Goal: Information Seeking & Learning: Learn about a topic

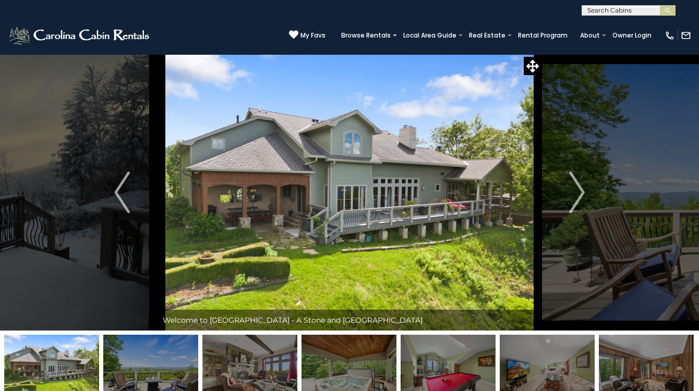
click at [75, 350] on img at bounding box center [51, 367] width 95 height 65
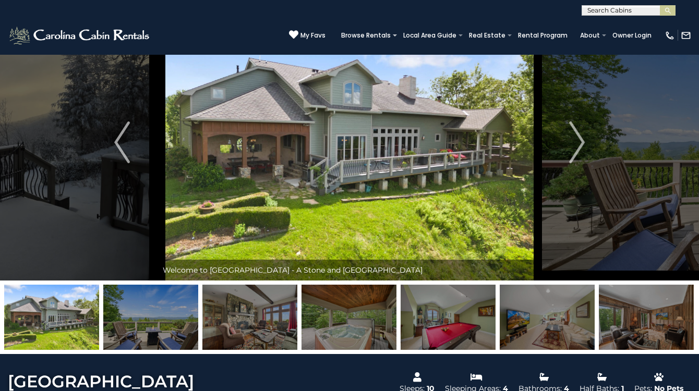
scroll to position [52, 0]
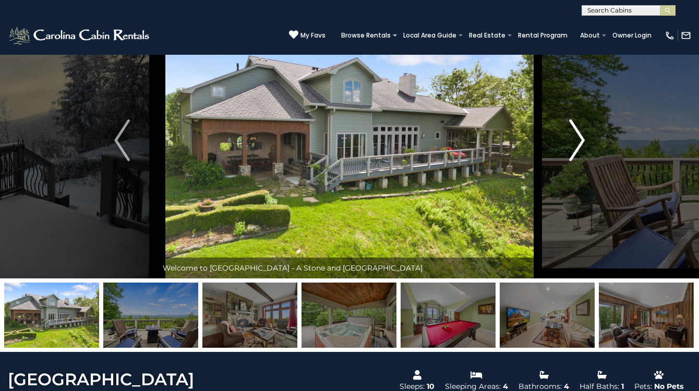
click at [583, 139] on img "Next" at bounding box center [577, 140] width 16 height 42
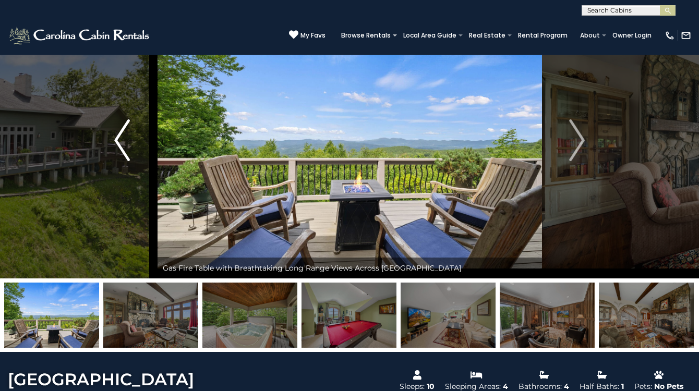
click at [116, 151] on img "Previous" at bounding box center [122, 140] width 16 height 42
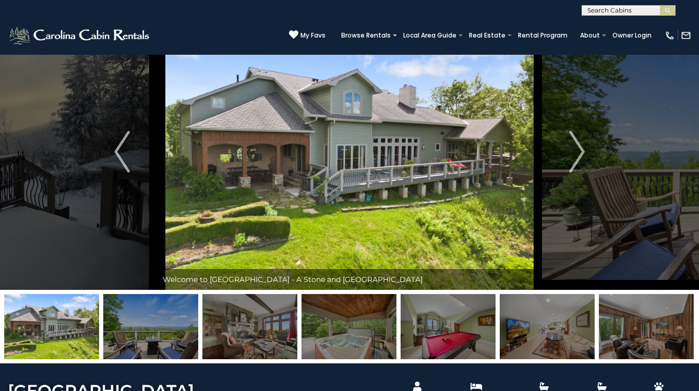
scroll to position [26, 0]
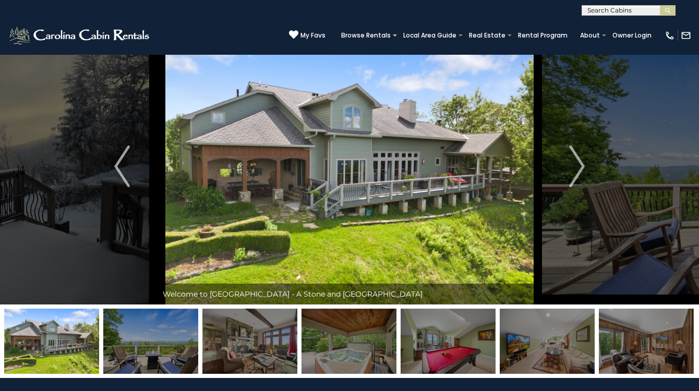
click at [171, 333] on img at bounding box center [150, 341] width 95 height 65
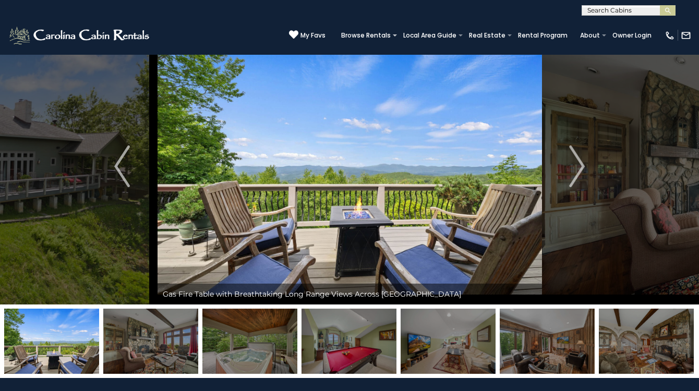
click at [257, 350] on img at bounding box center [249, 341] width 95 height 65
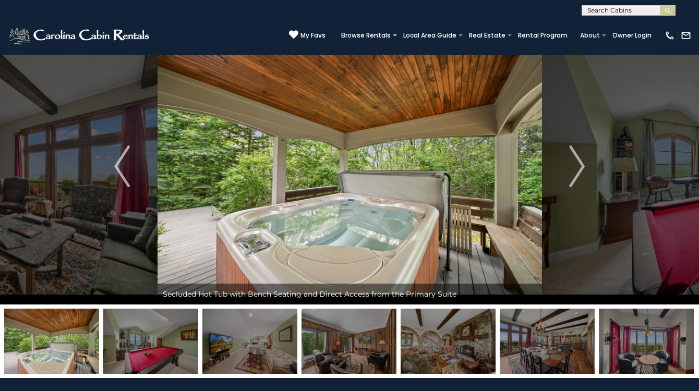
click at [150, 344] on img at bounding box center [150, 341] width 95 height 65
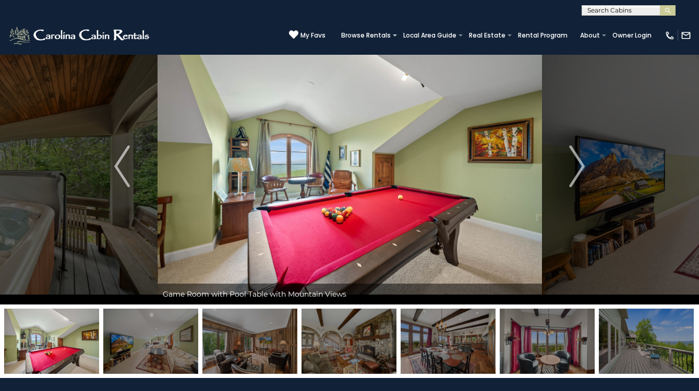
click at [166, 346] on img at bounding box center [150, 341] width 95 height 65
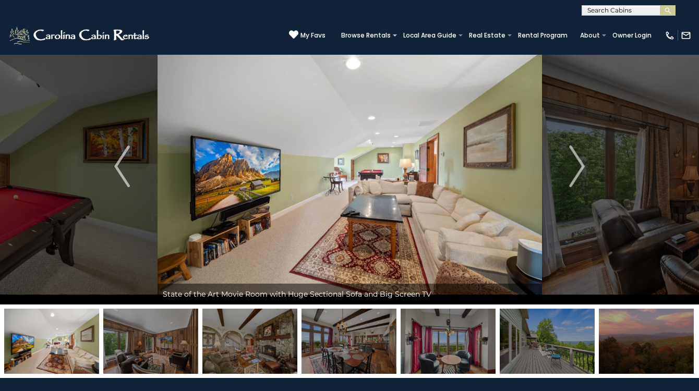
click at [238, 350] on img at bounding box center [249, 341] width 95 height 65
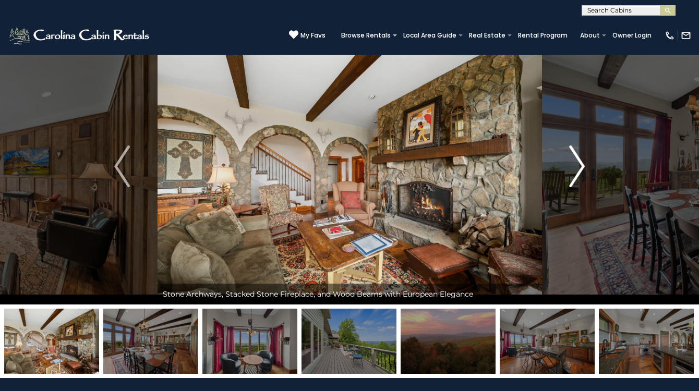
click at [577, 165] on img "Next" at bounding box center [577, 166] width 16 height 42
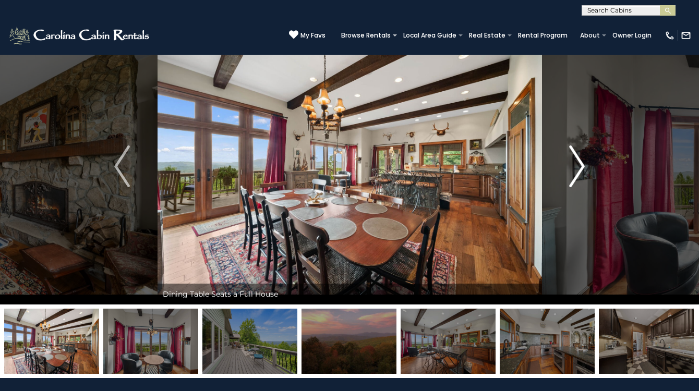
click at [577, 165] on img "Next" at bounding box center [577, 166] width 16 height 42
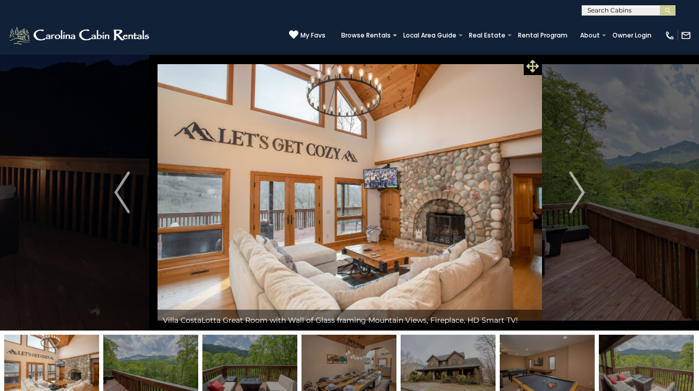
click at [532, 67] on icon at bounding box center [532, 66] width 13 height 13
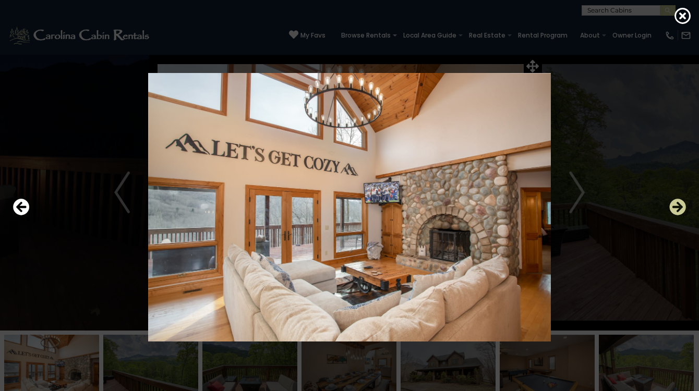
click at [678, 207] on icon "Next" at bounding box center [677, 207] width 17 height 17
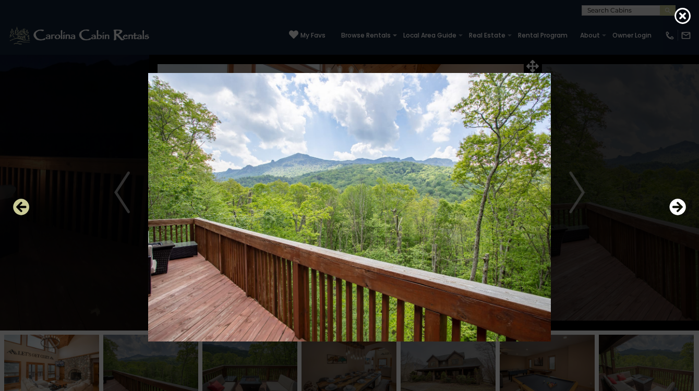
click at [22, 207] on icon "Previous" at bounding box center [21, 207] width 17 height 17
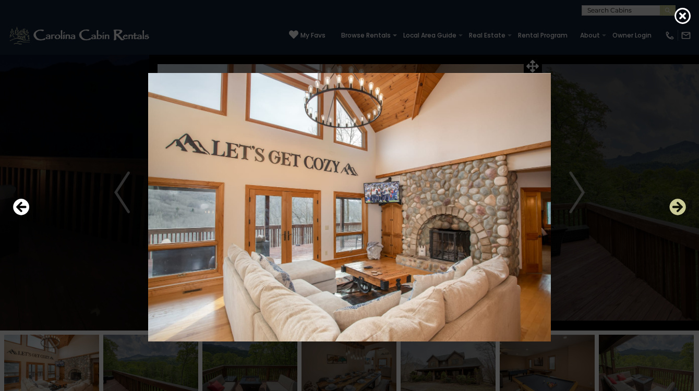
click at [672, 211] on icon "Next" at bounding box center [677, 207] width 17 height 17
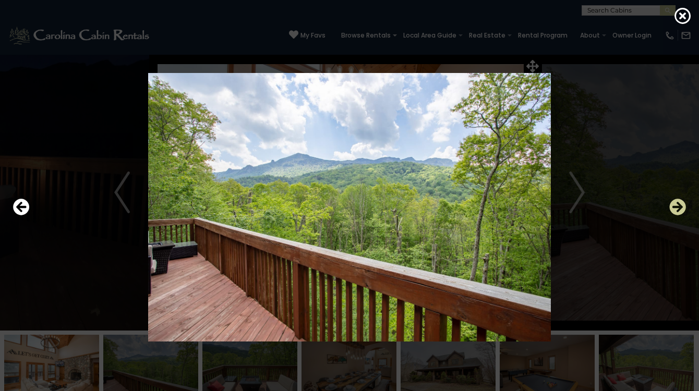
click at [675, 207] on icon "Next" at bounding box center [677, 207] width 17 height 17
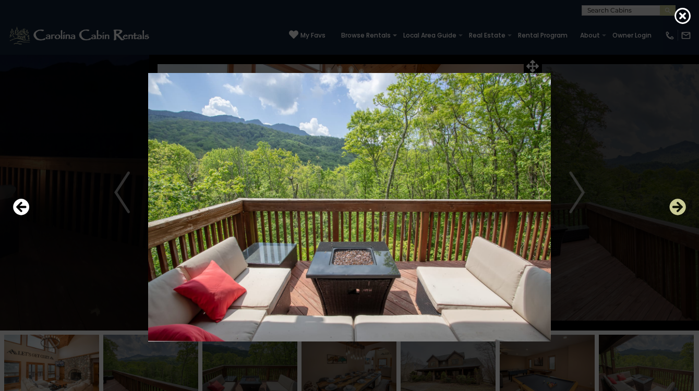
click at [675, 207] on icon "Next" at bounding box center [677, 207] width 17 height 17
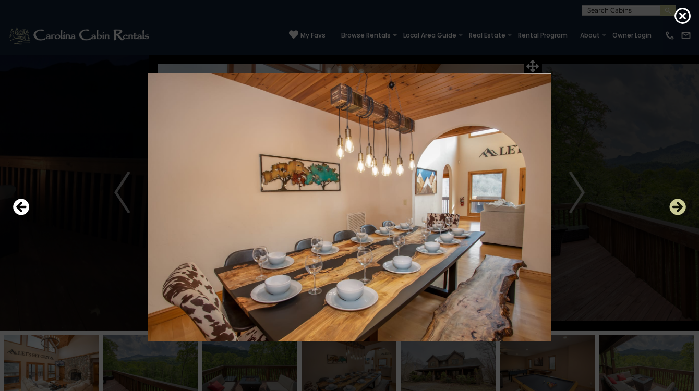
click at [676, 206] on icon "Next" at bounding box center [677, 207] width 17 height 17
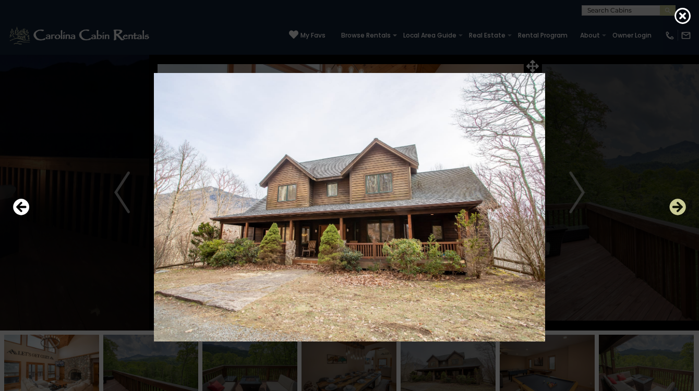
click at [676, 206] on icon "Next" at bounding box center [677, 207] width 17 height 17
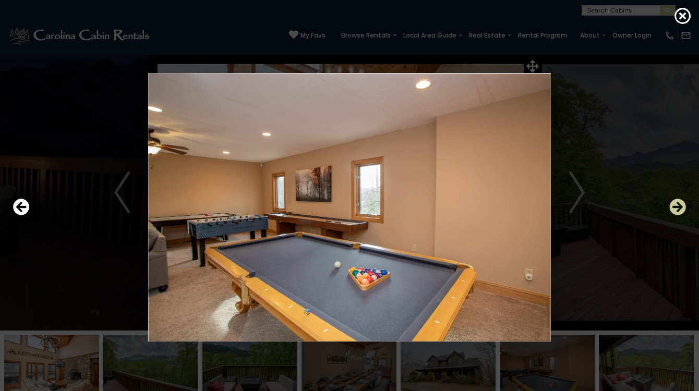
click at [676, 206] on icon "Next" at bounding box center [677, 207] width 17 height 17
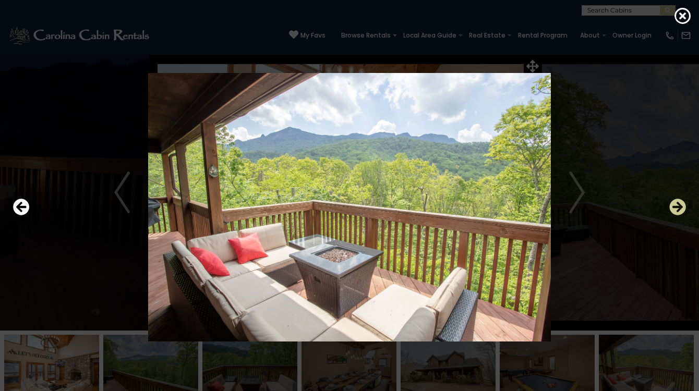
click at [676, 206] on icon "Next" at bounding box center [677, 207] width 17 height 17
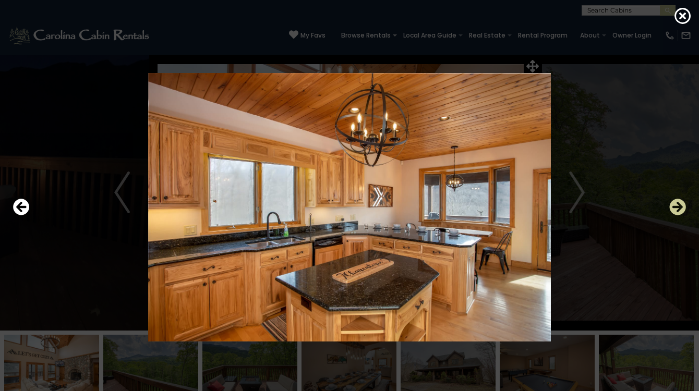
click at [676, 206] on icon "Next" at bounding box center [677, 207] width 17 height 17
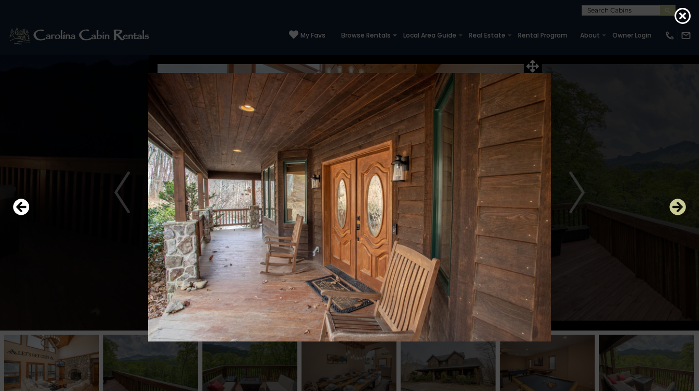
click at [676, 207] on icon "Next" at bounding box center [677, 207] width 17 height 17
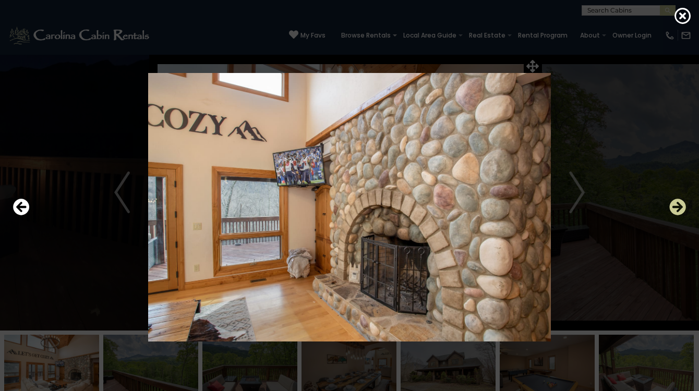
click at [678, 207] on icon "Next" at bounding box center [677, 207] width 17 height 17
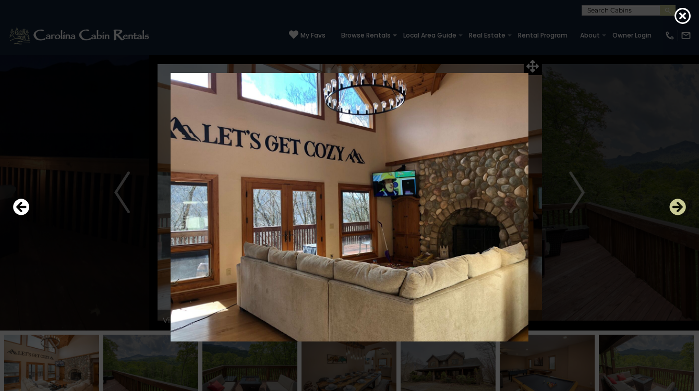
click at [676, 205] on icon "Next" at bounding box center [677, 207] width 17 height 17
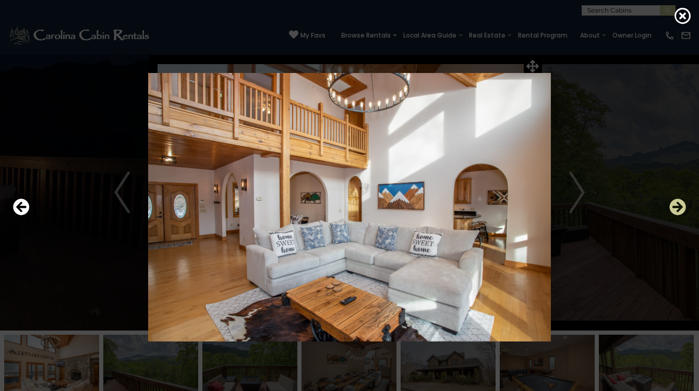
click at [677, 206] on icon "Next" at bounding box center [677, 207] width 17 height 17
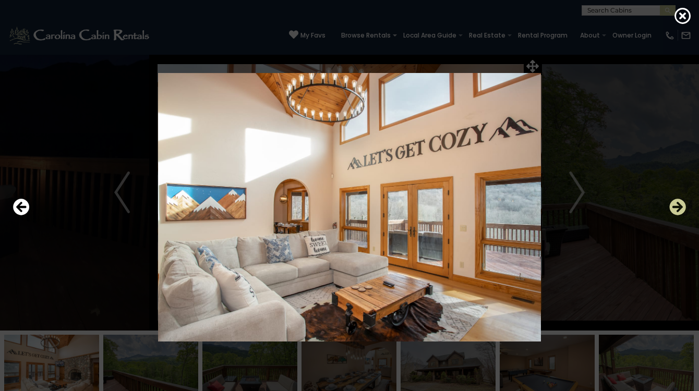
click at [677, 207] on icon "Next" at bounding box center [677, 207] width 17 height 17
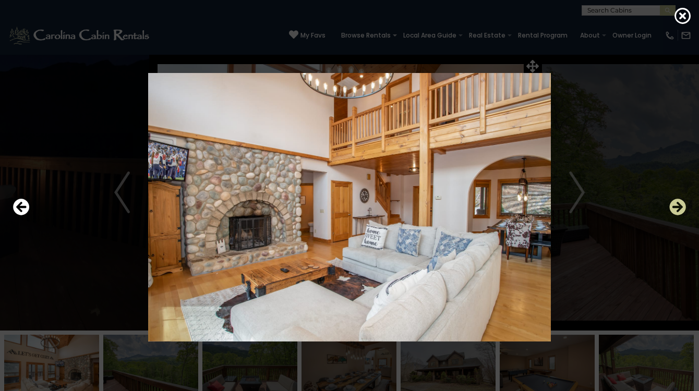
click at [678, 207] on icon "Next" at bounding box center [677, 207] width 17 height 17
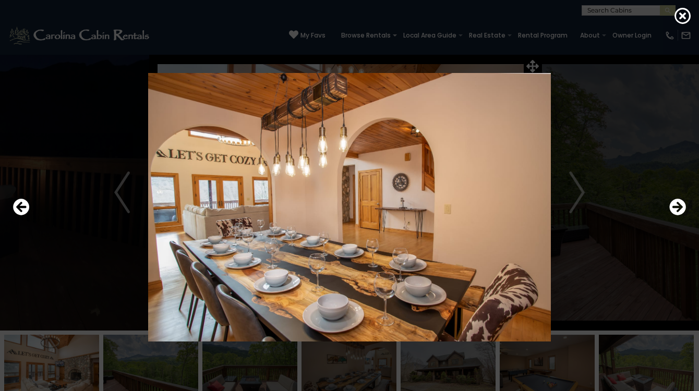
click at [128, 195] on img at bounding box center [349, 207] width 574 height 268
click at [115, 195] on img at bounding box center [349, 207] width 574 height 268
click at [21, 212] on icon "Previous" at bounding box center [21, 207] width 17 height 17
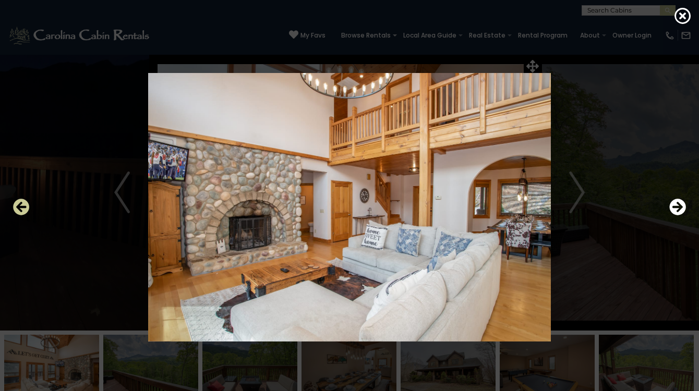
click at [21, 212] on icon "Previous" at bounding box center [21, 207] width 17 height 17
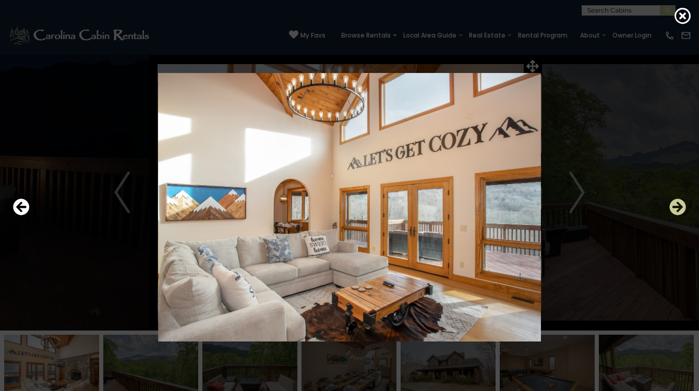
click at [685, 209] on icon "Next" at bounding box center [677, 207] width 17 height 17
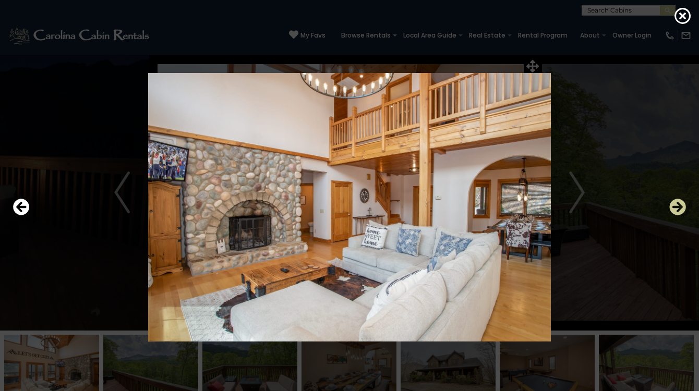
click at [683, 206] on icon "Next" at bounding box center [677, 207] width 17 height 17
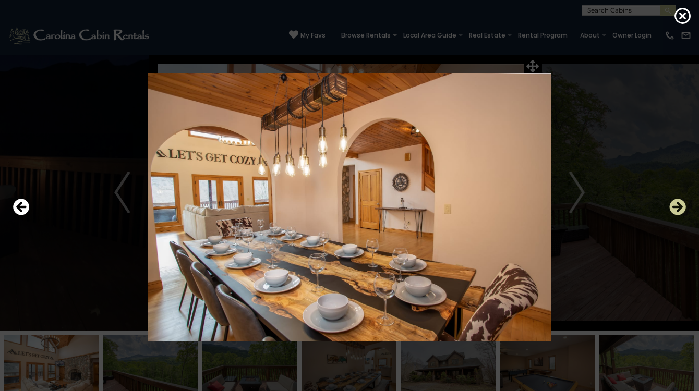
click at [683, 206] on icon "Next" at bounding box center [677, 207] width 17 height 17
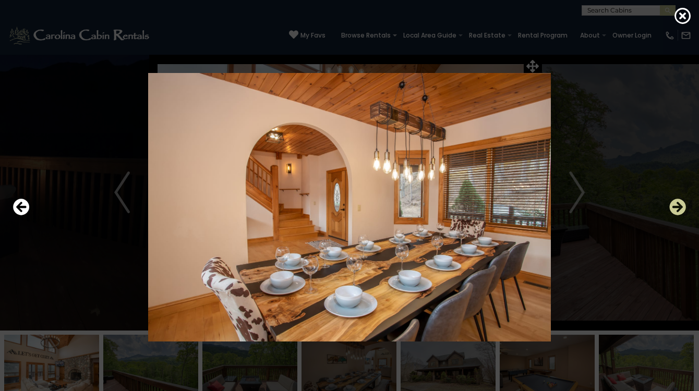
click at [683, 206] on icon "Next" at bounding box center [677, 207] width 17 height 17
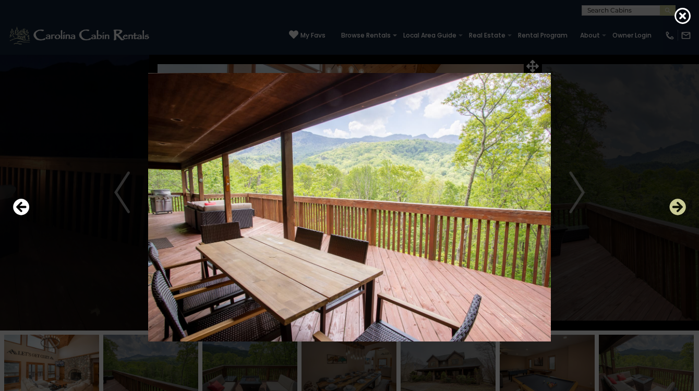
click at [679, 206] on icon "Next" at bounding box center [677, 207] width 17 height 17
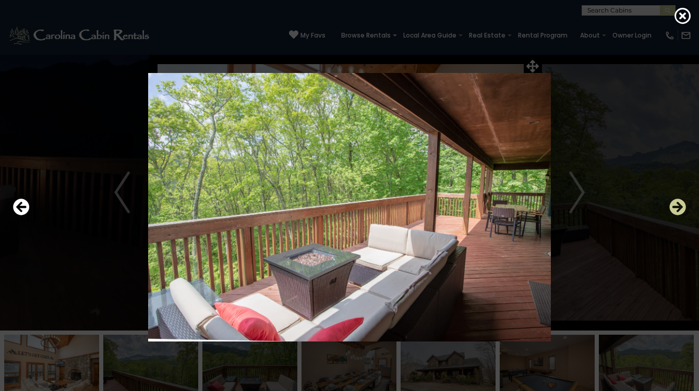
click at [679, 206] on icon "Next" at bounding box center [677, 207] width 17 height 17
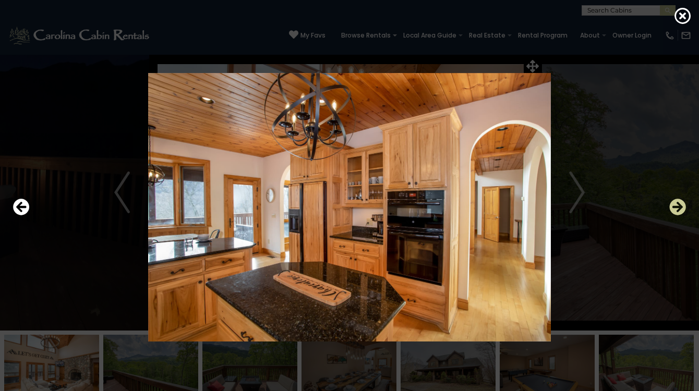
click at [679, 207] on icon "Next" at bounding box center [677, 207] width 17 height 17
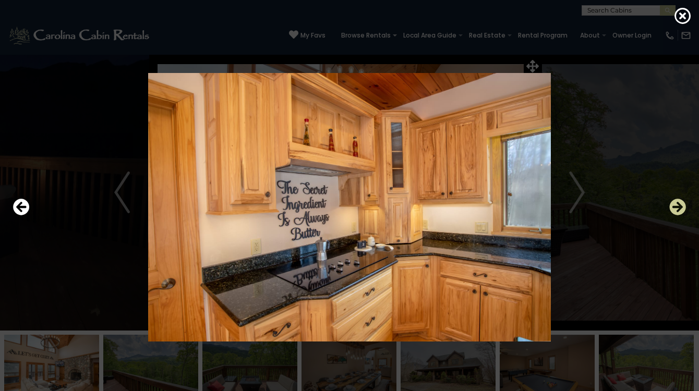
click at [678, 208] on icon "Next" at bounding box center [677, 207] width 17 height 17
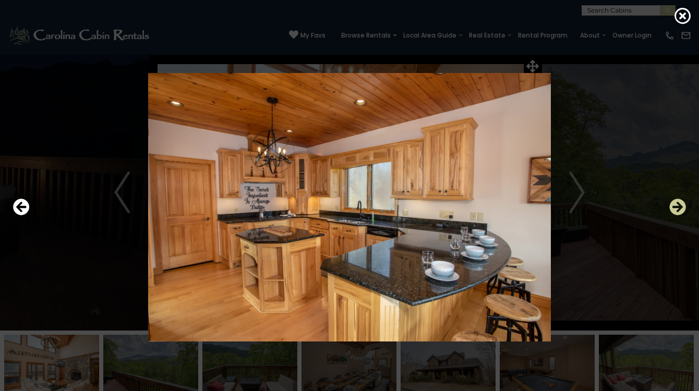
click at [678, 209] on icon "Next" at bounding box center [677, 207] width 17 height 17
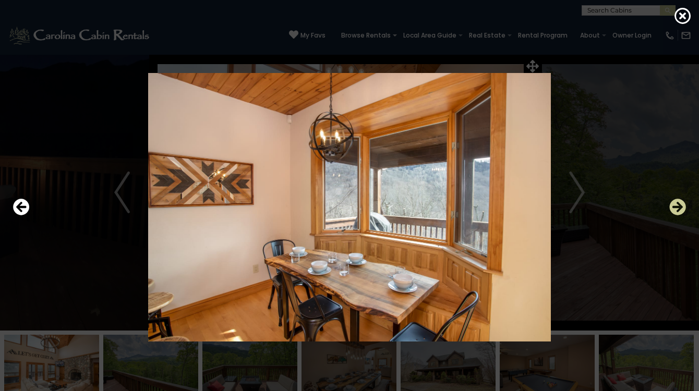
click at [678, 209] on icon "Next" at bounding box center [677, 207] width 17 height 17
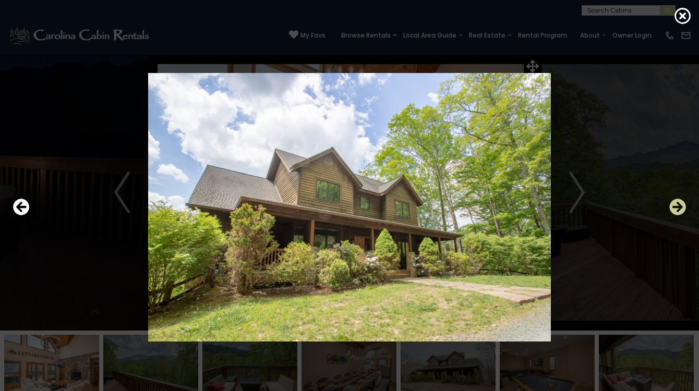
click at [678, 209] on icon "Next" at bounding box center [677, 207] width 17 height 17
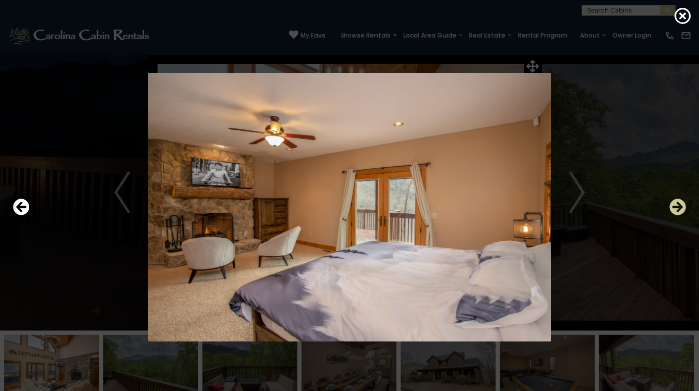
click at [678, 209] on icon "Next" at bounding box center [677, 207] width 17 height 17
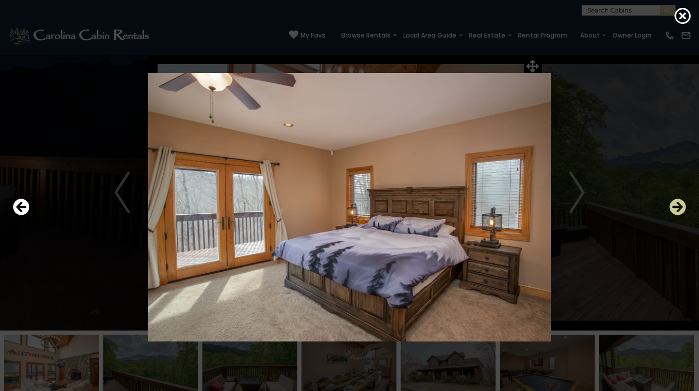
click at [678, 209] on icon "Next" at bounding box center [677, 207] width 17 height 17
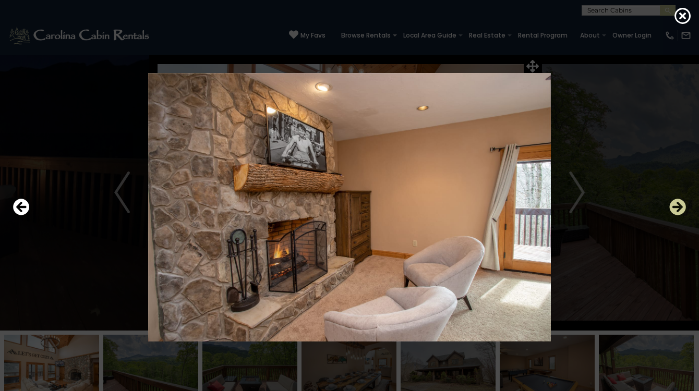
click at [678, 209] on icon "Next" at bounding box center [677, 207] width 17 height 17
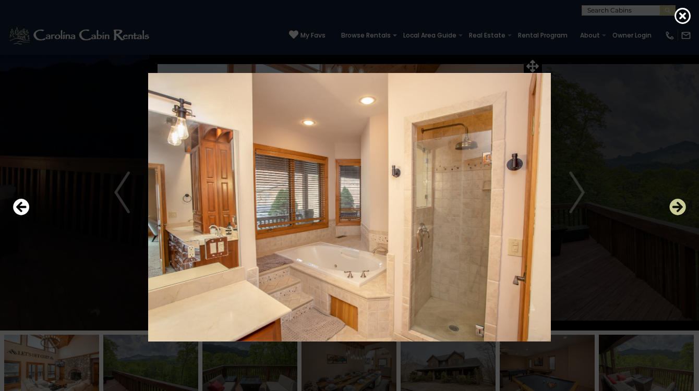
click at [678, 209] on icon "Next" at bounding box center [677, 207] width 17 height 17
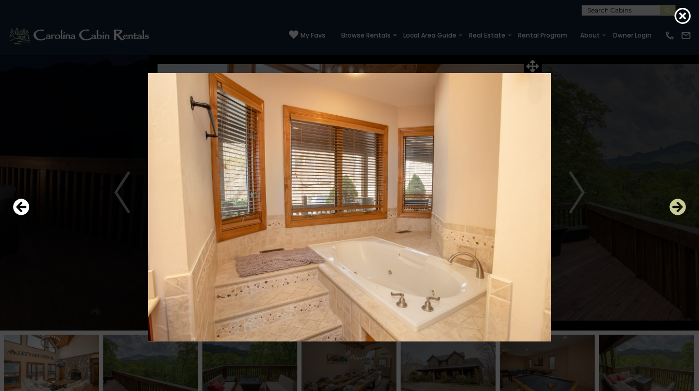
click at [678, 209] on icon "Next" at bounding box center [677, 207] width 17 height 17
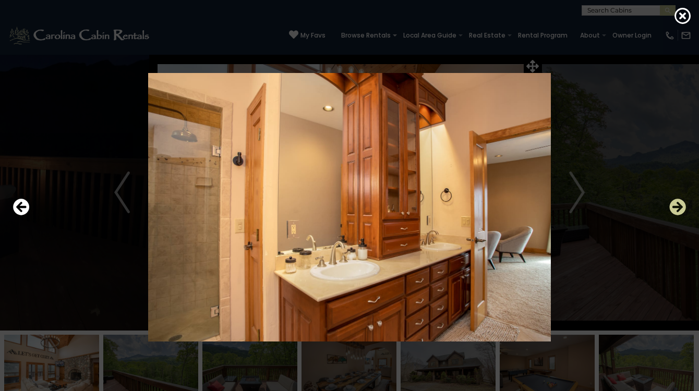
click at [678, 210] on icon "Next" at bounding box center [677, 207] width 17 height 17
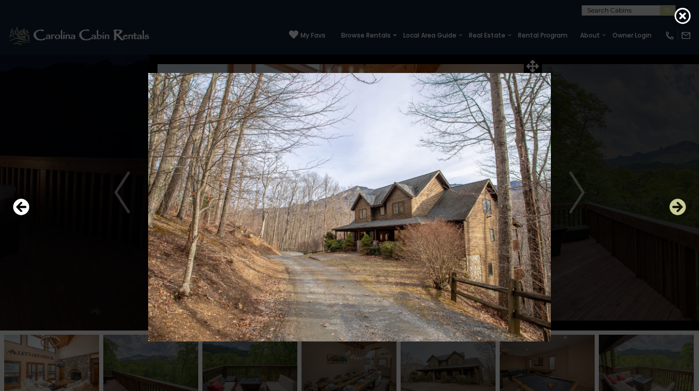
click at [678, 210] on icon "Next" at bounding box center [677, 207] width 17 height 17
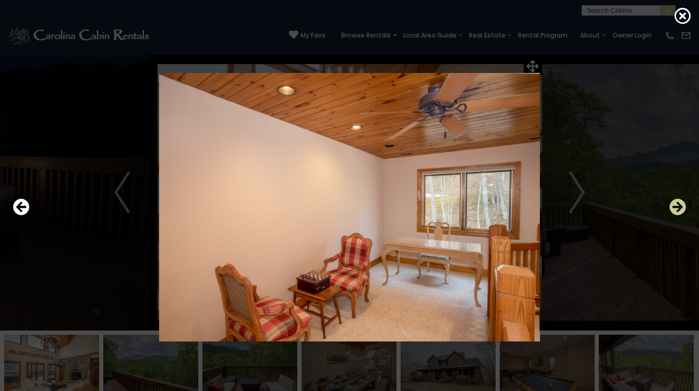
click at [678, 210] on icon "Next" at bounding box center [677, 207] width 17 height 17
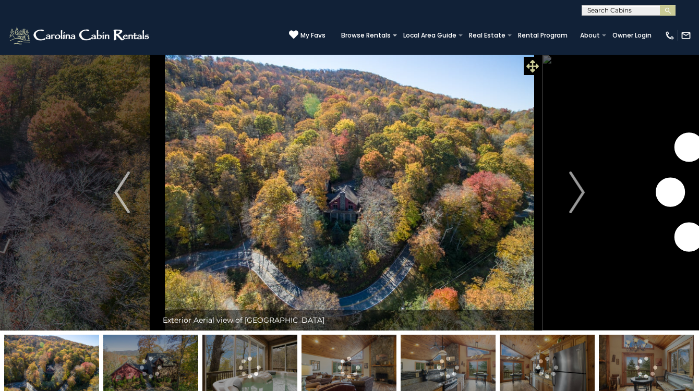
click at [530, 64] on icon at bounding box center [532, 66] width 13 height 13
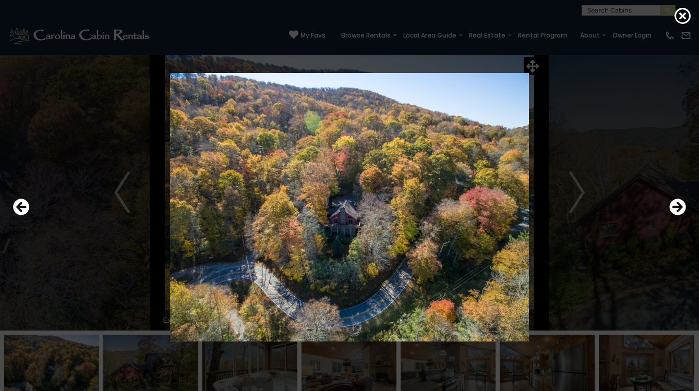
click at [576, 190] on img at bounding box center [349, 207] width 574 height 268
click at [680, 207] on icon "Next" at bounding box center [677, 207] width 17 height 17
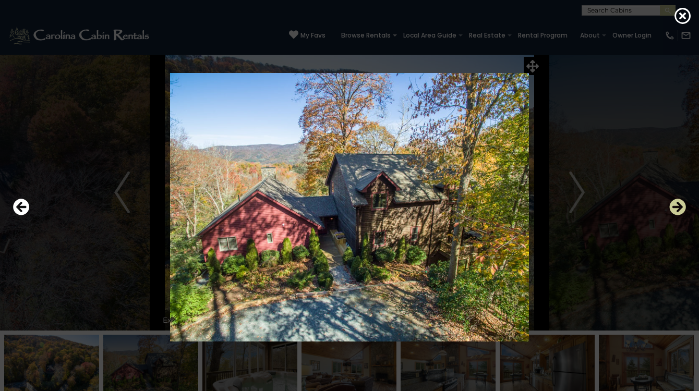
click at [679, 209] on icon "Next" at bounding box center [677, 207] width 17 height 17
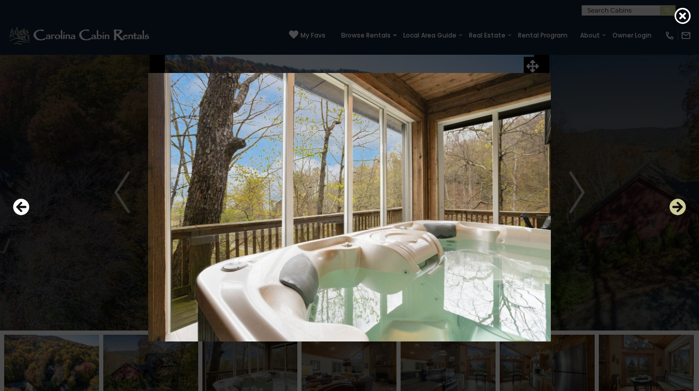
click at [679, 209] on icon "Next" at bounding box center [677, 207] width 17 height 17
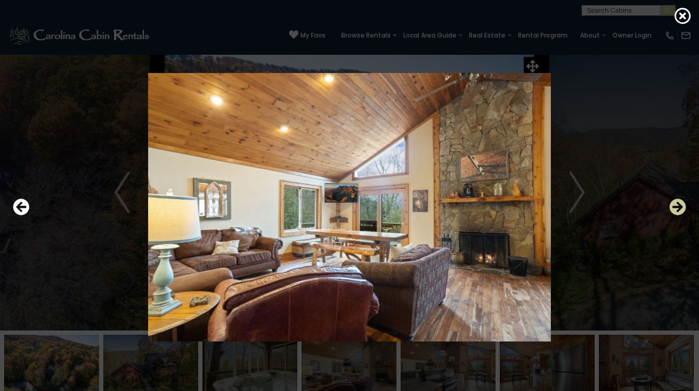
click at [679, 209] on icon "Next" at bounding box center [677, 207] width 17 height 17
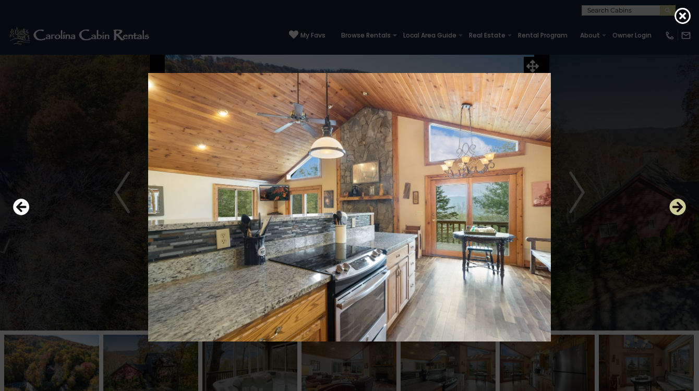
click at [679, 209] on icon "Next" at bounding box center [677, 207] width 17 height 17
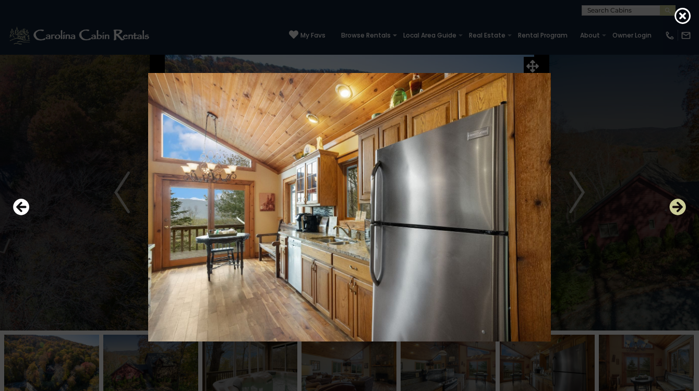
click at [679, 209] on icon "Next" at bounding box center [677, 207] width 17 height 17
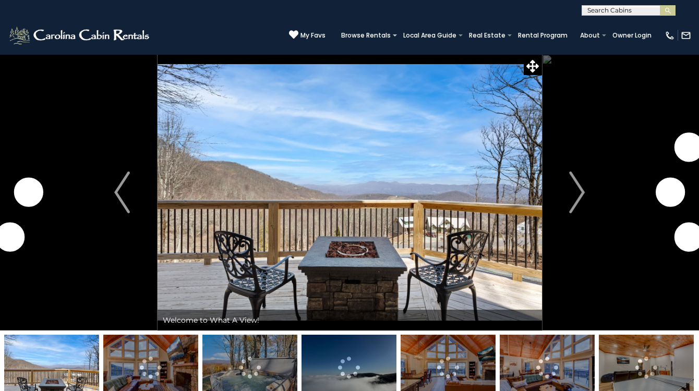
click at [534, 65] on icon at bounding box center [532, 66] width 13 height 13
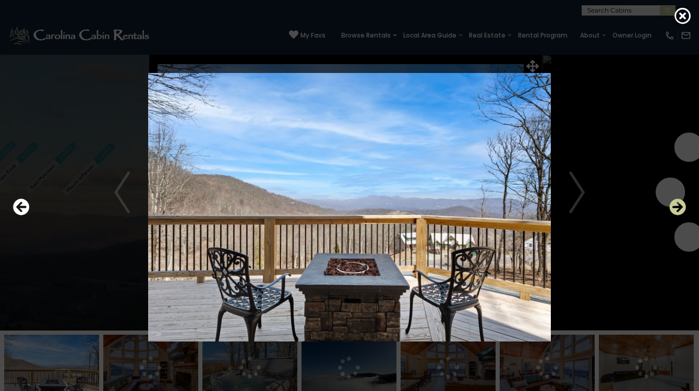
click at [675, 209] on icon "Next" at bounding box center [677, 207] width 17 height 17
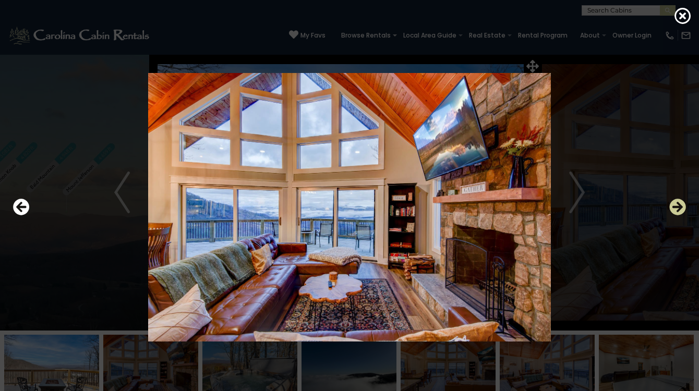
click at [675, 209] on icon "Next" at bounding box center [677, 207] width 17 height 17
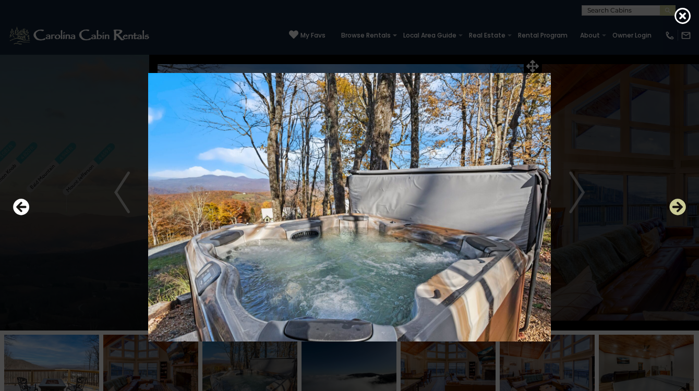
click at [675, 210] on icon "Next" at bounding box center [677, 207] width 17 height 17
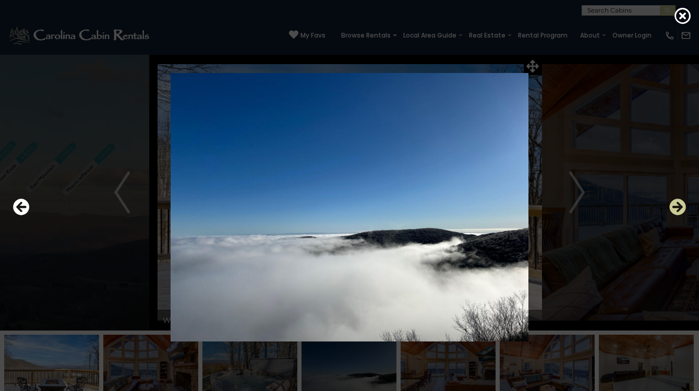
click at [675, 210] on icon "Next" at bounding box center [677, 207] width 17 height 17
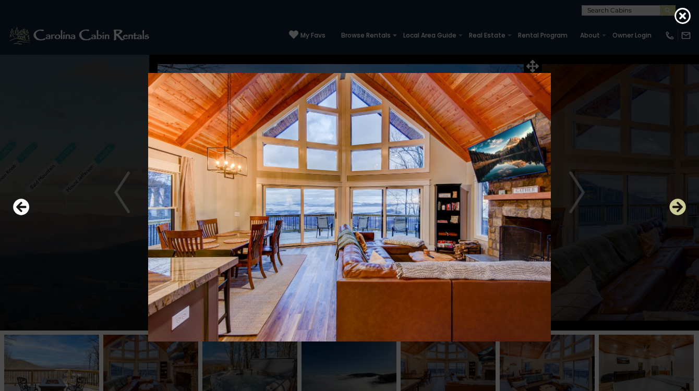
click at [675, 210] on icon "Next" at bounding box center [677, 207] width 17 height 17
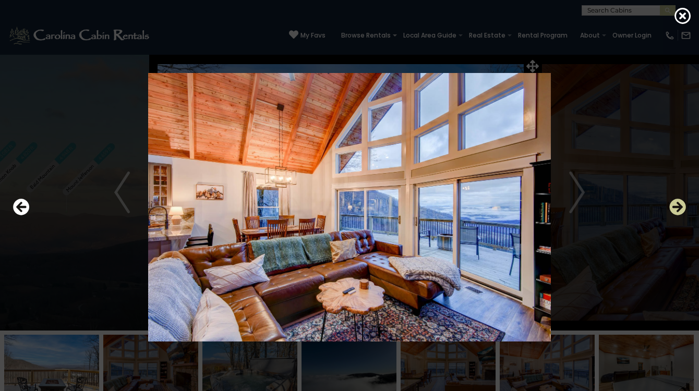
click at [675, 210] on icon "Next" at bounding box center [677, 207] width 17 height 17
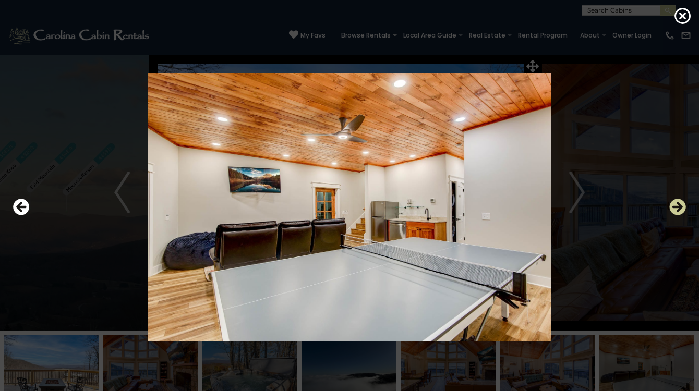
click at [675, 210] on icon "Next" at bounding box center [677, 207] width 17 height 17
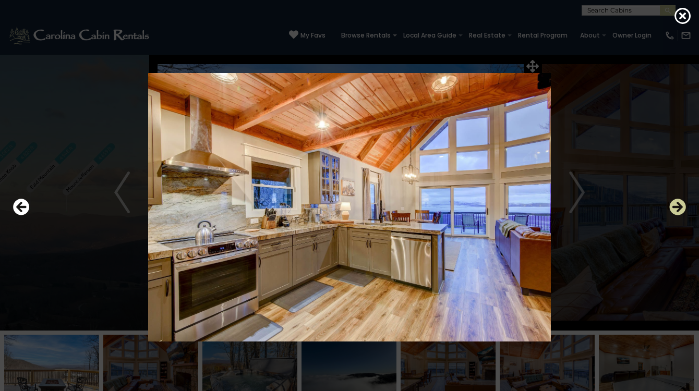
click at [676, 209] on icon "Next" at bounding box center [677, 207] width 17 height 17
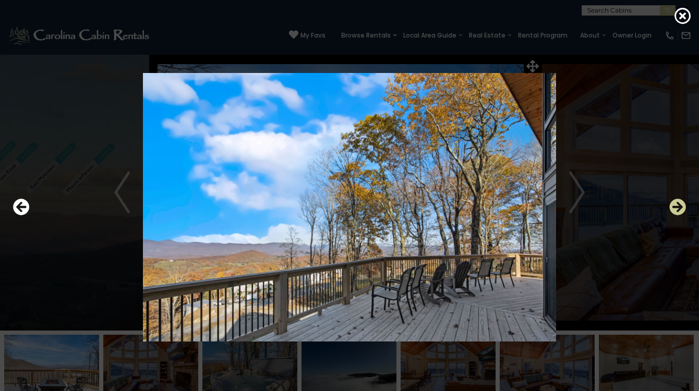
click at [676, 209] on icon "Next" at bounding box center [677, 207] width 17 height 17
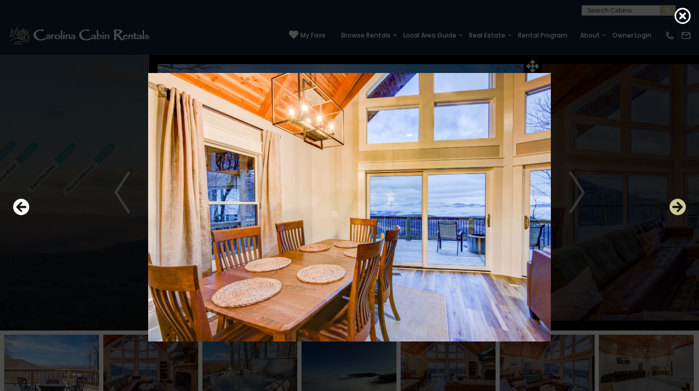
click at [676, 210] on icon "Next" at bounding box center [677, 207] width 17 height 17
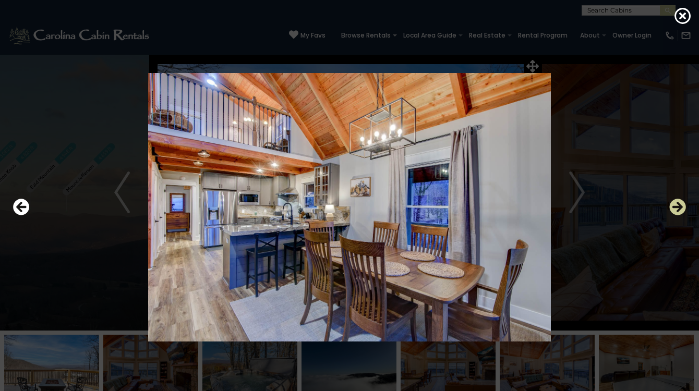
click at [676, 210] on icon "Next" at bounding box center [677, 207] width 17 height 17
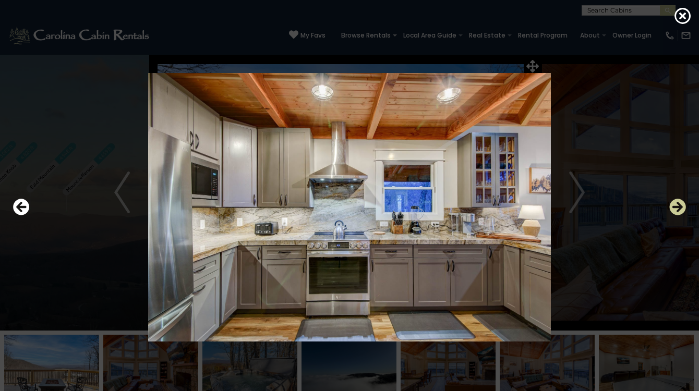
click at [676, 210] on icon "Next" at bounding box center [677, 207] width 17 height 17
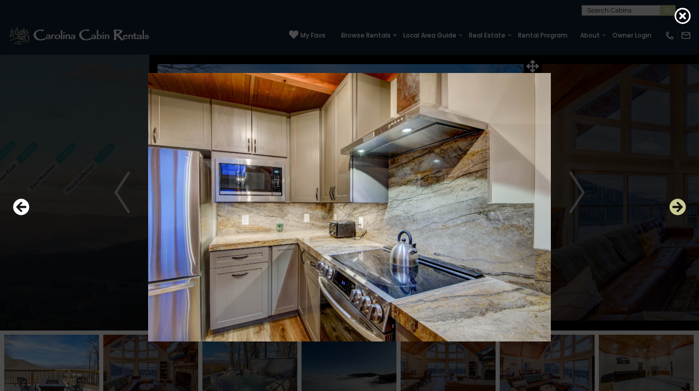
click at [676, 210] on icon "Next" at bounding box center [677, 207] width 17 height 17
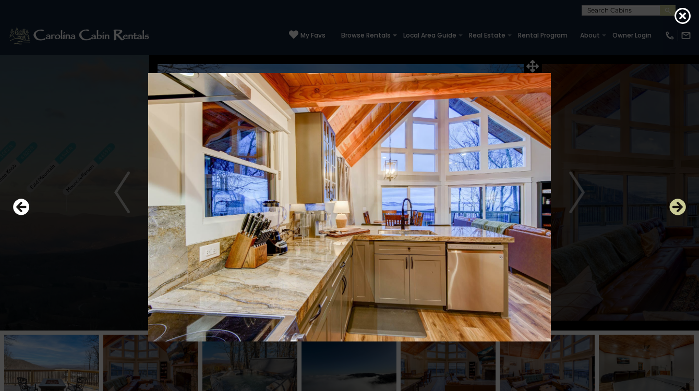
click at [676, 209] on icon "Next" at bounding box center [677, 207] width 17 height 17
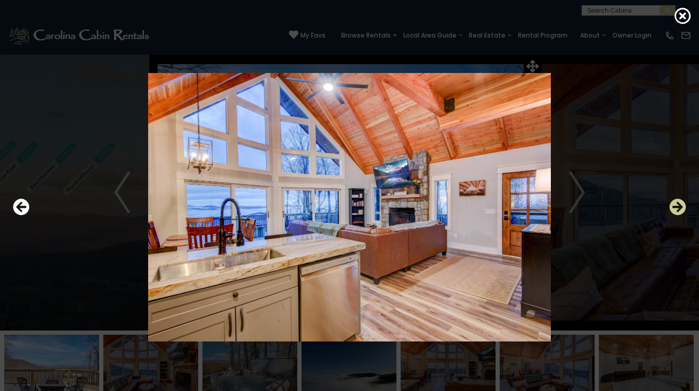
click at [676, 209] on icon "Next" at bounding box center [677, 207] width 17 height 17
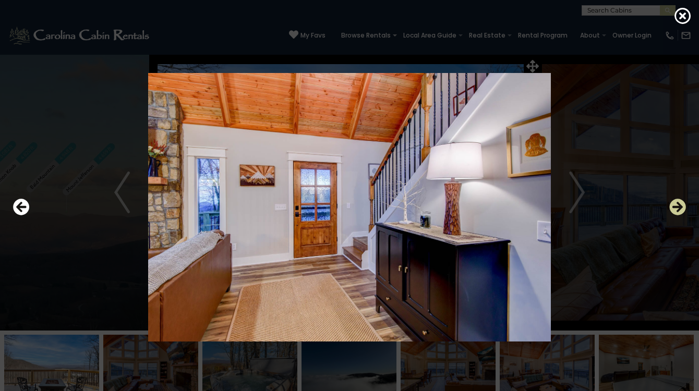
click at [676, 209] on icon "Next" at bounding box center [677, 207] width 17 height 17
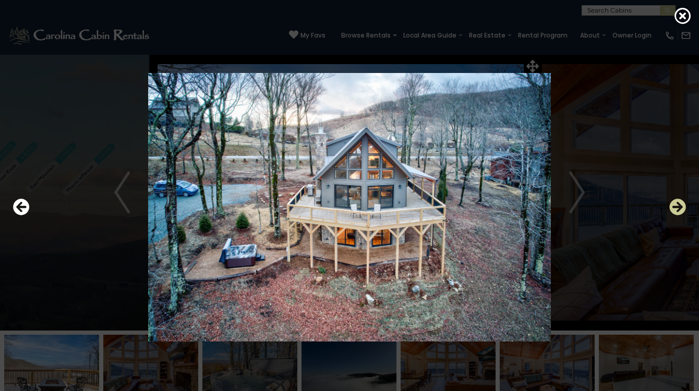
click at [676, 208] on icon "Next" at bounding box center [677, 207] width 17 height 17
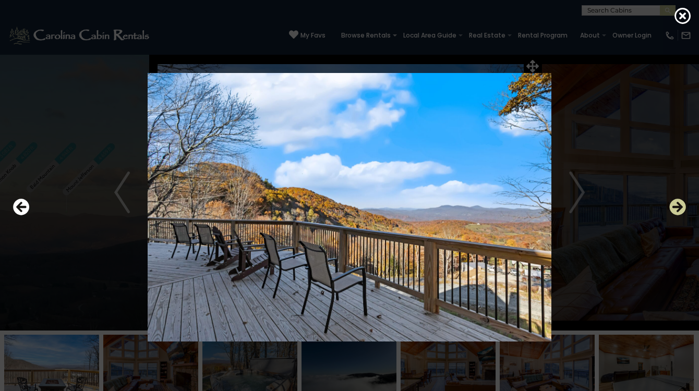
click at [676, 208] on icon "Next" at bounding box center [677, 207] width 17 height 17
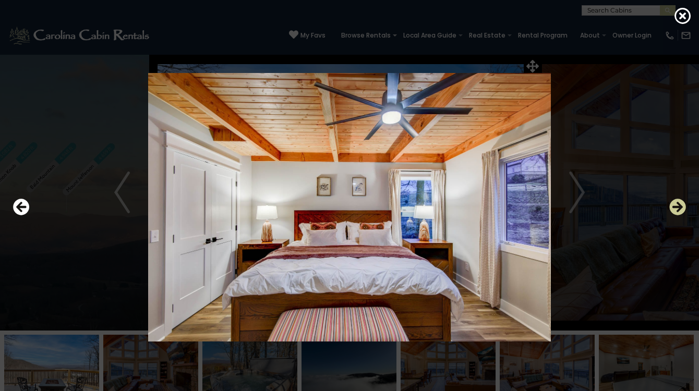
click at [676, 208] on icon "Next" at bounding box center [677, 207] width 17 height 17
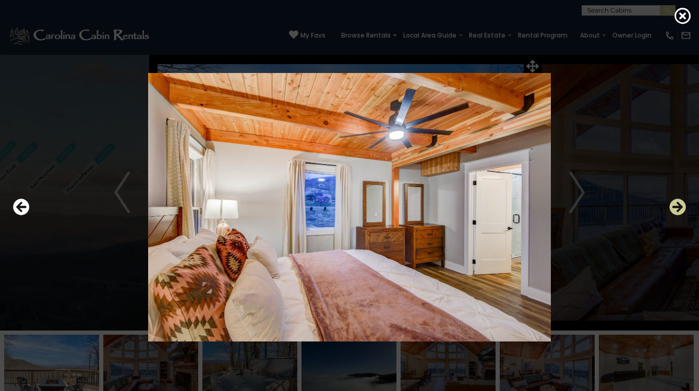
click at [676, 208] on icon "Next" at bounding box center [677, 207] width 17 height 17
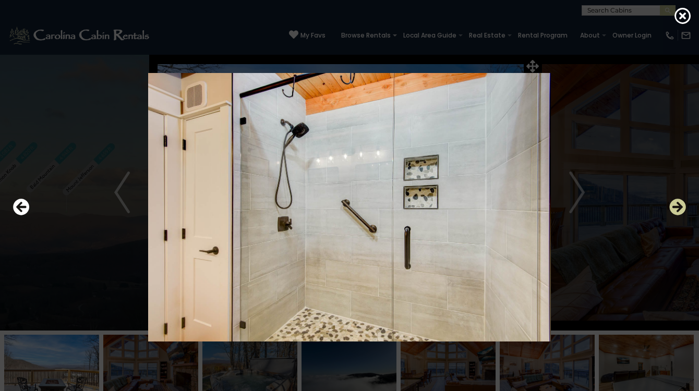
click at [676, 208] on icon "Next" at bounding box center [677, 207] width 17 height 17
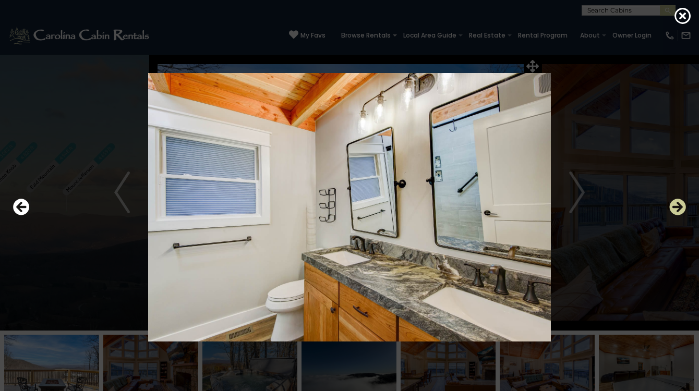
click at [676, 208] on icon "Next" at bounding box center [677, 207] width 17 height 17
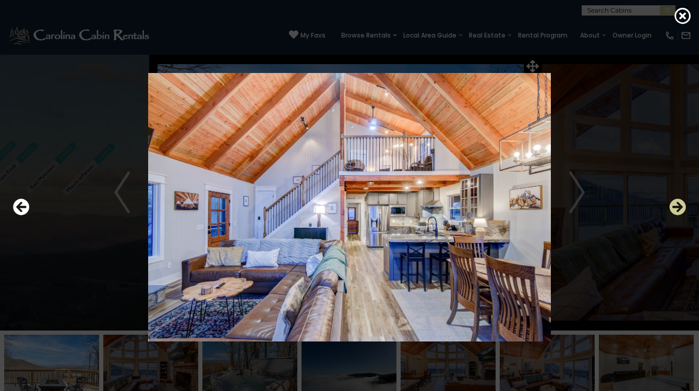
click at [676, 208] on icon "Next" at bounding box center [677, 207] width 17 height 17
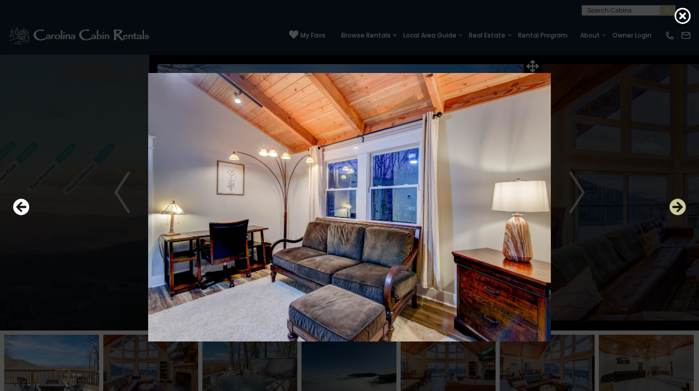
click at [676, 208] on icon "Next" at bounding box center [677, 207] width 17 height 17
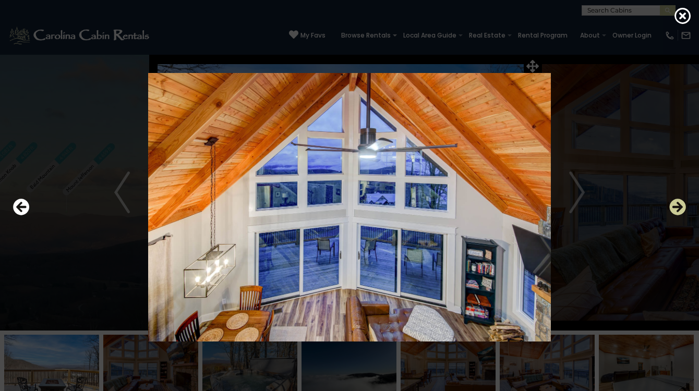
click at [676, 208] on icon "Next" at bounding box center [677, 207] width 17 height 17
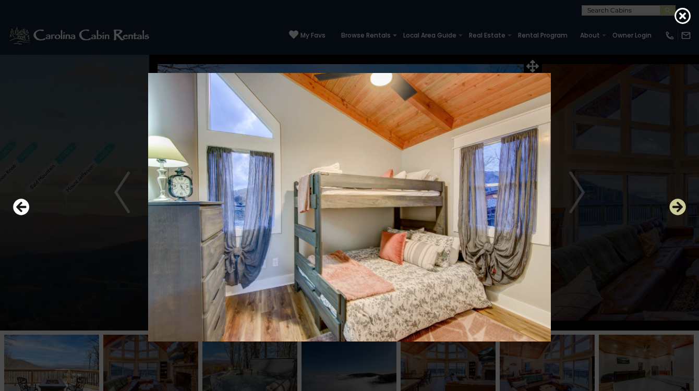
click at [676, 208] on icon "Next" at bounding box center [677, 207] width 17 height 17
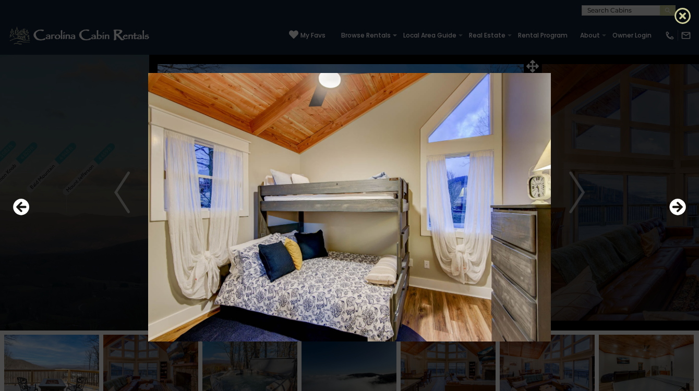
click at [687, 16] on icon at bounding box center [682, 15] width 17 height 17
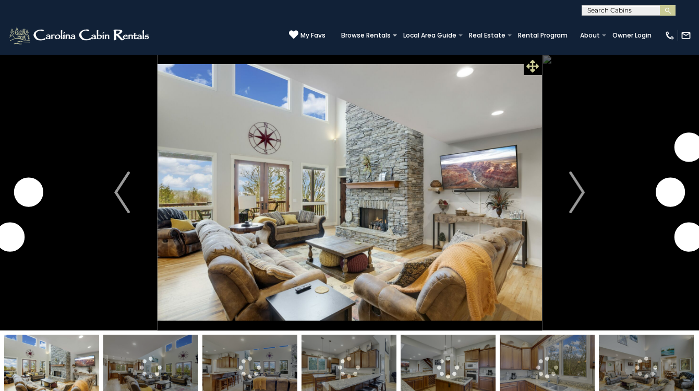
click at [531, 68] on icon at bounding box center [532, 66] width 13 height 13
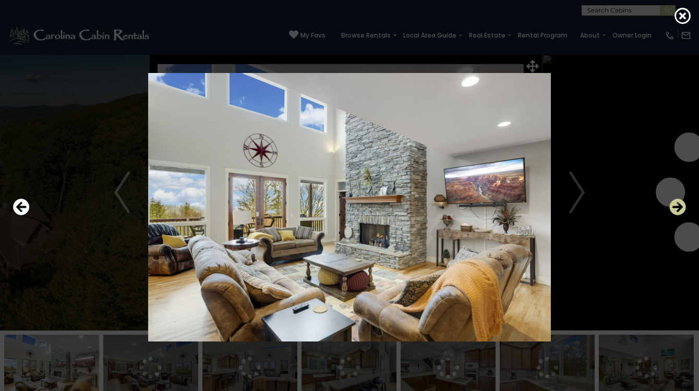
click at [680, 202] on icon "Next" at bounding box center [677, 207] width 17 height 17
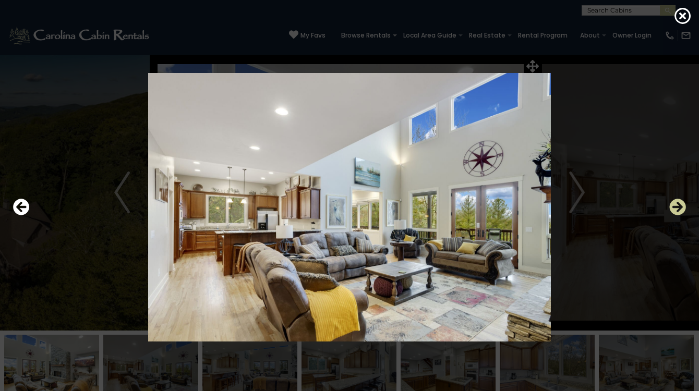
click at [679, 204] on icon "Next" at bounding box center [677, 207] width 17 height 17
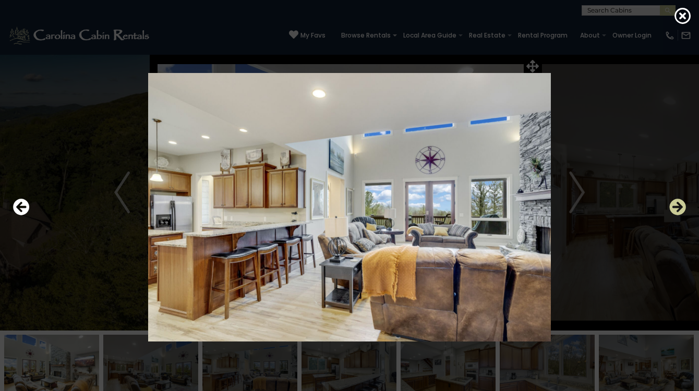
click at [679, 204] on icon "Next" at bounding box center [677, 207] width 17 height 17
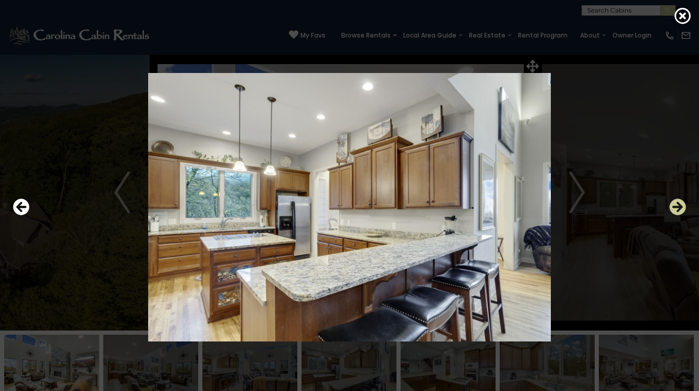
click at [678, 203] on icon "Next" at bounding box center [677, 207] width 17 height 17
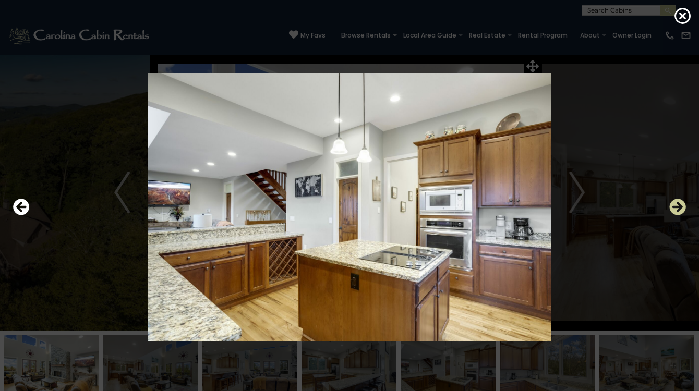
click at [678, 203] on icon "Next" at bounding box center [677, 207] width 17 height 17
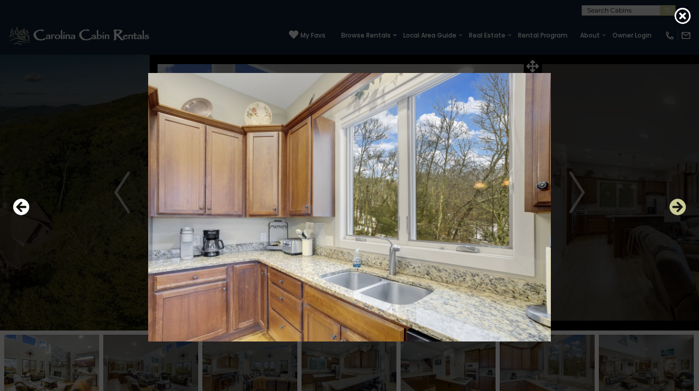
click at [678, 203] on icon "Next" at bounding box center [677, 207] width 17 height 17
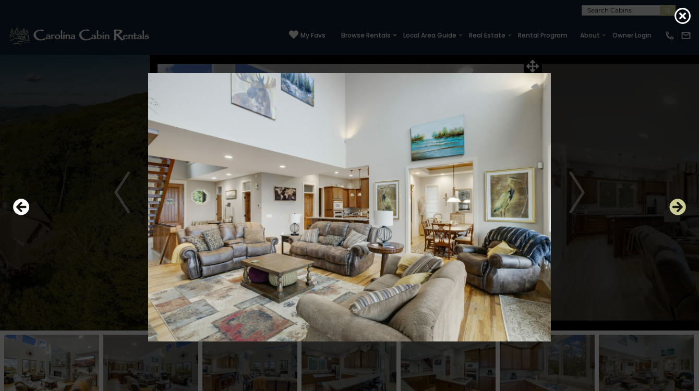
click at [678, 203] on icon "Next" at bounding box center [677, 207] width 17 height 17
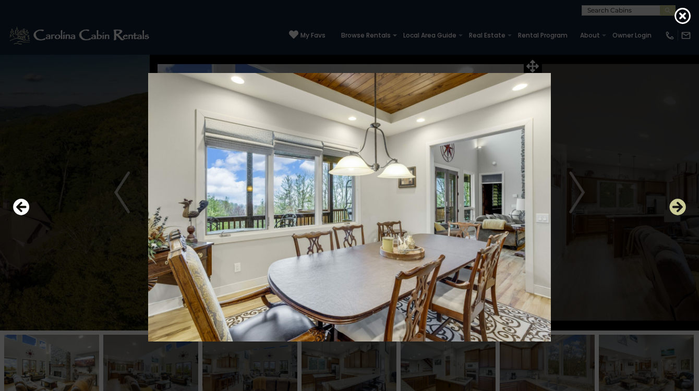
click at [678, 203] on icon "Next" at bounding box center [677, 207] width 17 height 17
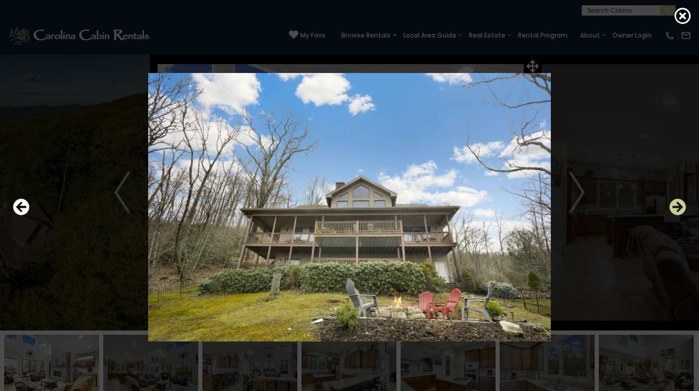
click at [678, 203] on icon "Next" at bounding box center [677, 207] width 17 height 17
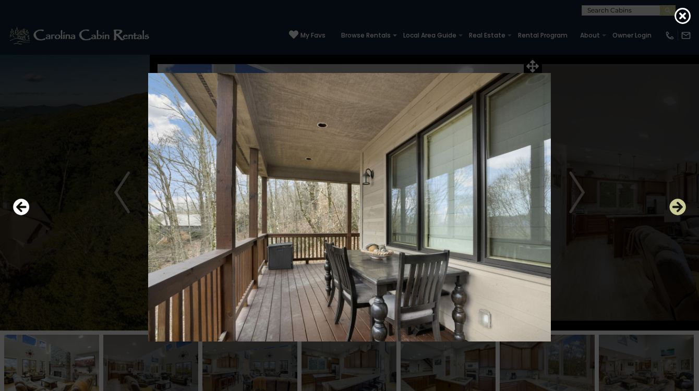
click at [678, 203] on icon "Next" at bounding box center [677, 207] width 17 height 17
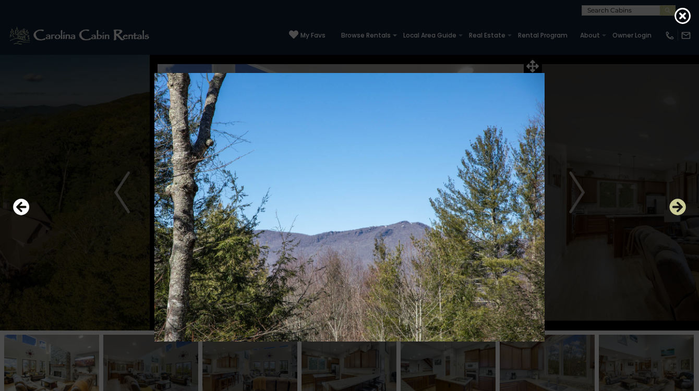
click at [678, 203] on icon "Next" at bounding box center [677, 207] width 17 height 17
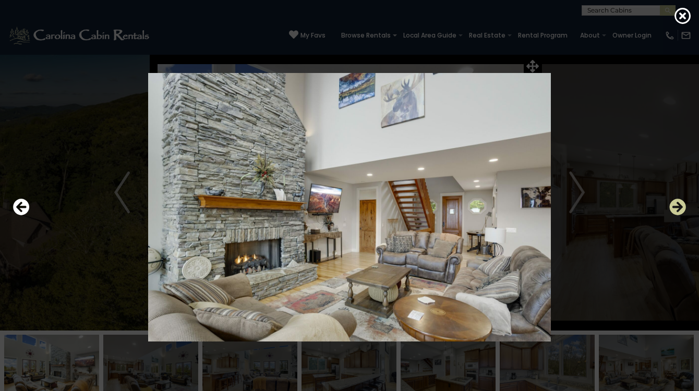
click at [678, 203] on icon "Next" at bounding box center [677, 207] width 17 height 17
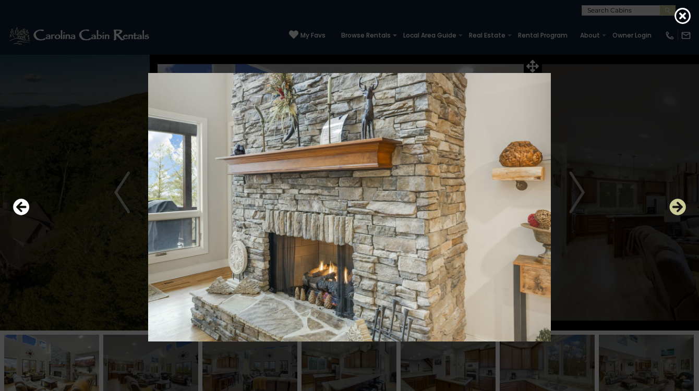
click at [678, 203] on icon "Next" at bounding box center [677, 207] width 17 height 17
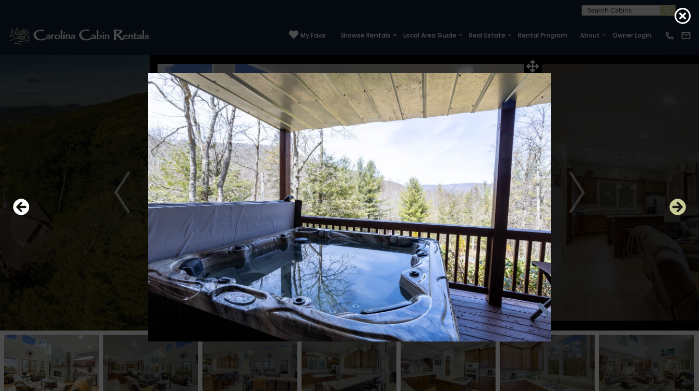
click at [678, 203] on icon "Next" at bounding box center [677, 207] width 17 height 17
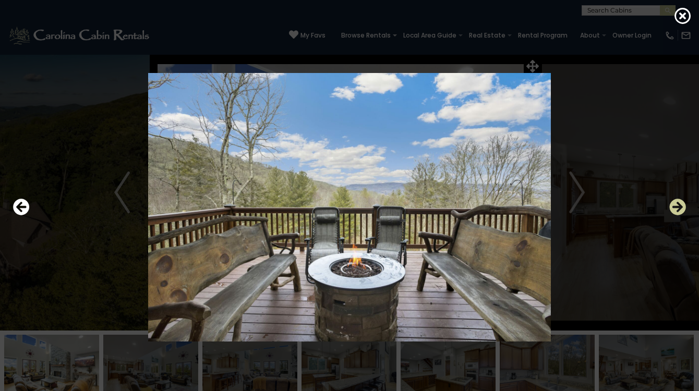
click at [678, 203] on icon "Next" at bounding box center [677, 207] width 17 height 17
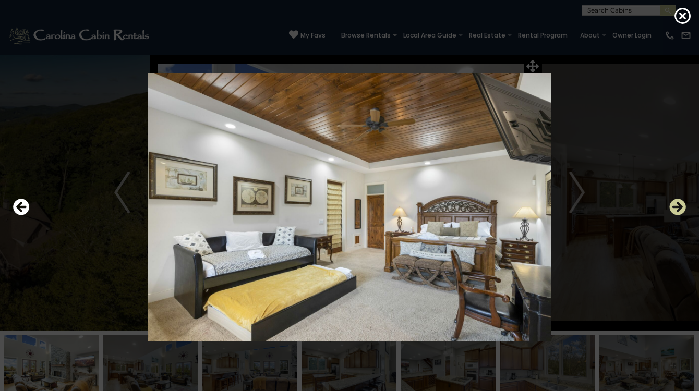
click at [678, 203] on icon "Next" at bounding box center [677, 207] width 17 height 17
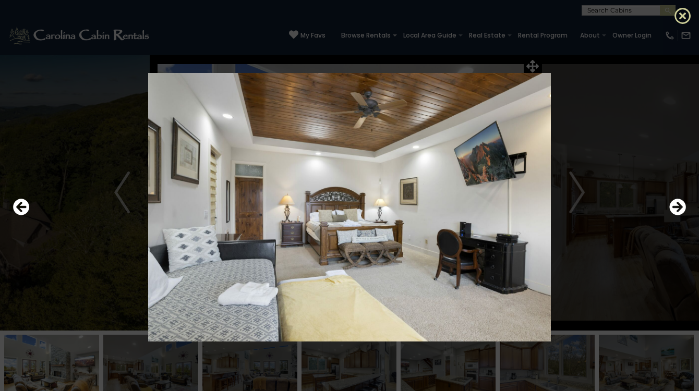
click at [687, 16] on icon at bounding box center [682, 15] width 17 height 17
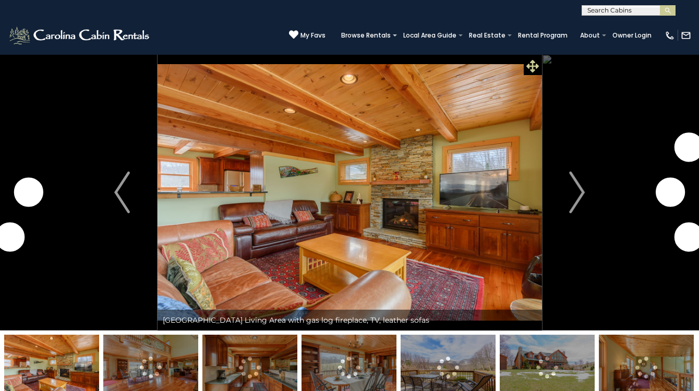
click at [532, 68] on icon at bounding box center [532, 66] width 13 height 13
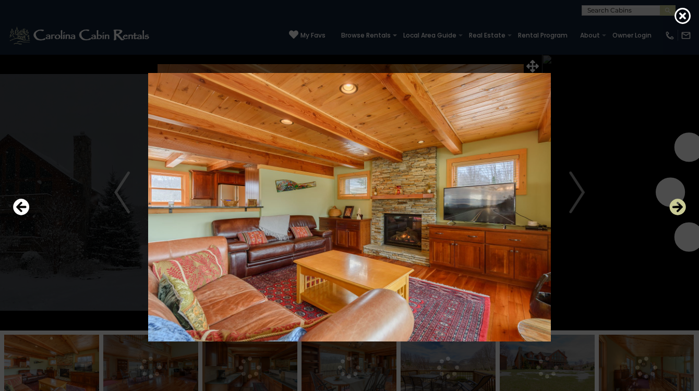
click at [680, 210] on icon "Next" at bounding box center [677, 207] width 17 height 17
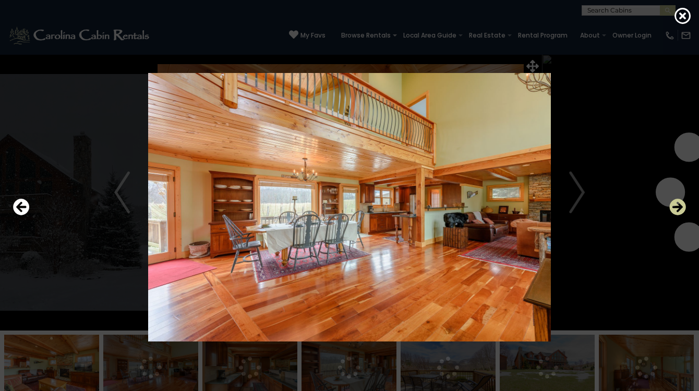
click at [680, 210] on icon "Next" at bounding box center [677, 207] width 17 height 17
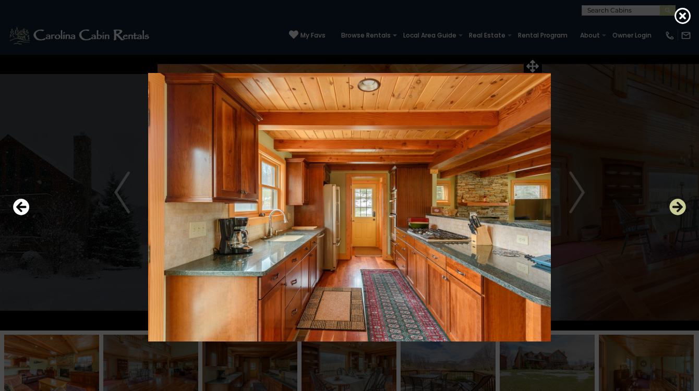
click at [681, 212] on icon "Next" at bounding box center [677, 207] width 17 height 17
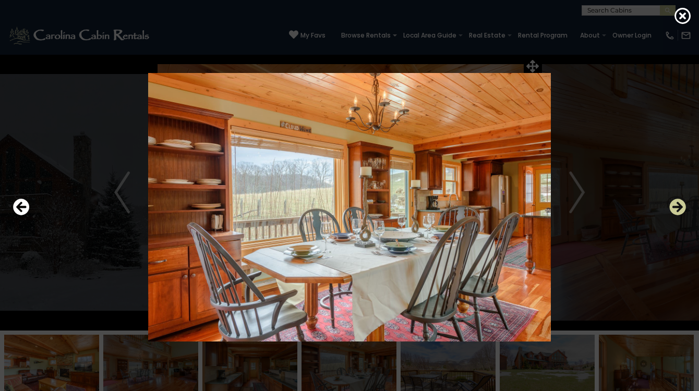
click at [680, 208] on icon "Next" at bounding box center [677, 207] width 17 height 17
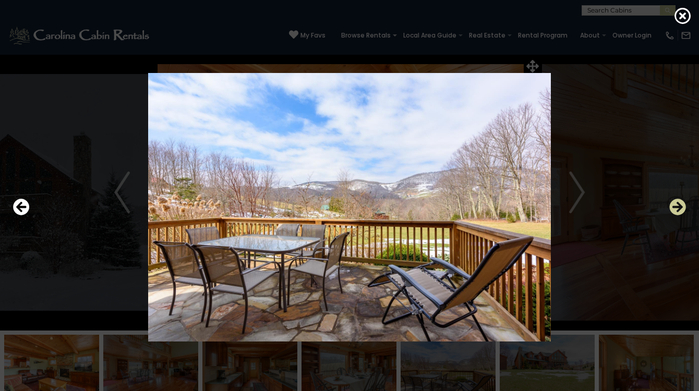
click at [680, 209] on icon "Next" at bounding box center [677, 207] width 17 height 17
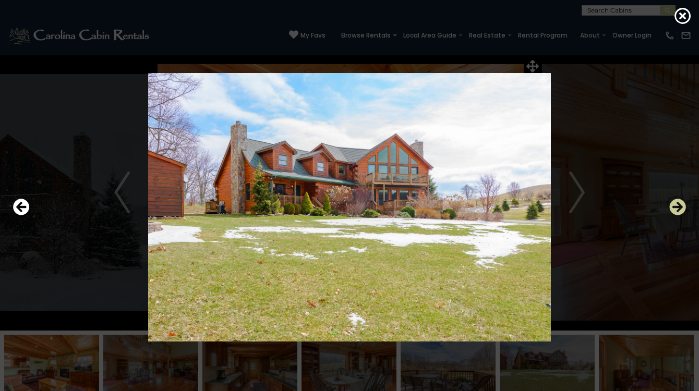
click at [680, 209] on icon "Next" at bounding box center [677, 207] width 17 height 17
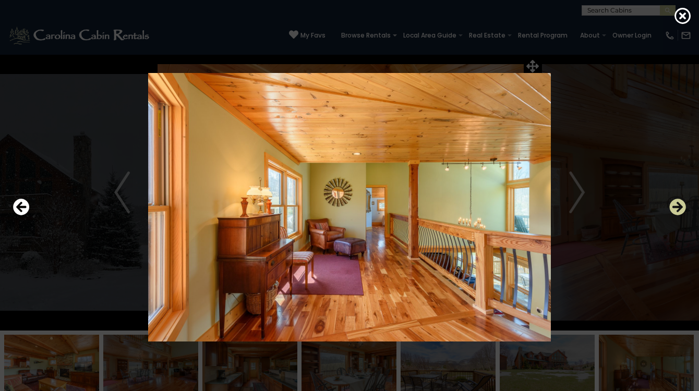
click at [680, 209] on icon "Next" at bounding box center [677, 207] width 17 height 17
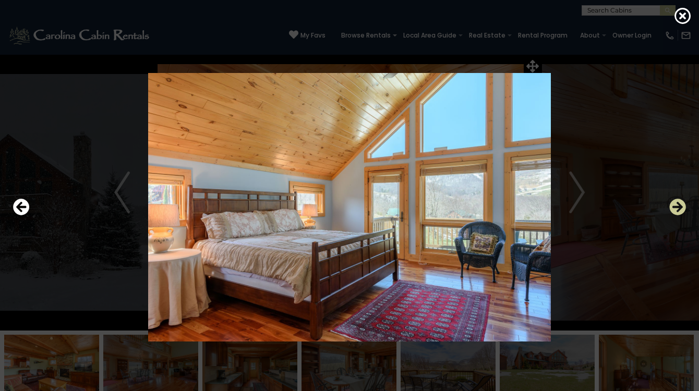
click at [680, 210] on icon "Next" at bounding box center [677, 207] width 17 height 17
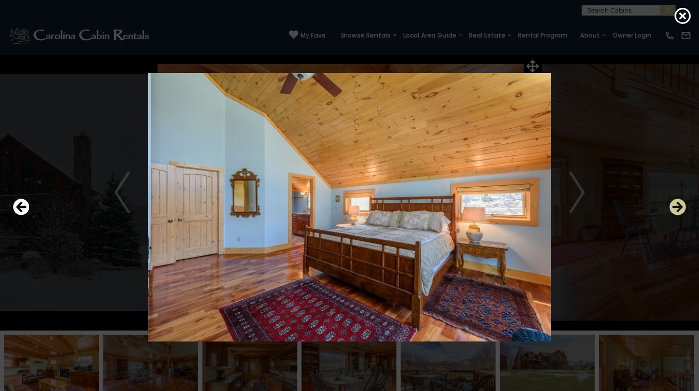
click at [680, 206] on icon "Next" at bounding box center [677, 207] width 17 height 17
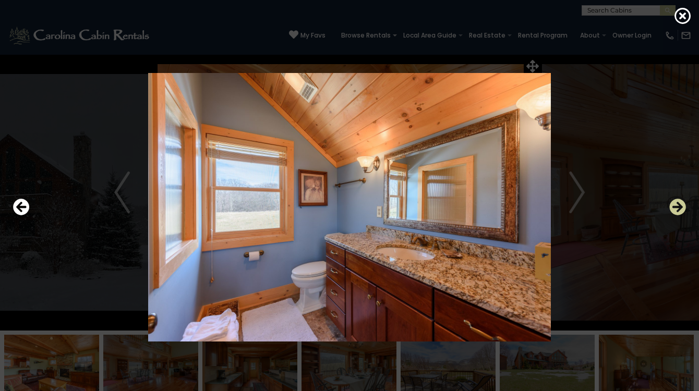
click at [680, 207] on icon "Next" at bounding box center [677, 207] width 17 height 17
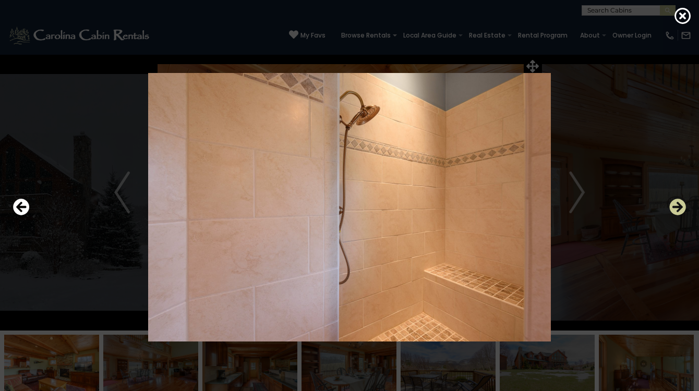
click at [680, 208] on icon "Next" at bounding box center [677, 207] width 17 height 17
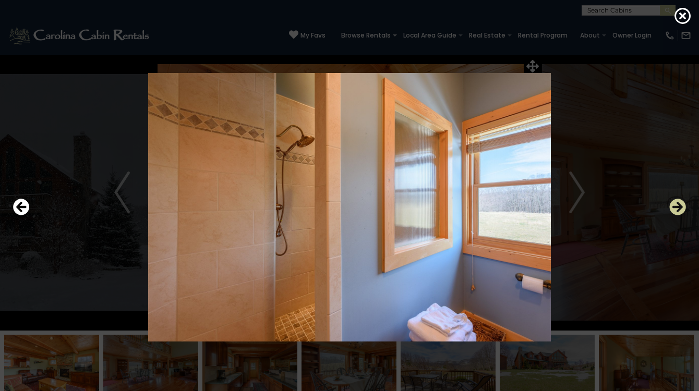
click at [680, 208] on icon "Next" at bounding box center [677, 207] width 17 height 17
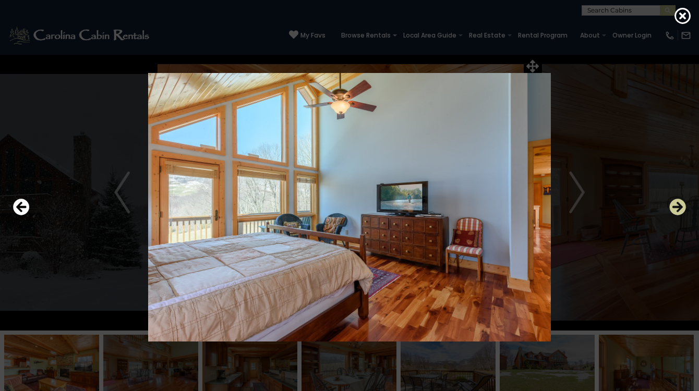
click at [680, 208] on icon "Next" at bounding box center [677, 207] width 17 height 17
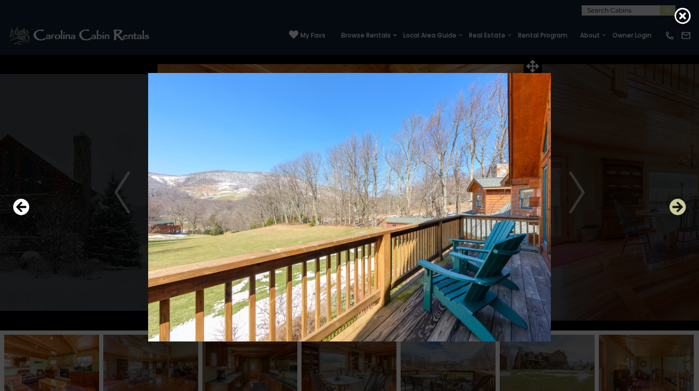
click at [680, 208] on icon "Next" at bounding box center [677, 207] width 17 height 17
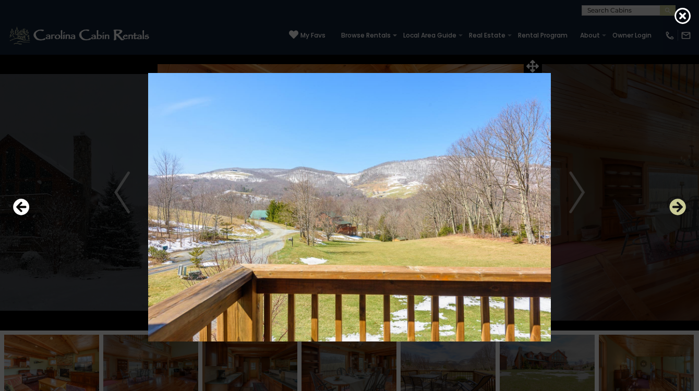
click at [680, 208] on icon "Next" at bounding box center [677, 207] width 17 height 17
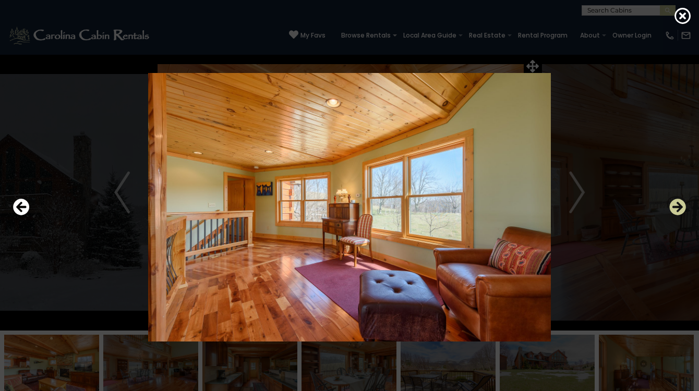
click at [680, 208] on icon "Next" at bounding box center [677, 207] width 17 height 17
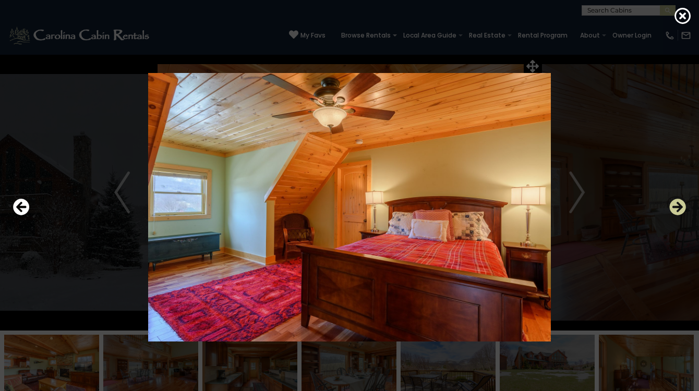
click at [680, 208] on icon "Next" at bounding box center [677, 207] width 17 height 17
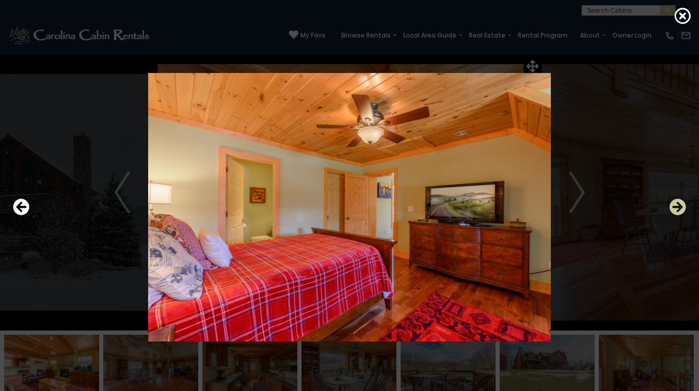
click at [680, 208] on icon "Next" at bounding box center [677, 207] width 17 height 17
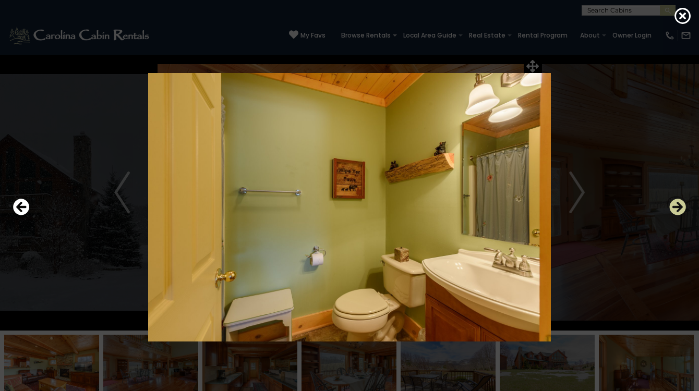
click at [680, 208] on icon "Next" at bounding box center [677, 207] width 17 height 17
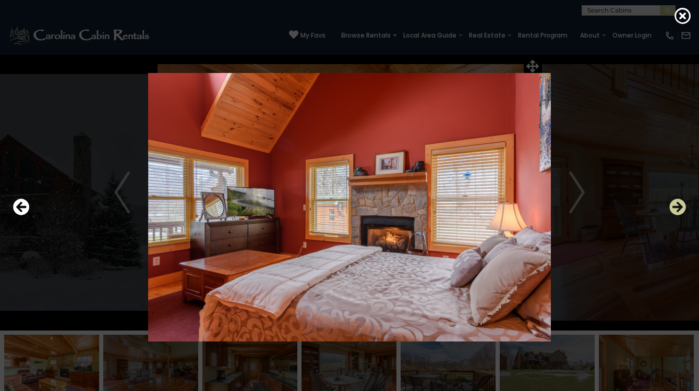
click at [680, 208] on icon "Next" at bounding box center [677, 207] width 17 height 17
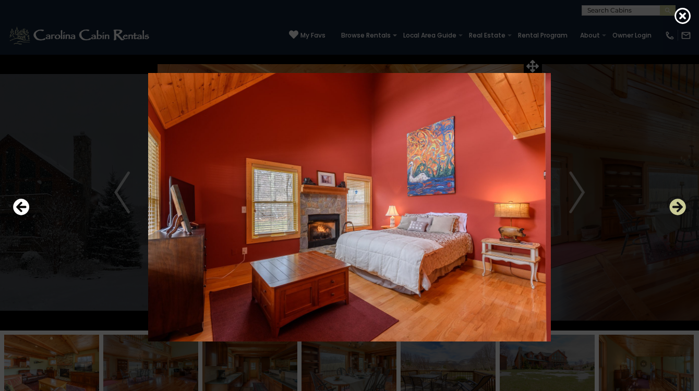
click at [680, 208] on icon "Next" at bounding box center [677, 207] width 17 height 17
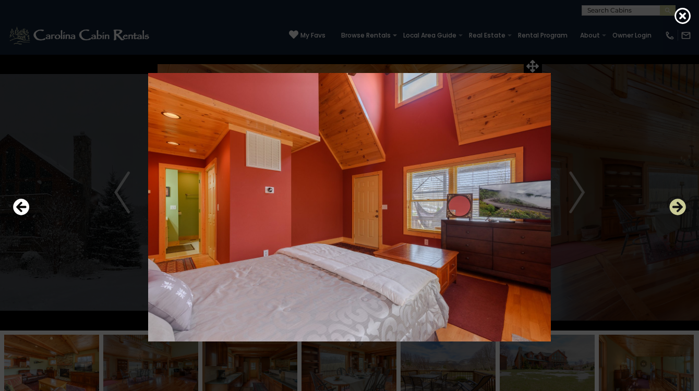
click at [680, 208] on icon "Next" at bounding box center [677, 207] width 17 height 17
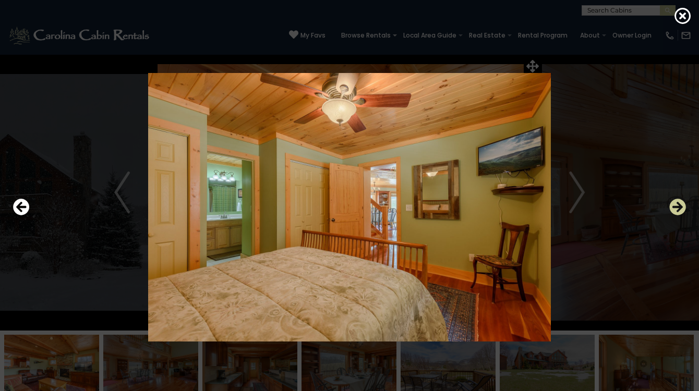
click at [680, 208] on icon "Next" at bounding box center [677, 207] width 17 height 17
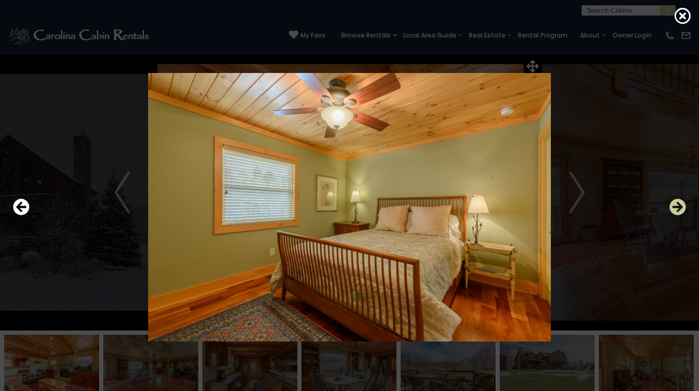
click at [680, 209] on icon "Next" at bounding box center [677, 207] width 17 height 17
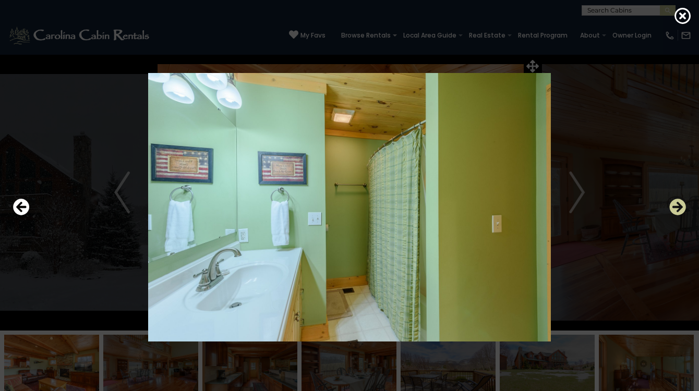
click at [680, 209] on icon "Next" at bounding box center [677, 207] width 17 height 17
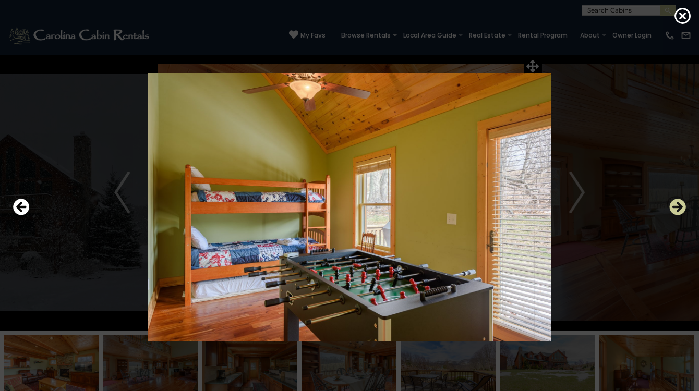
click at [680, 209] on icon "Next" at bounding box center [677, 207] width 17 height 17
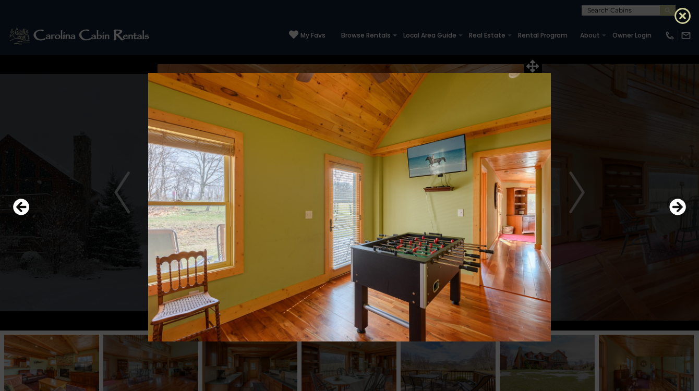
click at [685, 15] on icon at bounding box center [682, 15] width 17 height 17
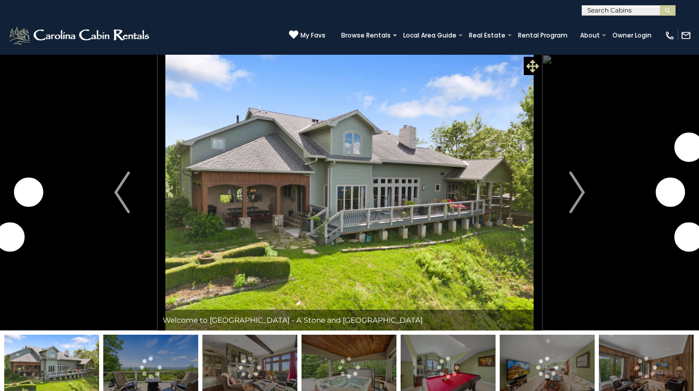
click at [531, 65] on icon at bounding box center [532, 66] width 13 height 13
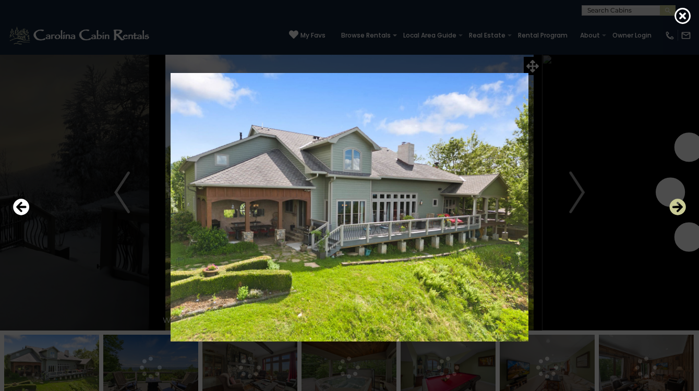
click at [676, 204] on icon "Next" at bounding box center [677, 207] width 17 height 17
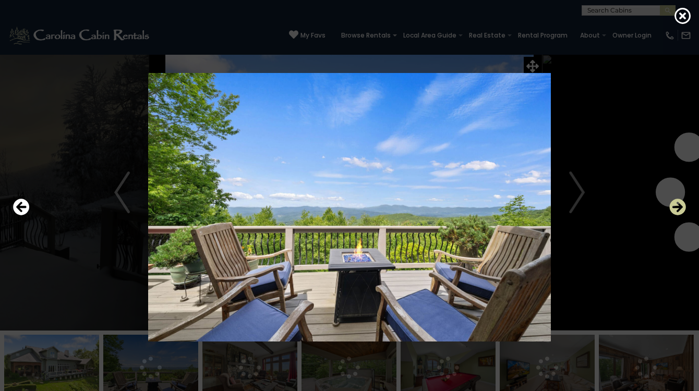
click at [676, 204] on icon "Next" at bounding box center [677, 207] width 17 height 17
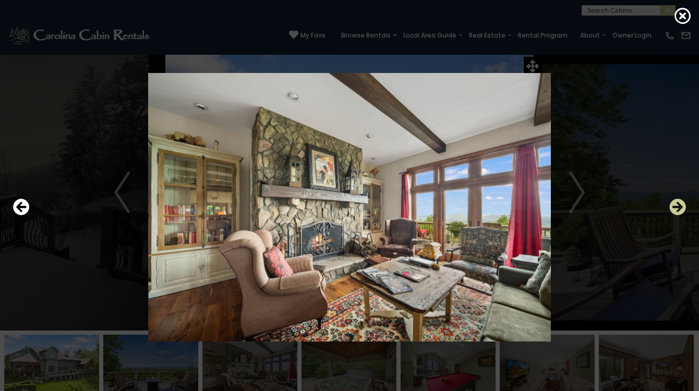
click at [677, 206] on icon "Next" at bounding box center [677, 207] width 17 height 17
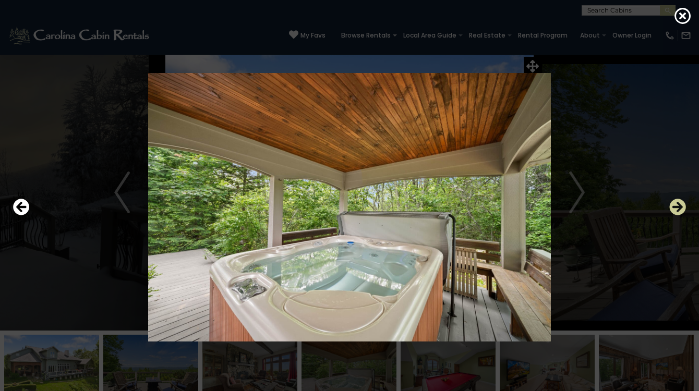
click at [677, 206] on icon "Next" at bounding box center [677, 207] width 17 height 17
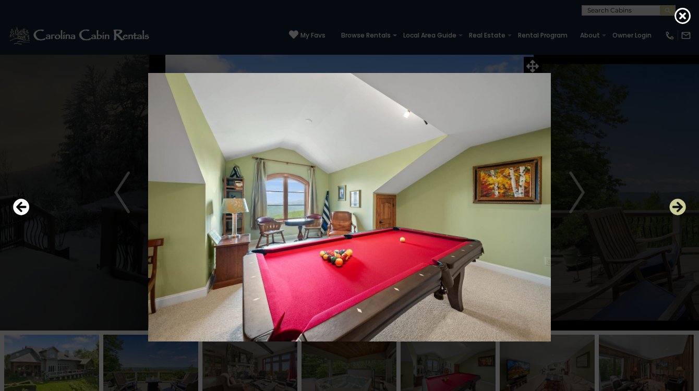
click at [677, 206] on icon "Next" at bounding box center [677, 207] width 17 height 17
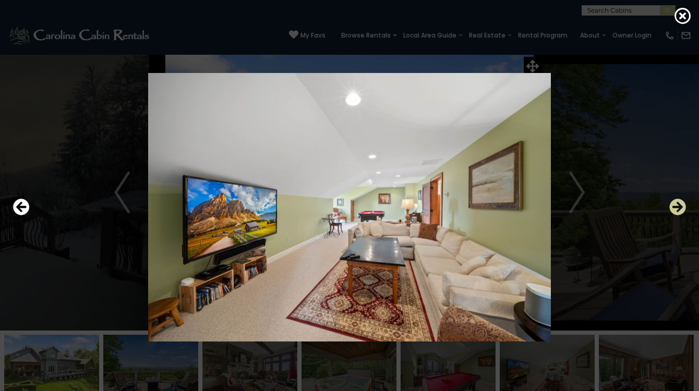
click at [677, 206] on icon "Next" at bounding box center [677, 207] width 17 height 17
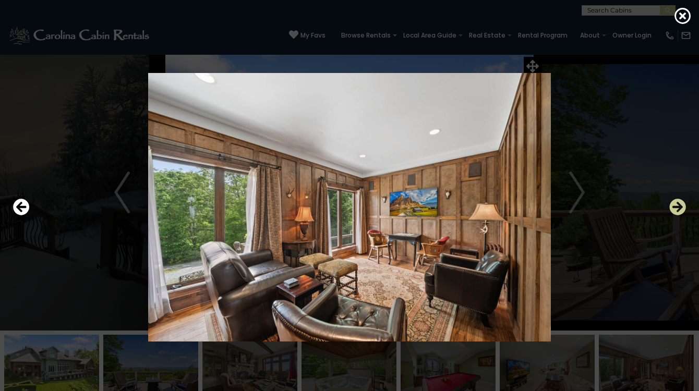
click at [677, 205] on icon "Next" at bounding box center [677, 207] width 17 height 17
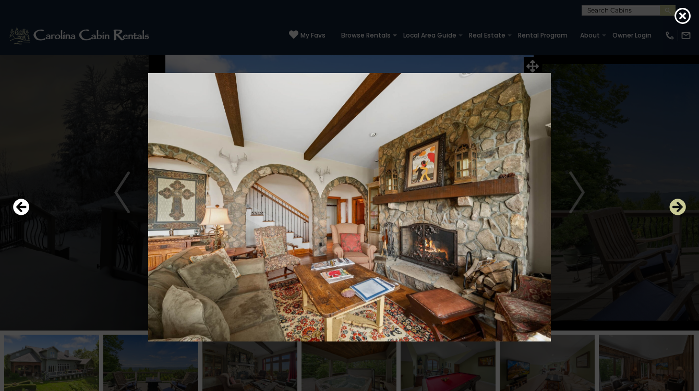
click at [677, 205] on icon "Next" at bounding box center [677, 207] width 17 height 17
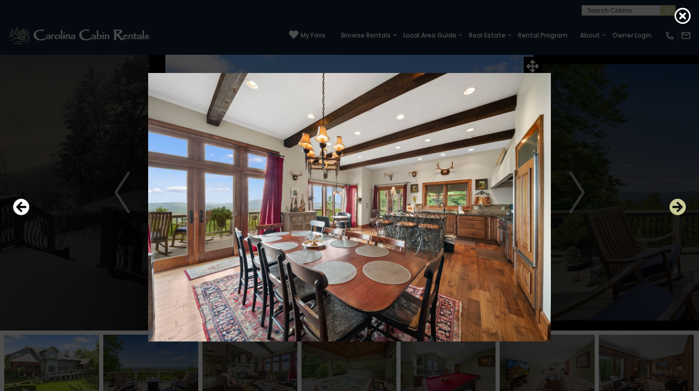
click at [678, 207] on icon "Next" at bounding box center [677, 207] width 17 height 17
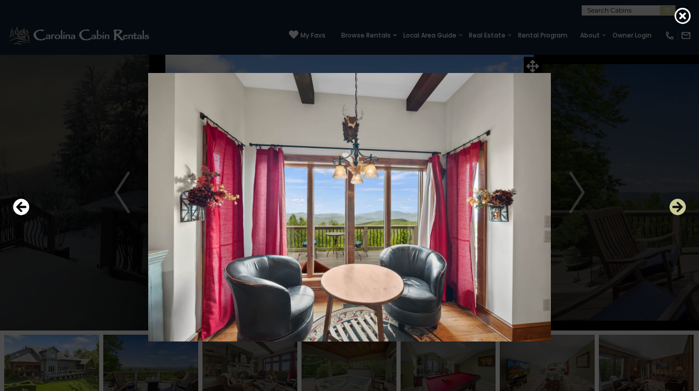
click at [678, 207] on icon "Next" at bounding box center [677, 207] width 17 height 17
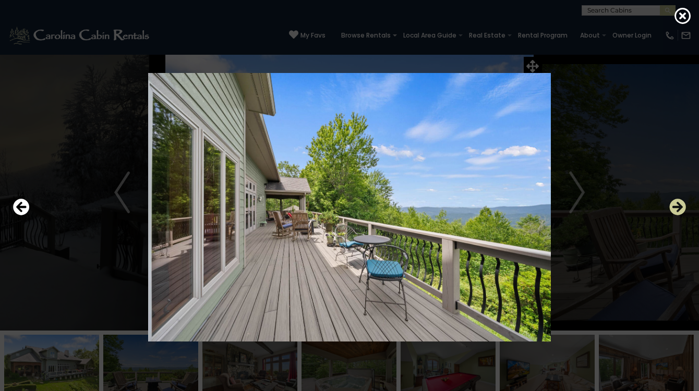
click at [678, 207] on icon "Next" at bounding box center [677, 207] width 17 height 17
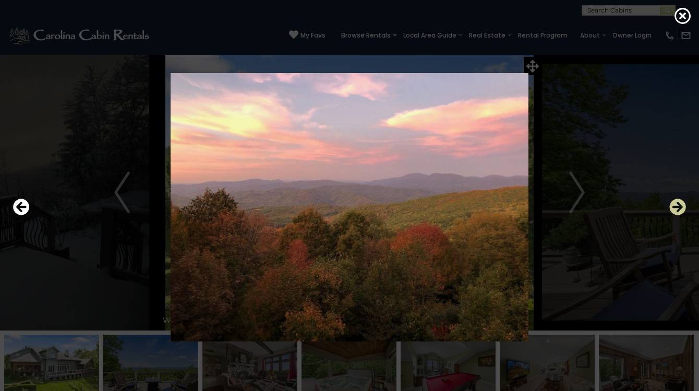
click at [678, 207] on icon "Next" at bounding box center [677, 207] width 17 height 17
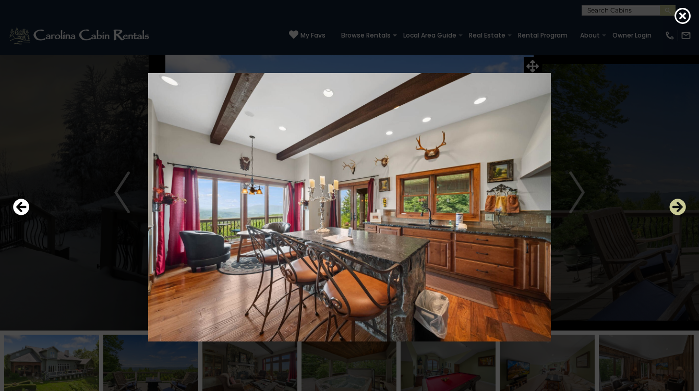
click at [678, 208] on icon "Next" at bounding box center [677, 207] width 17 height 17
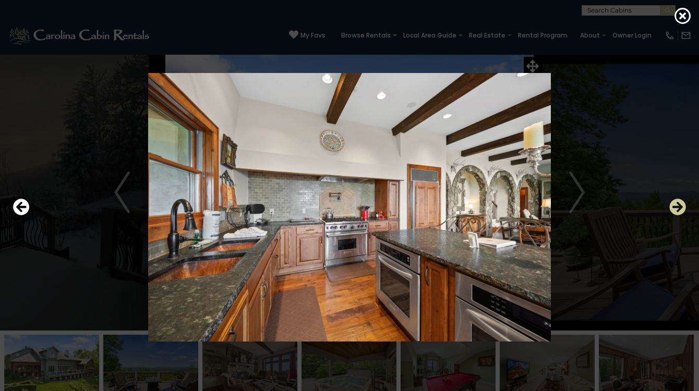
click at [678, 209] on icon "Next" at bounding box center [677, 207] width 17 height 17
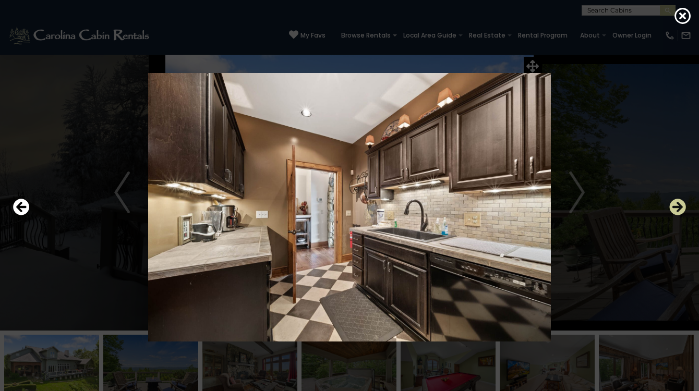
click at [678, 209] on icon "Next" at bounding box center [677, 207] width 17 height 17
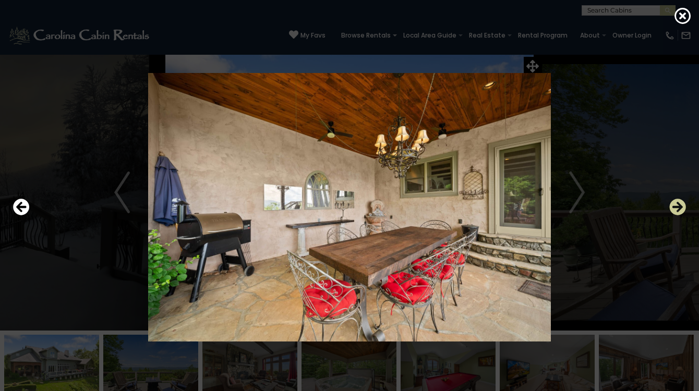
click at [677, 206] on icon "Next" at bounding box center [677, 207] width 17 height 17
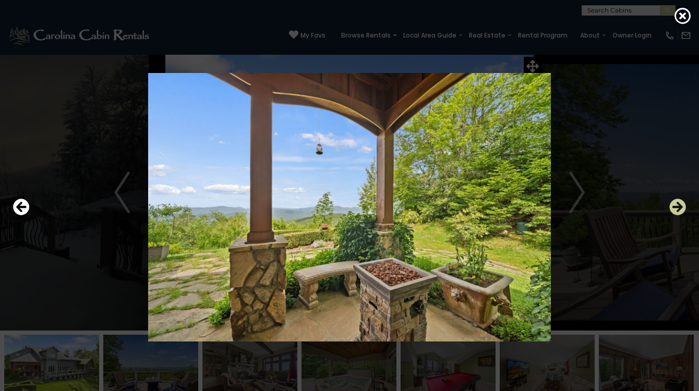
click at [677, 206] on icon "Next" at bounding box center [677, 207] width 17 height 17
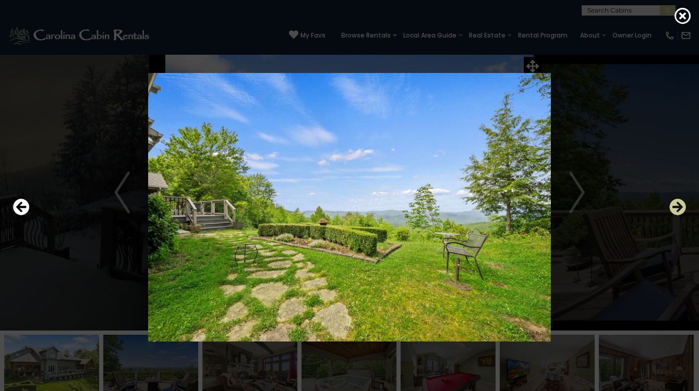
click at [677, 206] on icon "Next" at bounding box center [677, 207] width 17 height 17
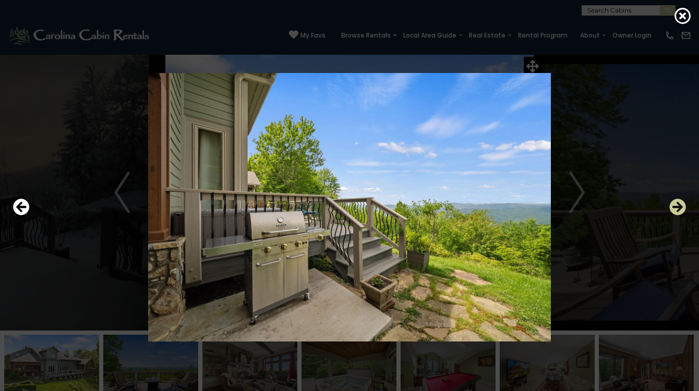
click at [677, 206] on icon "Next" at bounding box center [677, 207] width 17 height 17
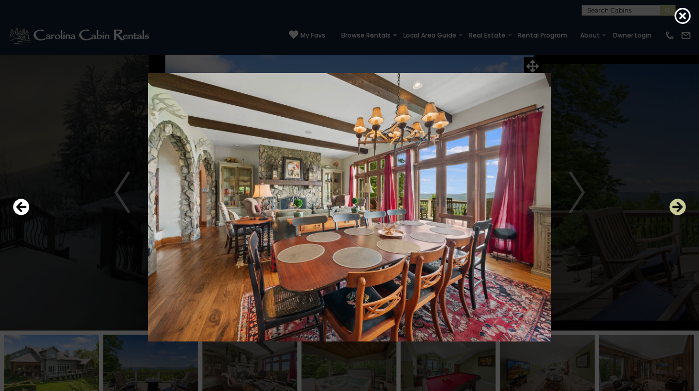
click at [677, 206] on icon "Next" at bounding box center [677, 207] width 17 height 17
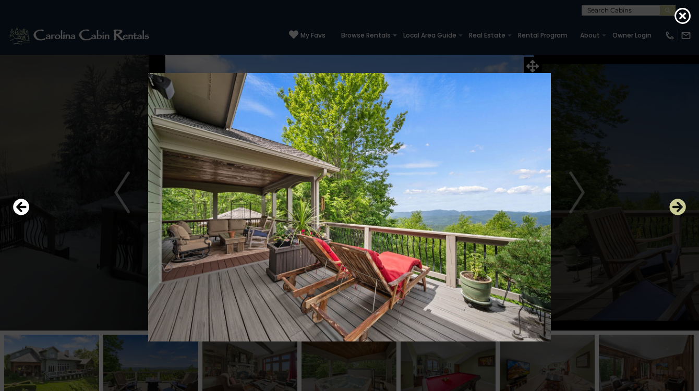
click at [677, 206] on icon "Next" at bounding box center [677, 207] width 17 height 17
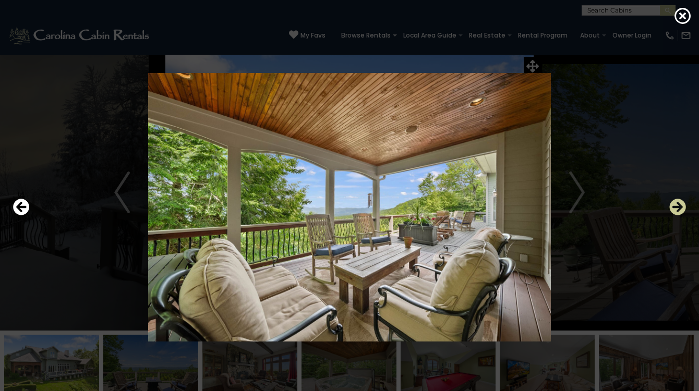
click at [677, 206] on icon "Next" at bounding box center [677, 207] width 17 height 17
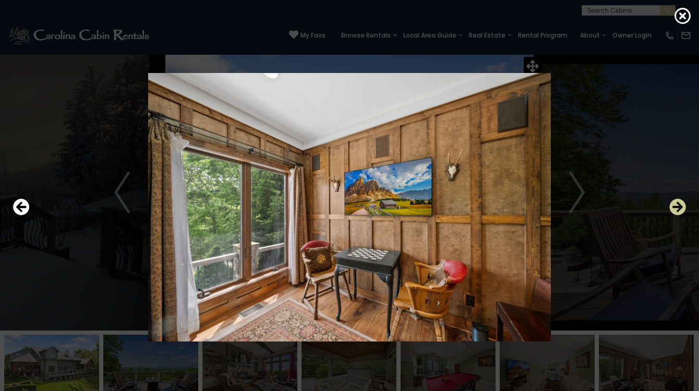
click at [677, 207] on icon "Next" at bounding box center [677, 207] width 17 height 17
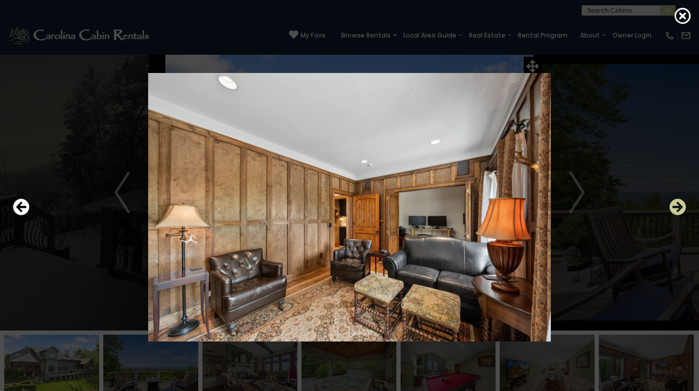
click at [677, 207] on icon "Next" at bounding box center [677, 207] width 17 height 17
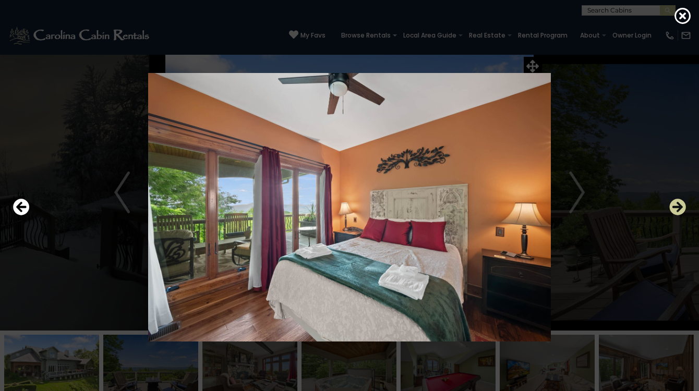
click at [677, 207] on icon "Next" at bounding box center [677, 207] width 17 height 17
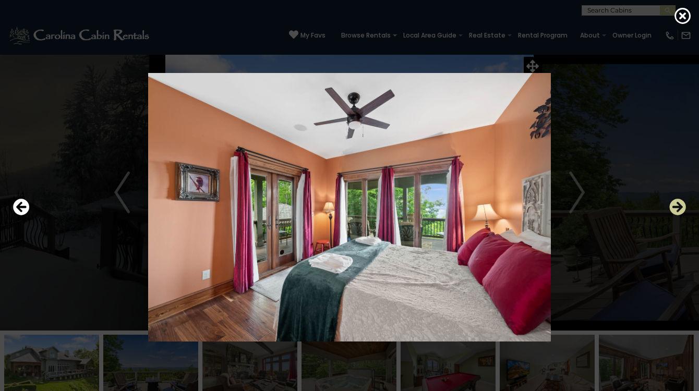
click at [677, 208] on icon "Next" at bounding box center [677, 207] width 17 height 17
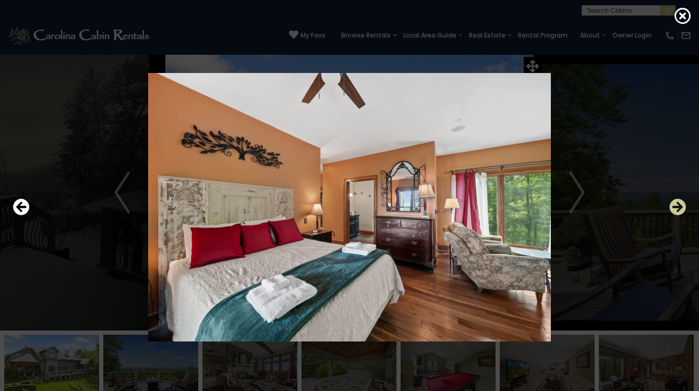
click at [677, 208] on icon "Next" at bounding box center [677, 207] width 17 height 17
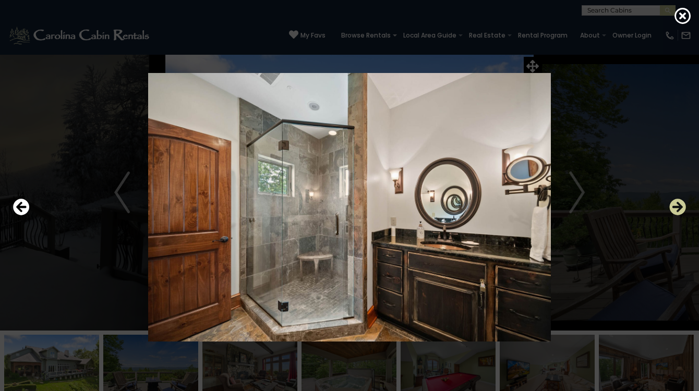
click at [677, 208] on icon "Next" at bounding box center [677, 207] width 17 height 17
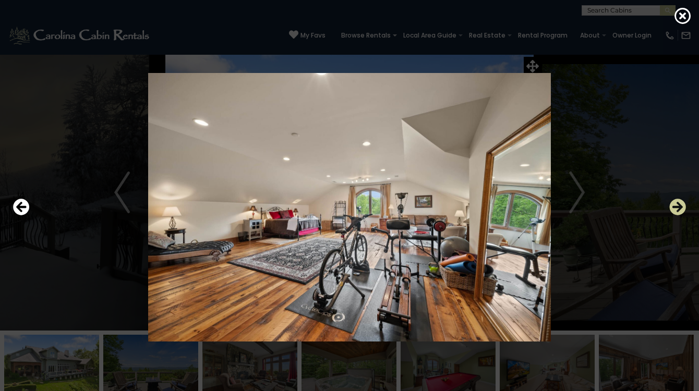
click at [678, 206] on icon "Next" at bounding box center [677, 207] width 17 height 17
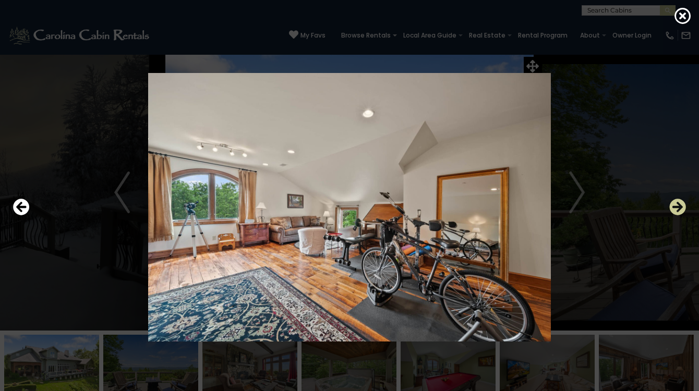
click at [678, 206] on icon "Next" at bounding box center [677, 207] width 17 height 17
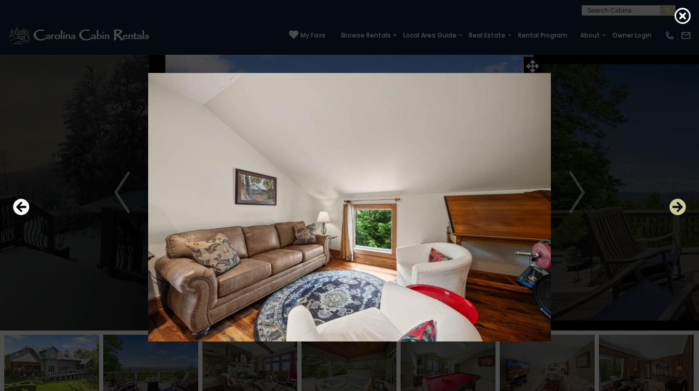
click at [678, 206] on icon "Next" at bounding box center [677, 207] width 17 height 17
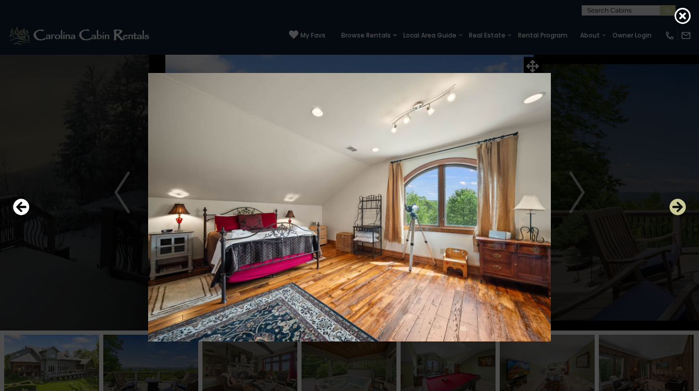
click at [678, 206] on icon "Next" at bounding box center [677, 207] width 17 height 17
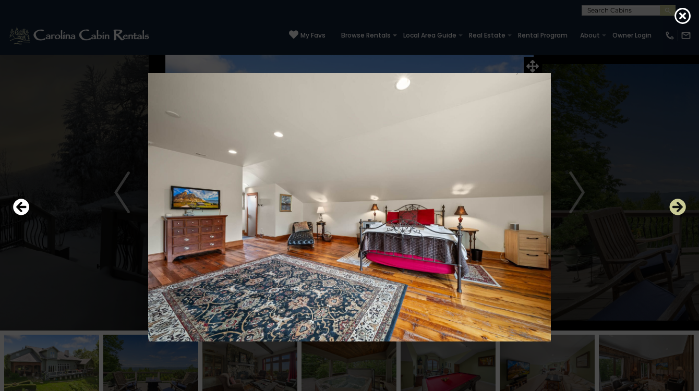
click at [678, 206] on icon "Next" at bounding box center [677, 207] width 17 height 17
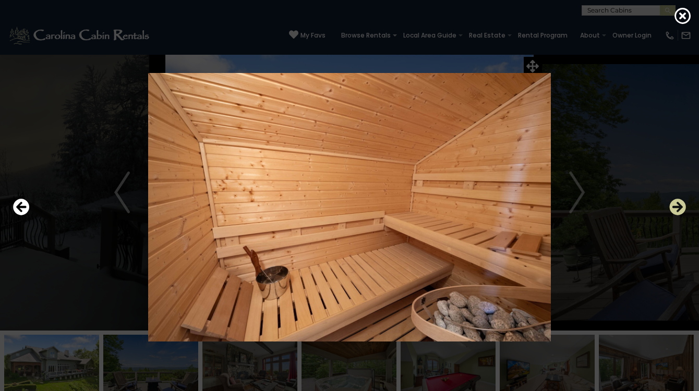
click at [679, 207] on icon "Next" at bounding box center [677, 207] width 17 height 17
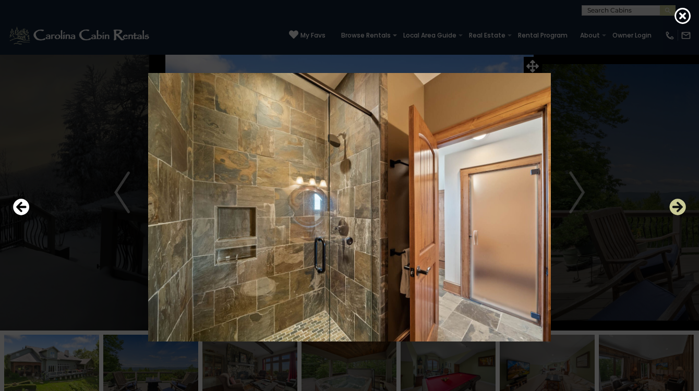
click at [678, 207] on icon "Next" at bounding box center [677, 207] width 17 height 17
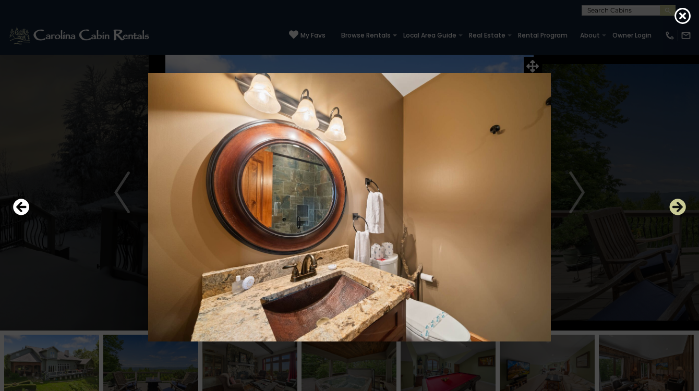
click at [678, 208] on icon "Next" at bounding box center [677, 207] width 17 height 17
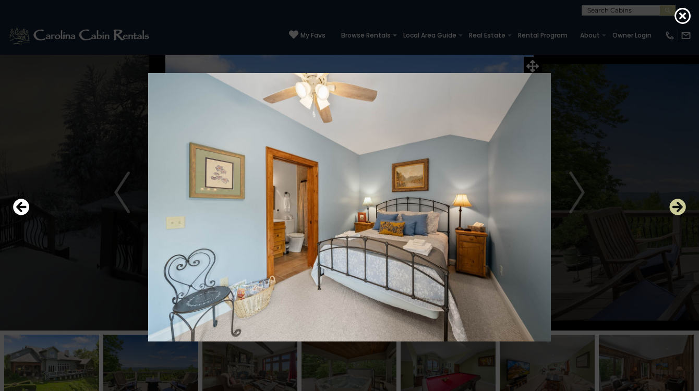
click at [678, 208] on icon "Next" at bounding box center [677, 207] width 17 height 17
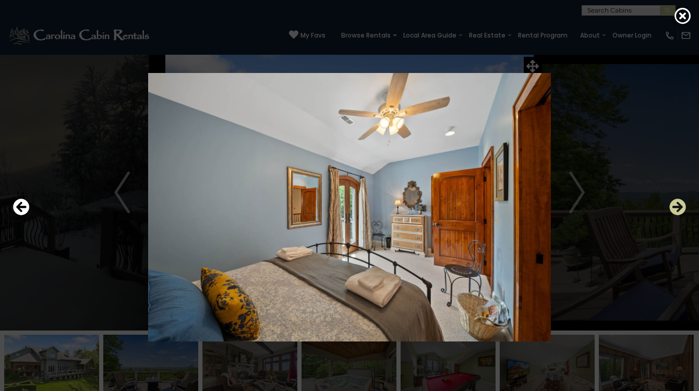
click at [678, 208] on icon "Next" at bounding box center [677, 207] width 17 height 17
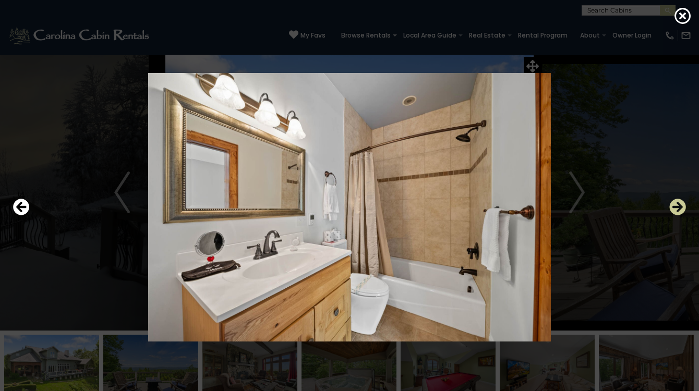
click at [678, 208] on icon "Next" at bounding box center [677, 207] width 17 height 17
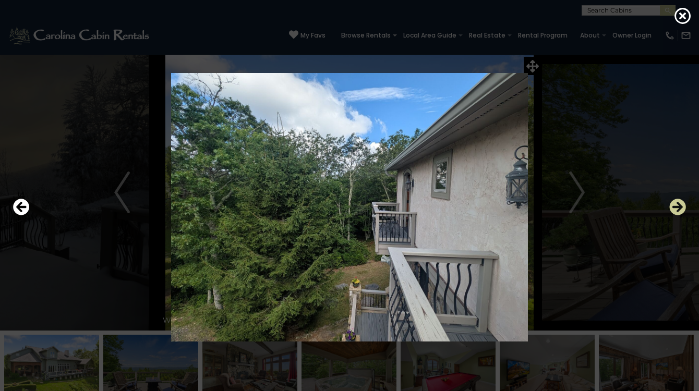
click at [680, 205] on icon "Next" at bounding box center [677, 207] width 17 height 17
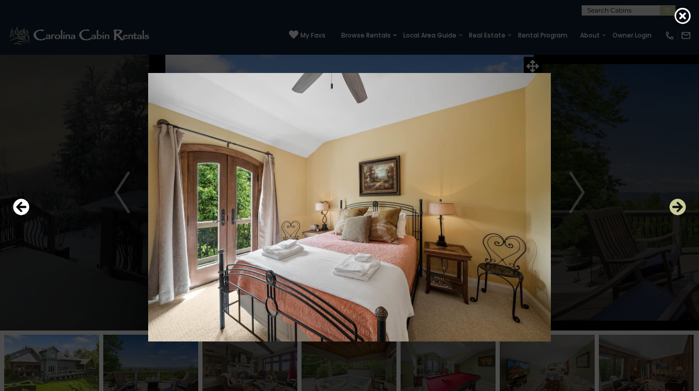
click at [677, 206] on icon "Next" at bounding box center [677, 207] width 17 height 17
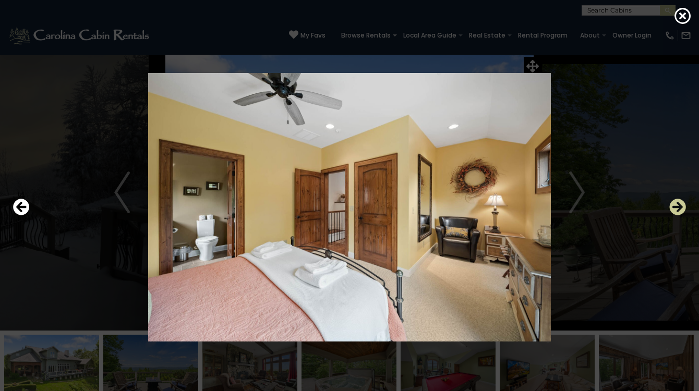
click at [677, 206] on icon "Next" at bounding box center [677, 207] width 17 height 17
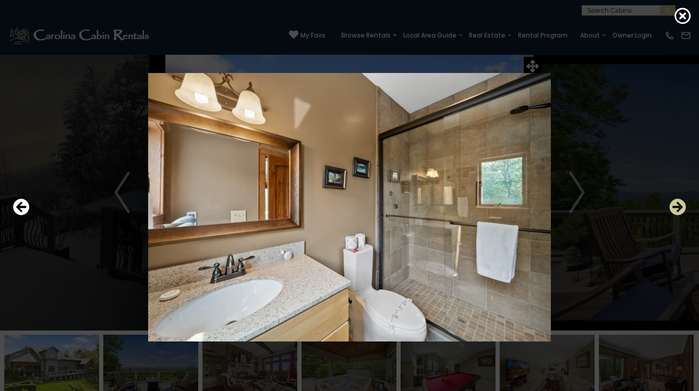
click at [677, 206] on icon "Next" at bounding box center [677, 207] width 17 height 17
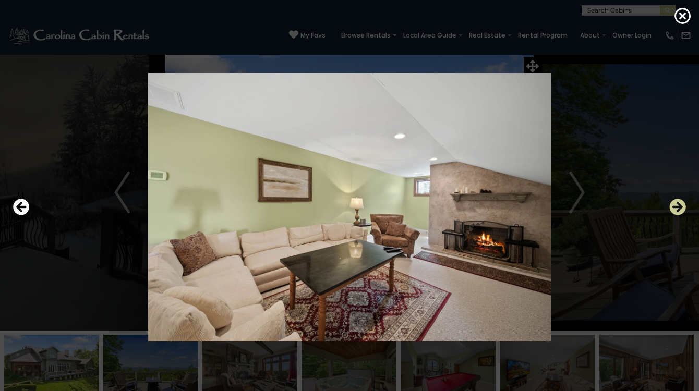
click at [676, 204] on icon "Next" at bounding box center [677, 207] width 17 height 17
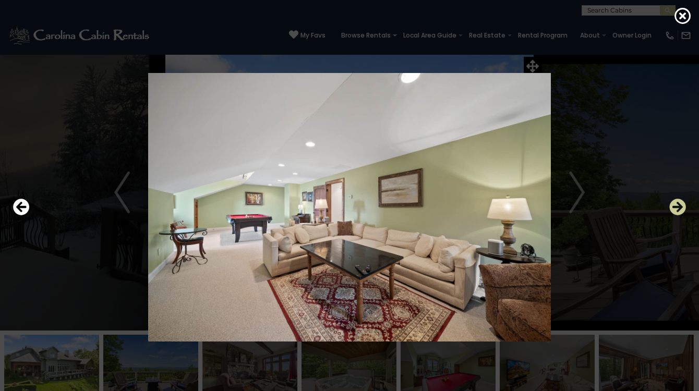
click at [677, 204] on icon "Next" at bounding box center [677, 207] width 17 height 17
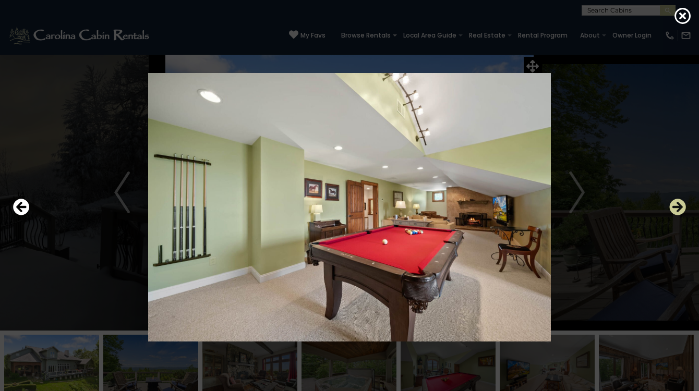
click at [677, 204] on icon "Next" at bounding box center [677, 207] width 17 height 17
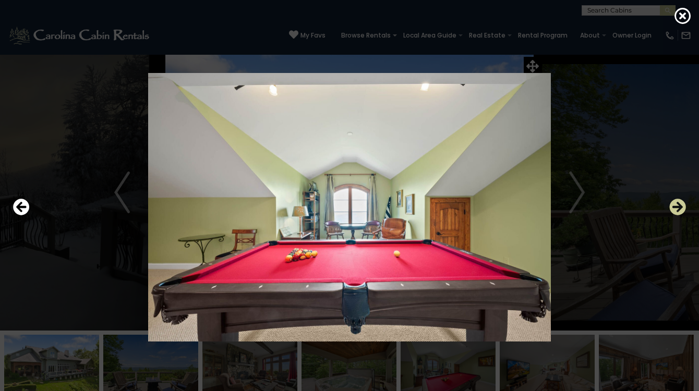
click at [677, 204] on icon "Next" at bounding box center [677, 207] width 17 height 17
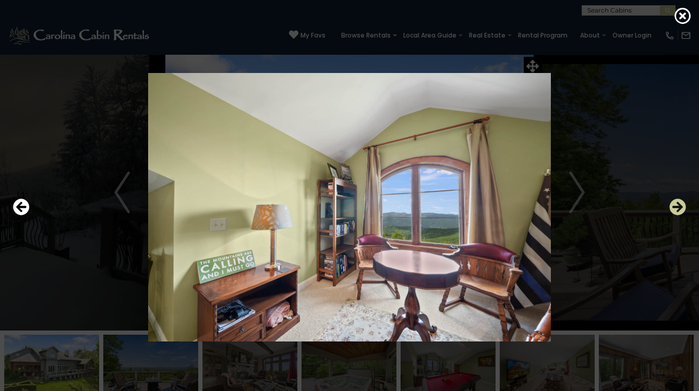
click at [677, 204] on icon "Next" at bounding box center [677, 207] width 17 height 17
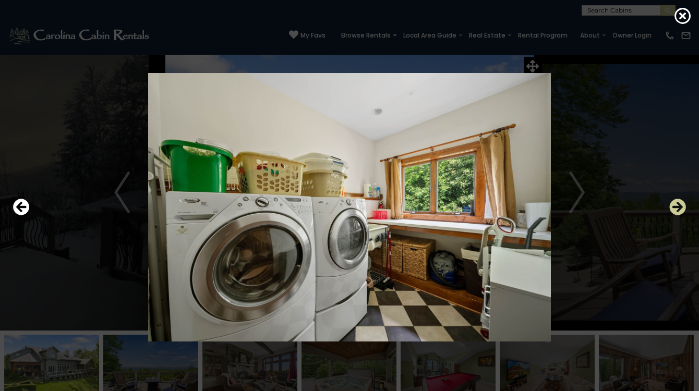
click at [678, 206] on icon "Next" at bounding box center [677, 207] width 17 height 17
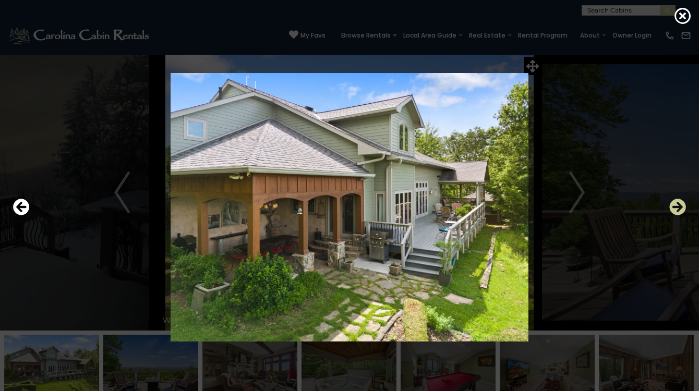
click at [678, 206] on icon "Next" at bounding box center [677, 207] width 17 height 17
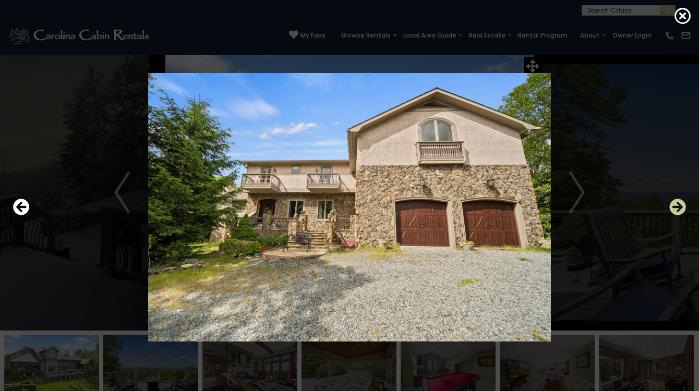
click at [678, 205] on icon "Next" at bounding box center [677, 207] width 17 height 17
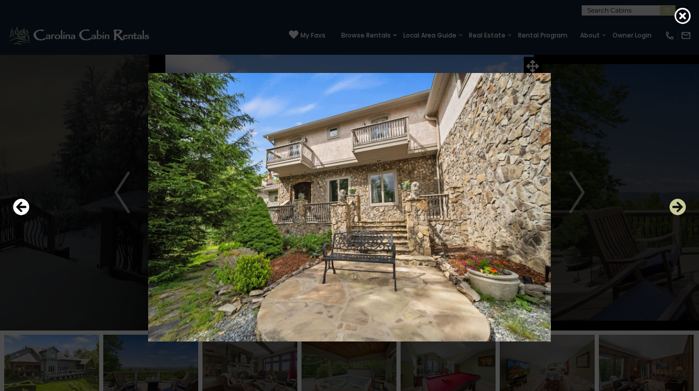
click at [678, 205] on icon "Next" at bounding box center [677, 207] width 17 height 17
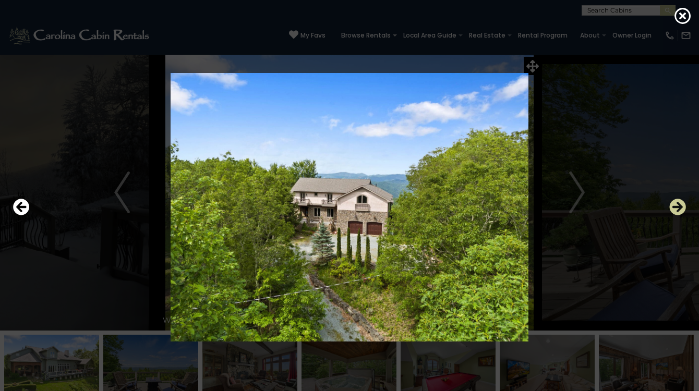
click at [678, 205] on icon "Next" at bounding box center [677, 207] width 17 height 17
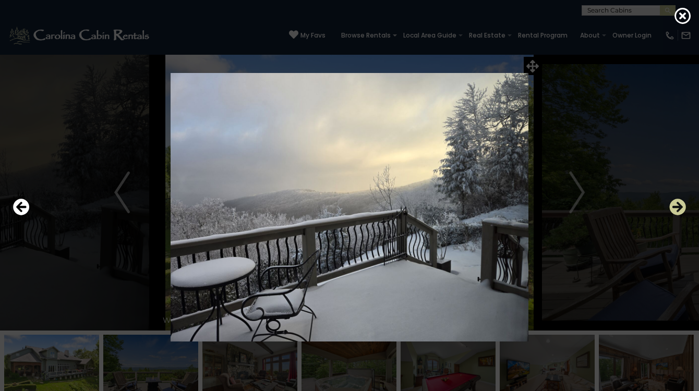
click at [678, 205] on icon "Next" at bounding box center [677, 207] width 17 height 17
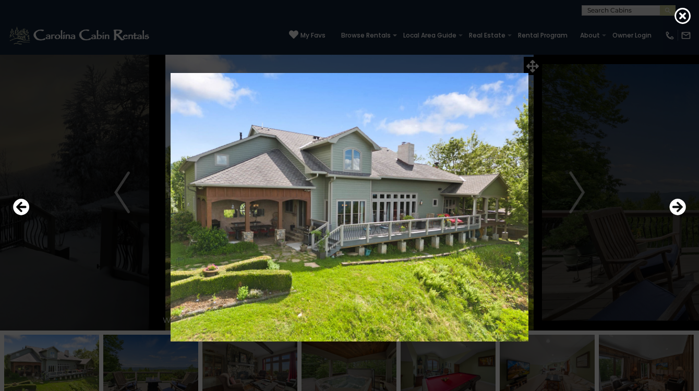
click at [675, 42] on div at bounding box center [349, 207] width 683 height 352
click at [685, 16] on icon at bounding box center [682, 15] width 17 height 17
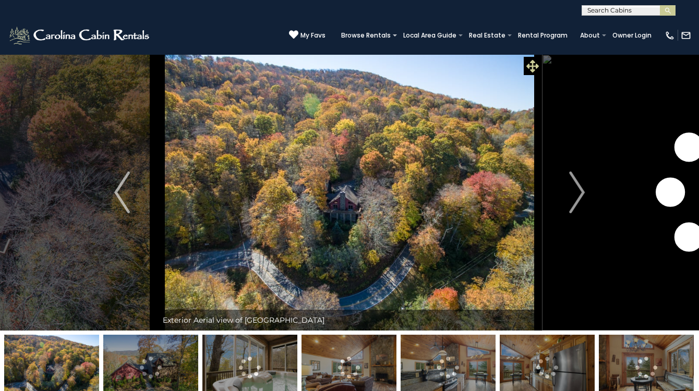
click at [530, 63] on icon at bounding box center [532, 66] width 13 height 13
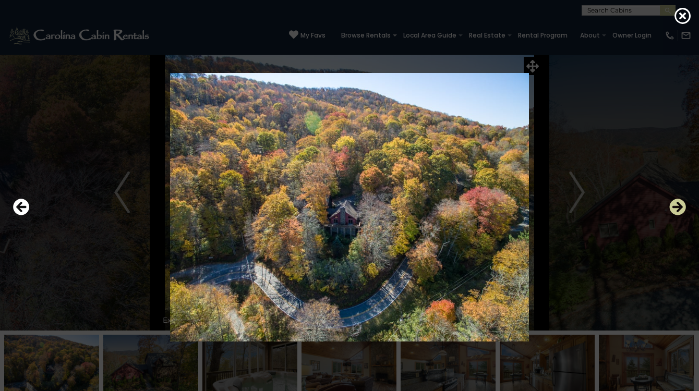
click at [676, 211] on icon "Next" at bounding box center [677, 207] width 17 height 17
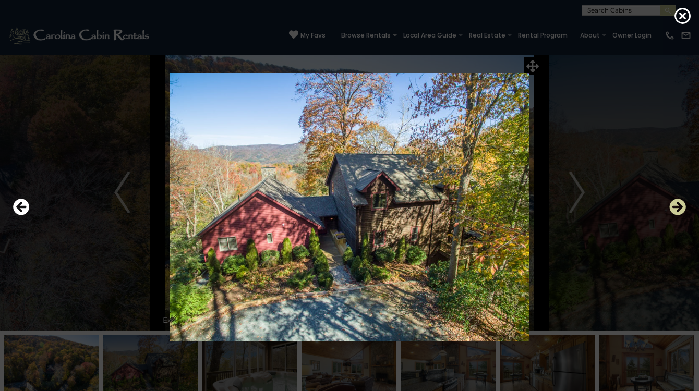
click at [679, 207] on icon "Next" at bounding box center [677, 207] width 17 height 17
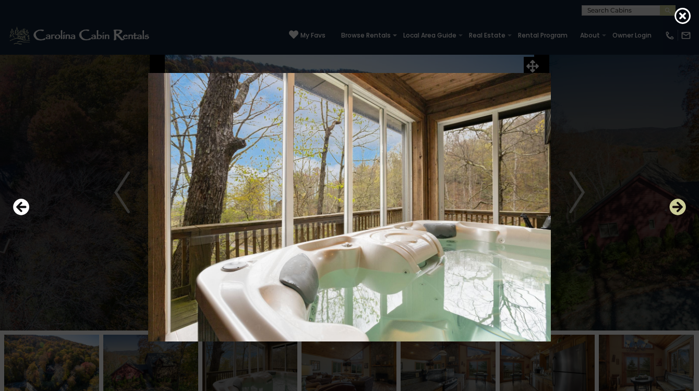
click at [679, 207] on icon "Next" at bounding box center [677, 207] width 17 height 17
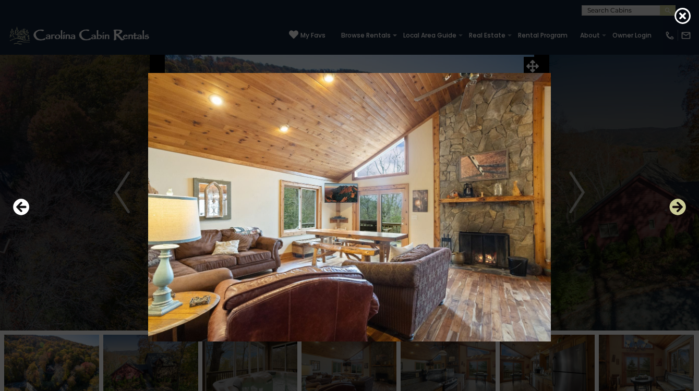
click at [679, 207] on icon "Next" at bounding box center [677, 207] width 17 height 17
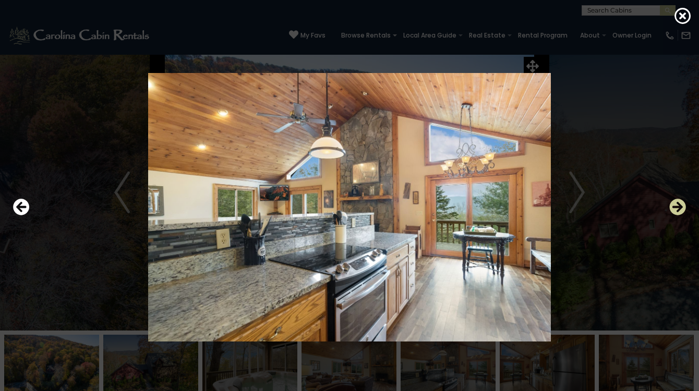
click at [679, 207] on icon "Next" at bounding box center [677, 207] width 17 height 17
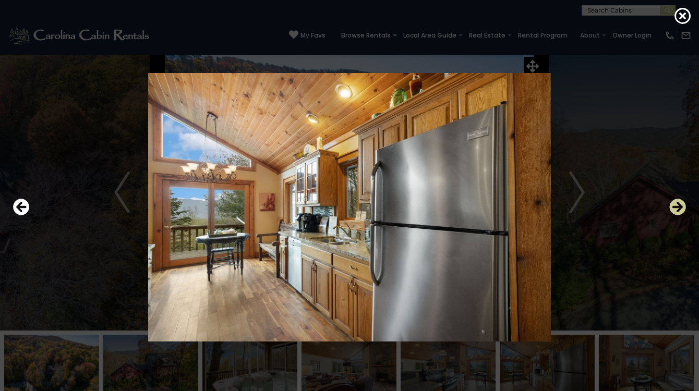
click at [679, 207] on icon "Next" at bounding box center [677, 207] width 17 height 17
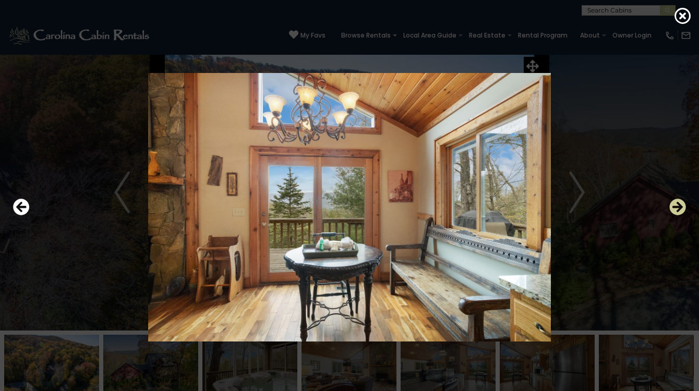
click at [680, 208] on icon "Next" at bounding box center [677, 207] width 17 height 17
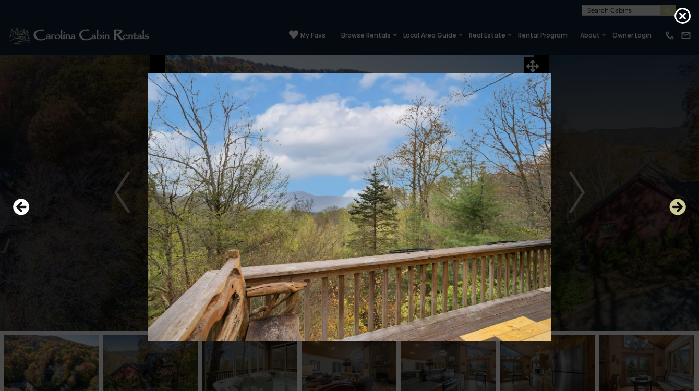
click at [680, 208] on icon "Next" at bounding box center [677, 207] width 17 height 17
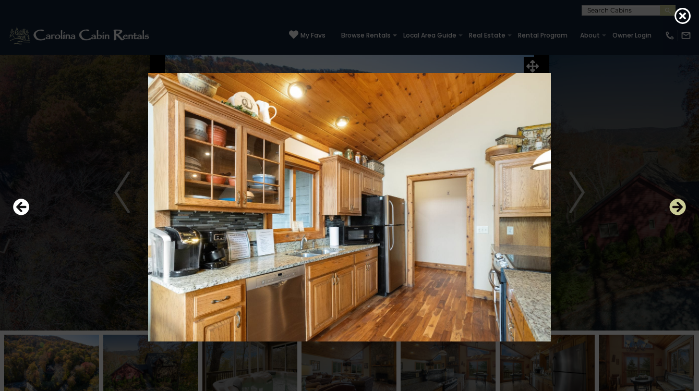
click at [680, 208] on icon "Next" at bounding box center [677, 207] width 17 height 17
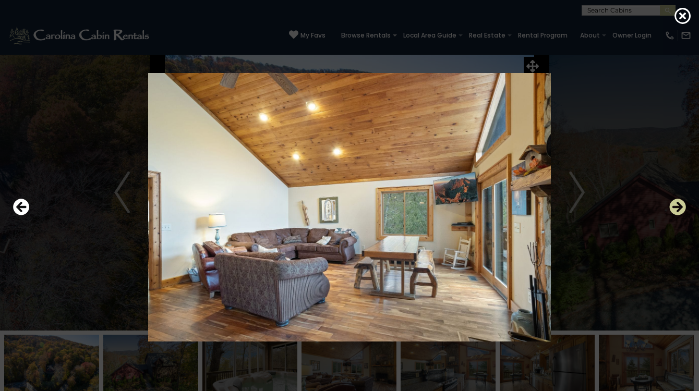
click at [680, 209] on icon "Next" at bounding box center [677, 207] width 17 height 17
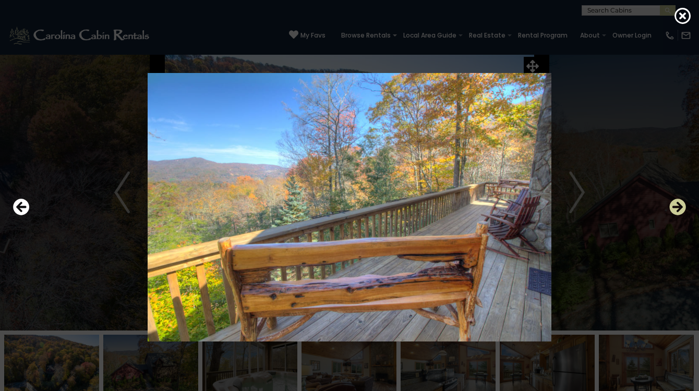
click at [680, 209] on icon "Next" at bounding box center [677, 207] width 17 height 17
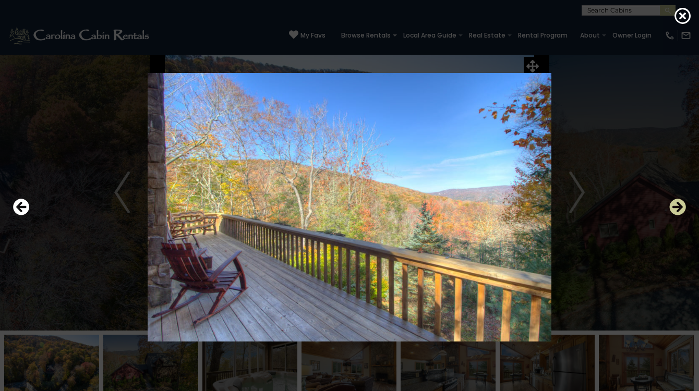
click at [680, 209] on icon "Next" at bounding box center [677, 207] width 17 height 17
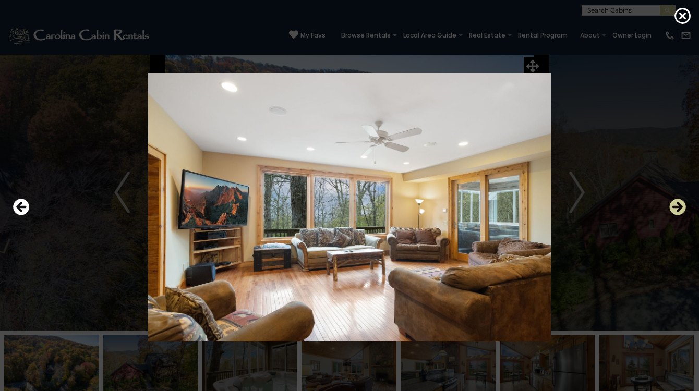
click at [680, 209] on icon "Next" at bounding box center [677, 207] width 17 height 17
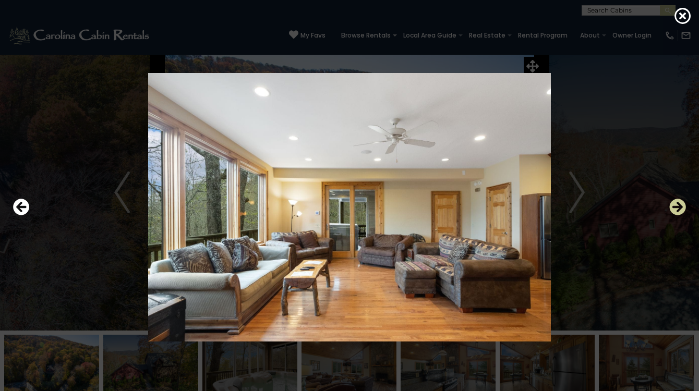
click at [680, 209] on icon "Next" at bounding box center [677, 207] width 17 height 17
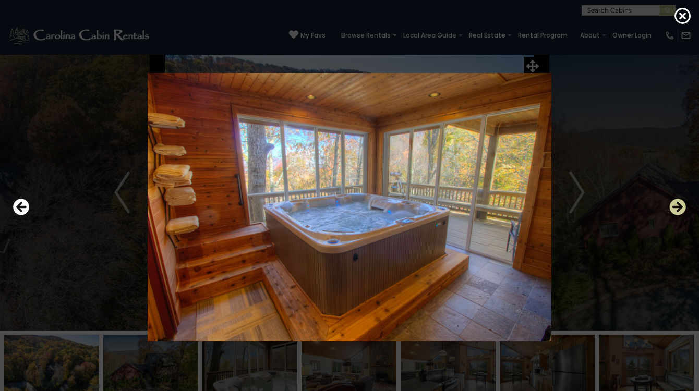
click at [679, 207] on icon "Next" at bounding box center [677, 207] width 17 height 17
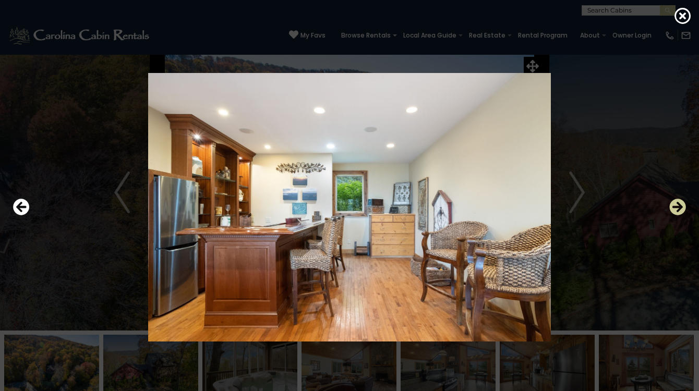
click at [679, 207] on icon "Next" at bounding box center [677, 207] width 17 height 17
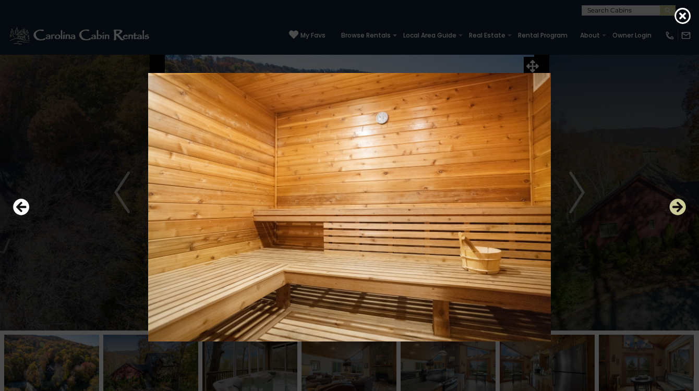
click at [676, 209] on icon "Next" at bounding box center [677, 207] width 17 height 17
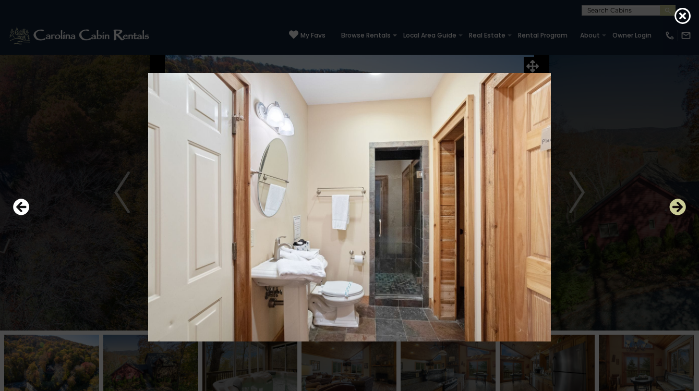
click at [676, 209] on icon "Next" at bounding box center [677, 207] width 17 height 17
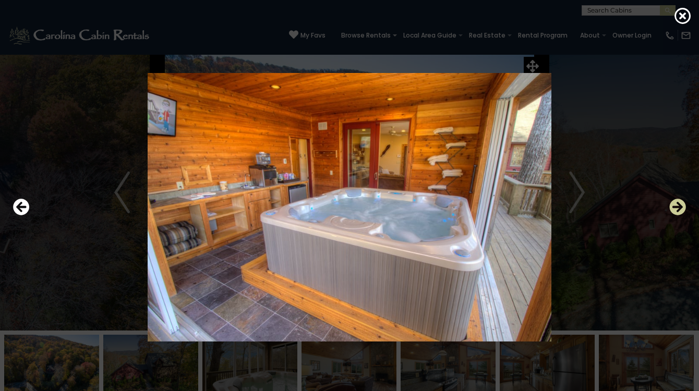
click at [676, 209] on icon "Next" at bounding box center [677, 207] width 17 height 17
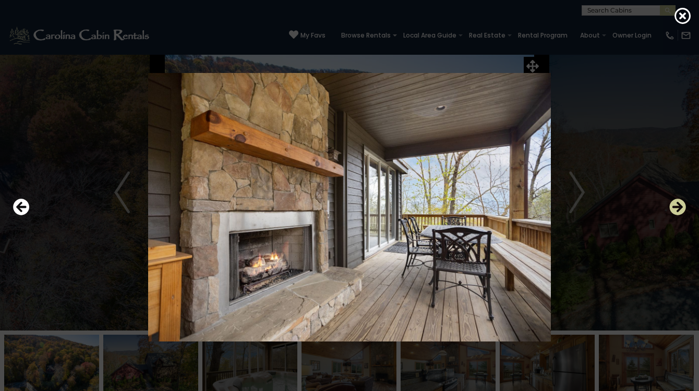
click at [676, 209] on icon "Next" at bounding box center [677, 207] width 17 height 17
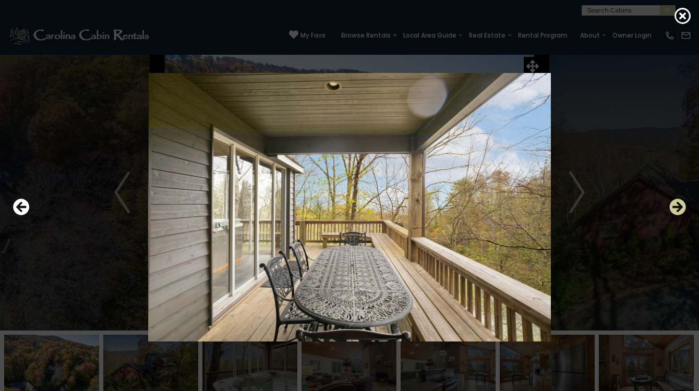
click at [676, 209] on icon "Next" at bounding box center [677, 207] width 17 height 17
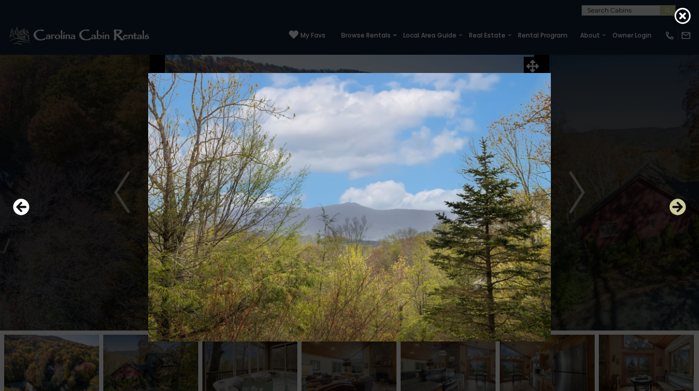
click at [676, 209] on icon "Next" at bounding box center [677, 207] width 17 height 17
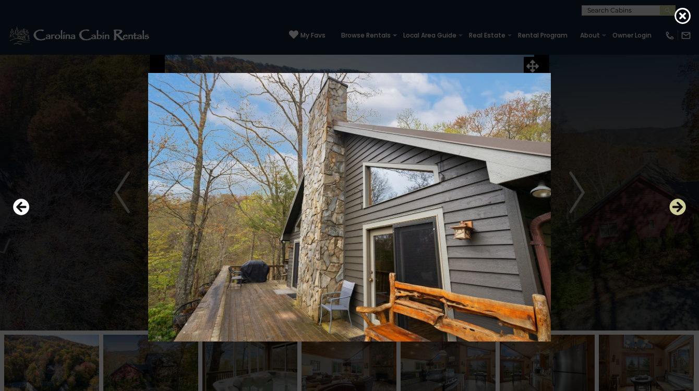
click at [676, 209] on icon "Next" at bounding box center [677, 207] width 17 height 17
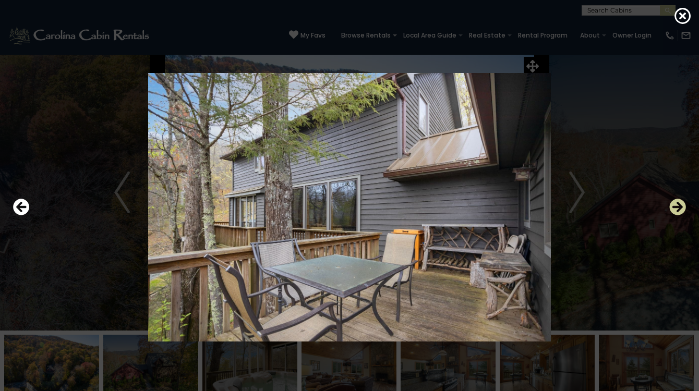
click at [676, 209] on icon "Next" at bounding box center [677, 207] width 17 height 17
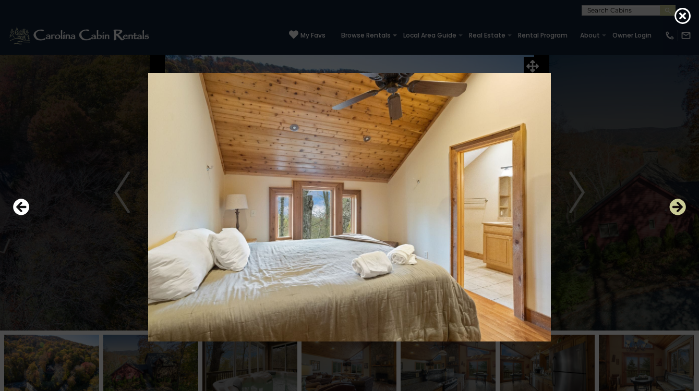
click at [676, 209] on icon "Next" at bounding box center [677, 207] width 17 height 17
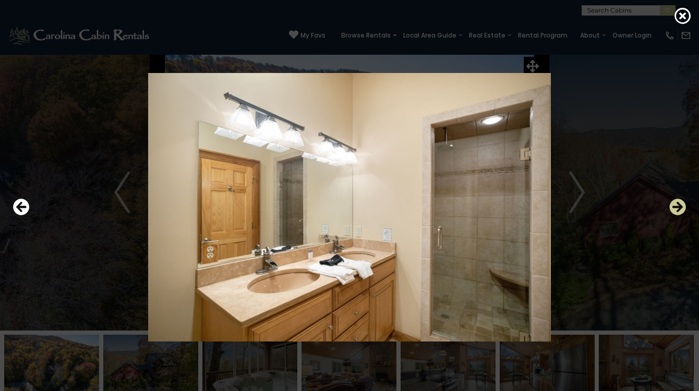
click at [676, 209] on icon "Next" at bounding box center [677, 207] width 17 height 17
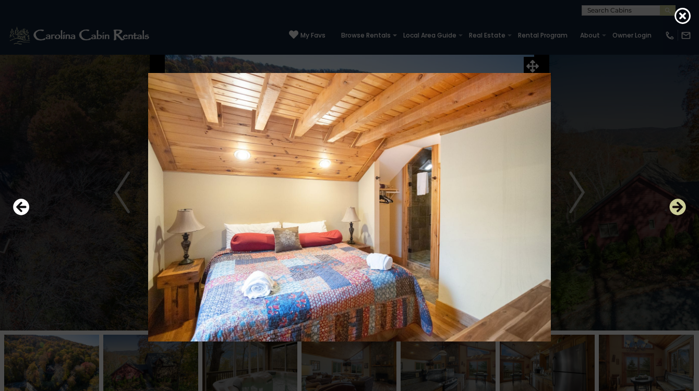
click at [676, 211] on icon "Next" at bounding box center [677, 207] width 17 height 17
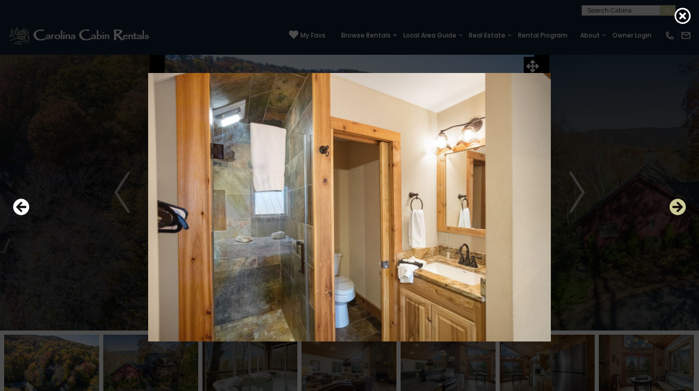
click at [676, 210] on icon "Next" at bounding box center [677, 207] width 17 height 17
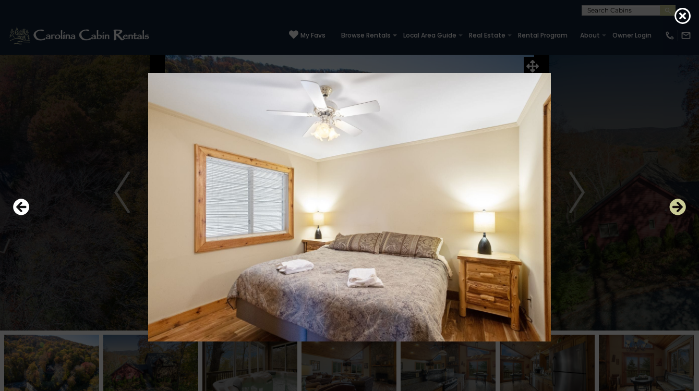
click at [676, 210] on icon "Next" at bounding box center [677, 207] width 17 height 17
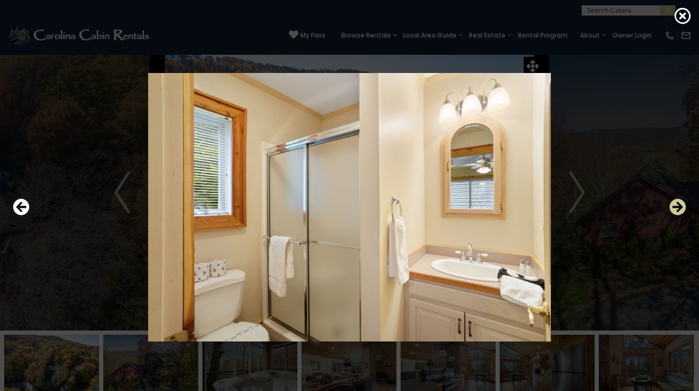
click at [676, 210] on icon "Next" at bounding box center [677, 207] width 17 height 17
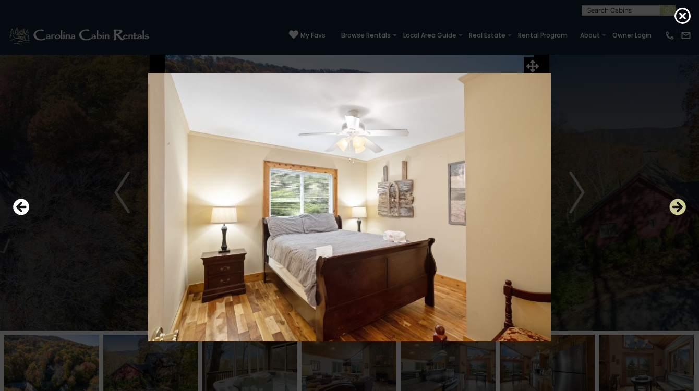
click at [676, 210] on icon "Next" at bounding box center [677, 207] width 17 height 17
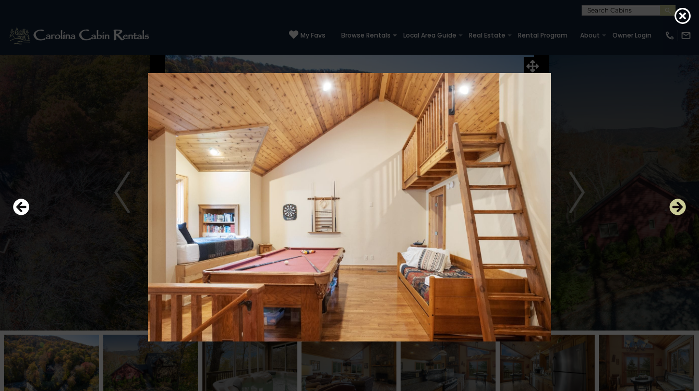
click at [676, 210] on icon "Next" at bounding box center [677, 207] width 17 height 17
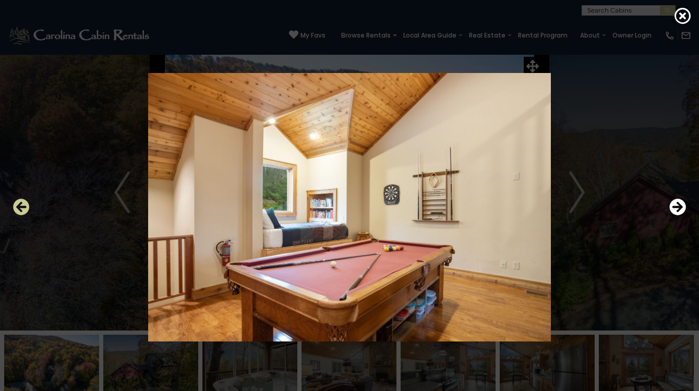
click at [24, 203] on icon "Previous" at bounding box center [21, 207] width 17 height 17
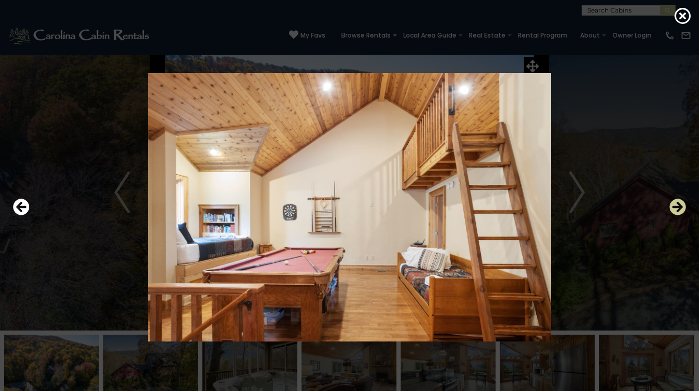
click at [679, 210] on icon "Next" at bounding box center [677, 207] width 17 height 17
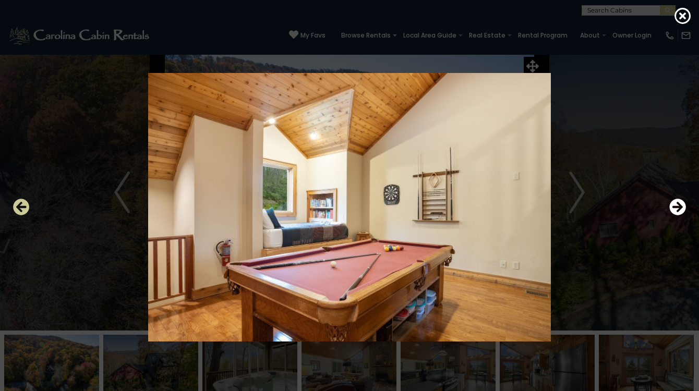
click at [24, 209] on icon "Previous" at bounding box center [21, 207] width 17 height 17
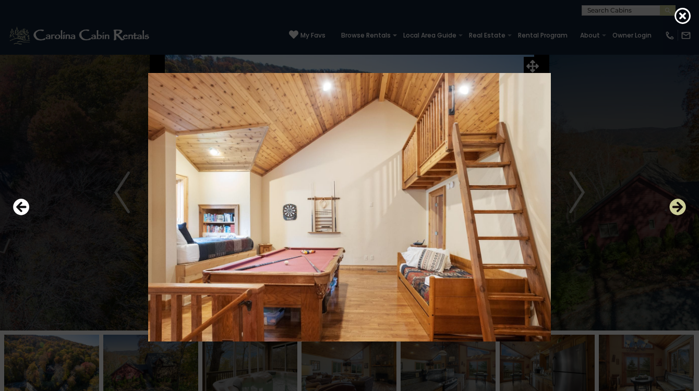
click at [680, 203] on icon "Next" at bounding box center [677, 207] width 17 height 17
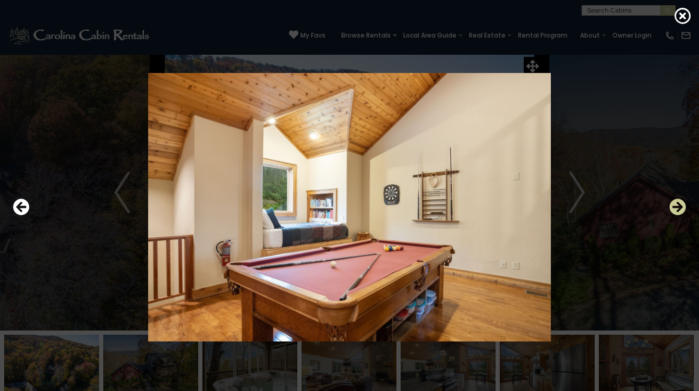
click at [677, 205] on icon "Next" at bounding box center [677, 207] width 17 height 17
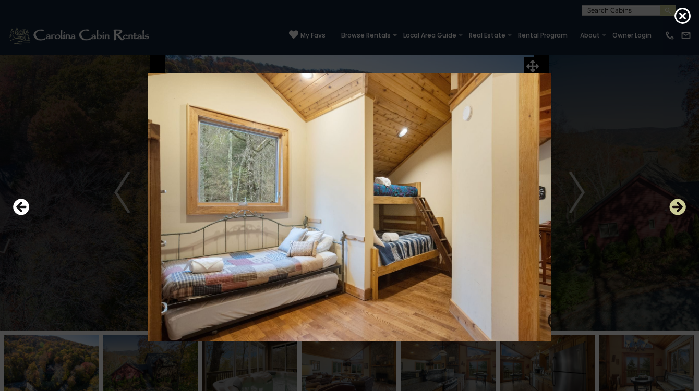
click at [677, 207] on icon "Next" at bounding box center [677, 207] width 17 height 17
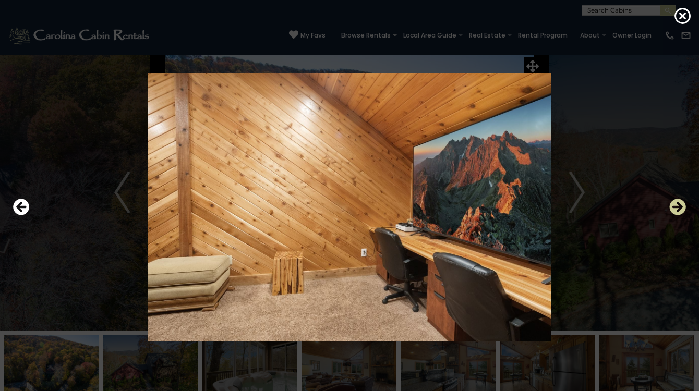
click at [678, 206] on icon "Next" at bounding box center [677, 207] width 17 height 17
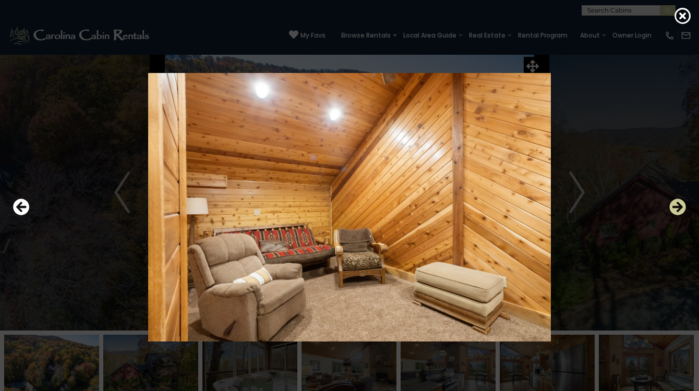
click at [678, 206] on icon "Next" at bounding box center [677, 207] width 17 height 17
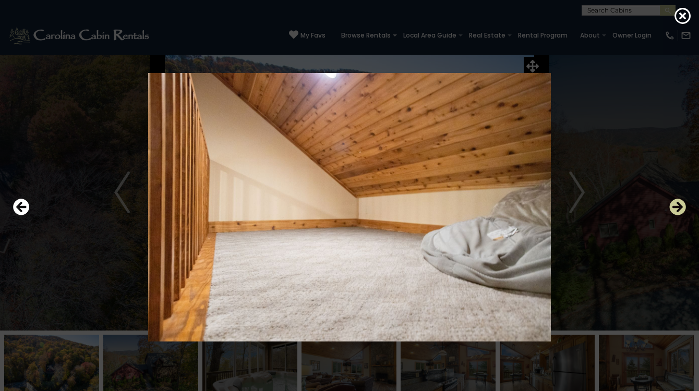
click at [677, 206] on icon "Next" at bounding box center [677, 207] width 17 height 17
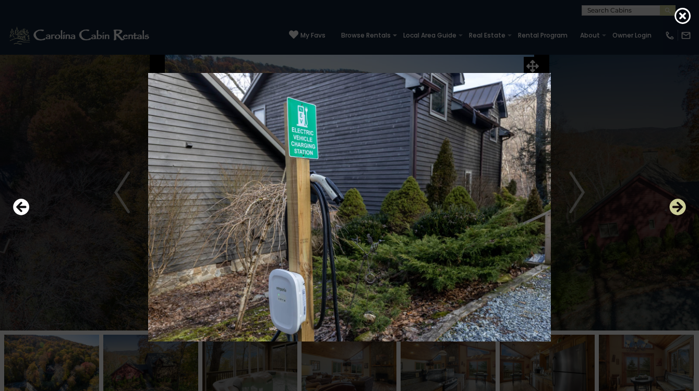
click at [677, 206] on icon "Next" at bounding box center [677, 207] width 17 height 17
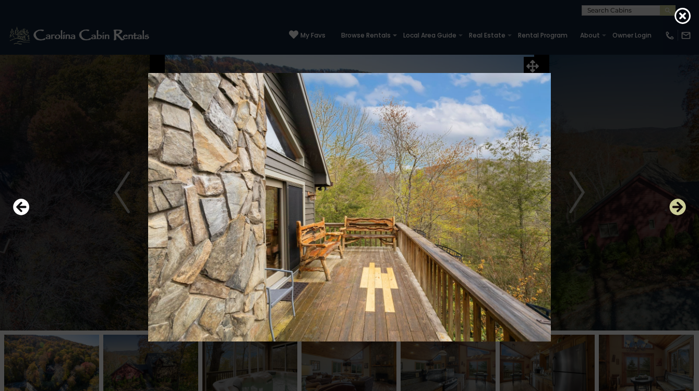
click at [677, 206] on icon "Next" at bounding box center [677, 207] width 17 height 17
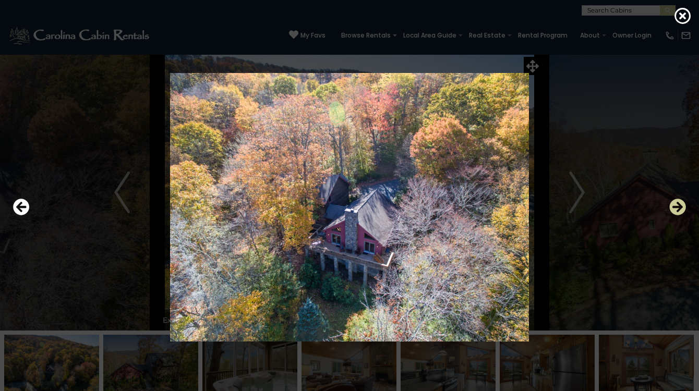
click at [677, 206] on icon "Next" at bounding box center [677, 207] width 17 height 17
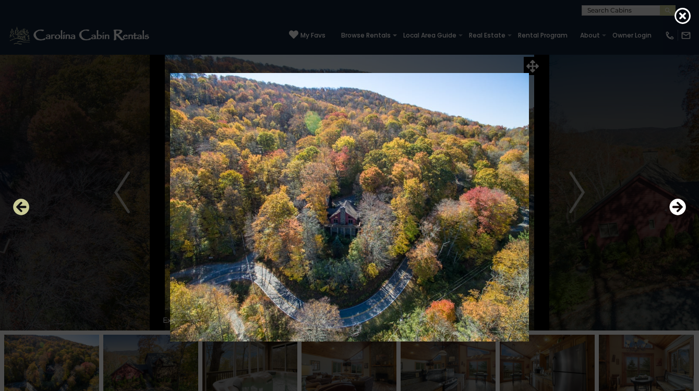
click at [20, 210] on icon "Previous" at bounding box center [21, 207] width 17 height 17
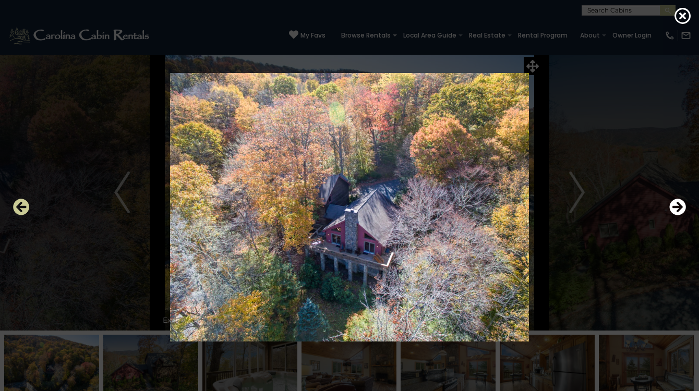
click at [20, 210] on icon "Previous" at bounding box center [21, 207] width 17 height 17
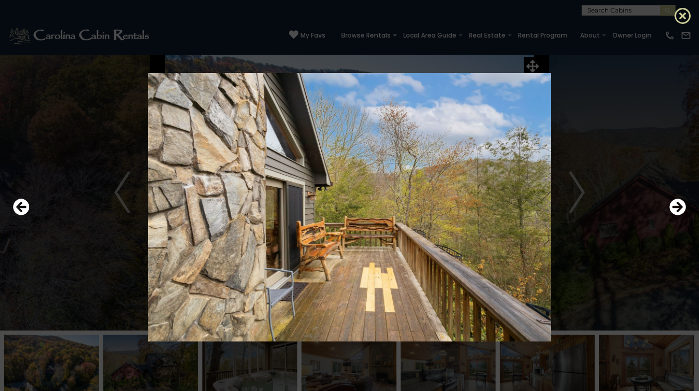
click at [685, 18] on icon at bounding box center [682, 15] width 17 height 17
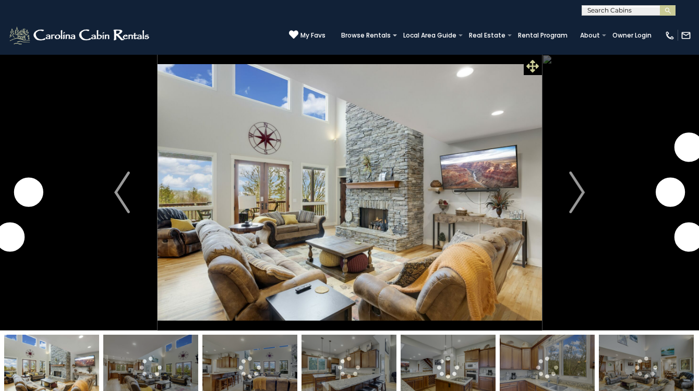
click at [529, 66] on icon at bounding box center [532, 66] width 13 height 13
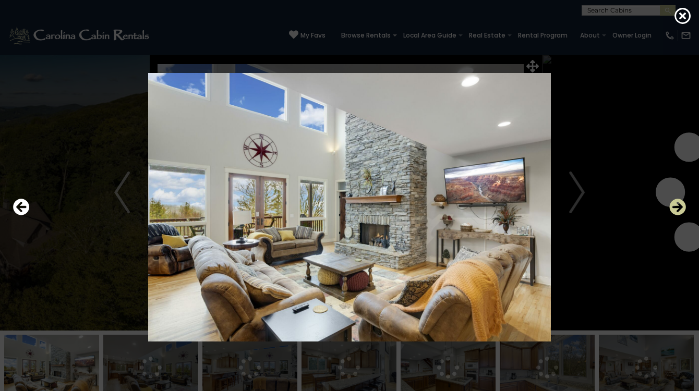
click at [678, 207] on icon "Next" at bounding box center [677, 207] width 17 height 17
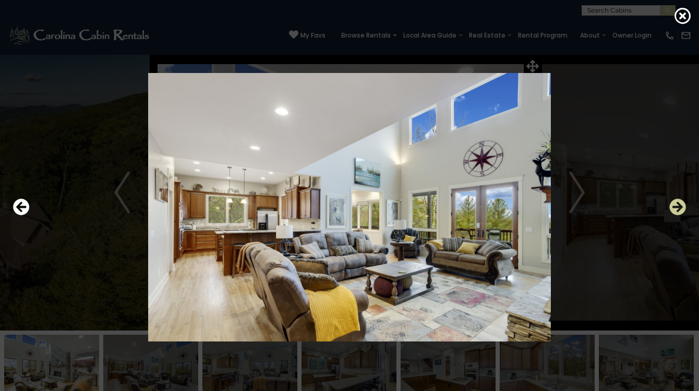
click at [678, 207] on icon "Next" at bounding box center [677, 207] width 17 height 17
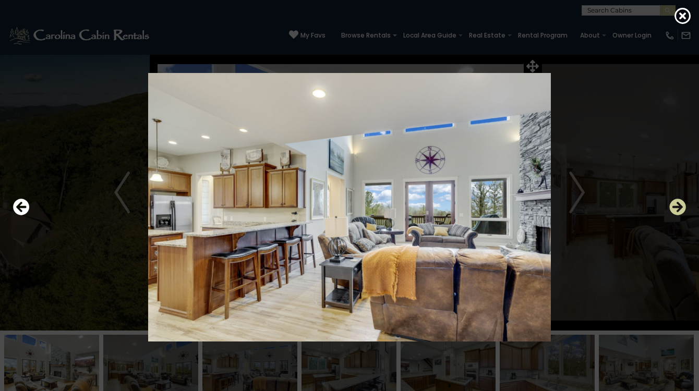
click at [678, 207] on icon "Next" at bounding box center [677, 207] width 17 height 17
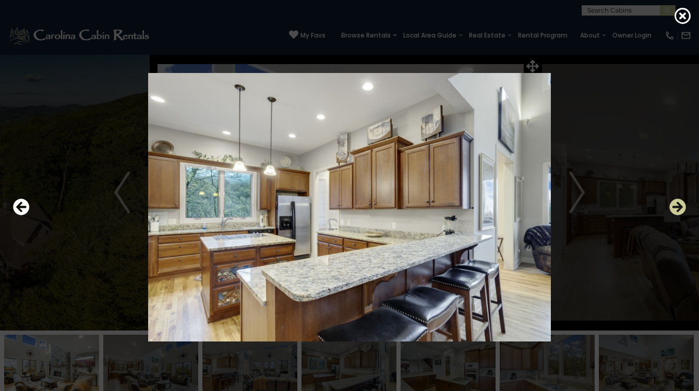
click at [678, 207] on icon "Next" at bounding box center [677, 207] width 17 height 17
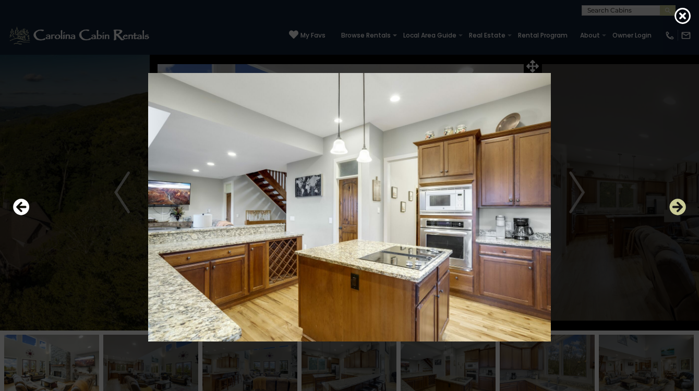
click at [678, 207] on icon "Next" at bounding box center [677, 207] width 17 height 17
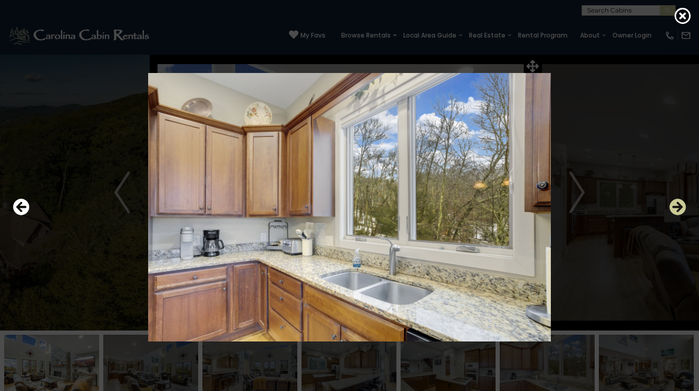
click at [678, 207] on icon "Next" at bounding box center [677, 207] width 17 height 17
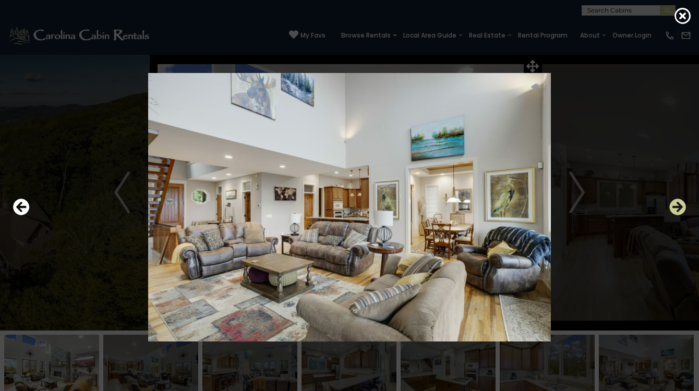
click at [678, 207] on icon "Next" at bounding box center [677, 207] width 17 height 17
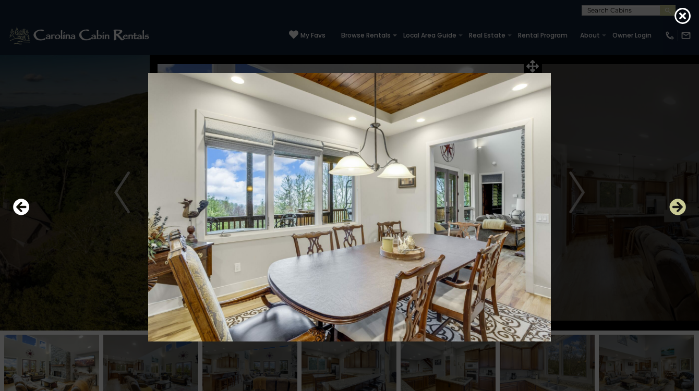
click at [678, 207] on icon "Next" at bounding box center [677, 207] width 17 height 17
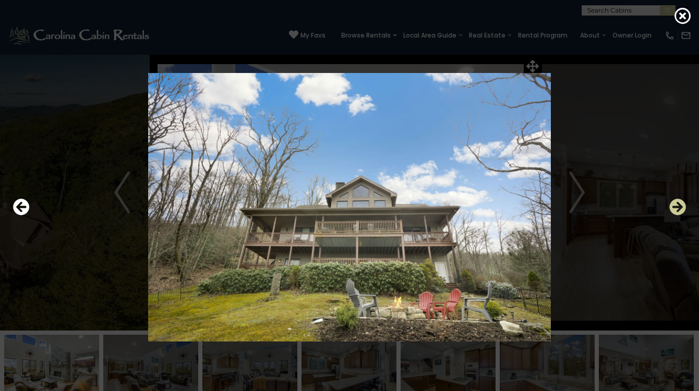
click at [678, 207] on icon "Next" at bounding box center [677, 207] width 17 height 17
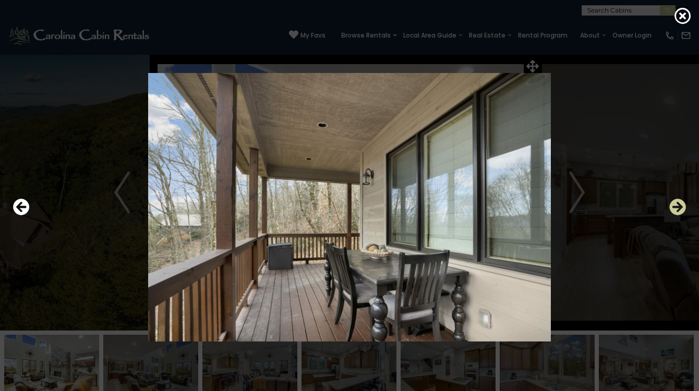
click at [678, 207] on icon "Next" at bounding box center [677, 207] width 17 height 17
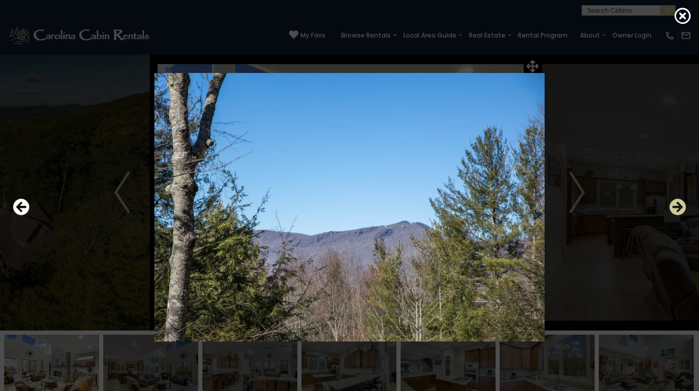
click at [678, 207] on icon "Next" at bounding box center [677, 207] width 17 height 17
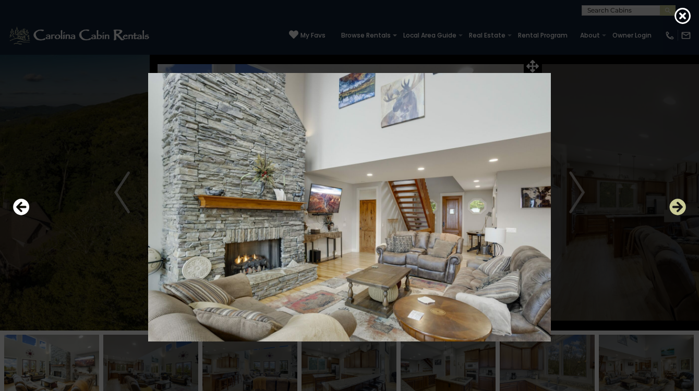
click at [678, 207] on icon "Next" at bounding box center [677, 207] width 17 height 17
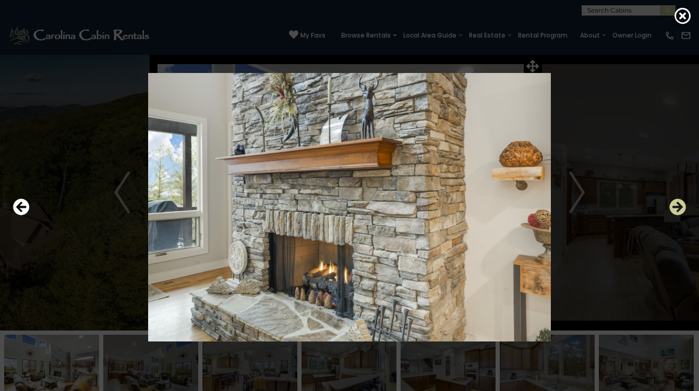
click at [678, 207] on icon "Next" at bounding box center [677, 207] width 17 height 17
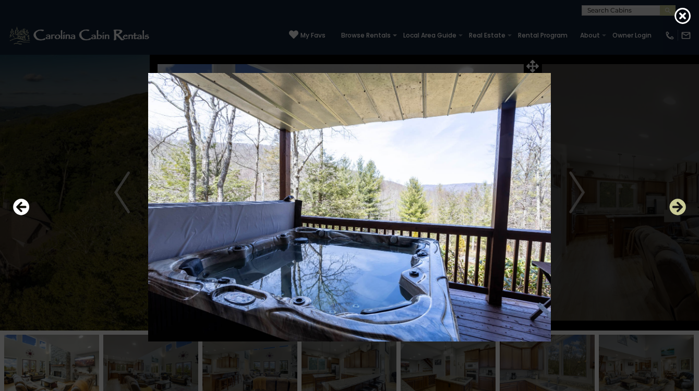
click at [678, 207] on icon "Next" at bounding box center [677, 207] width 17 height 17
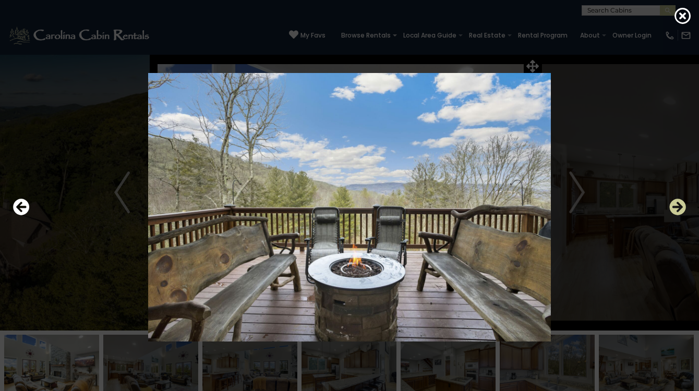
click at [678, 207] on icon "Next" at bounding box center [677, 207] width 17 height 17
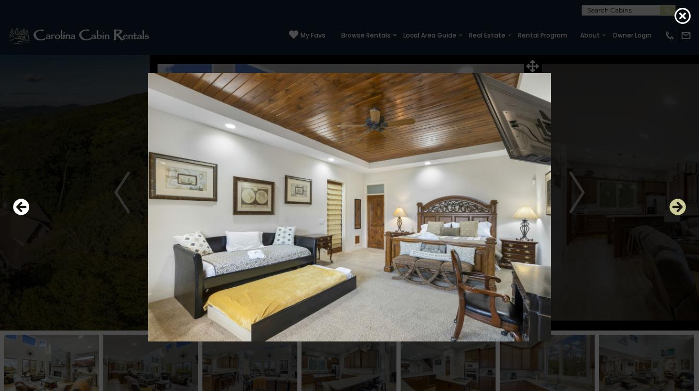
click at [678, 207] on icon "Next" at bounding box center [677, 207] width 17 height 17
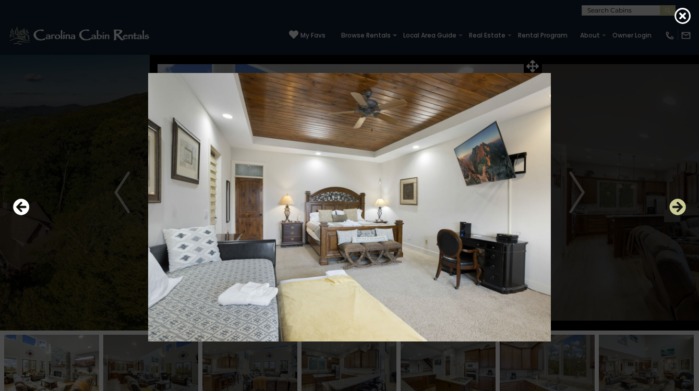
click at [678, 207] on icon "Next" at bounding box center [677, 207] width 17 height 17
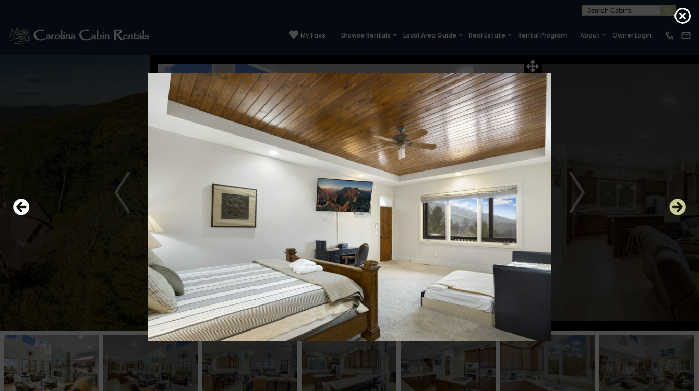
click at [678, 209] on icon "Next" at bounding box center [677, 207] width 17 height 17
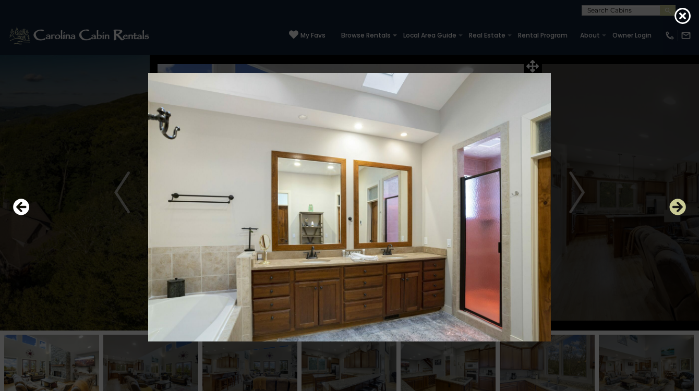
click at [678, 209] on icon "Next" at bounding box center [677, 207] width 17 height 17
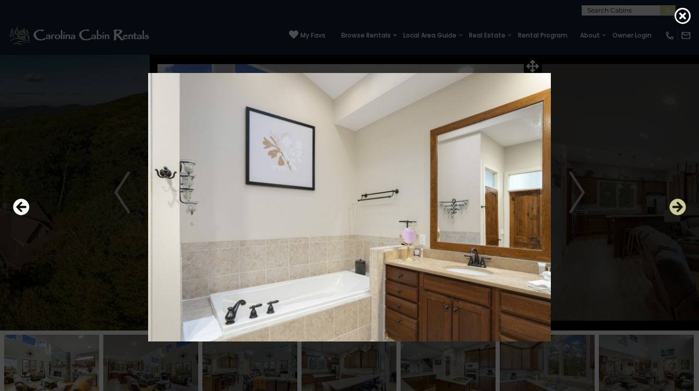
click at [678, 209] on icon "Next" at bounding box center [677, 207] width 17 height 17
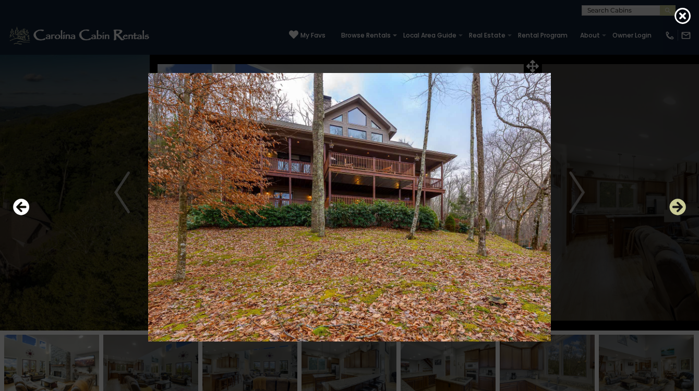
click at [678, 209] on icon "Next" at bounding box center [677, 207] width 17 height 17
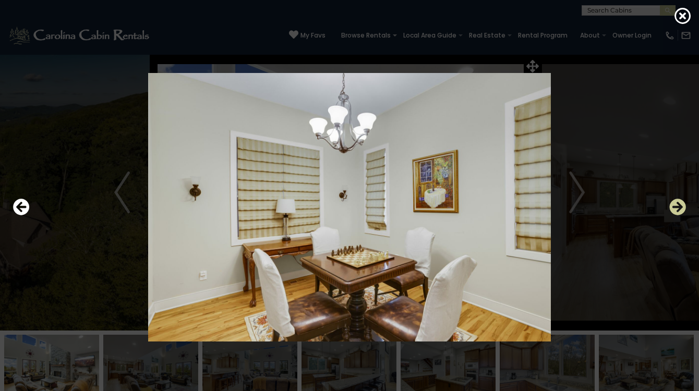
click at [678, 210] on icon "Next" at bounding box center [677, 207] width 17 height 17
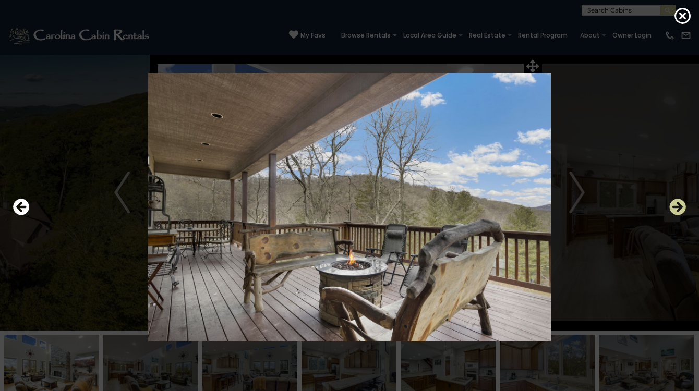
click at [678, 210] on icon "Next" at bounding box center [677, 207] width 17 height 17
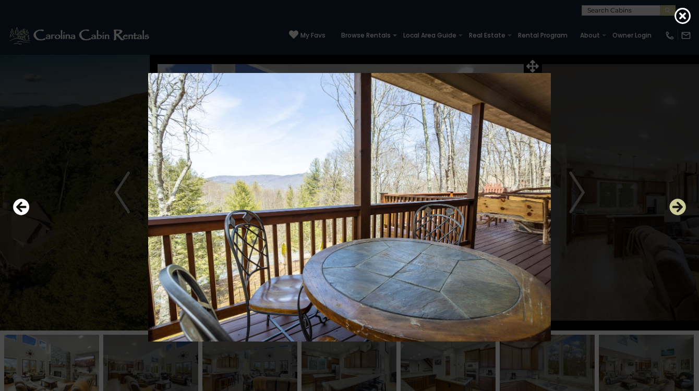
click at [678, 210] on icon "Next" at bounding box center [677, 207] width 17 height 17
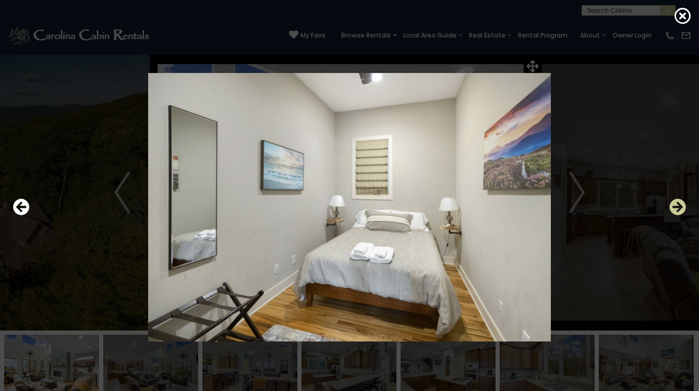
click at [678, 210] on icon "Next" at bounding box center [677, 207] width 17 height 17
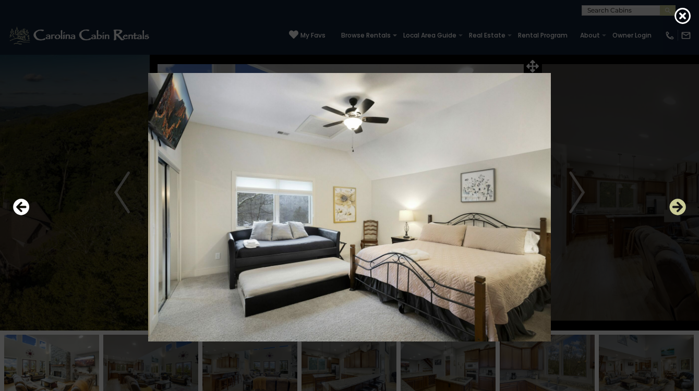
click at [678, 210] on icon "Next" at bounding box center [677, 207] width 17 height 17
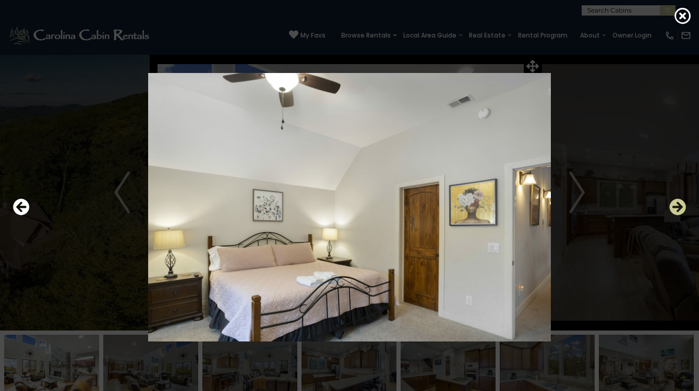
click at [678, 210] on icon "Next" at bounding box center [677, 207] width 17 height 17
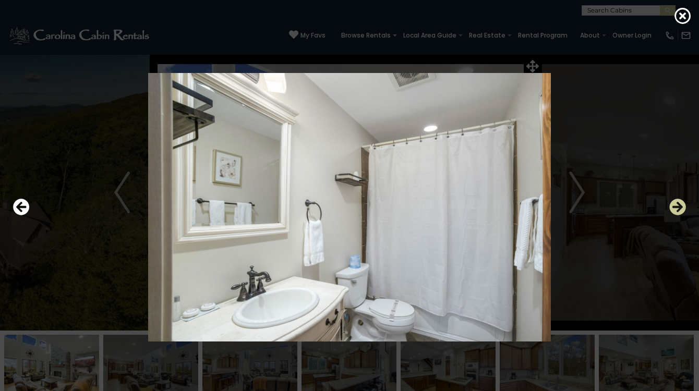
click at [678, 210] on icon "Next" at bounding box center [677, 207] width 17 height 17
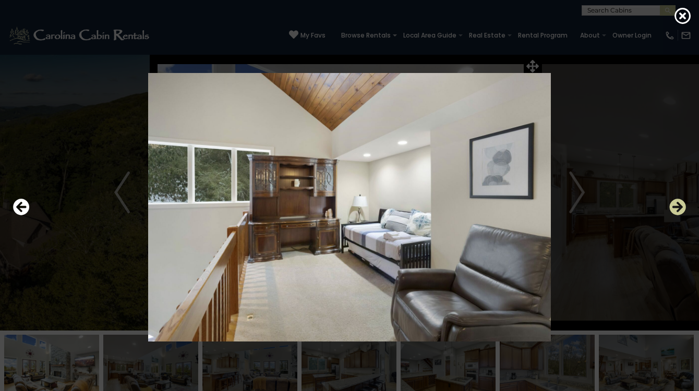
click at [678, 210] on icon "Next" at bounding box center [677, 207] width 17 height 17
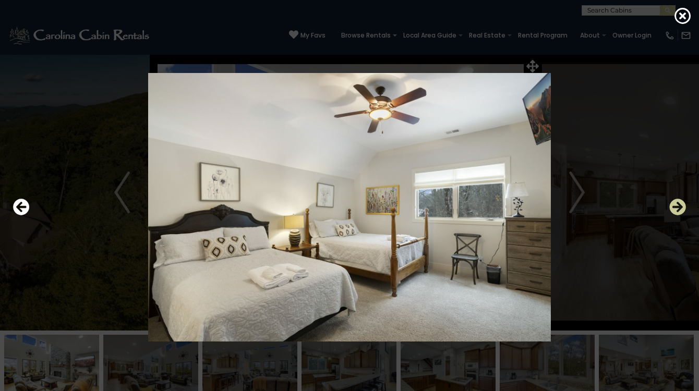
click at [678, 210] on icon "Next" at bounding box center [677, 207] width 17 height 17
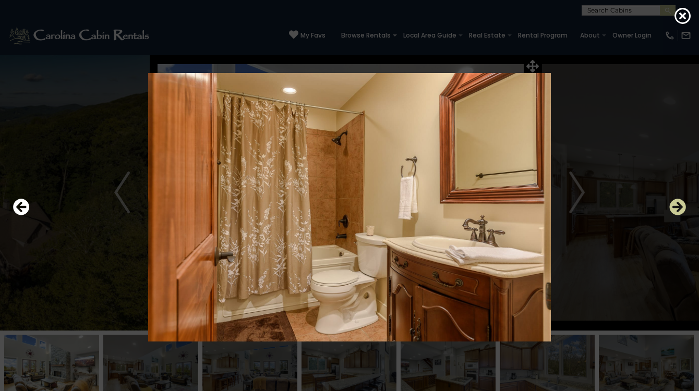
click at [678, 210] on icon "Next" at bounding box center [677, 207] width 17 height 17
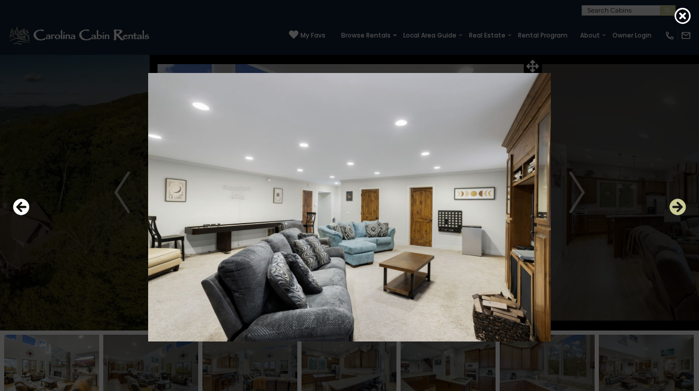
click at [678, 210] on icon "Next" at bounding box center [677, 207] width 17 height 17
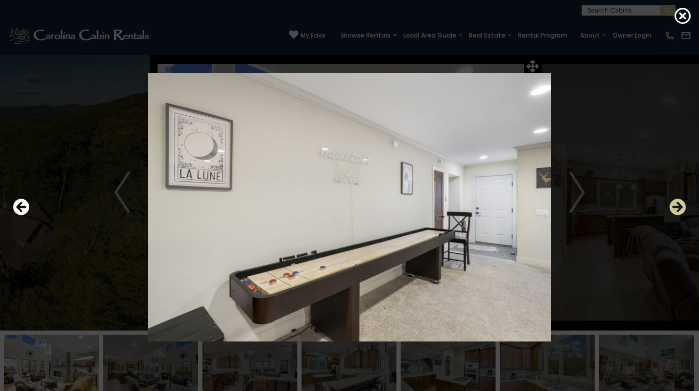
click at [678, 210] on icon "Next" at bounding box center [677, 207] width 17 height 17
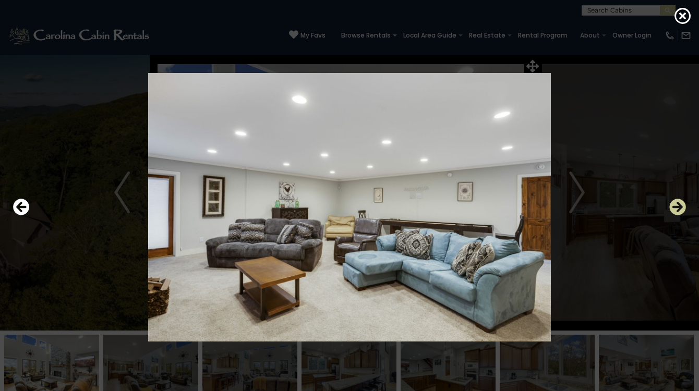
click at [678, 210] on icon "Next" at bounding box center [677, 207] width 17 height 17
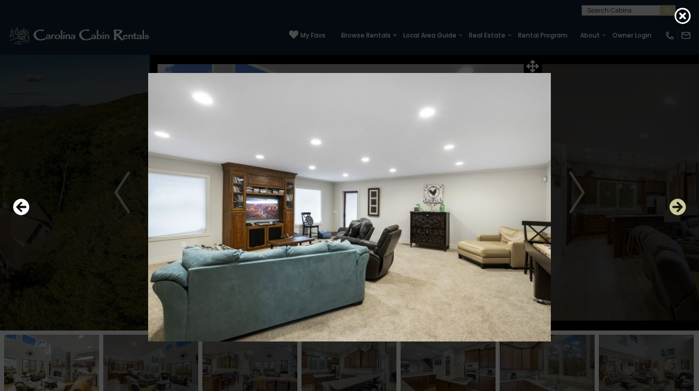
click at [678, 210] on icon "Next" at bounding box center [677, 207] width 17 height 17
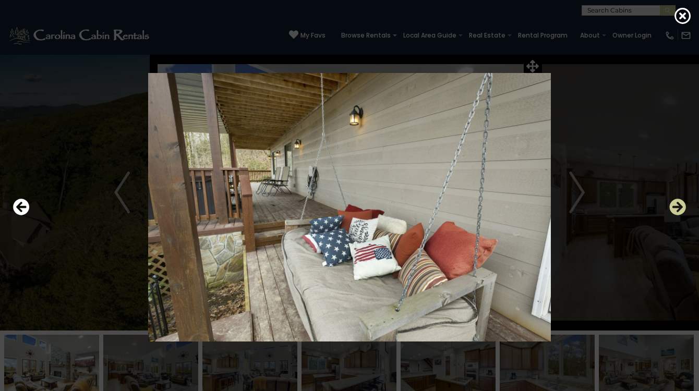
click at [678, 210] on icon "Next" at bounding box center [677, 207] width 17 height 17
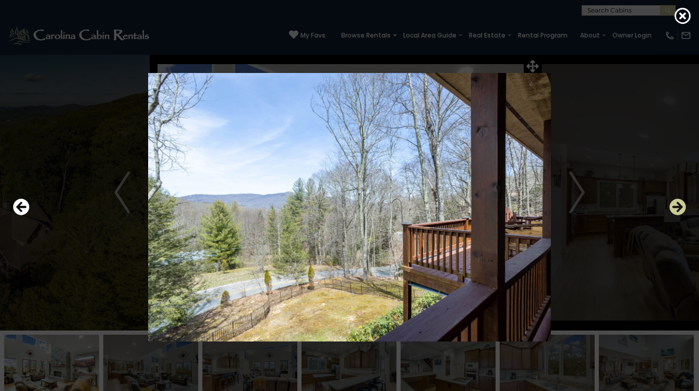
click at [678, 210] on icon "Next" at bounding box center [677, 207] width 17 height 17
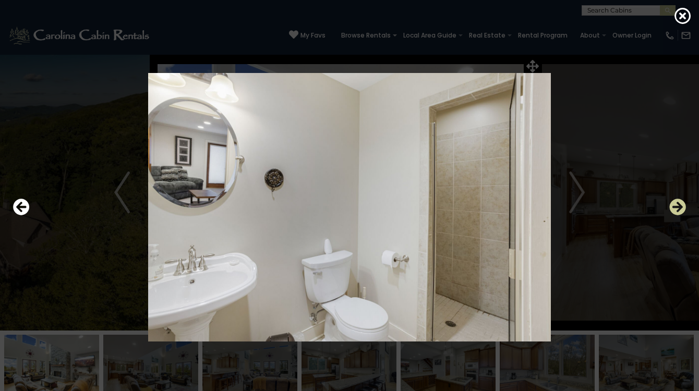
click at [678, 210] on icon "Next" at bounding box center [677, 207] width 17 height 17
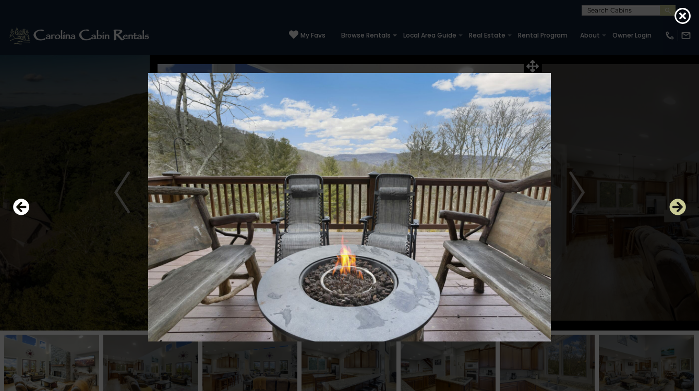
click at [678, 210] on icon "Next" at bounding box center [677, 207] width 17 height 17
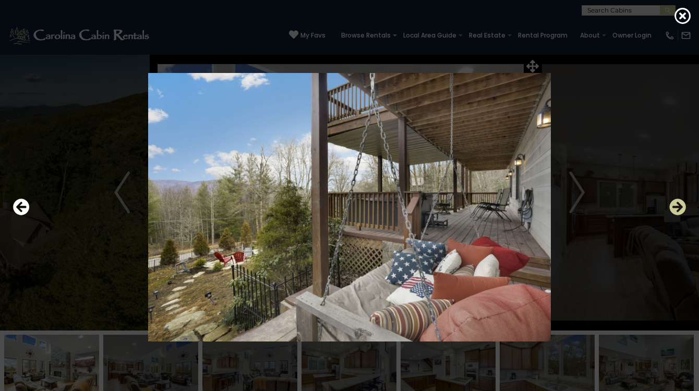
click at [678, 210] on icon "Next" at bounding box center [677, 207] width 17 height 17
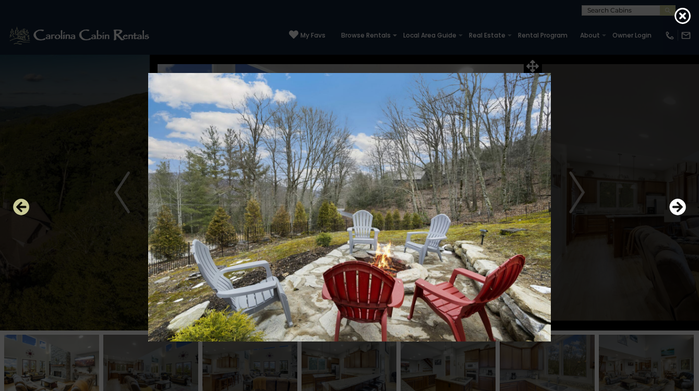
click at [19, 206] on icon "Previous" at bounding box center [21, 207] width 17 height 17
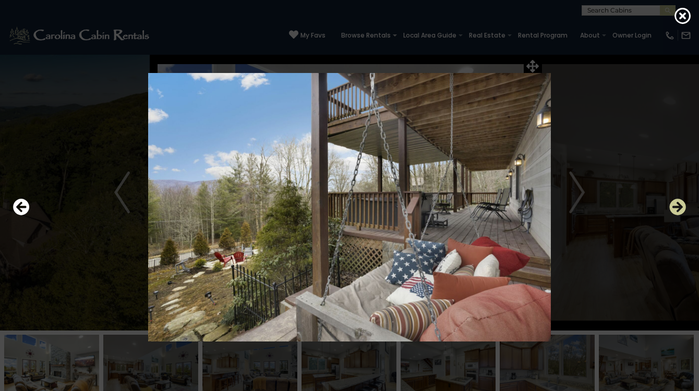
click at [677, 211] on icon "Next" at bounding box center [677, 207] width 17 height 17
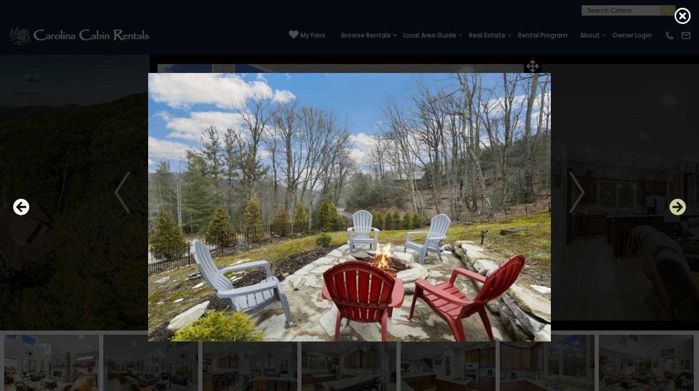
click at [677, 211] on icon "Next" at bounding box center [677, 207] width 17 height 17
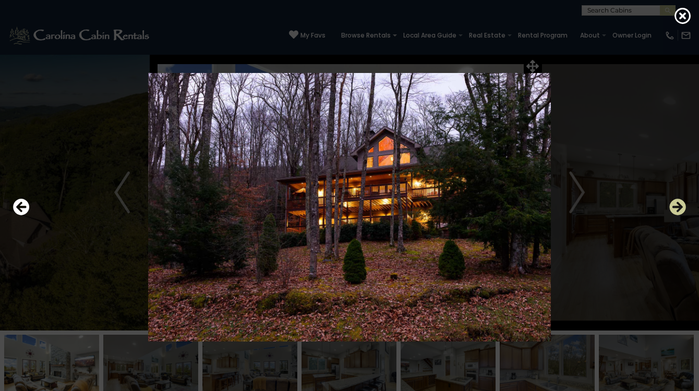
click at [677, 210] on icon "Next" at bounding box center [677, 207] width 17 height 17
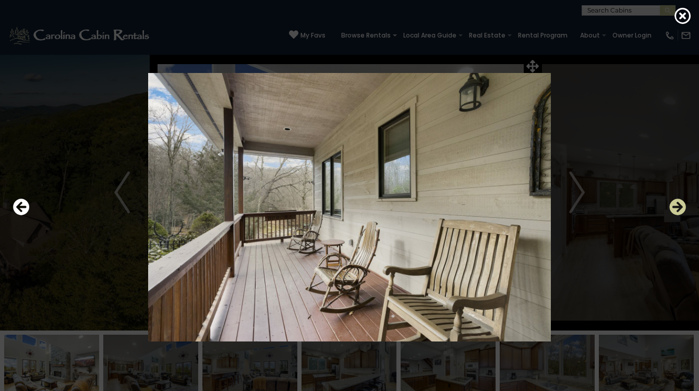
click at [677, 210] on icon "Next" at bounding box center [677, 207] width 17 height 17
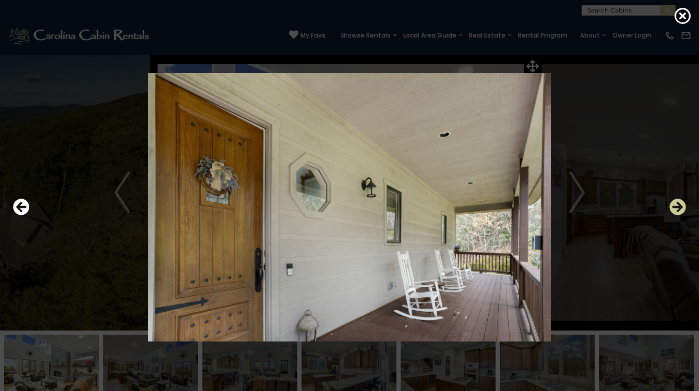
click at [677, 210] on icon "Next" at bounding box center [677, 207] width 17 height 17
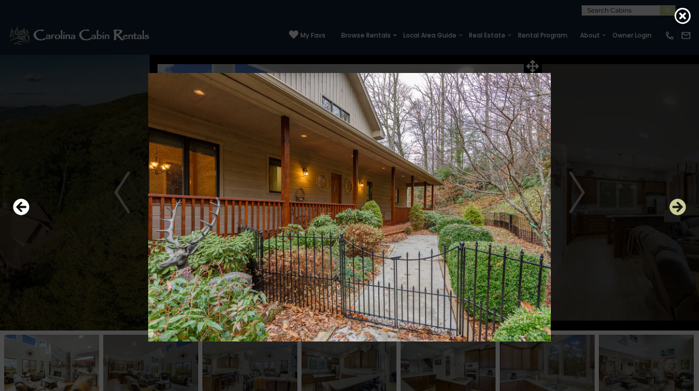
click at [677, 210] on icon "Next" at bounding box center [677, 207] width 17 height 17
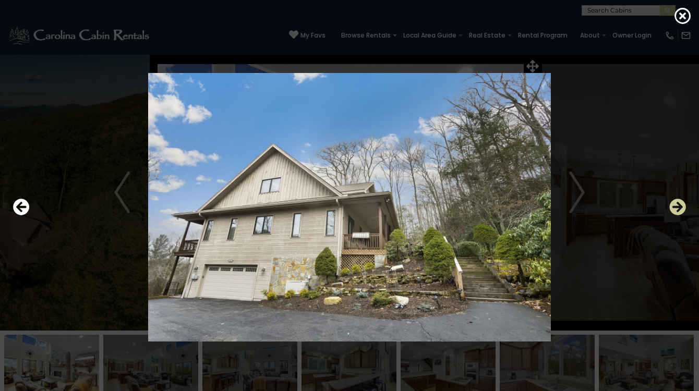
click at [677, 210] on icon "Next" at bounding box center [677, 207] width 17 height 17
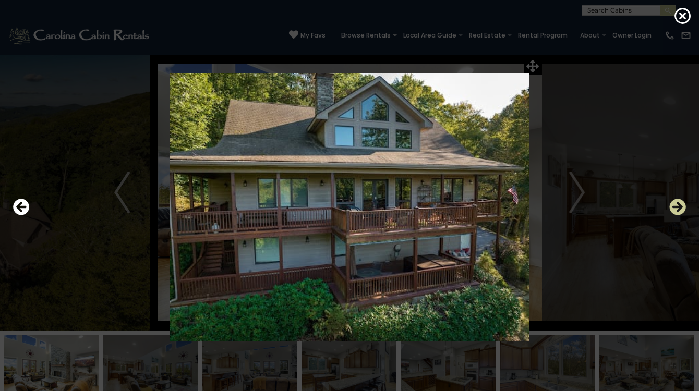
click at [677, 210] on icon "Next" at bounding box center [677, 207] width 17 height 17
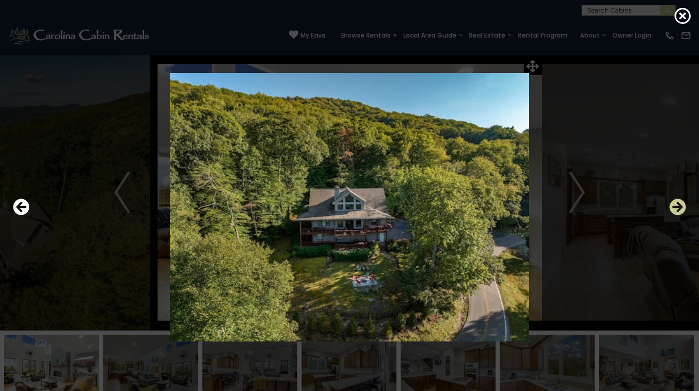
click at [677, 210] on icon "Next" at bounding box center [677, 207] width 17 height 17
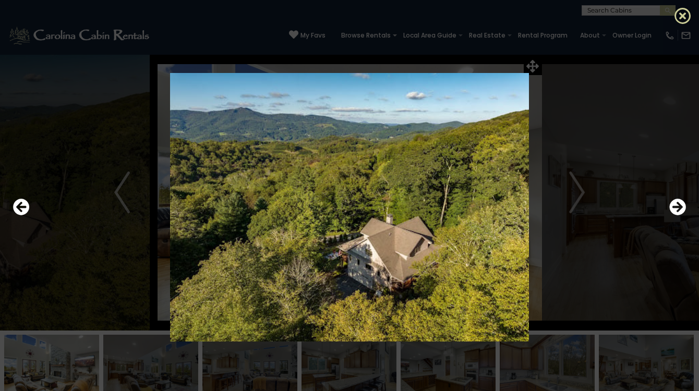
click at [681, 17] on icon at bounding box center [682, 15] width 17 height 17
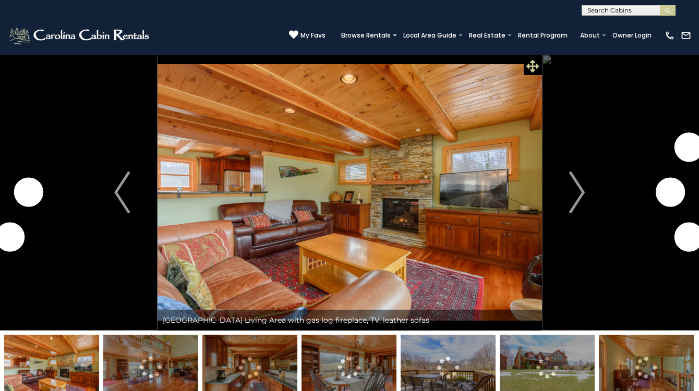
click at [532, 65] on icon at bounding box center [532, 66] width 13 height 13
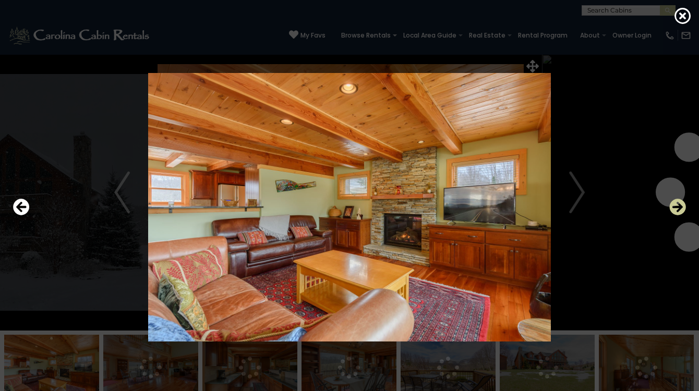
click at [681, 210] on icon "Next" at bounding box center [677, 207] width 17 height 17
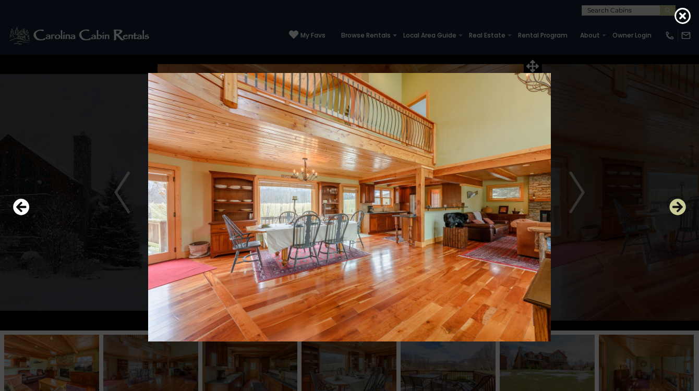
click at [681, 210] on icon "Next" at bounding box center [677, 207] width 17 height 17
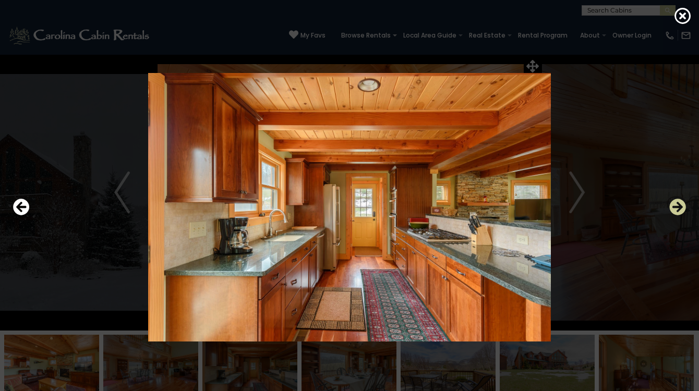
click at [681, 210] on icon "Next" at bounding box center [677, 207] width 17 height 17
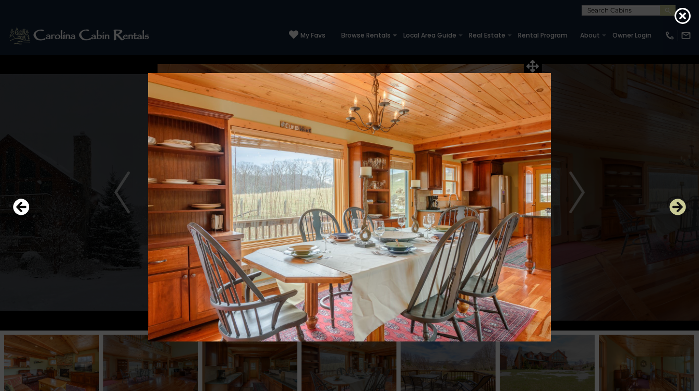
click at [681, 210] on icon "Next" at bounding box center [677, 207] width 17 height 17
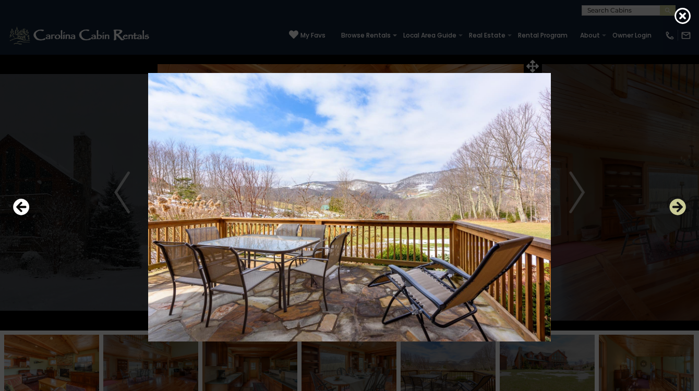
click at [681, 210] on icon "Next" at bounding box center [677, 207] width 17 height 17
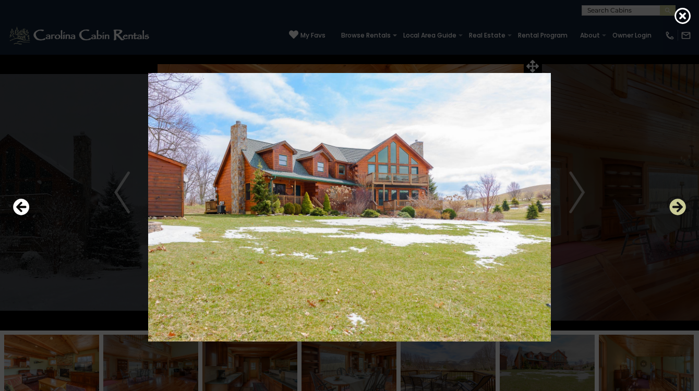
click at [681, 210] on icon "Next" at bounding box center [677, 207] width 17 height 17
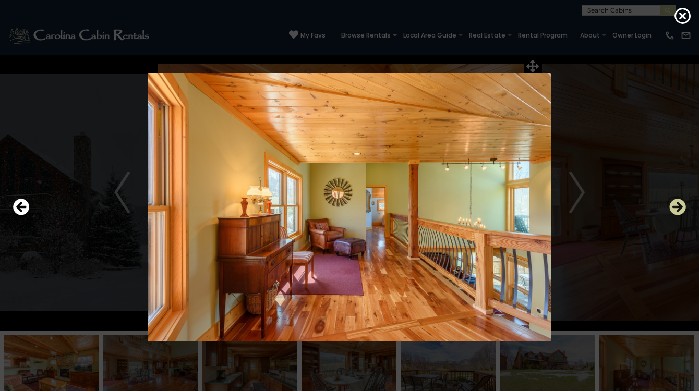
click at [679, 207] on icon "Next" at bounding box center [677, 207] width 17 height 17
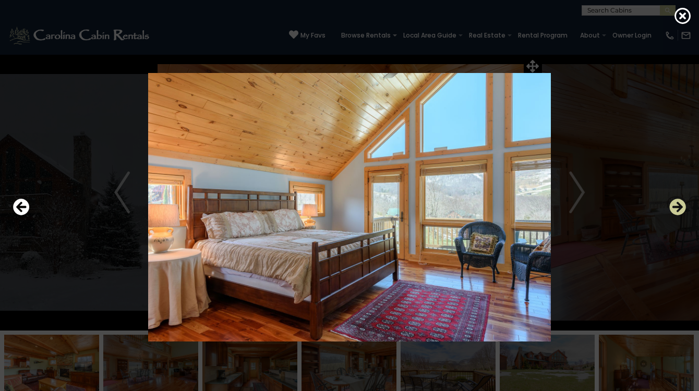
click at [679, 209] on icon "Next" at bounding box center [677, 207] width 17 height 17
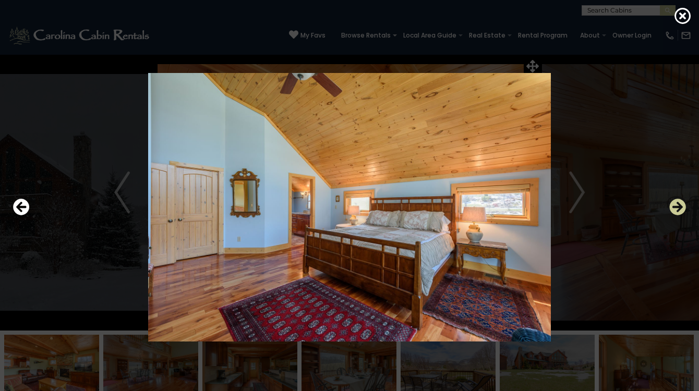
click at [679, 209] on icon "Next" at bounding box center [677, 207] width 17 height 17
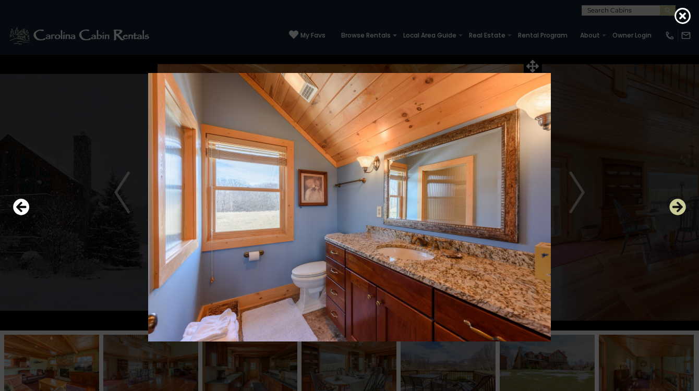
click at [679, 209] on icon "Next" at bounding box center [677, 207] width 17 height 17
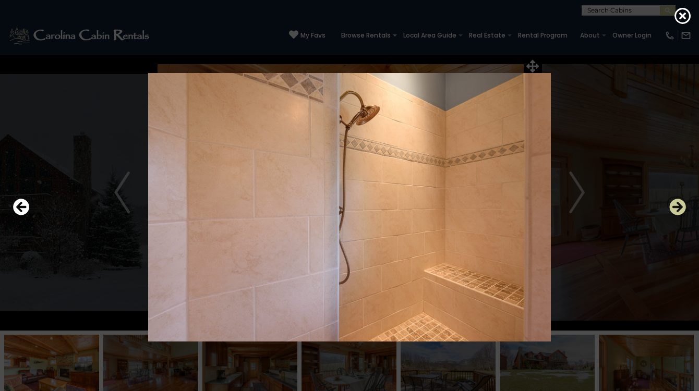
click at [679, 209] on icon "Next" at bounding box center [677, 207] width 17 height 17
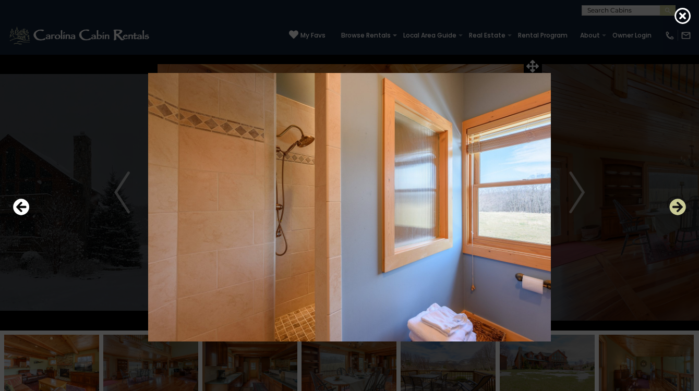
click at [679, 209] on icon "Next" at bounding box center [677, 207] width 17 height 17
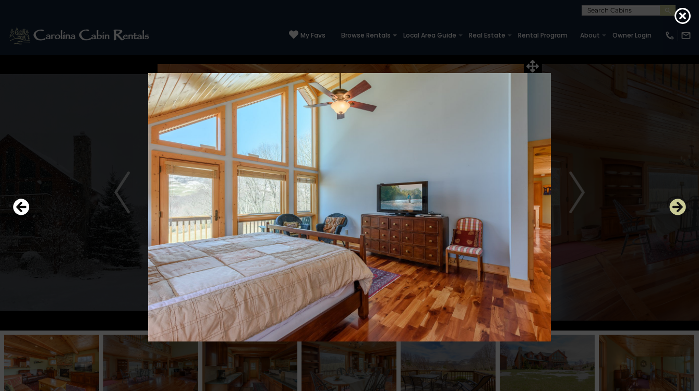
click at [679, 209] on icon "Next" at bounding box center [677, 207] width 17 height 17
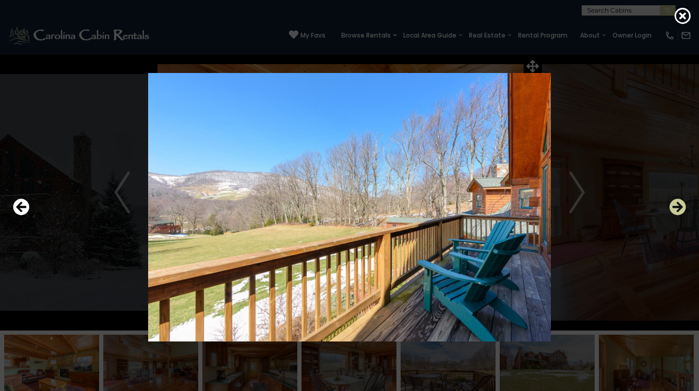
click at [679, 209] on icon "Next" at bounding box center [677, 207] width 17 height 17
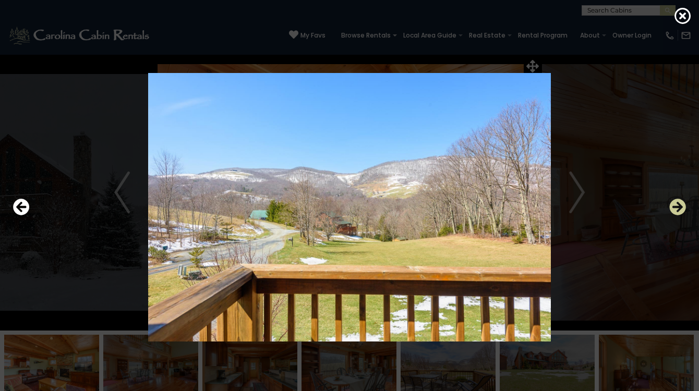
click at [679, 209] on icon "Next" at bounding box center [677, 207] width 17 height 17
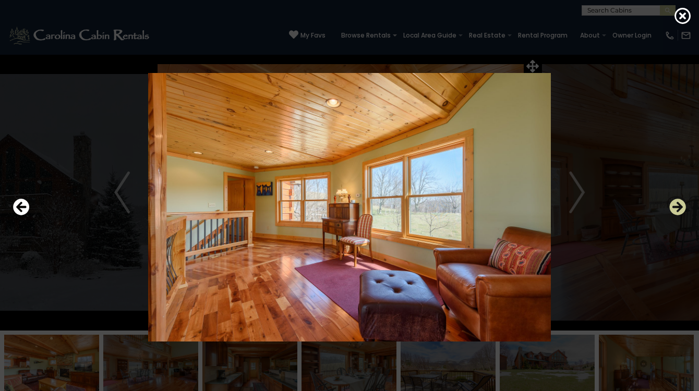
click at [679, 209] on icon "Next" at bounding box center [677, 207] width 17 height 17
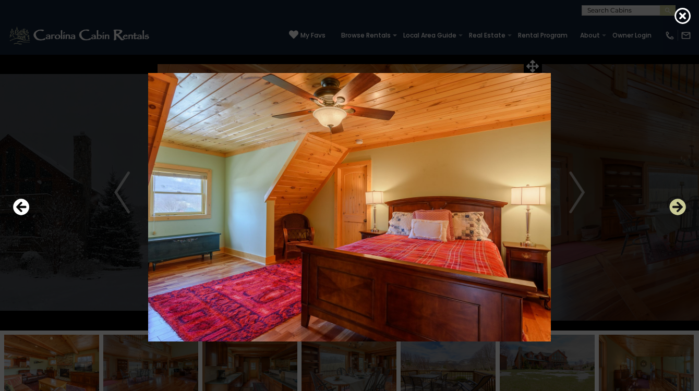
click at [679, 209] on icon "Next" at bounding box center [677, 207] width 17 height 17
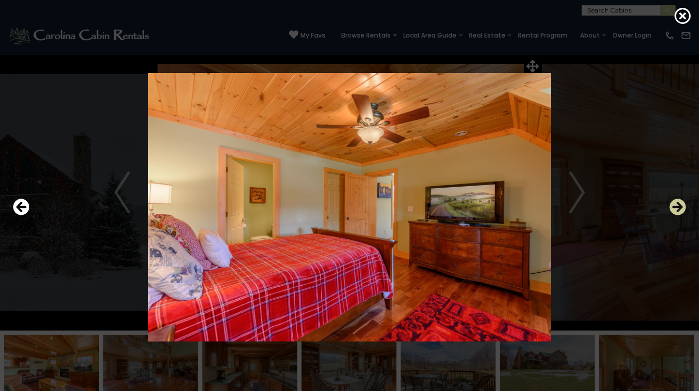
click at [679, 209] on icon "Next" at bounding box center [677, 207] width 17 height 17
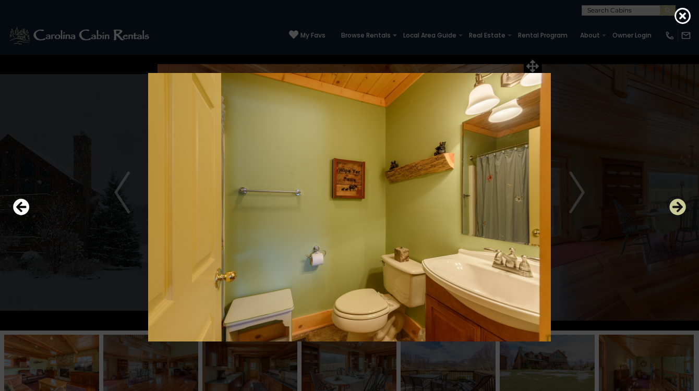
click at [679, 209] on icon "Next" at bounding box center [677, 207] width 17 height 17
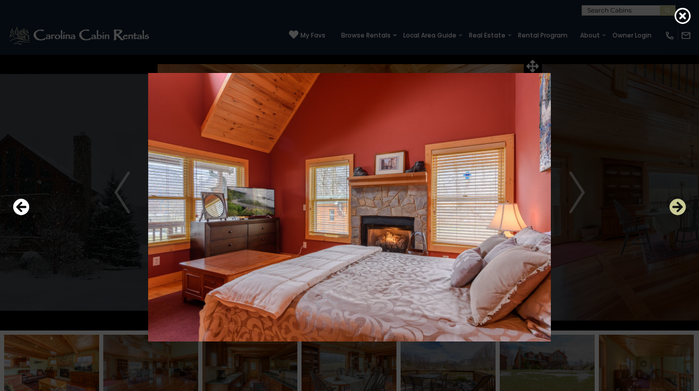
click at [679, 209] on icon "Next" at bounding box center [677, 207] width 17 height 17
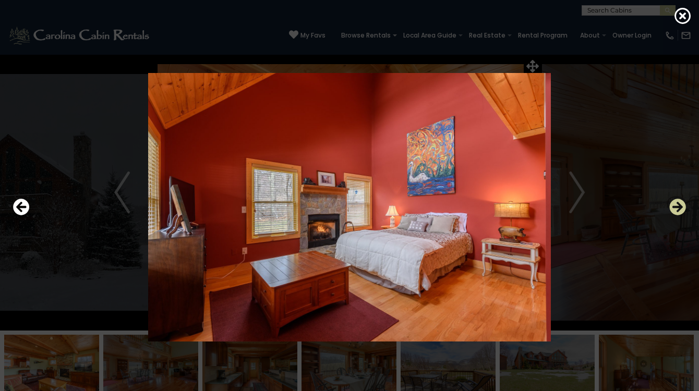
click at [675, 207] on icon "Next" at bounding box center [677, 207] width 17 height 17
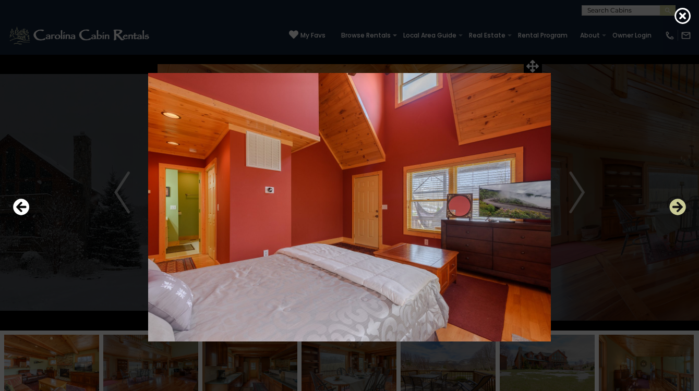
click at [675, 207] on icon "Next" at bounding box center [677, 207] width 17 height 17
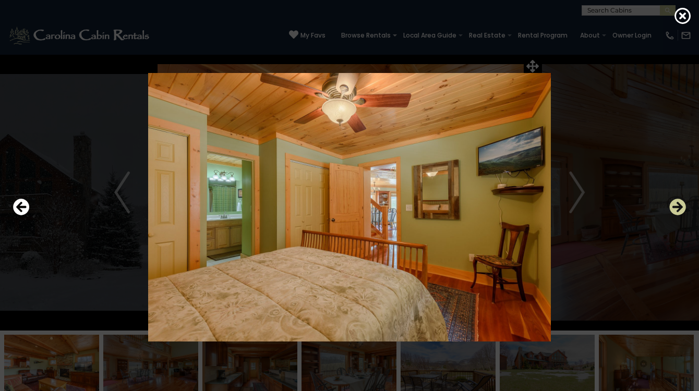
click at [675, 207] on icon "Next" at bounding box center [677, 207] width 17 height 17
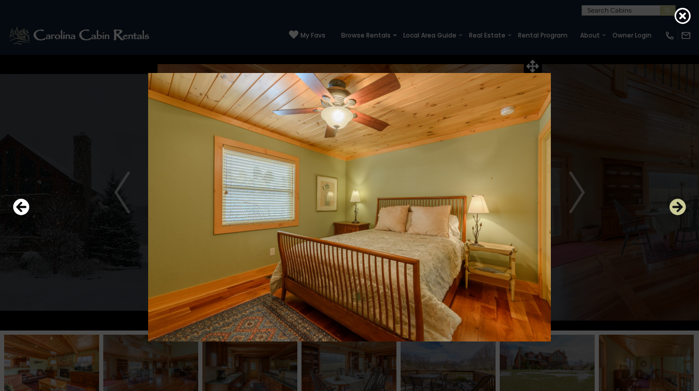
click at [675, 207] on icon "Next" at bounding box center [677, 207] width 17 height 17
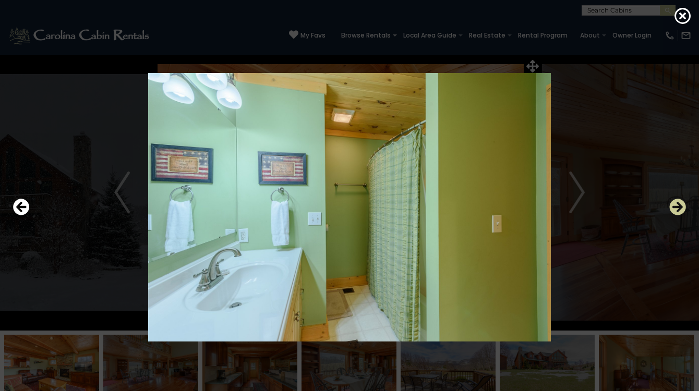
click at [675, 207] on icon "Next" at bounding box center [677, 207] width 17 height 17
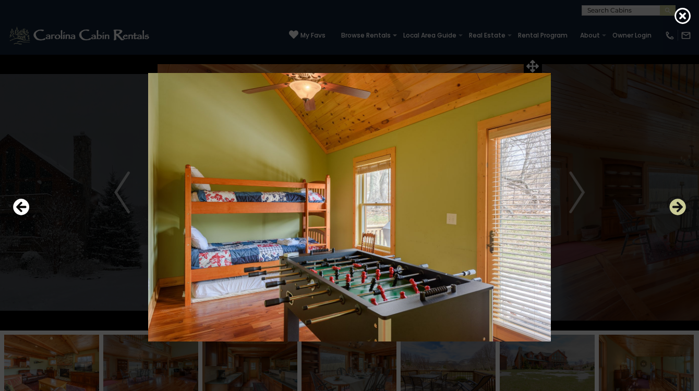
click at [675, 207] on icon "Next" at bounding box center [677, 207] width 17 height 17
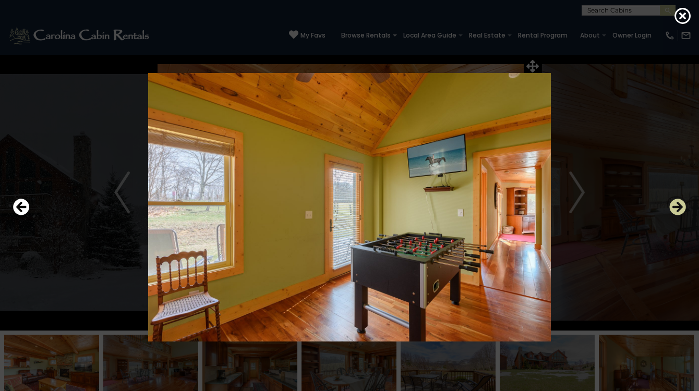
click at [675, 207] on icon "Next" at bounding box center [677, 207] width 17 height 17
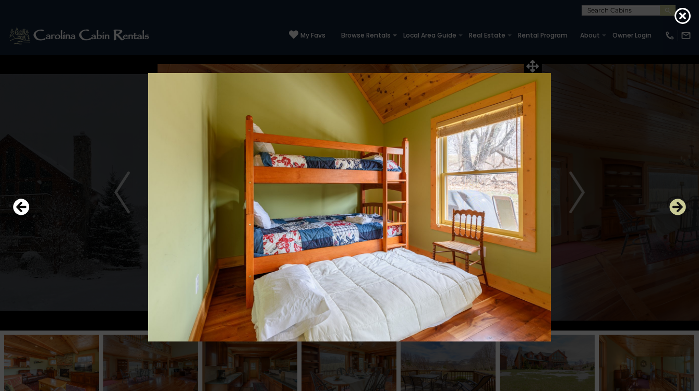
click at [675, 207] on icon "Next" at bounding box center [677, 207] width 17 height 17
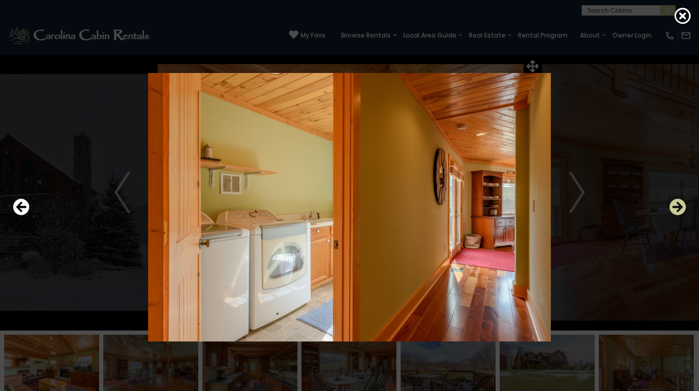
click at [675, 207] on icon "Next" at bounding box center [677, 207] width 17 height 17
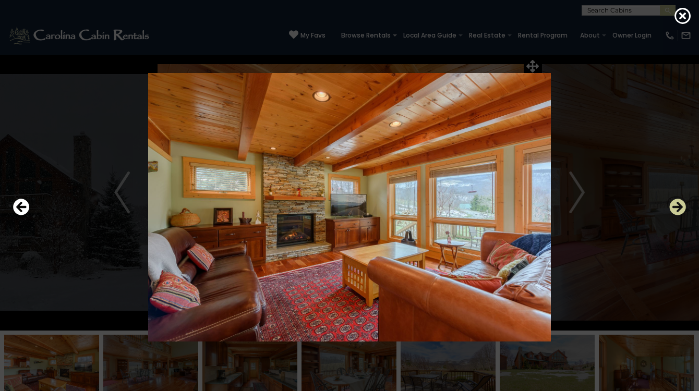
click at [675, 208] on icon "Next" at bounding box center [677, 207] width 17 height 17
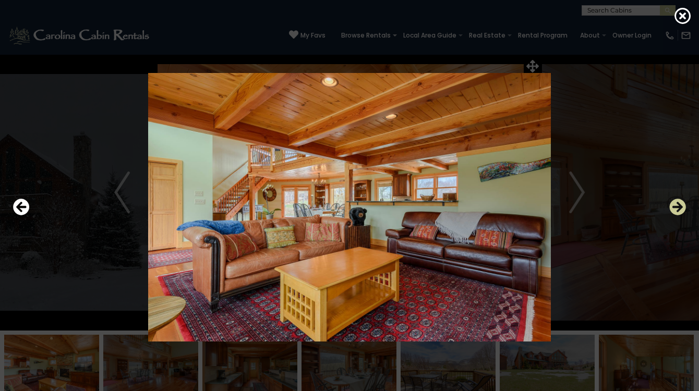
click at [677, 206] on icon "Next" at bounding box center [677, 207] width 17 height 17
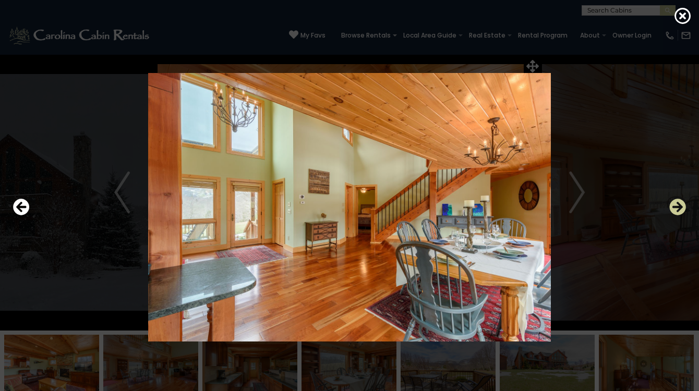
click at [677, 206] on icon "Next" at bounding box center [677, 207] width 17 height 17
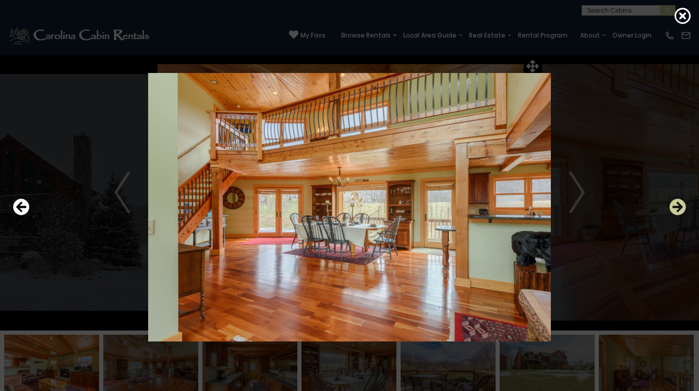
click at [677, 206] on icon "Next" at bounding box center [677, 207] width 17 height 17
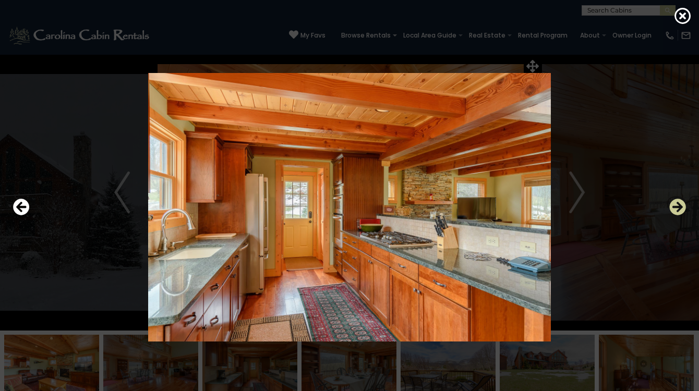
click at [677, 206] on icon "Next" at bounding box center [677, 207] width 17 height 17
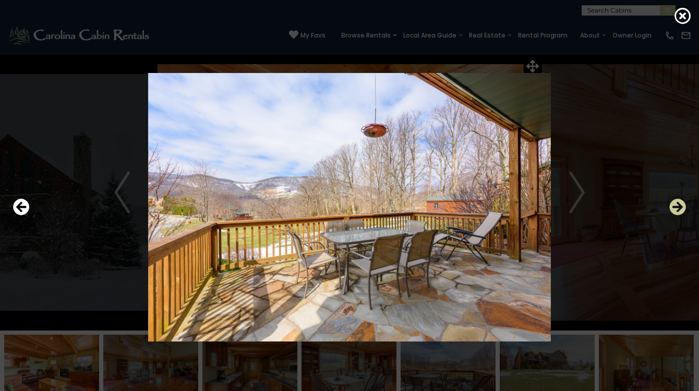
click at [677, 206] on icon "Next" at bounding box center [677, 207] width 17 height 17
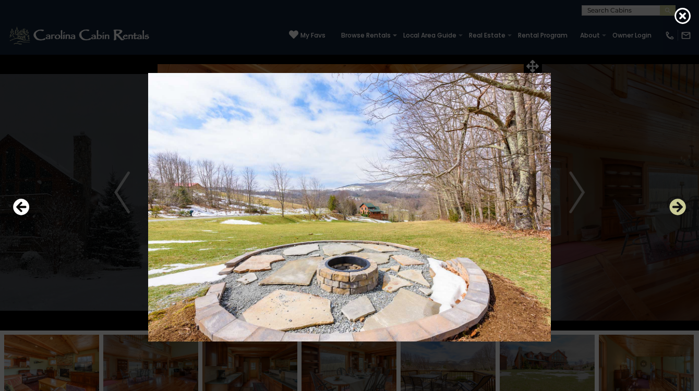
click at [677, 206] on icon "Next" at bounding box center [677, 207] width 17 height 17
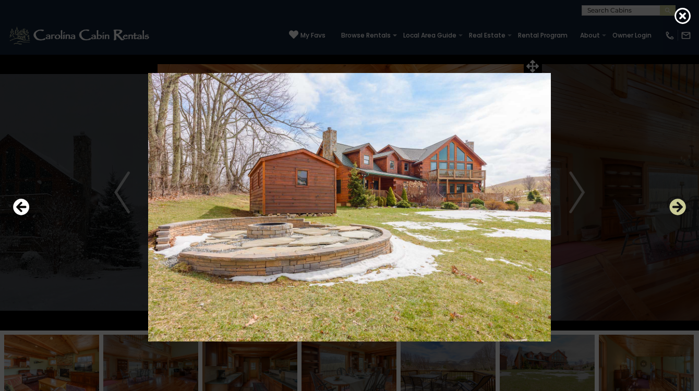
click at [677, 206] on icon "Next" at bounding box center [677, 207] width 17 height 17
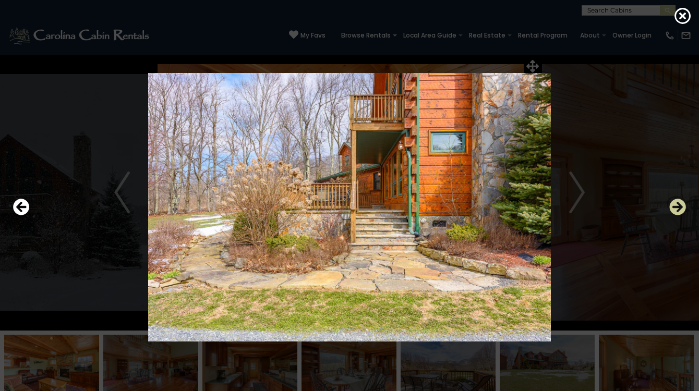
click at [677, 206] on icon "Next" at bounding box center [677, 207] width 17 height 17
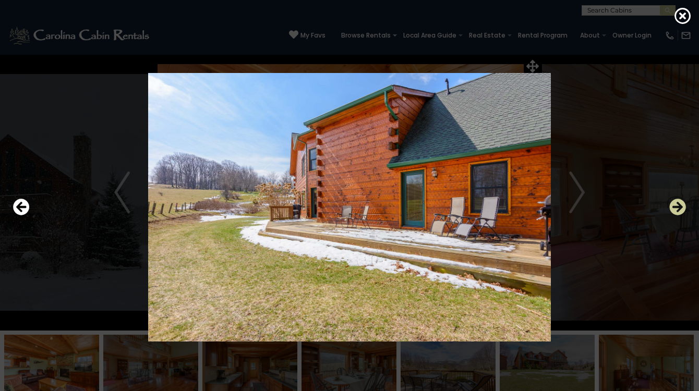
click at [677, 206] on icon "Next" at bounding box center [677, 207] width 17 height 17
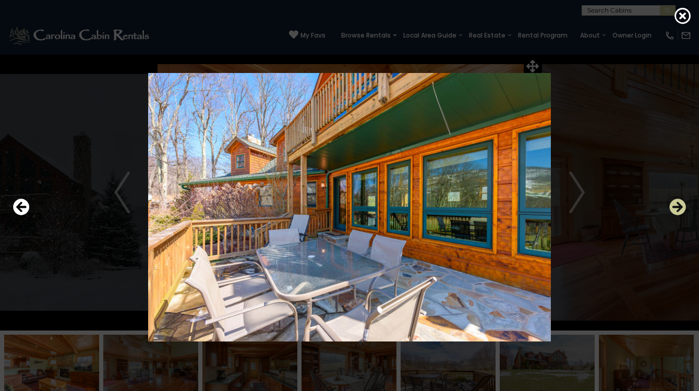
click at [677, 206] on icon "Next" at bounding box center [677, 207] width 17 height 17
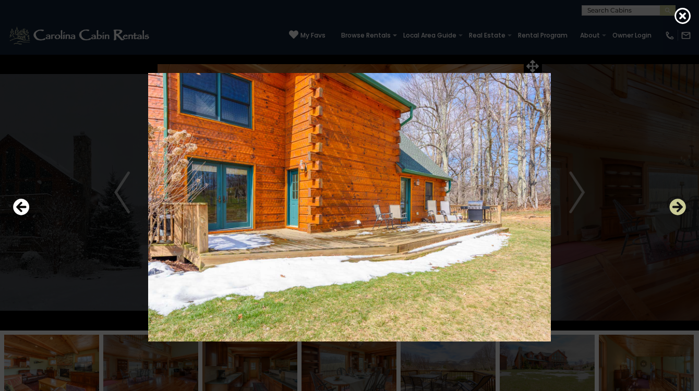
click at [677, 206] on icon "Next" at bounding box center [677, 207] width 17 height 17
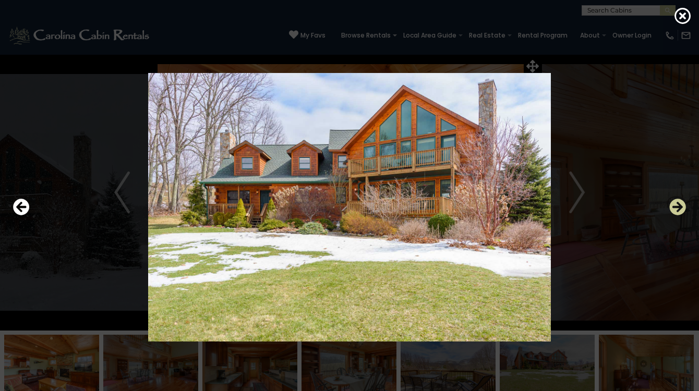
click at [677, 206] on icon "Next" at bounding box center [677, 207] width 17 height 17
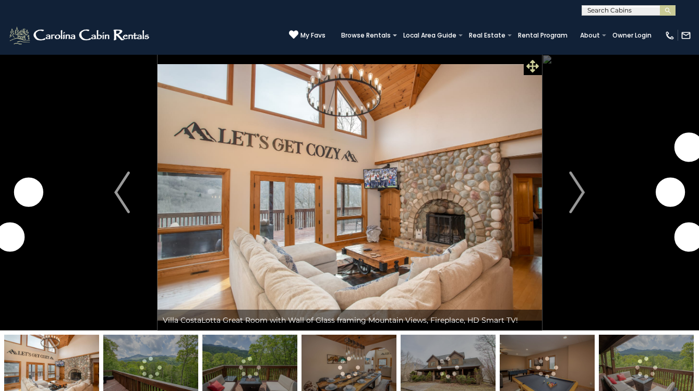
click at [532, 68] on icon at bounding box center [532, 66] width 13 height 13
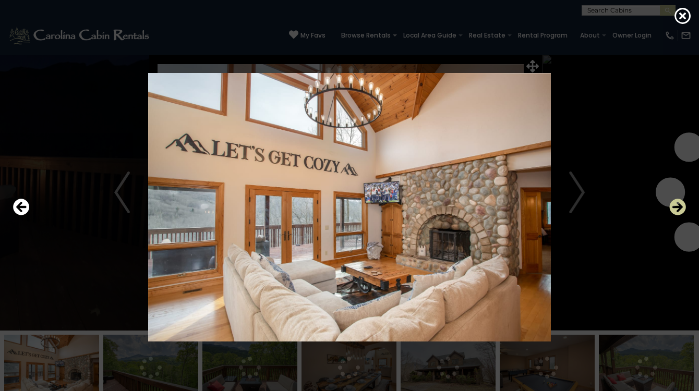
click at [680, 209] on icon "Next" at bounding box center [677, 207] width 17 height 17
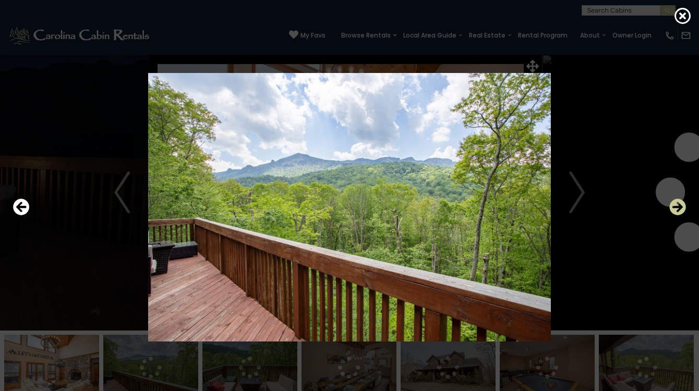
click at [680, 209] on icon "Next" at bounding box center [677, 207] width 17 height 17
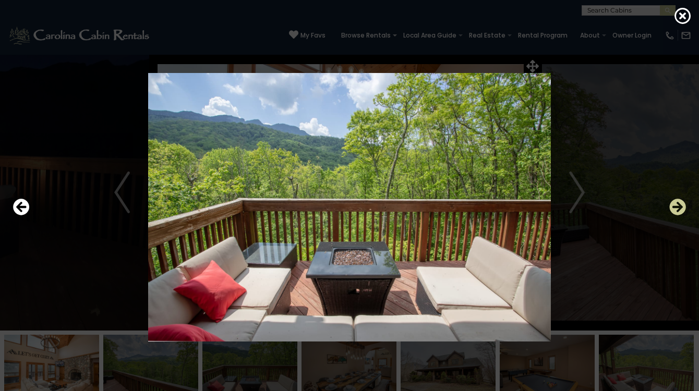
click at [680, 209] on icon "Next" at bounding box center [677, 207] width 17 height 17
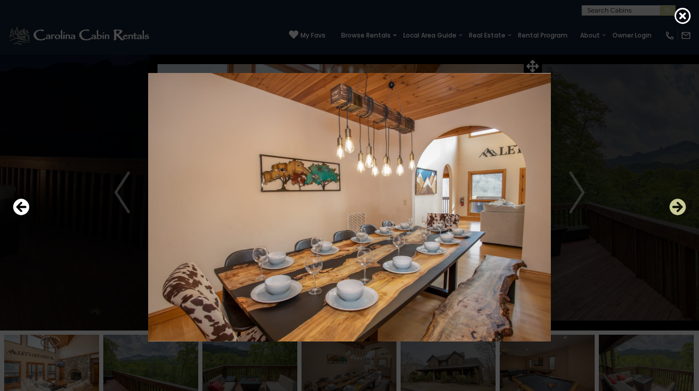
click at [680, 209] on icon "Next" at bounding box center [677, 207] width 17 height 17
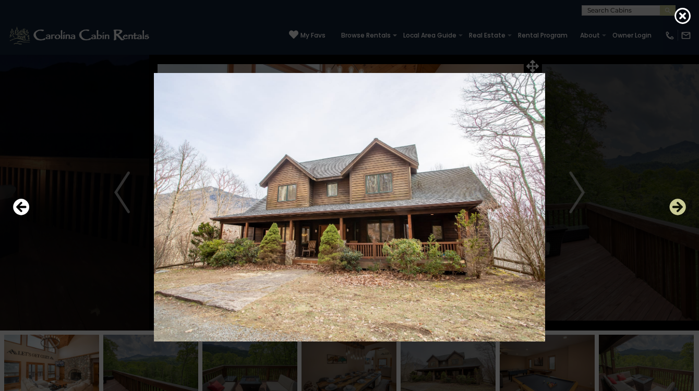
click at [680, 209] on icon "Next" at bounding box center [677, 207] width 17 height 17
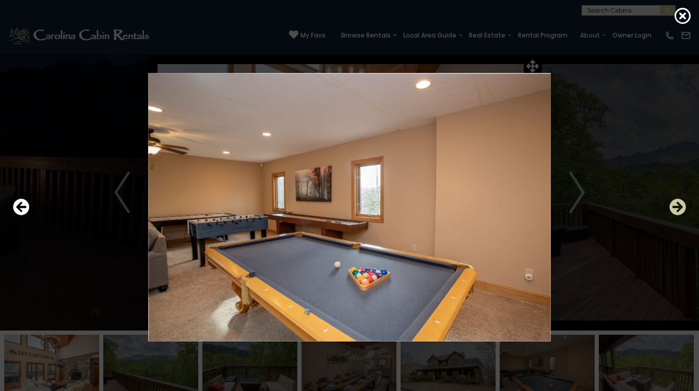
click at [680, 209] on icon "Next" at bounding box center [677, 207] width 17 height 17
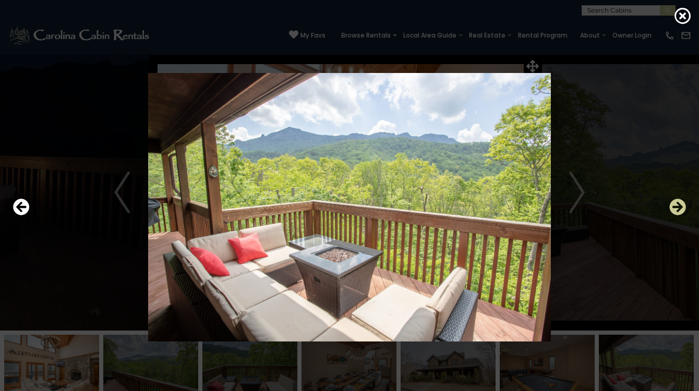
click at [680, 209] on icon "Next" at bounding box center [677, 207] width 17 height 17
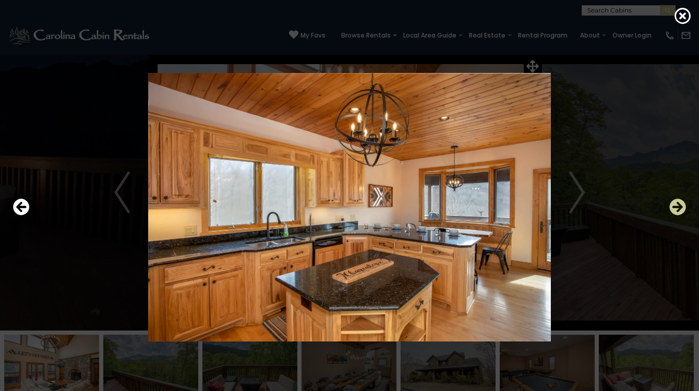
click at [680, 209] on icon "Next" at bounding box center [677, 207] width 17 height 17
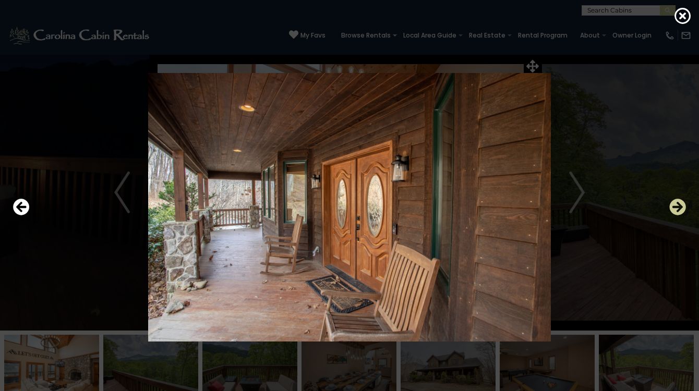
click at [680, 209] on icon "Next" at bounding box center [677, 207] width 17 height 17
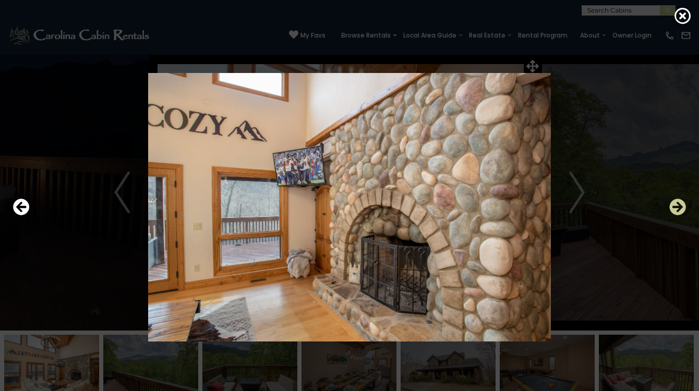
click at [680, 209] on icon "Next" at bounding box center [677, 207] width 17 height 17
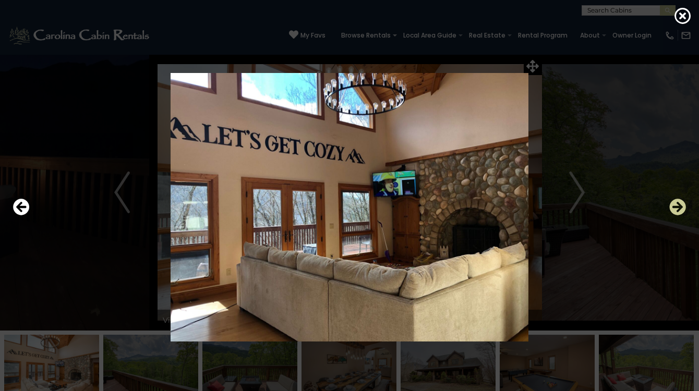
click at [680, 209] on icon "Next" at bounding box center [677, 207] width 17 height 17
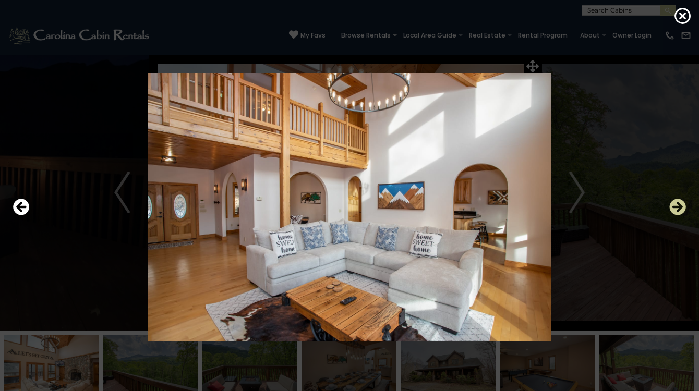
click at [680, 209] on icon "Next" at bounding box center [677, 207] width 17 height 17
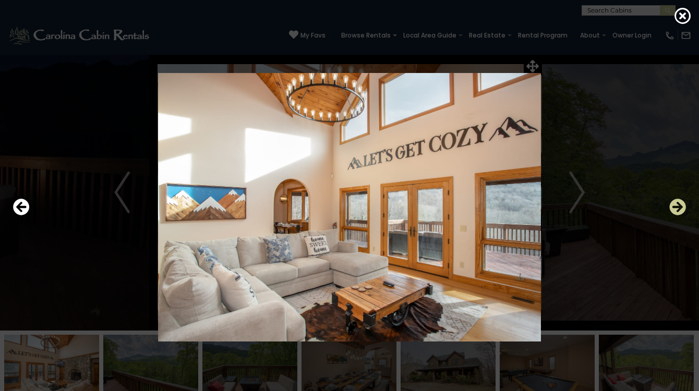
click at [680, 209] on icon "Next" at bounding box center [677, 207] width 17 height 17
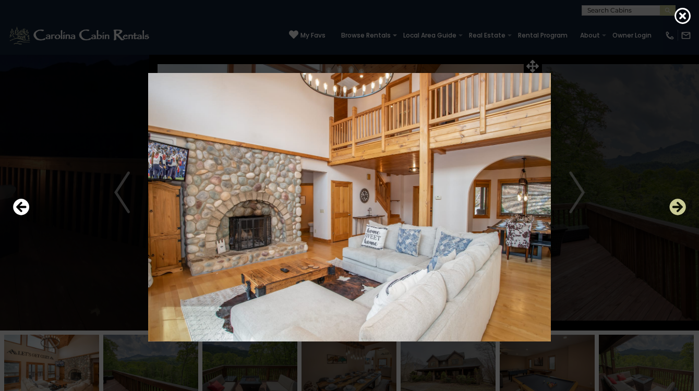
click at [680, 209] on icon "Next" at bounding box center [677, 207] width 17 height 17
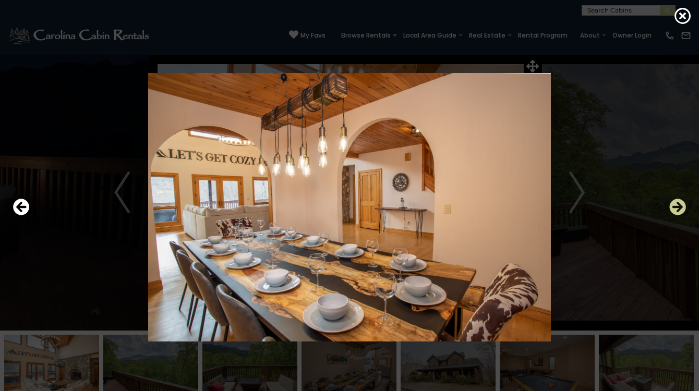
click at [680, 209] on icon "Next" at bounding box center [677, 207] width 17 height 17
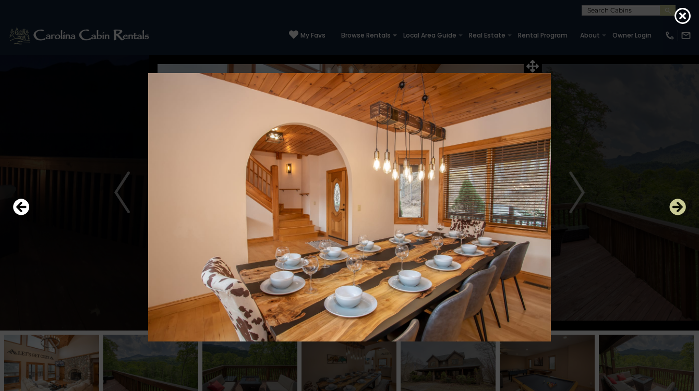
click at [680, 209] on icon "Next" at bounding box center [677, 207] width 17 height 17
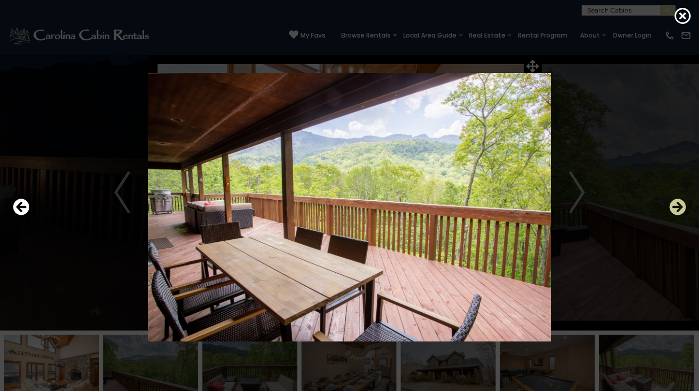
click at [680, 209] on icon "Next" at bounding box center [677, 207] width 17 height 17
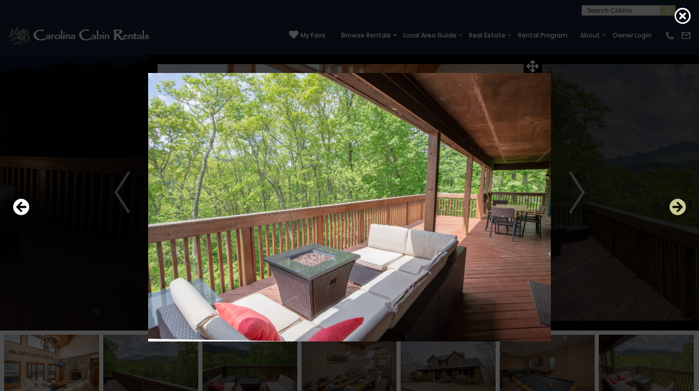
click at [680, 209] on icon "Next" at bounding box center [677, 207] width 17 height 17
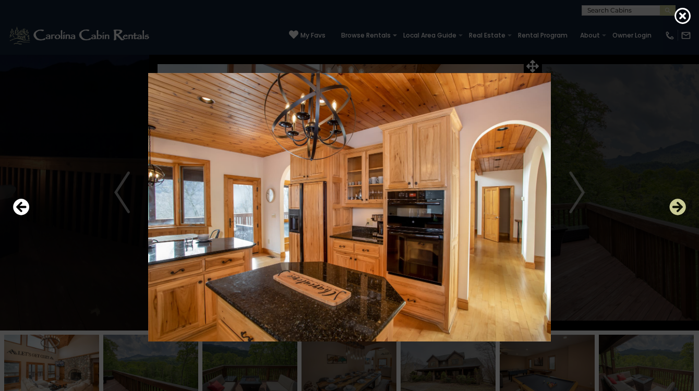
click at [680, 209] on icon "Next" at bounding box center [677, 207] width 17 height 17
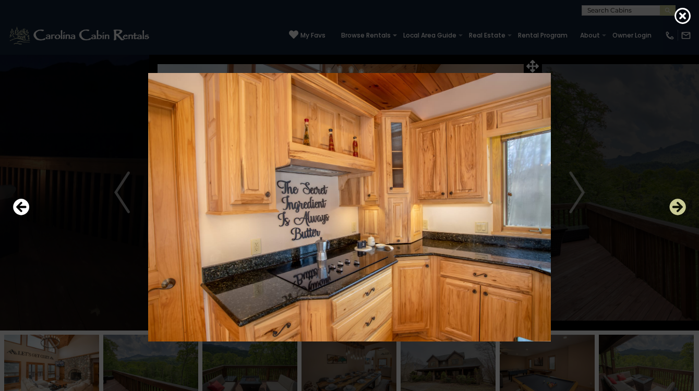
click at [680, 209] on icon "Next" at bounding box center [677, 207] width 17 height 17
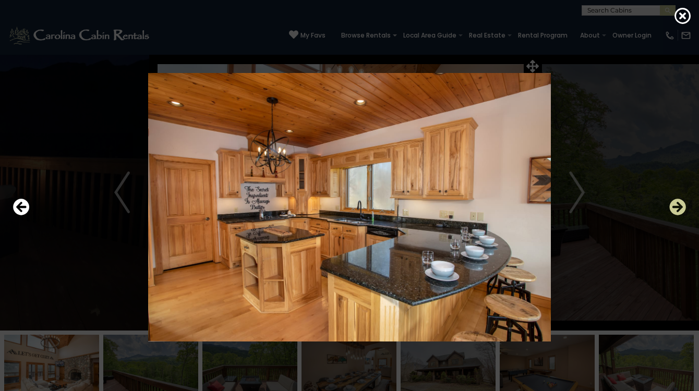
click at [680, 205] on icon "Next" at bounding box center [677, 207] width 17 height 17
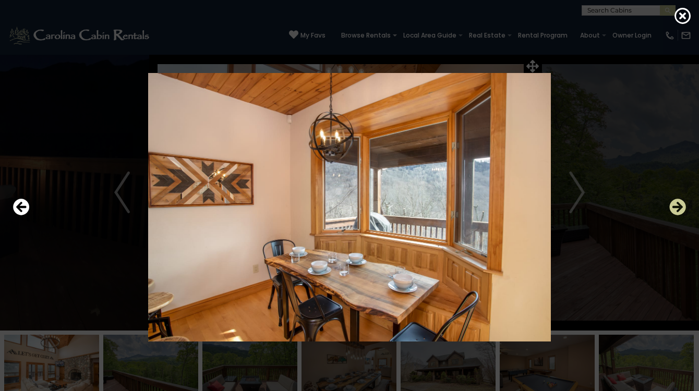
click at [680, 205] on icon "Next" at bounding box center [677, 207] width 17 height 17
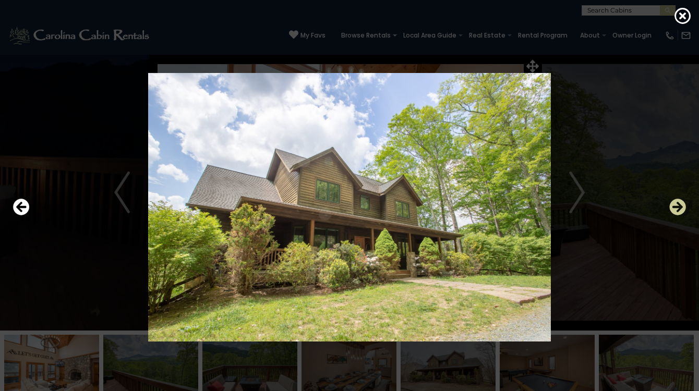
click at [680, 204] on icon "Next" at bounding box center [677, 207] width 17 height 17
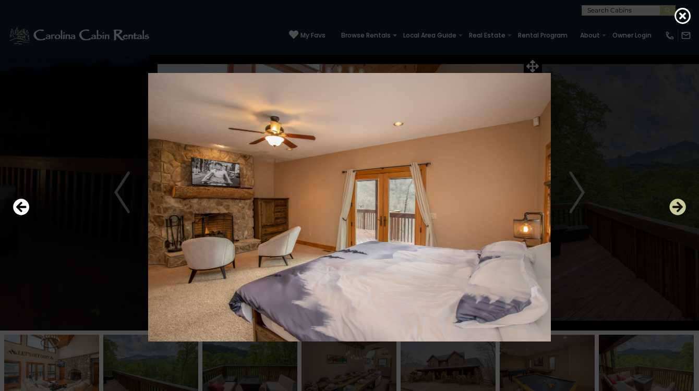
click at [680, 204] on icon "Next" at bounding box center [677, 207] width 17 height 17
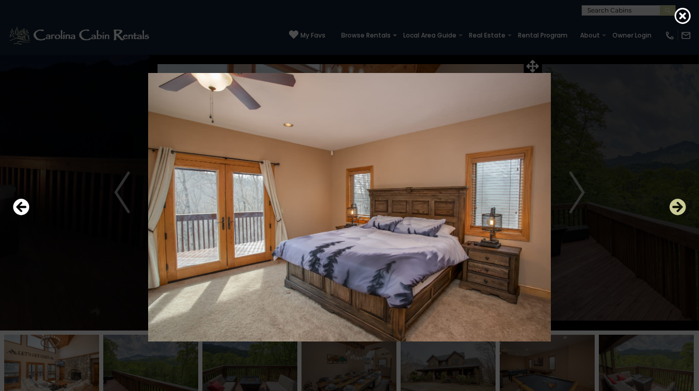
click at [680, 204] on icon "Next" at bounding box center [677, 207] width 17 height 17
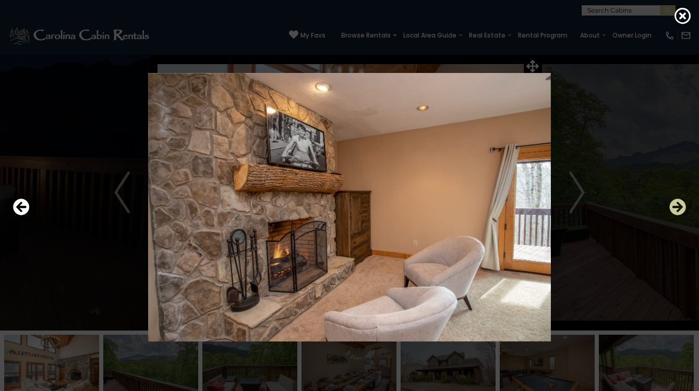
click at [679, 205] on icon "Next" at bounding box center [677, 207] width 17 height 17
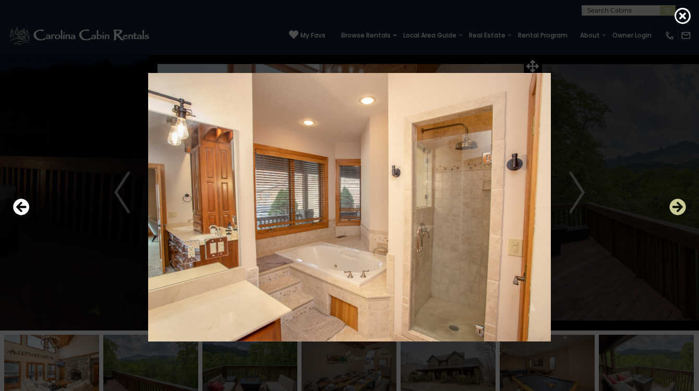
click at [679, 205] on icon "Next" at bounding box center [677, 207] width 17 height 17
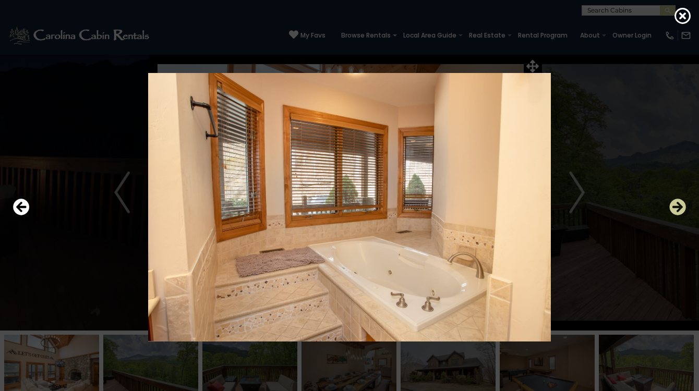
click at [679, 208] on icon "Next" at bounding box center [677, 207] width 17 height 17
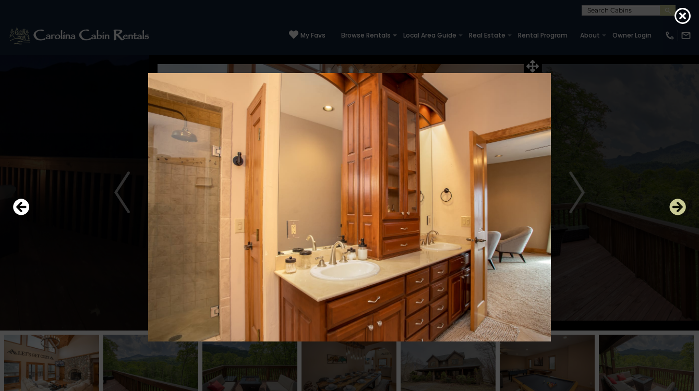
click at [679, 208] on icon "Next" at bounding box center [677, 207] width 17 height 17
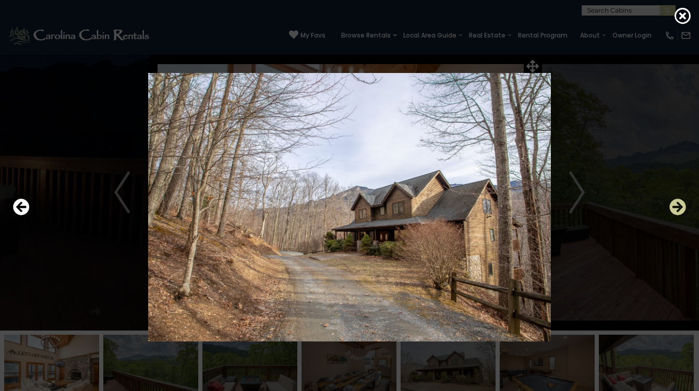
click at [679, 208] on icon "Next" at bounding box center [677, 207] width 17 height 17
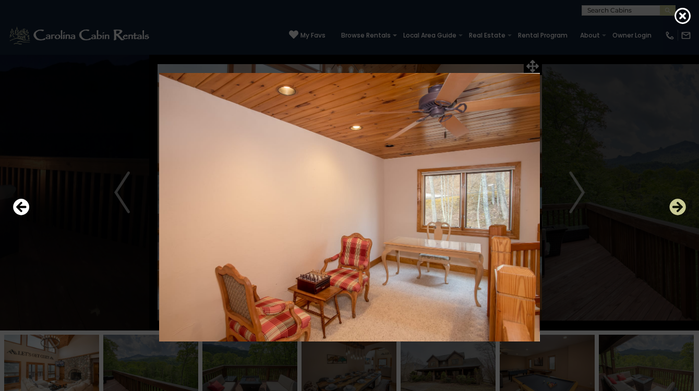
click at [679, 208] on icon "Next" at bounding box center [677, 207] width 17 height 17
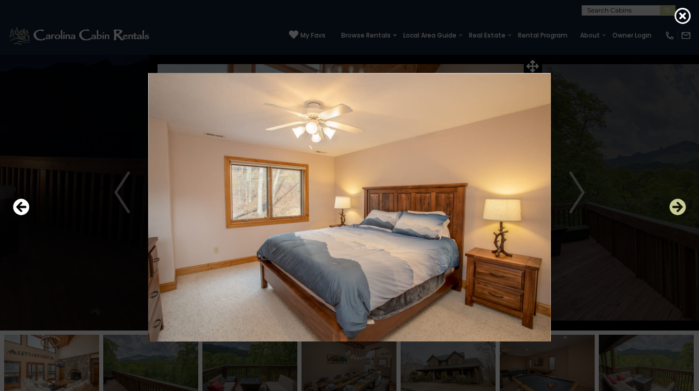
click at [679, 208] on icon "Next" at bounding box center [677, 207] width 17 height 17
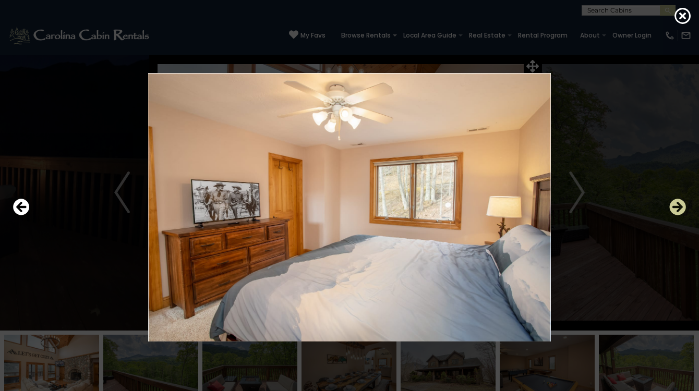
click at [679, 208] on icon "Next" at bounding box center [677, 207] width 17 height 17
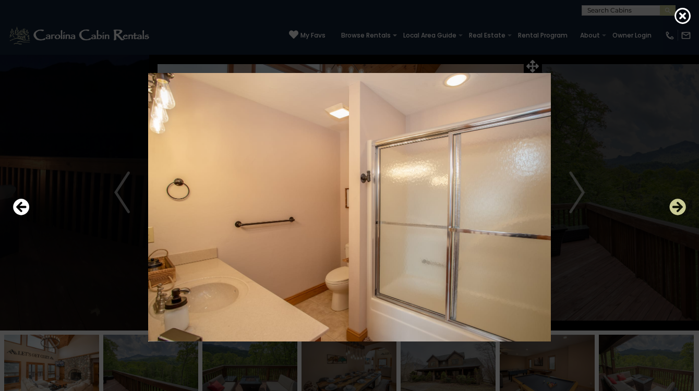
click at [679, 208] on icon "Next" at bounding box center [677, 207] width 17 height 17
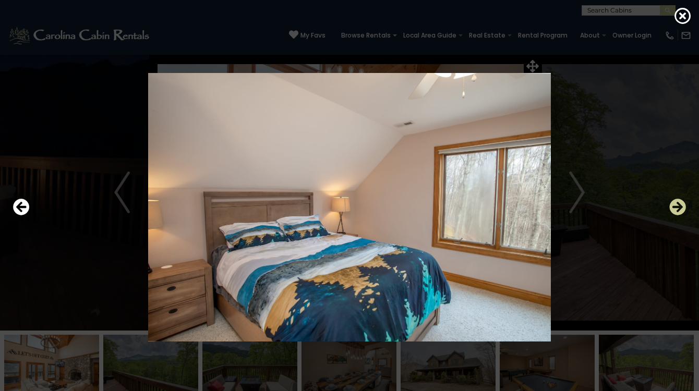
click at [679, 208] on icon "Next" at bounding box center [677, 207] width 17 height 17
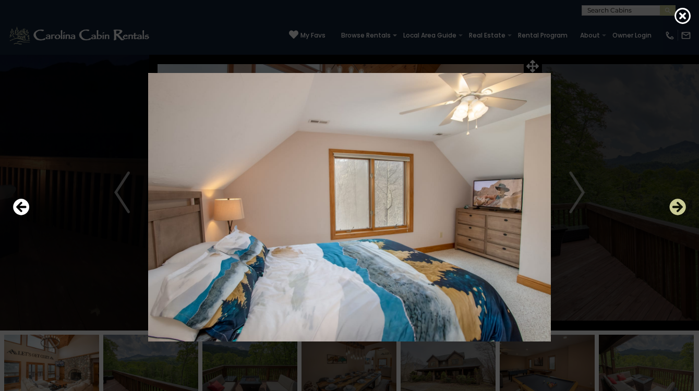
click at [679, 208] on icon "Next" at bounding box center [677, 207] width 17 height 17
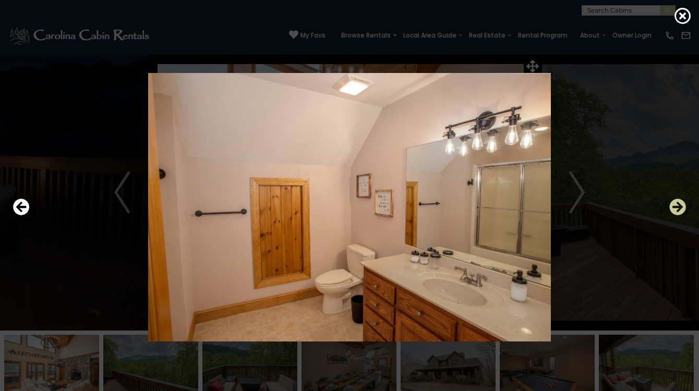
click at [679, 208] on icon "Next" at bounding box center [677, 207] width 17 height 17
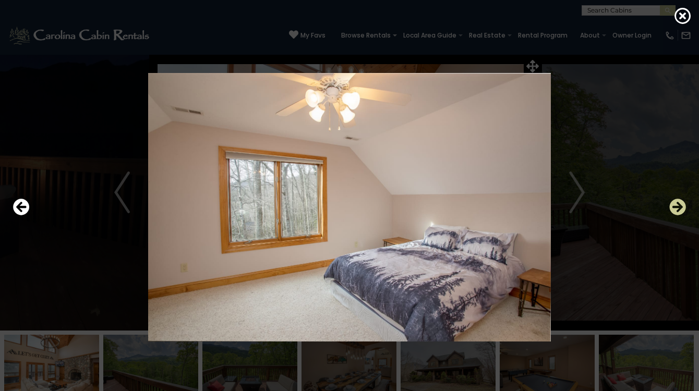
click at [679, 208] on icon "Next" at bounding box center [677, 207] width 17 height 17
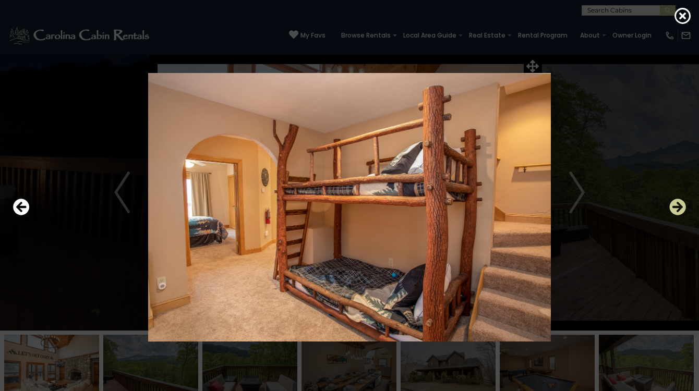
click at [679, 208] on icon "Next" at bounding box center [677, 207] width 17 height 17
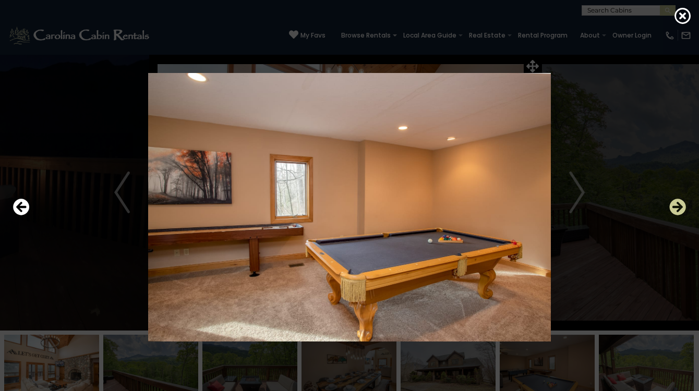
click at [679, 208] on icon "Next" at bounding box center [677, 207] width 17 height 17
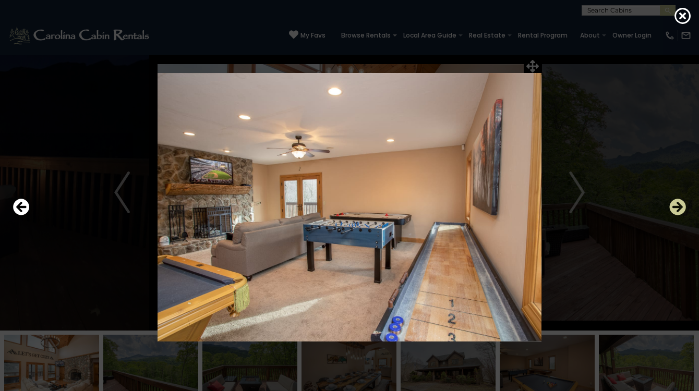
click at [679, 208] on icon "Next" at bounding box center [677, 207] width 17 height 17
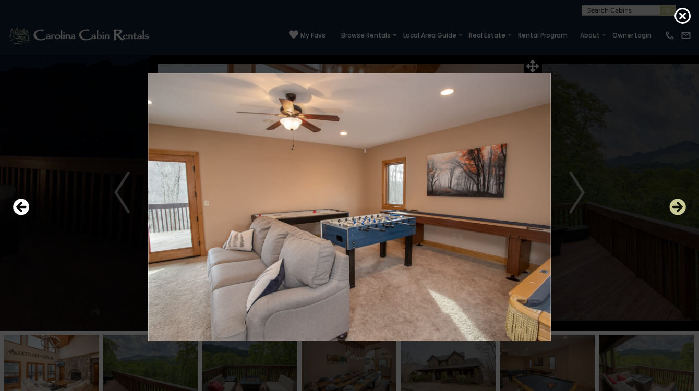
click at [679, 208] on icon "Next" at bounding box center [677, 207] width 17 height 17
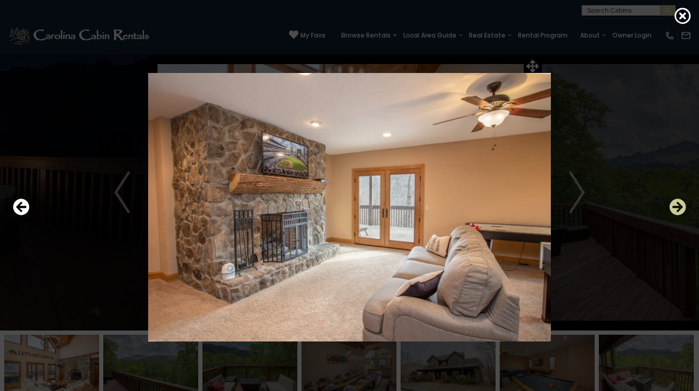
click at [679, 208] on icon "Next" at bounding box center [677, 207] width 17 height 17
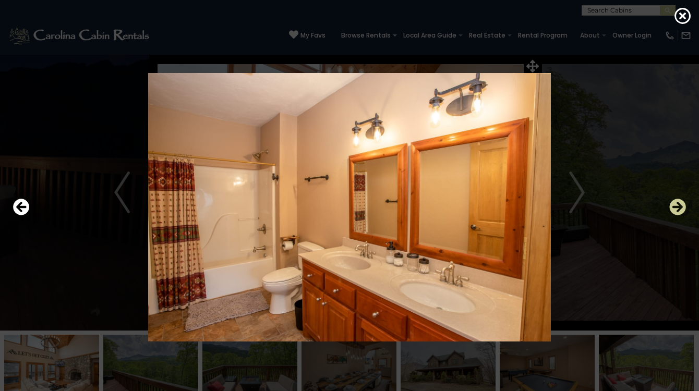
click at [679, 208] on icon "Next" at bounding box center [677, 207] width 17 height 17
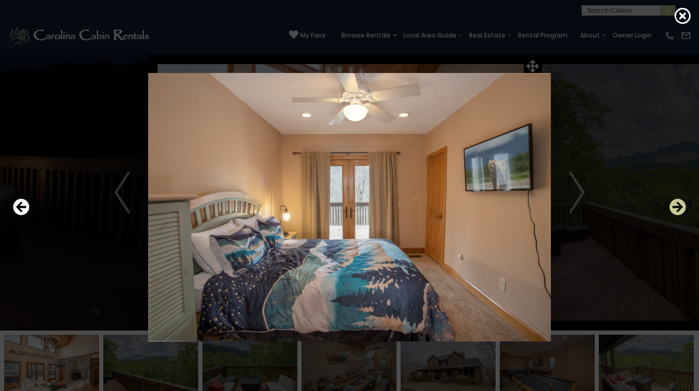
click at [679, 208] on icon "Next" at bounding box center [677, 207] width 17 height 17
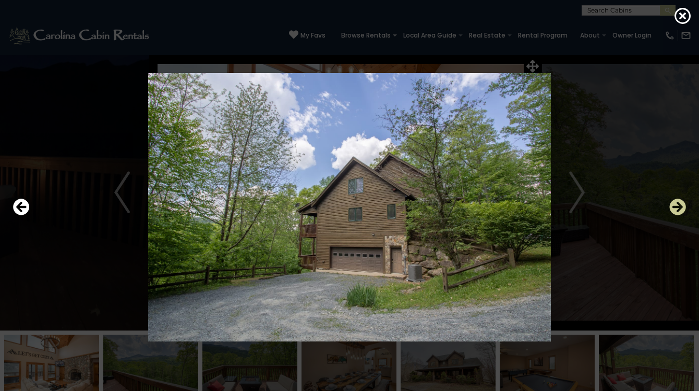
click at [677, 207] on icon "Next" at bounding box center [677, 207] width 17 height 17
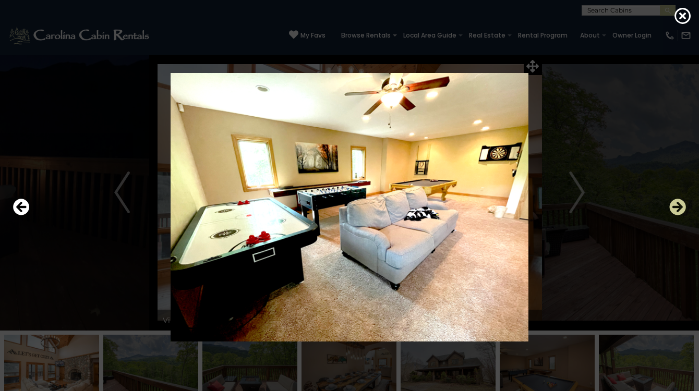
click at [677, 207] on icon "Next" at bounding box center [677, 207] width 17 height 17
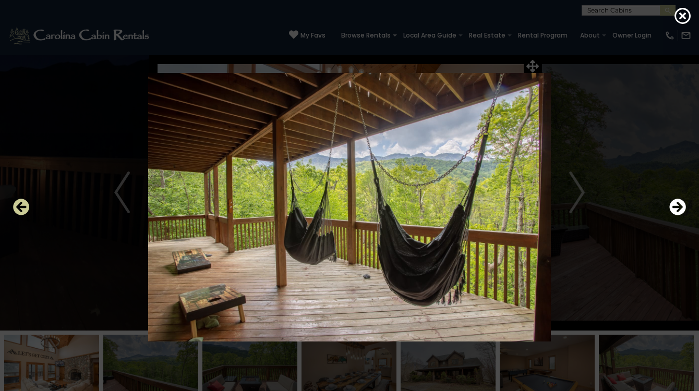
click at [21, 203] on icon "Previous" at bounding box center [21, 207] width 17 height 17
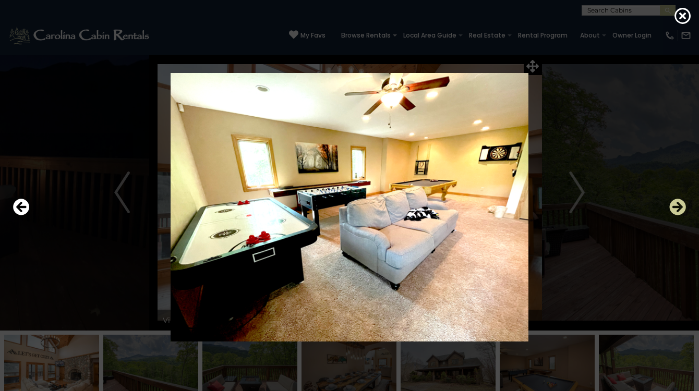
click at [678, 206] on icon "Next" at bounding box center [677, 207] width 17 height 17
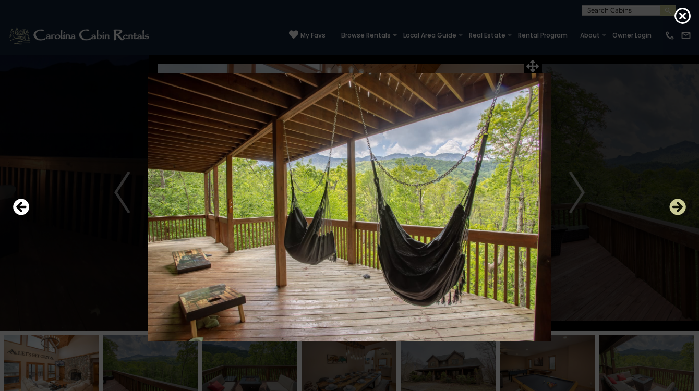
click at [678, 206] on icon "Next" at bounding box center [677, 207] width 17 height 17
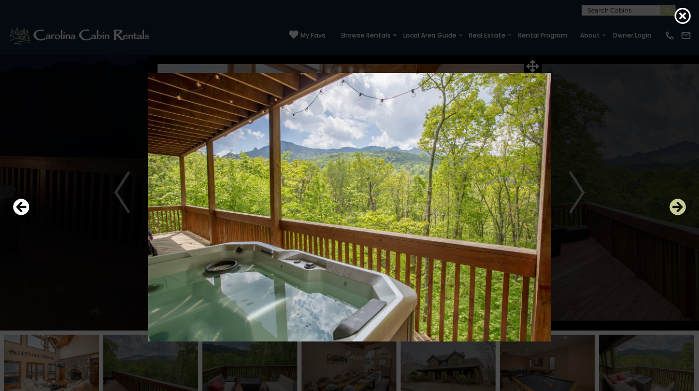
click at [678, 206] on icon "Next" at bounding box center [677, 207] width 17 height 17
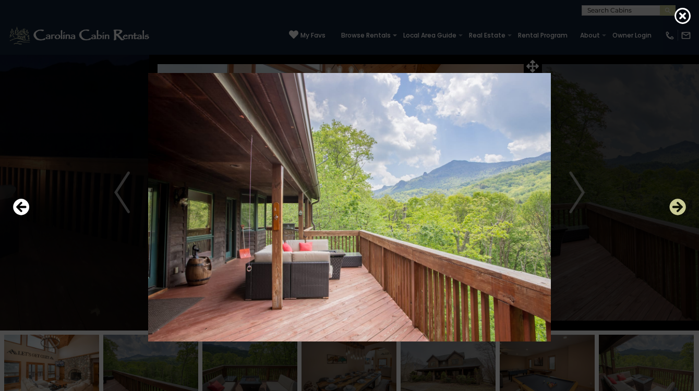
click at [679, 208] on icon "Next" at bounding box center [677, 207] width 17 height 17
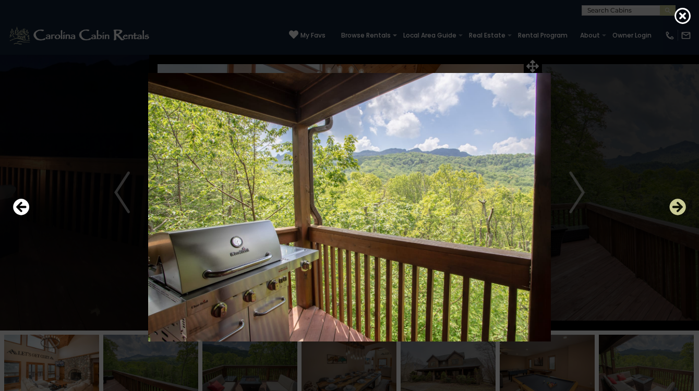
click at [676, 208] on icon "Next" at bounding box center [677, 207] width 17 height 17
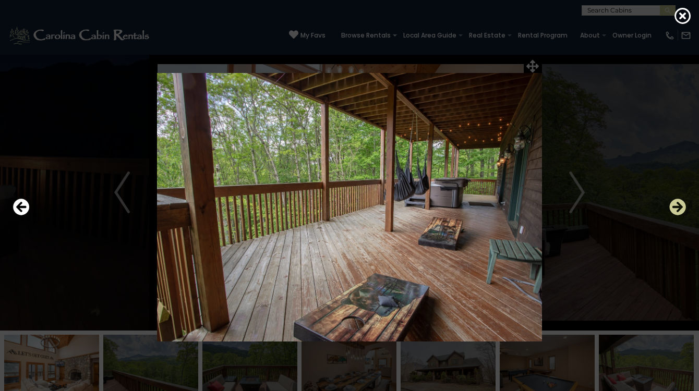
click at [676, 210] on icon "Next" at bounding box center [677, 207] width 17 height 17
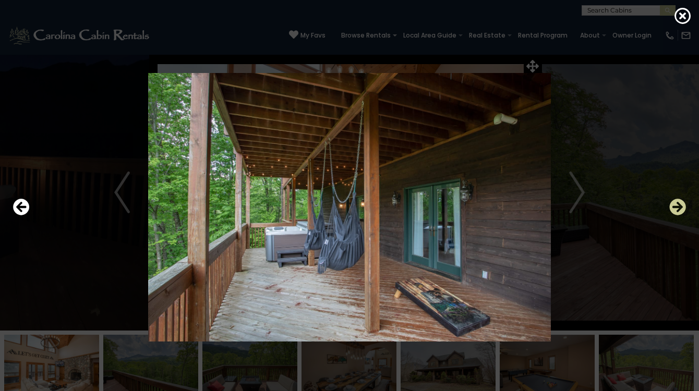
click at [676, 210] on icon "Next" at bounding box center [677, 207] width 17 height 17
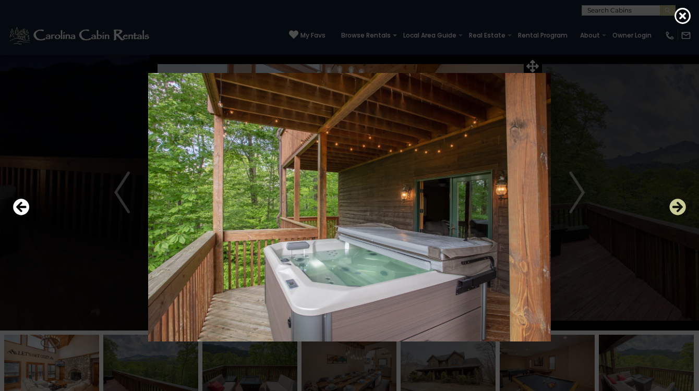
click at [676, 210] on icon "Next" at bounding box center [677, 207] width 17 height 17
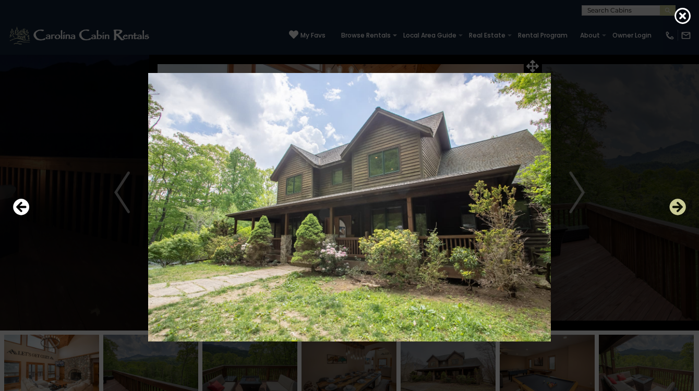
click at [676, 210] on icon "Next" at bounding box center [677, 207] width 17 height 17
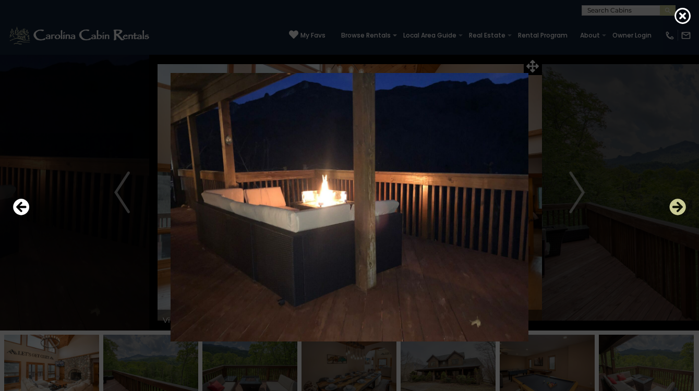
click at [676, 210] on icon "Next" at bounding box center [677, 207] width 17 height 17
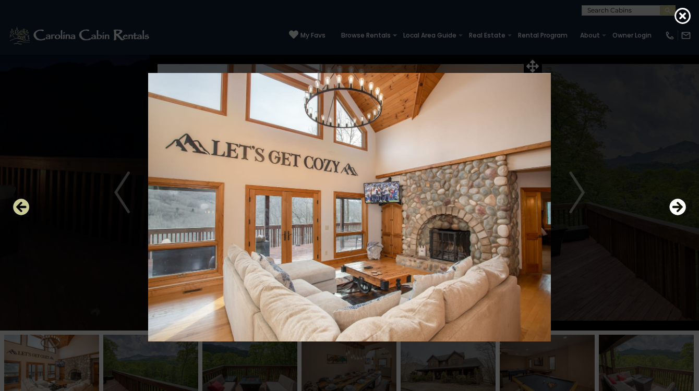
click at [15, 209] on icon "Previous" at bounding box center [21, 207] width 17 height 17
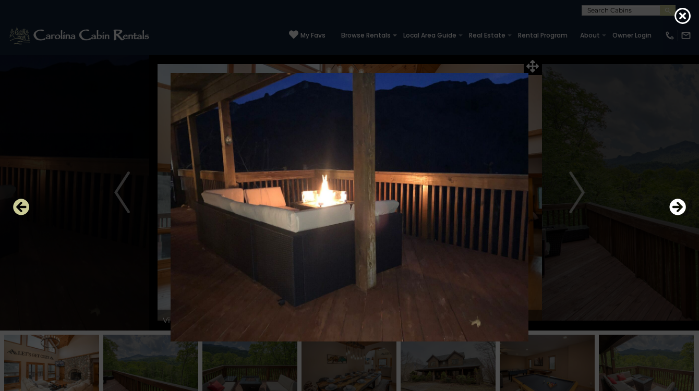
click at [20, 207] on icon "Previous" at bounding box center [21, 207] width 17 height 17
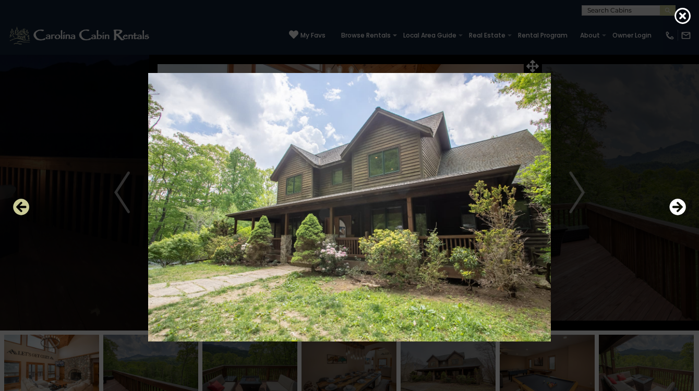
click at [20, 207] on icon "Previous" at bounding box center [21, 207] width 17 height 17
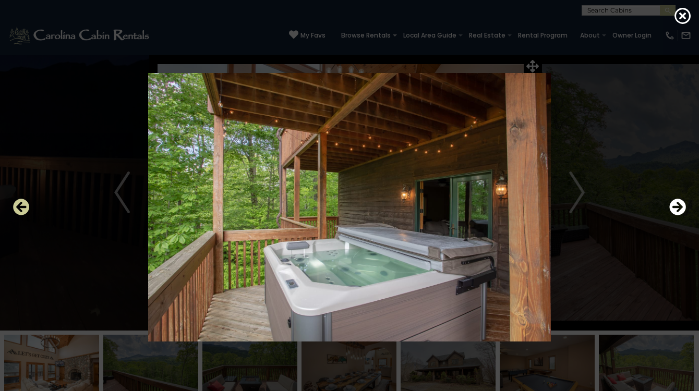
click at [20, 207] on icon "Previous" at bounding box center [21, 207] width 17 height 17
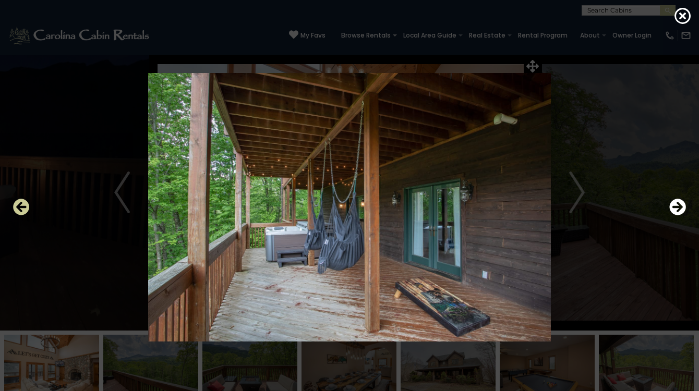
click at [20, 207] on icon "Previous" at bounding box center [21, 207] width 17 height 17
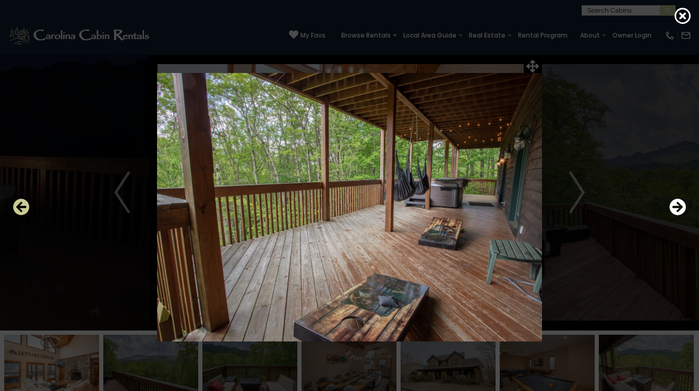
click at [20, 207] on icon "Previous" at bounding box center [21, 207] width 17 height 17
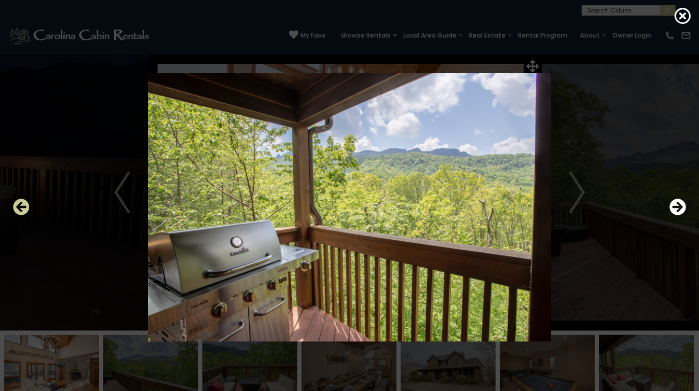
click at [20, 207] on icon "Previous" at bounding box center [21, 207] width 17 height 17
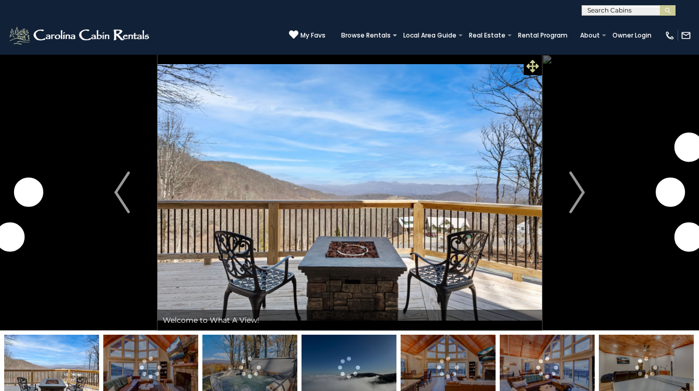
click at [534, 64] on icon at bounding box center [532, 66] width 13 height 13
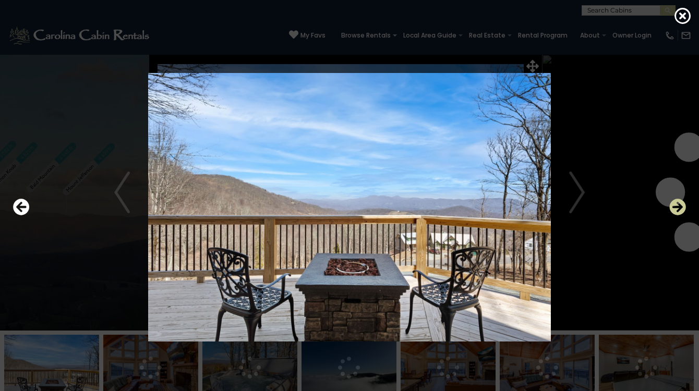
click at [675, 208] on icon "Next" at bounding box center [677, 207] width 17 height 17
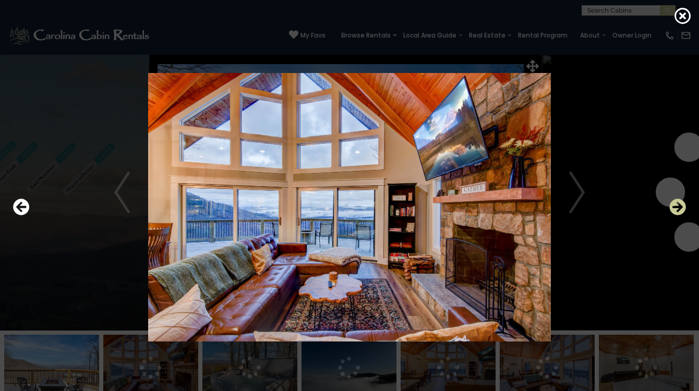
click at [675, 208] on icon "Next" at bounding box center [677, 207] width 17 height 17
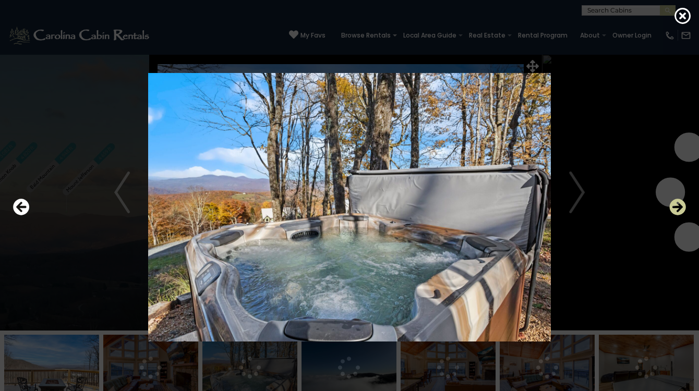
click at [675, 208] on icon "Next" at bounding box center [677, 207] width 17 height 17
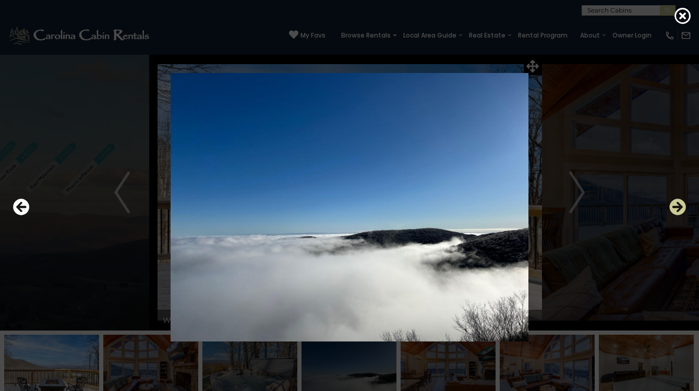
click at [675, 208] on icon "Next" at bounding box center [677, 207] width 17 height 17
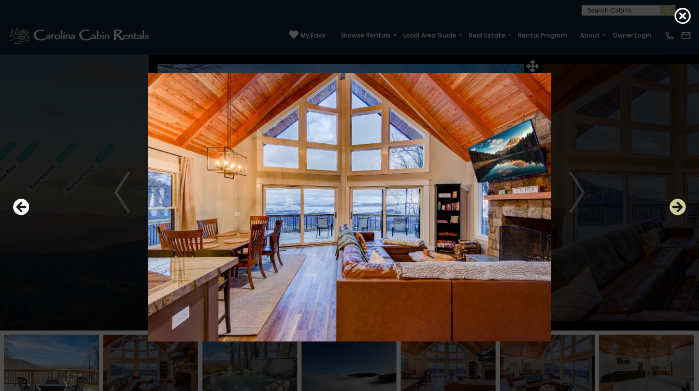
click at [675, 208] on icon "Next" at bounding box center [677, 207] width 17 height 17
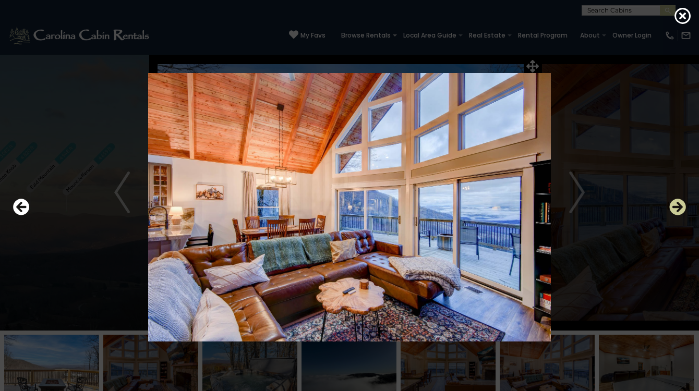
click at [675, 208] on icon "Next" at bounding box center [677, 207] width 17 height 17
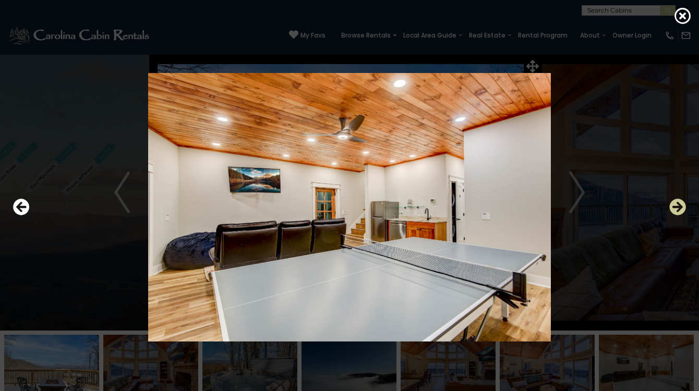
click at [675, 208] on icon "Next" at bounding box center [677, 207] width 17 height 17
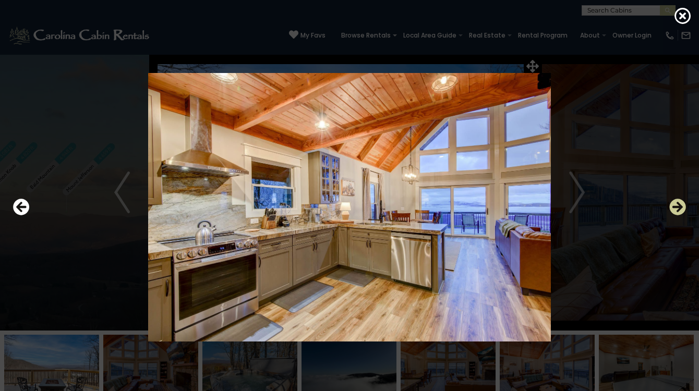
click at [675, 208] on icon "Next" at bounding box center [677, 207] width 17 height 17
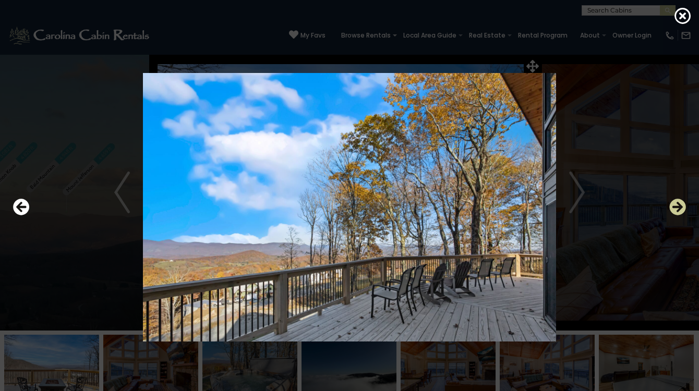
click at [675, 208] on icon "Next" at bounding box center [677, 207] width 17 height 17
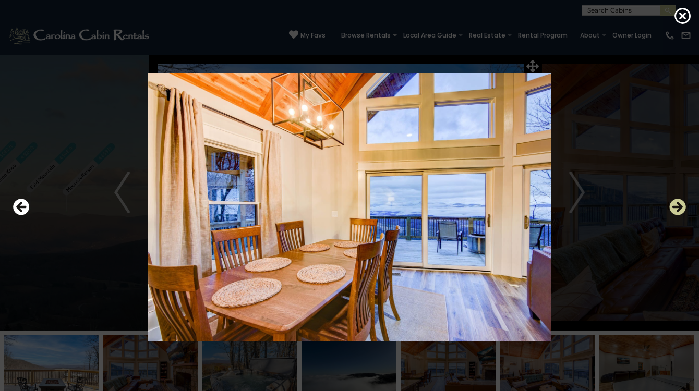
click at [675, 208] on icon "Next" at bounding box center [677, 207] width 17 height 17
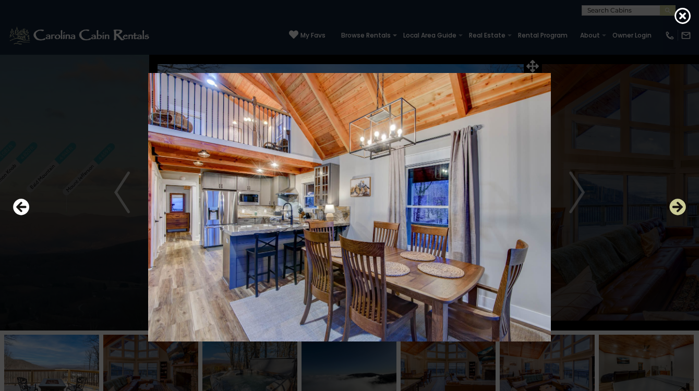
click at [675, 208] on icon "Next" at bounding box center [677, 207] width 17 height 17
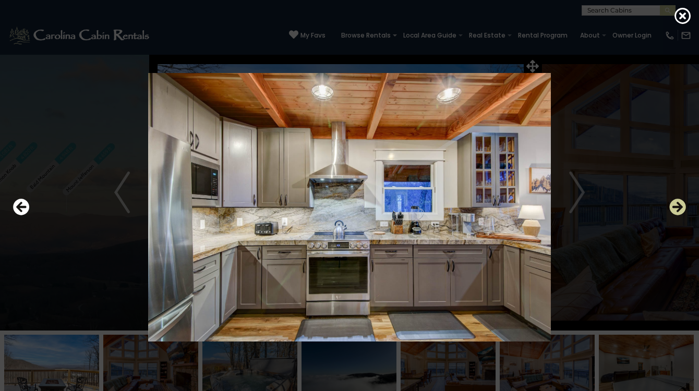
click at [675, 208] on icon "Next" at bounding box center [677, 207] width 17 height 17
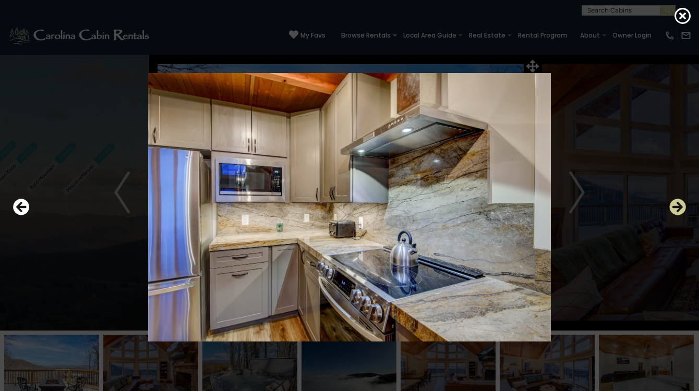
click at [675, 208] on icon "Next" at bounding box center [677, 207] width 17 height 17
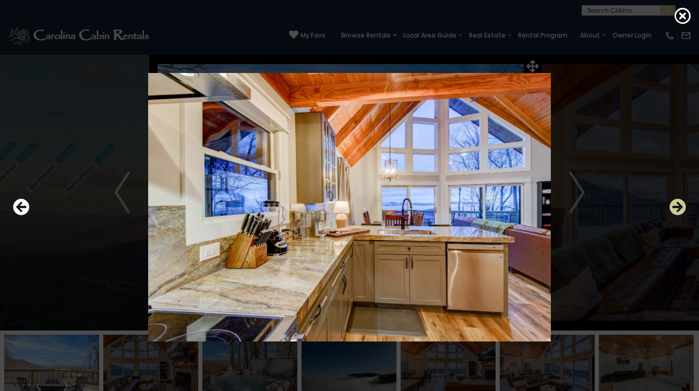
click at [675, 208] on icon "Next" at bounding box center [677, 207] width 17 height 17
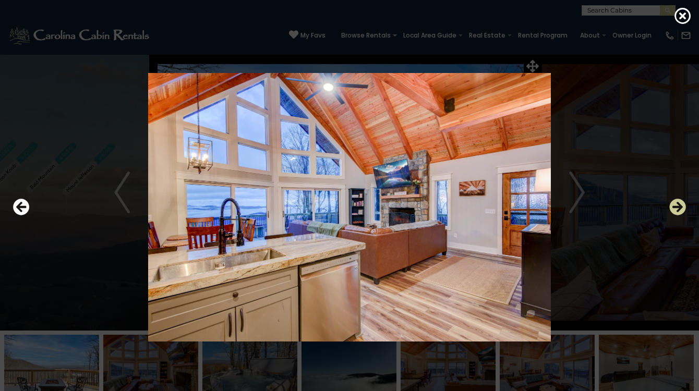
click at [675, 208] on icon "Next" at bounding box center [677, 207] width 17 height 17
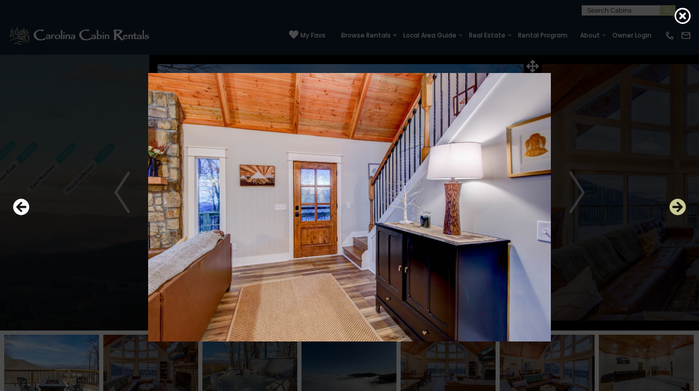
click at [675, 208] on icon "Next" at bounding box center [677, 207] width 17 height 17
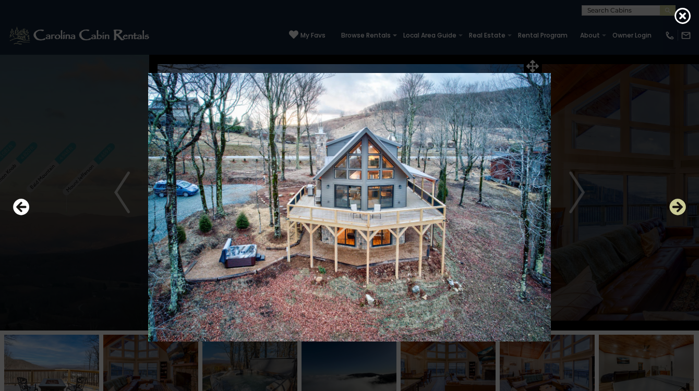
click at [675, 208] on icon "Next" at bounding box center [677, 207] width 17 height 17
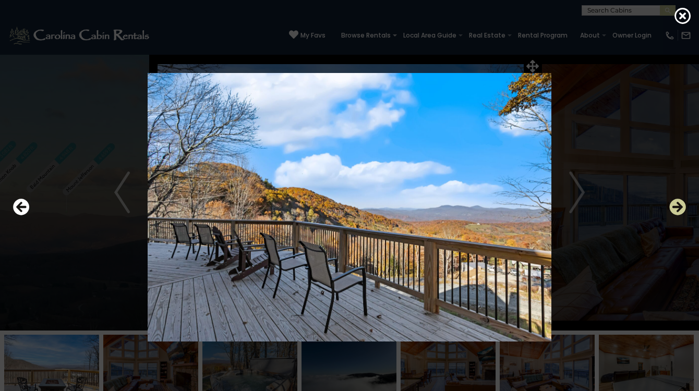
click at [675, 208] on icon "Next" at bounding box center [677, 207] width 17 height 17
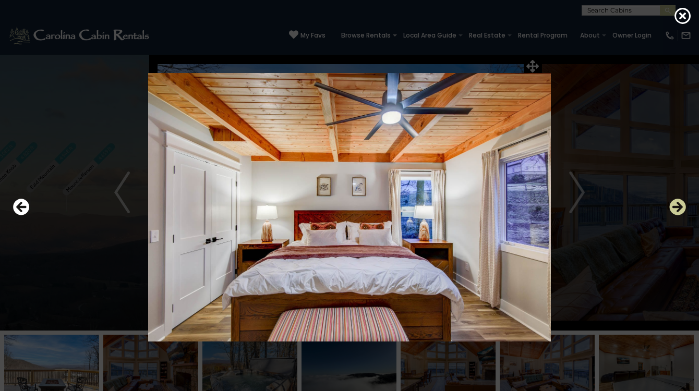
click at [675, 208] on icon "Next" at bounding box center [677, 207] width 17 height 17
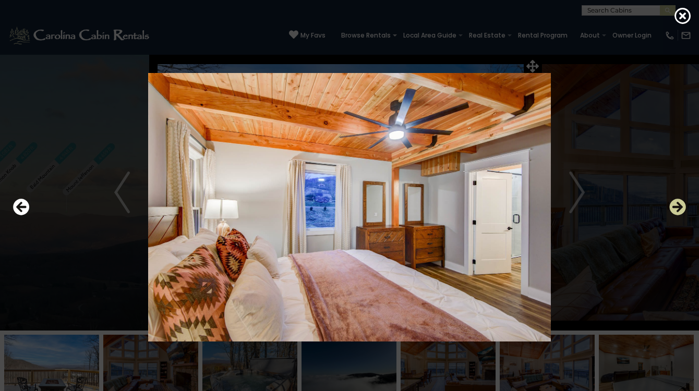
click at [675, 208] on icon "Next" at bounding box center [677, 207] width 17 height 17
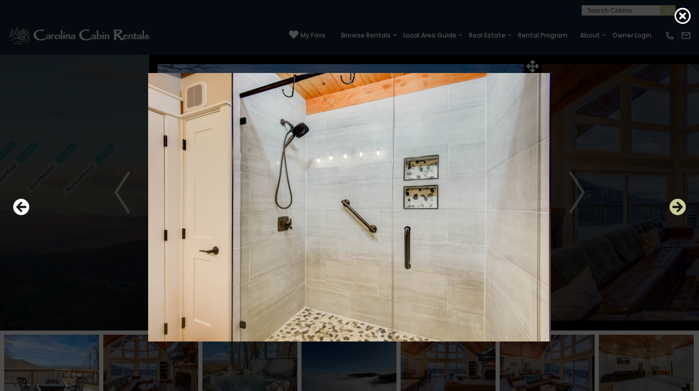
click at [675, 208] on icon "Next" at bounding box center [677, 207] width 17 height 17
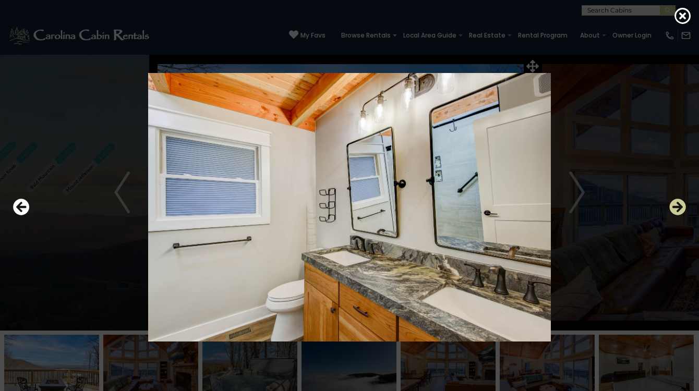
click at [675, 208] on icon "Next" at bounding box center [677, 207] width 17 height 17
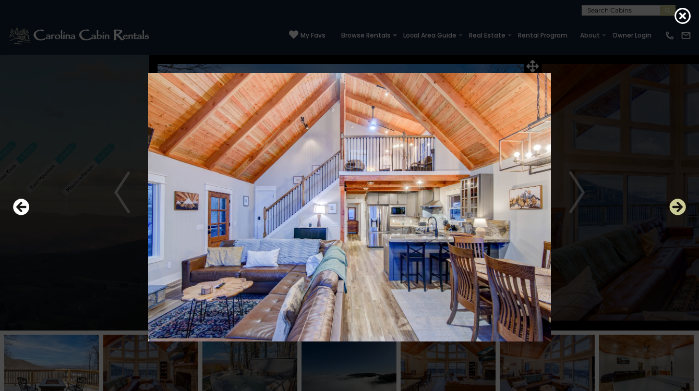
click at [675, 208] on icon "Next" at bounding box center [677, 207] width 17 height 17
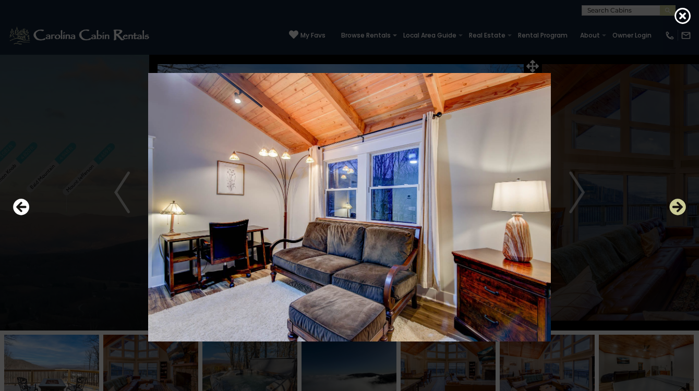
click at [675, 208] on icon "Next" at bounding box center [677, 207] width 17 height 17
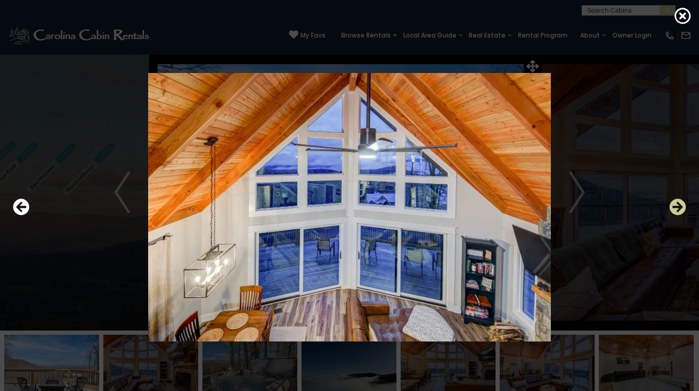
click at [675, 208] on icon "Next" at bounding box center [677, 207] width 17 height 17
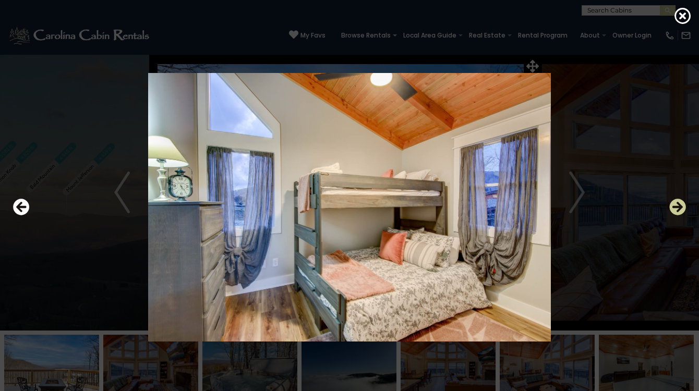
click at [675, 208] on icon "Next" at bounding box center [677, 207] width 17 height 17
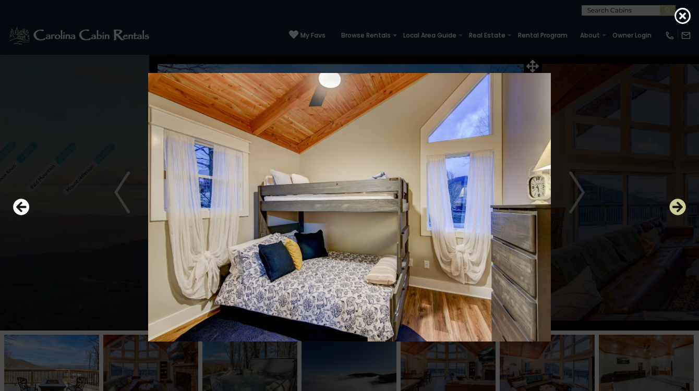
click at [675, 208] on icon "Next" at bounding box center [677, 207] width 17 height 17
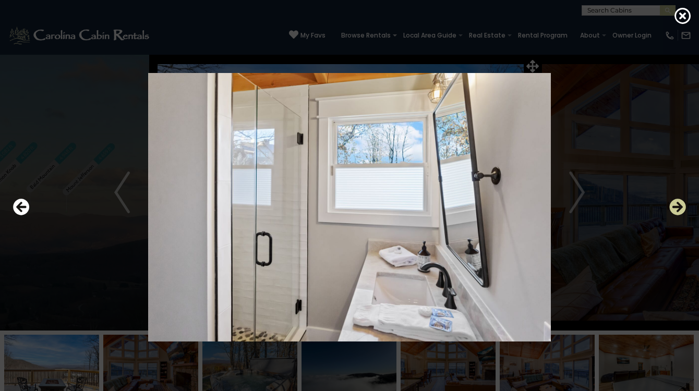
click at [675, 208] on icon "Next" at bounding box center [677, 207] width 17 height 17
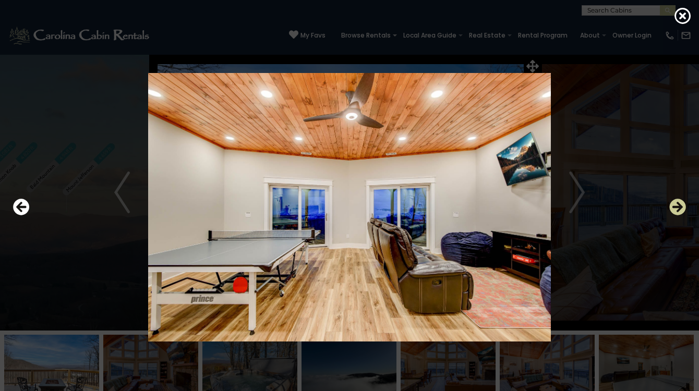
click at [675, 208] on icon "Next" at bounding box center [677, 207] width 17 height 17
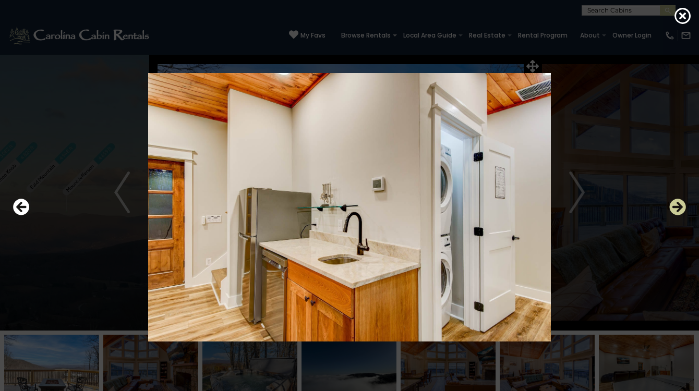
click at [675, 208] on icon "Next" at bounding box center [677, 207] width 17 height 17
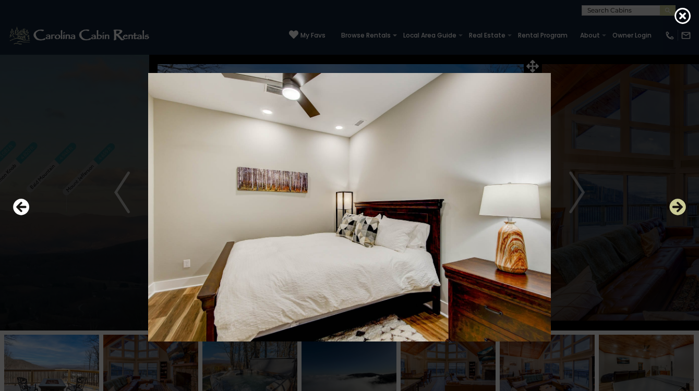
click at [675, 208] on icon "Next" at bounding box center [677, 207] width 17 height 17
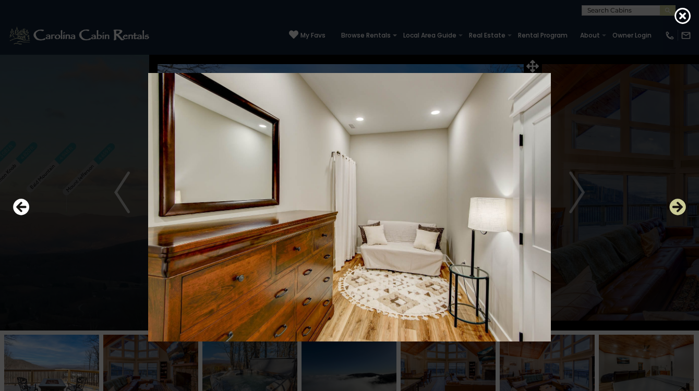
click at [675, 208] on icon "Next" at bounding box center [677, 207] width 17 height 17
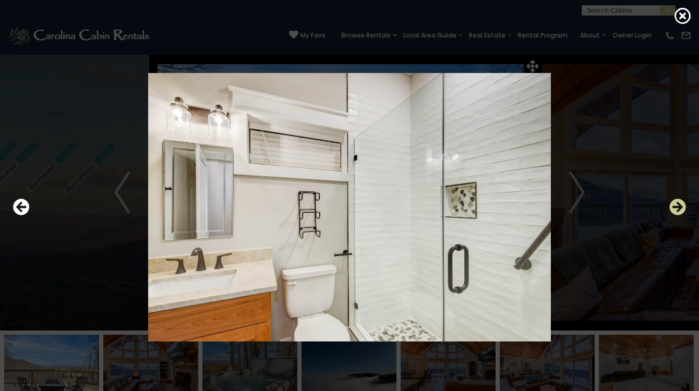
click at [675, 208] on icon "Next" at bounding box center [677, 207] width 17 height 17
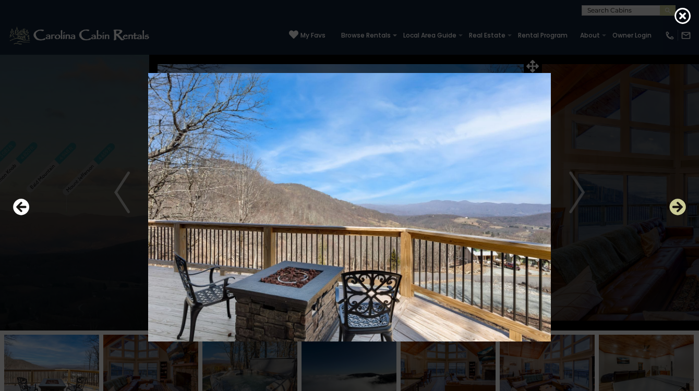
click at [675, 208] on icon "Next" at bounding box center [677, 207] width 17 height 17
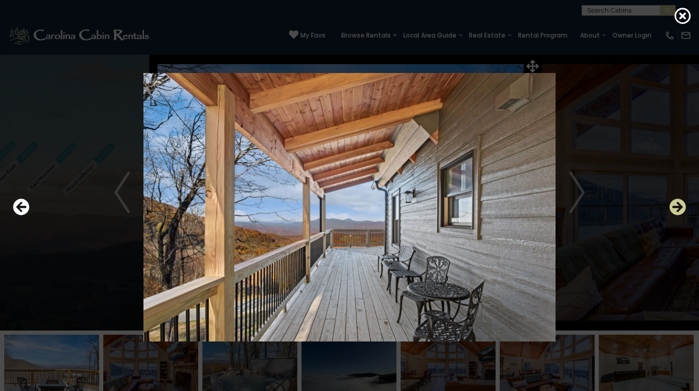
click at [675, 208] on icon "Next" at bounding box center [677, 207] width 17 height 17
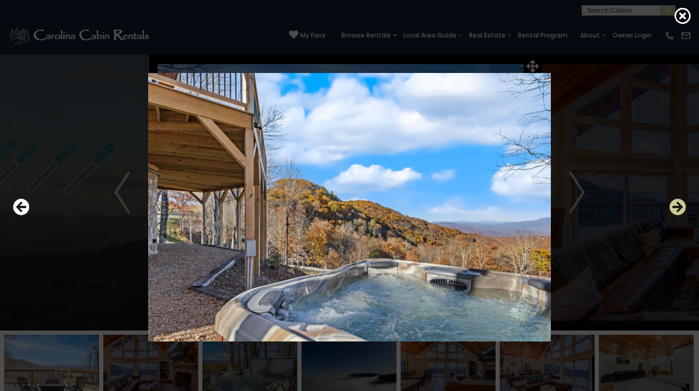
click at [675, 208] on icon "Next" at bounding box center [677, 207] width 17 height 17
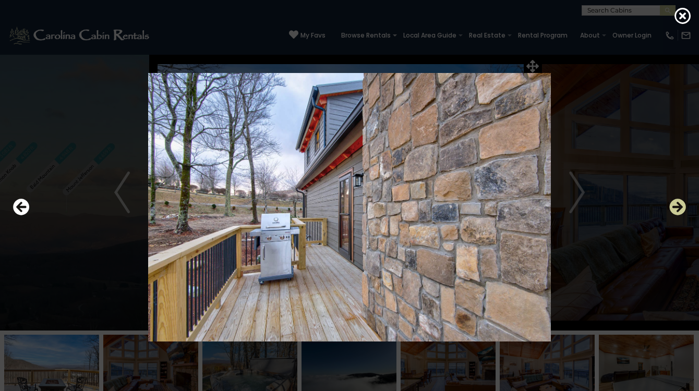
click at [675, 208] on icon "Next" at bounding box center [677, 207] width 17 height 17
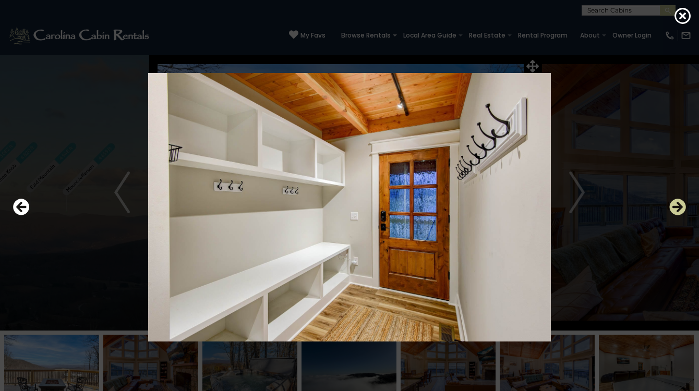
click at [675, 208] on icon "Next" at bounding box center [677, 207] width 17 height 17
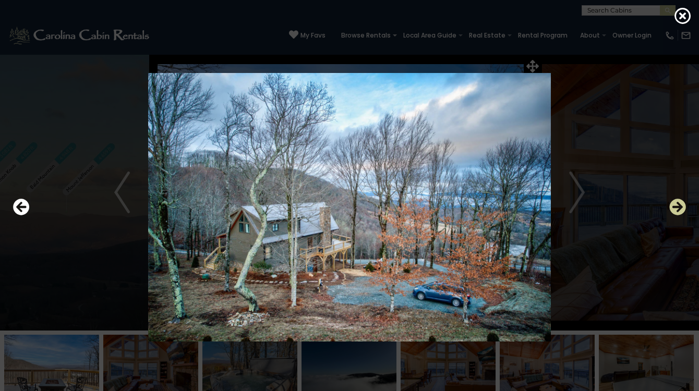
click at [675, 208] on icon "Next" at bounding box center [677, 207] width 17 height 17
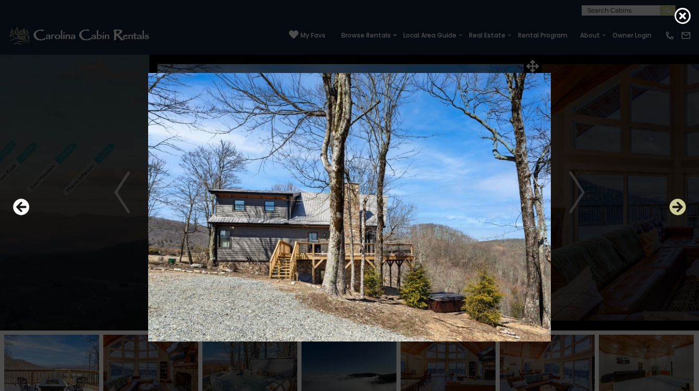
click at [675, 208] on icon "Next" at bounding box center [677, 207] width 17 height 17
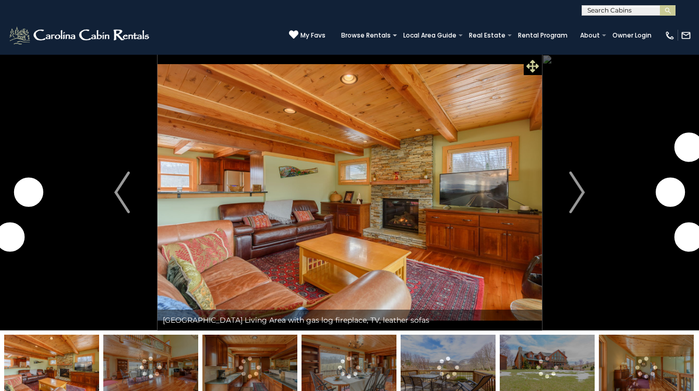
click at [528, 66] on icon at bounding box center [532, 66] width 13 height 13
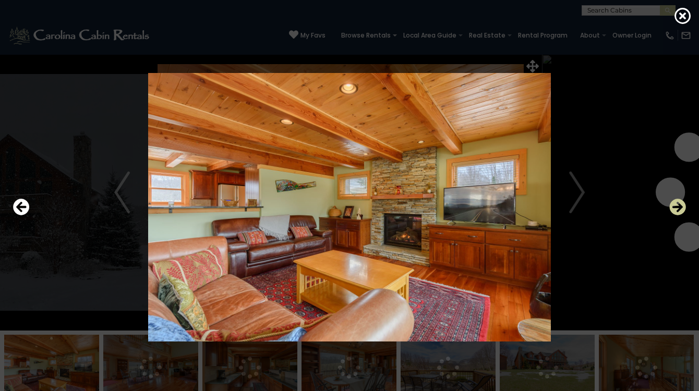
click at [680, 210] on icon "Next" at bounding box center [677, 207] width 17 height 17
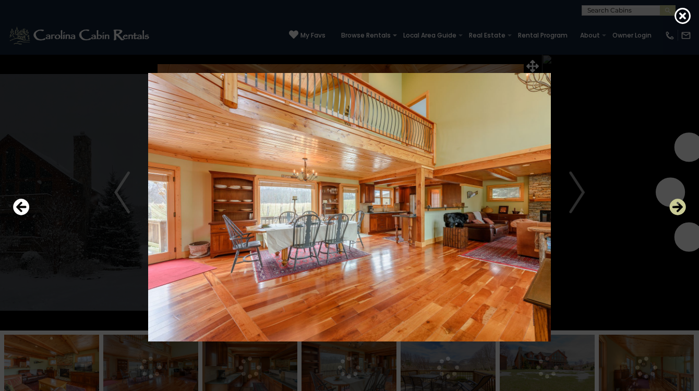
click at [680, 210] on icon "Next" at bounding box center [677, 207] width 17 height 17
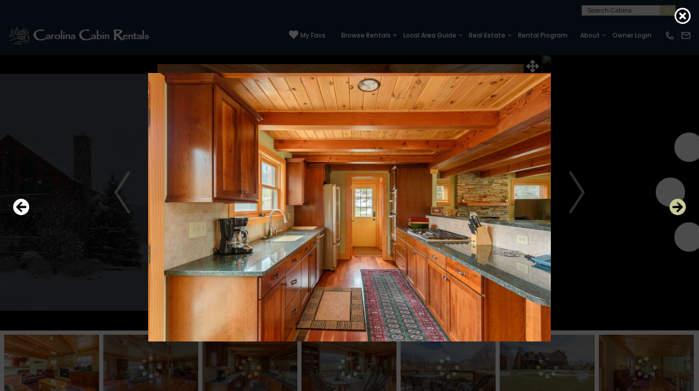
click at [680, 210] on icon "Next" at bounding box center [677, 207] width 17 height 17
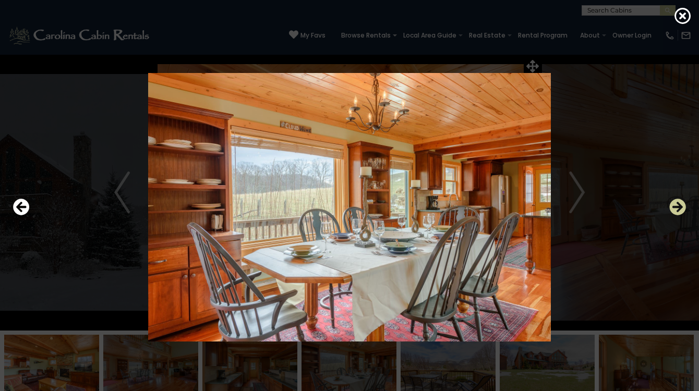
click at [680, 210] on icon "Next" at bounding box center [677, 207] width 17 height 17
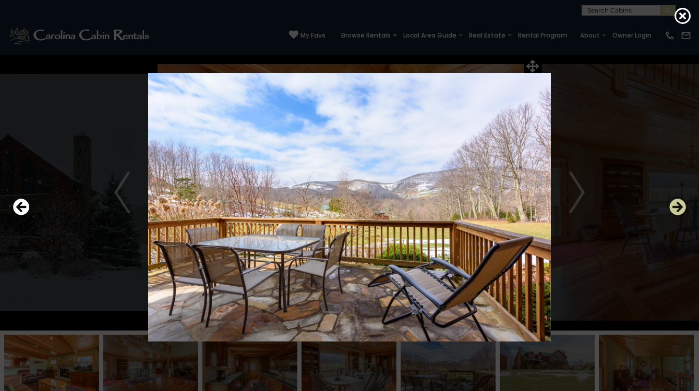
click at [680, 210] on icon "Next" at bounding box center [677, 207] width 17 height 17
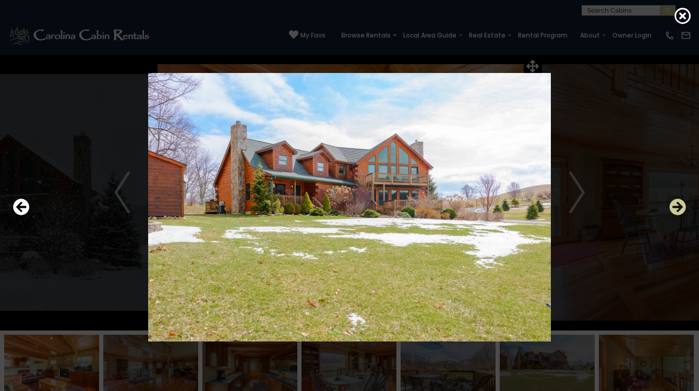
click at [680, 210] on icon "Next" at bounding box center [677, 207] width 17 height 17
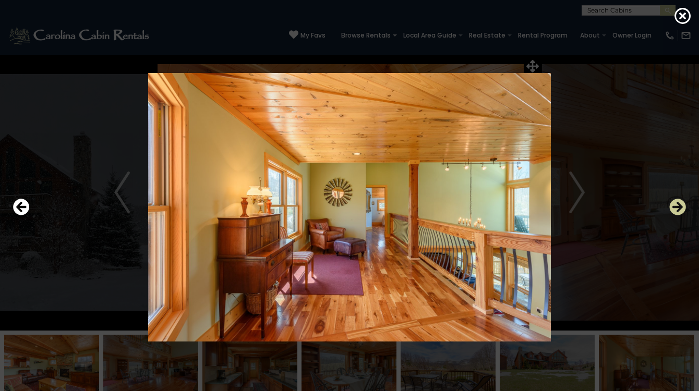
click at [680, 210] on icon "Next" at bounding box center [677, 207] width 17 height 17
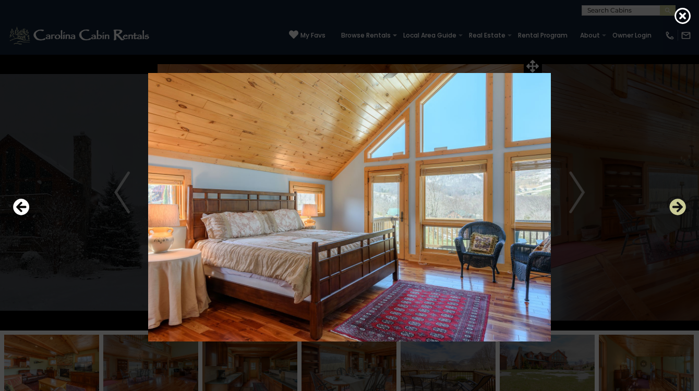
click at [680, 210] on icon "Next" at bounding box center [677, 207] width 17 height 17
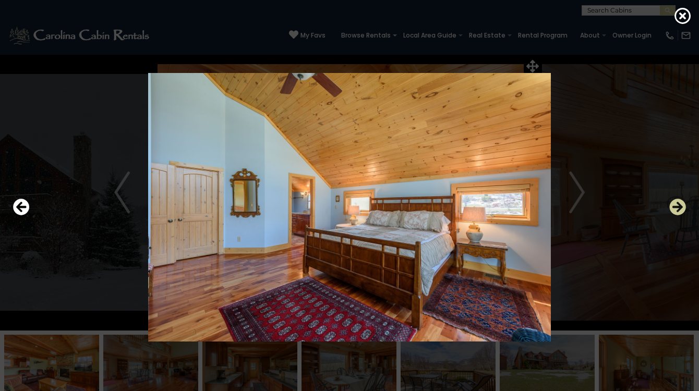
click at [680, 210] on icon "Next" at bounding box center [677, 207] width 17 height 17
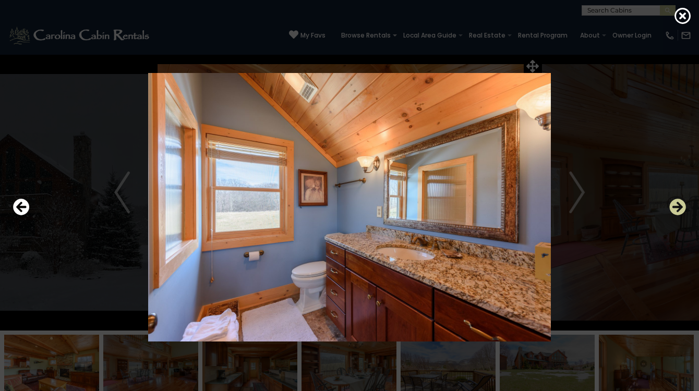
click at [680, 210] on icon "Next" at bounding box center [677, 207] width 17 height 17
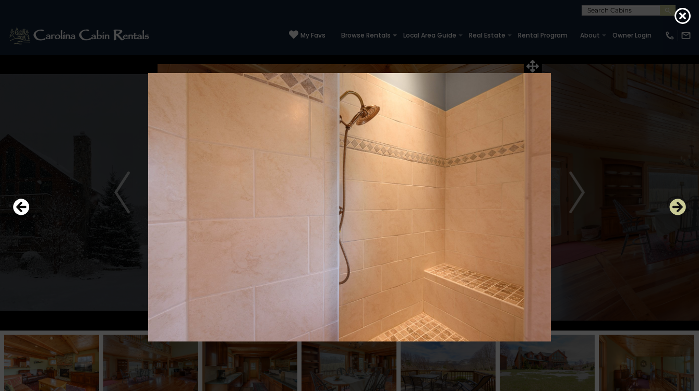
click at [680, 210] on icon "Next" at bounding box center [677, 207] width 17 height 17
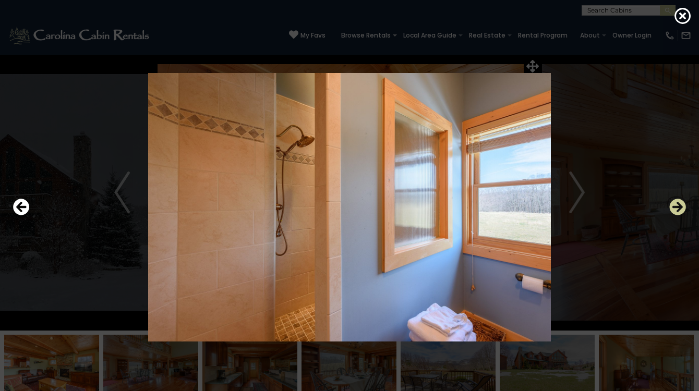
click at [680, 210] on icon "Next" at bounding box center [677, 207] width 17 height 17
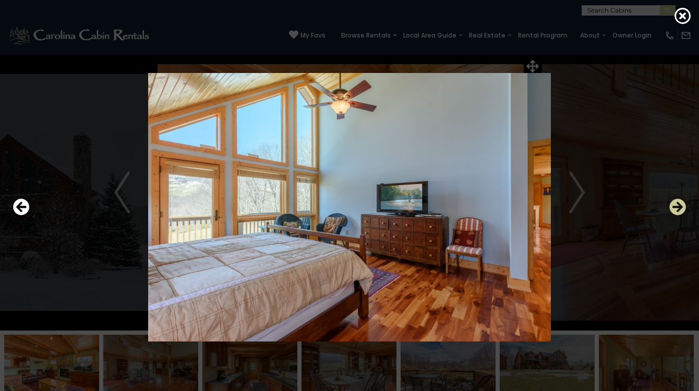
click at [680, 210] on icon "Next" at bounding box center [677, 207] width 17 height 17
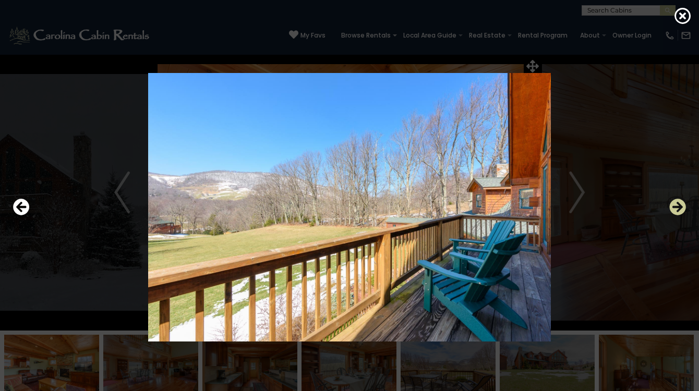
click at [680, 210] on icon "Next" at bounding box center [677, 207] width 17 height 17
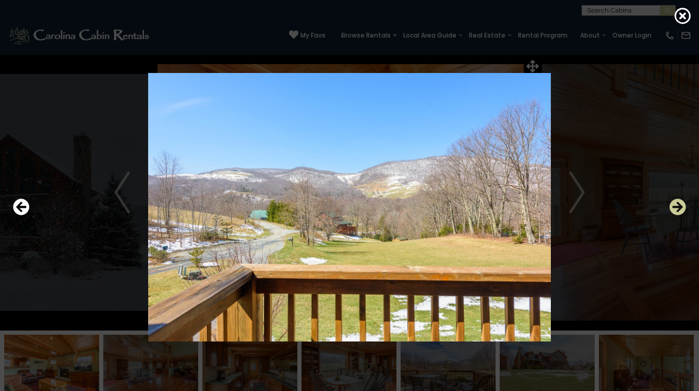
click at [680, 210] on icon "Next" at bounding box center [677, 207] width 17 height 17
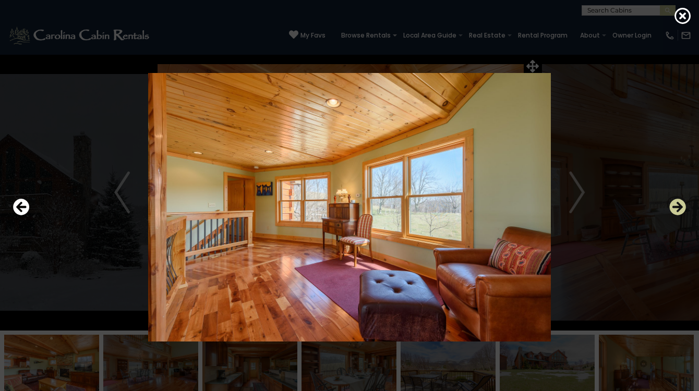
click at [680, 210] on icon "Next" at bounding box center [677, 207] width 17 height 17
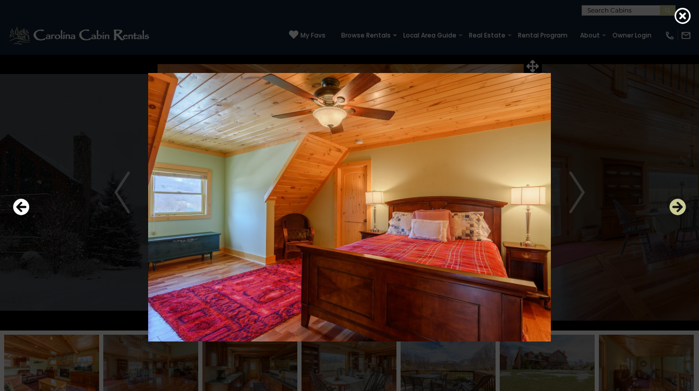
click at [680, 210] on icon "Next" at bounding box center [677, 207] width 17 height 17
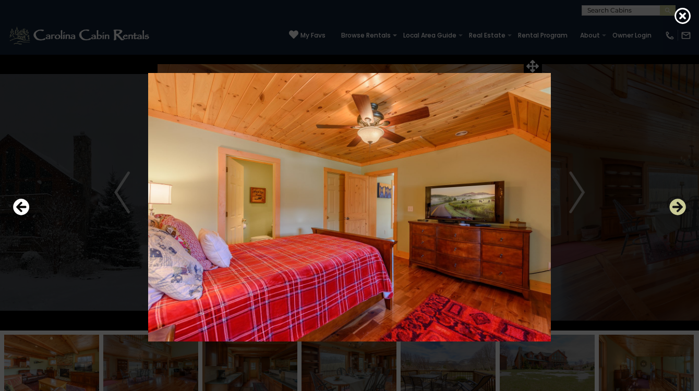
click at [680, 210] on icon "Next" at bounding box center [677, 207] width 17 height 17
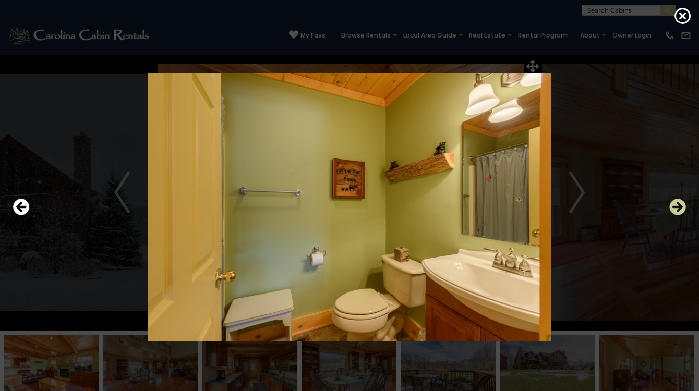
click at [680, 210] on icon "Next" at bounding box center [677, 207] width 17 height 17
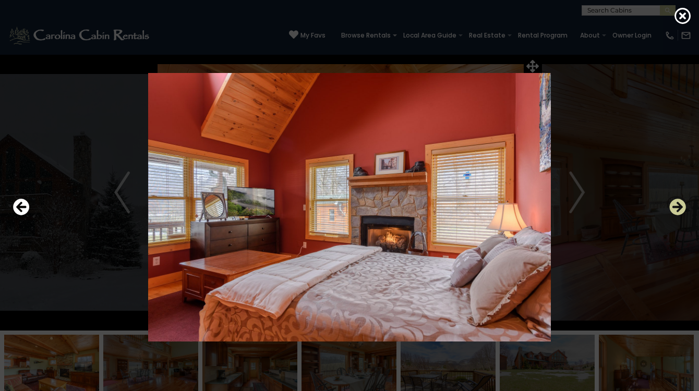
click at [680, 210] on icon "Next" at bounding box center [677, 207] width 17 height 17
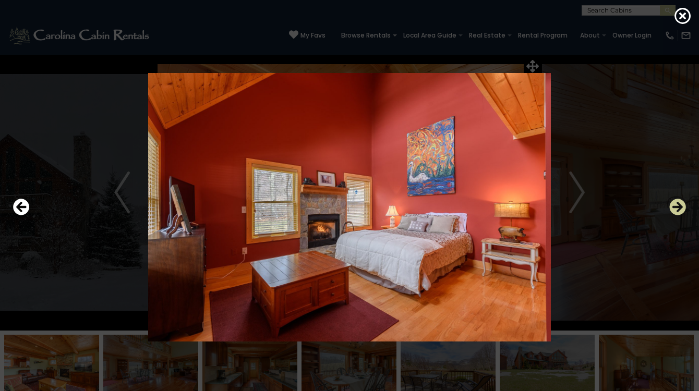
click at [680, 210] on icon "Next" at bounding box center [677, 207] width 17 height 17
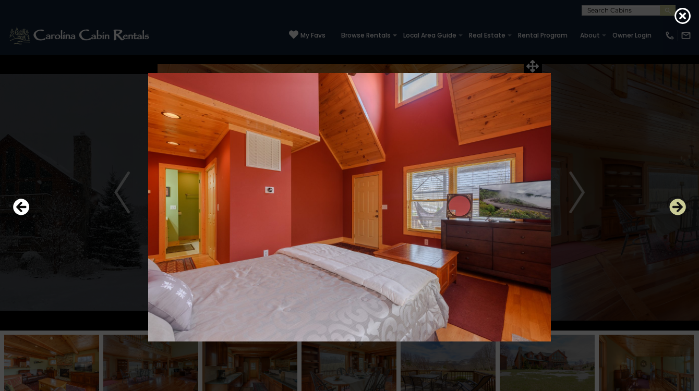
click at [680, 209] on icon "Next" at bounding box center [677, 207] width 17 height 17
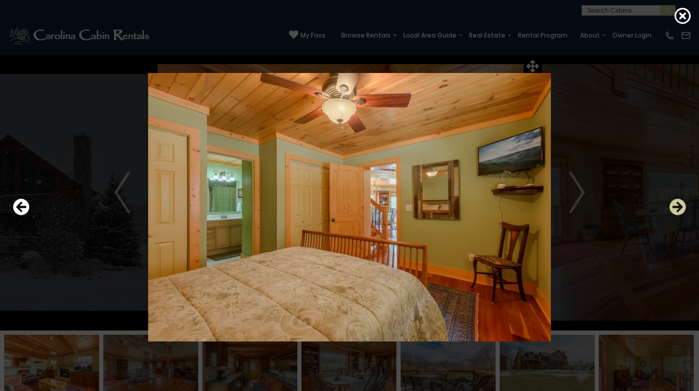
click at [680, 209] on icon "Next" at bounding box center [677, 207] width 17 height 17
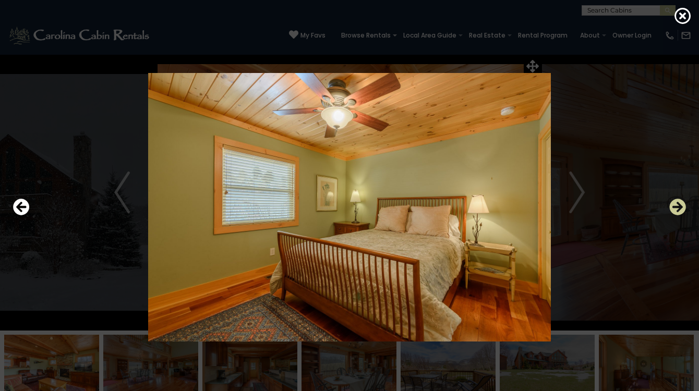
click at [680, 209] on icon "Next" at bounding box center [677, 207] width 17 height 17
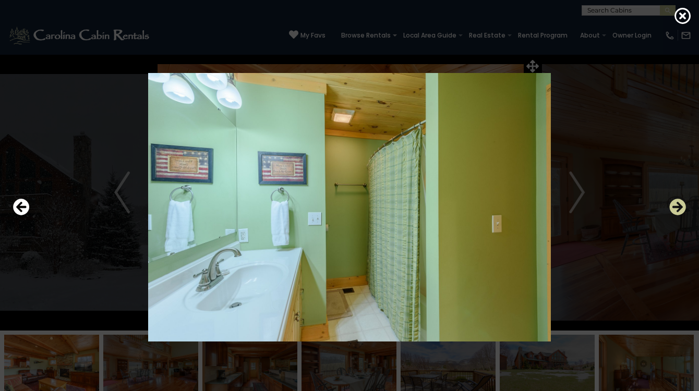
click at [680, 209] on icon "Next" at bounding box center [677, 207] width 17 height 17
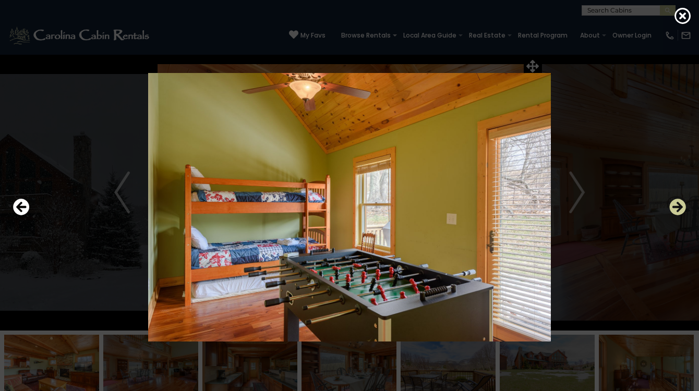
click at [680, 209] on icon "Next" at bounding box center [677, 207] width 17 height 17
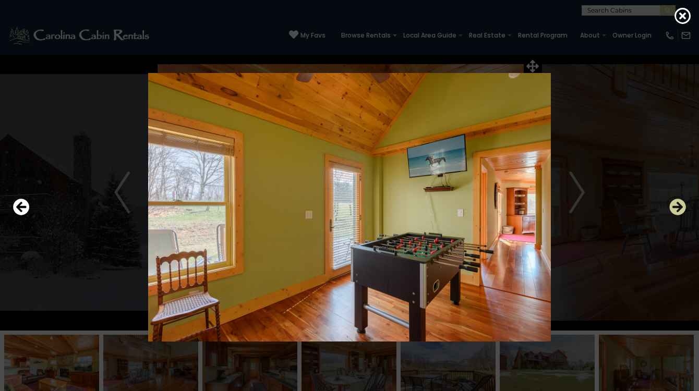
click at [680, 209] on icon "Next" at bounding box center [677, 207] width 17 height 17
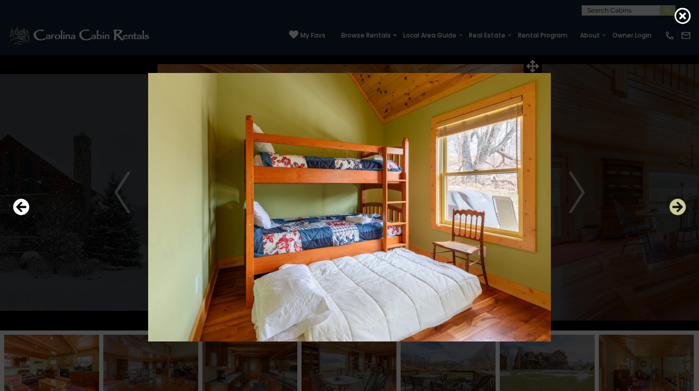
click at [680, 209] on icon "Next" at bounding box center [677, 207] width 17 height 17
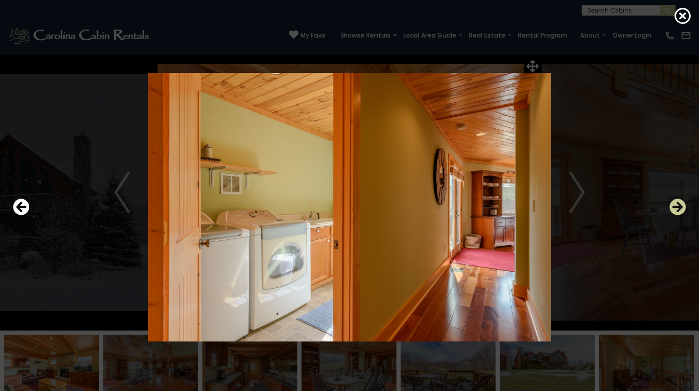
click at [680, 209] on icon "Next" at bounding box center [677, 207] width 17 height 17
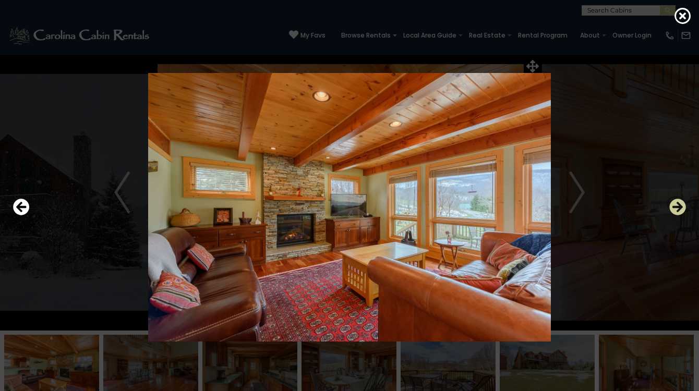
click at [680, 209] on icon "Next" at bounding box center [677, 207] width 17 height 17
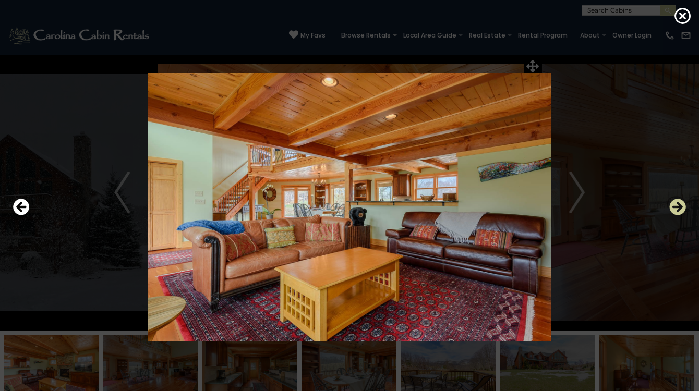
click at [680, 209] on icon "Next" at bounding box center [677, 207] width 17 height 17
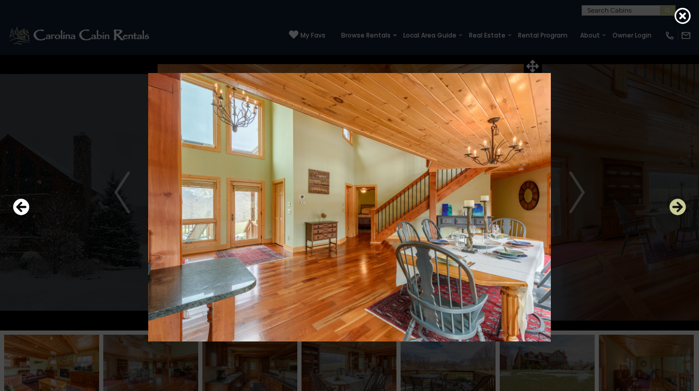
click at [680, 209] on icon "Next" at bounding box center [677, 207] width 17 height 17
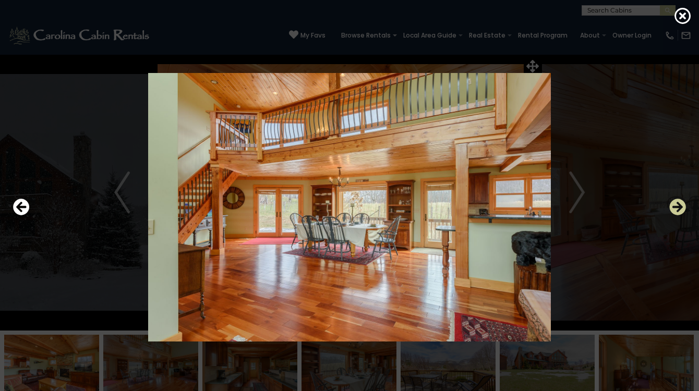
click at [680, 209] on icon "Next" at bounding box center [677, 207] width 17 height 17
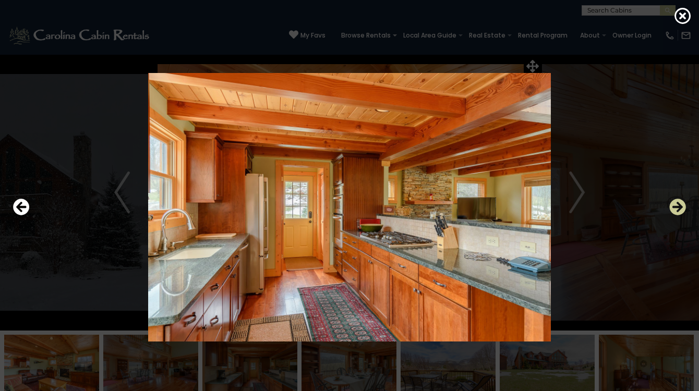
click at [680, 209] on icon "Next" at bounding box center [677, 207] width 17 height 17
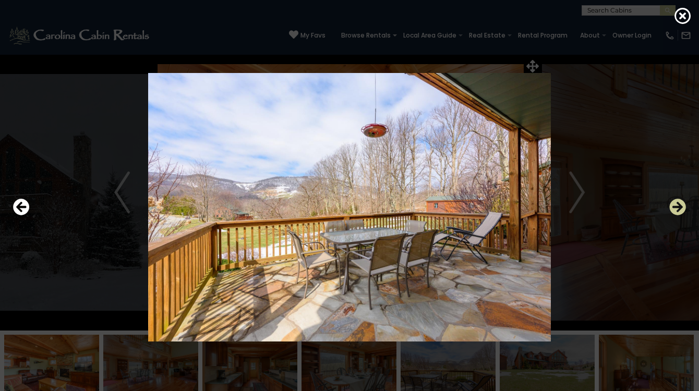
click at [680, 209] on icon "Next" at bounding box center [677, 207] width 17 height 17
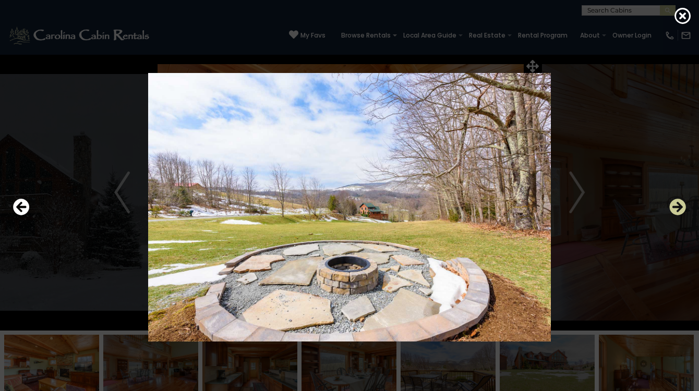
click at [680, 209] on icon "Next" at bounding box center [677, 207] width 17 height 17
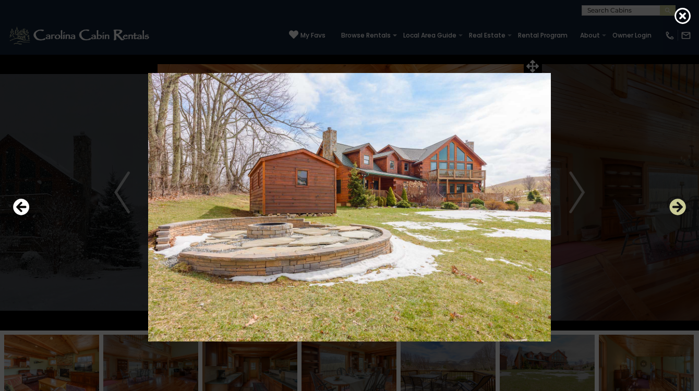
click at [680, 209] on icon "Next" at bounding box center [677, 207] width 17 height 17
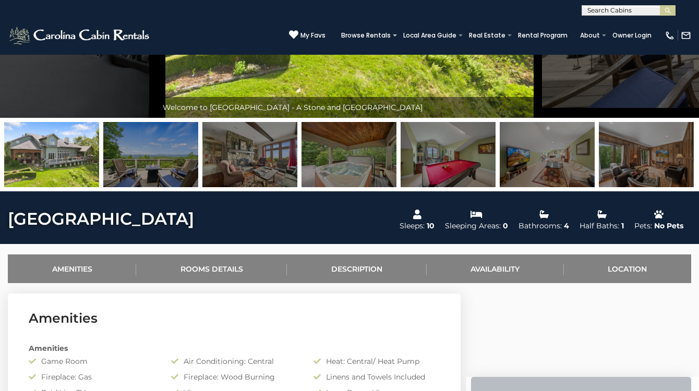
scroll to position [296, 0]
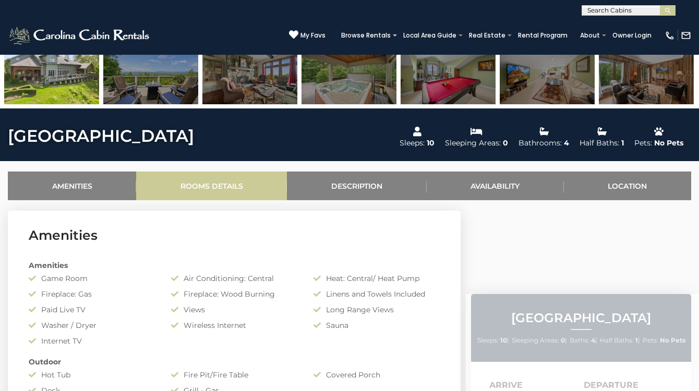
click at [229, 186] on link "Rooms Details" at bounding box center [211, 185] width 151 height 29
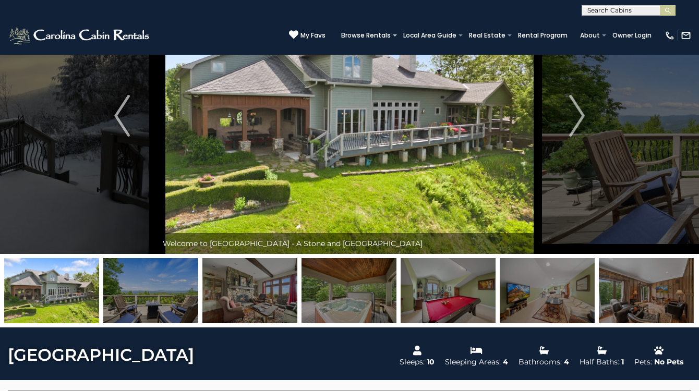
scroll to position [0, 0]
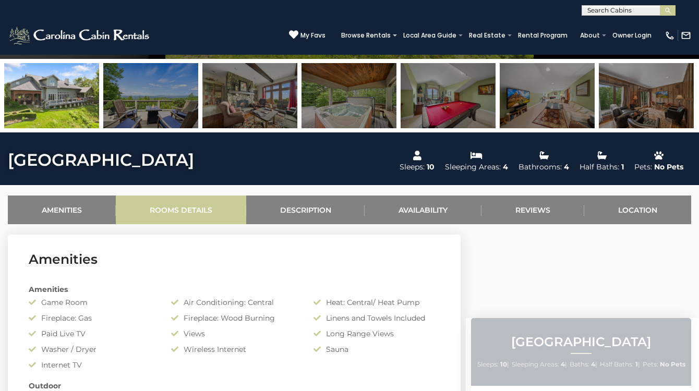
click at [185, 209] on link "Rooms Details" at bounding box center [181, 209] width 130 height 29
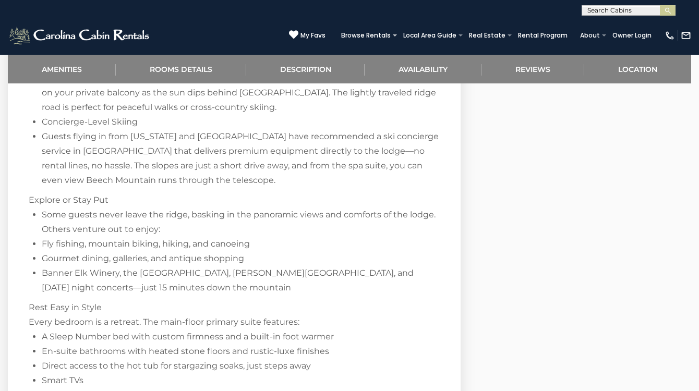
scroll to position [1986, 0]
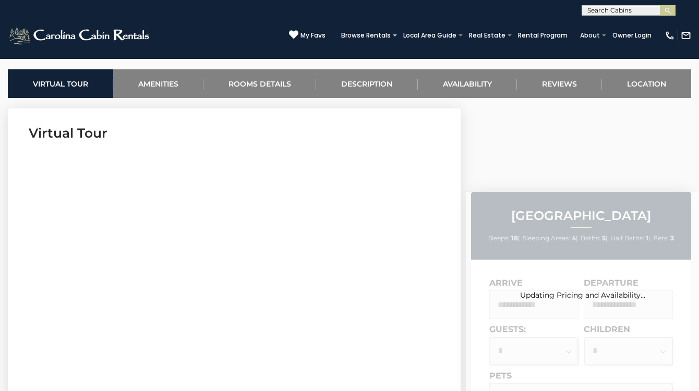
scroll to position [397, 0]
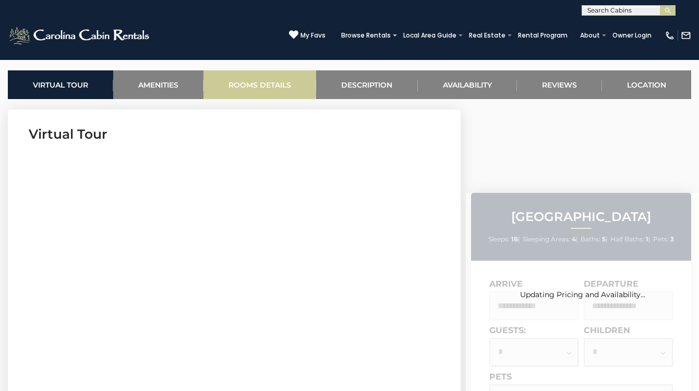
click at [268, 96] on link "Rooms Details" at bounding box center [259, 84] width 113 height 29
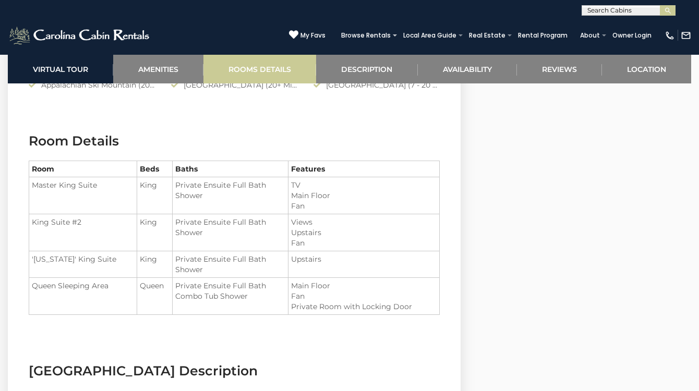
scroll to position [1192, 0]
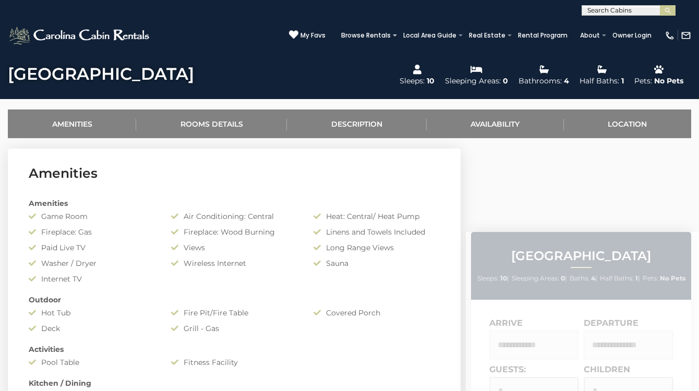
scroll to position [362, 0]
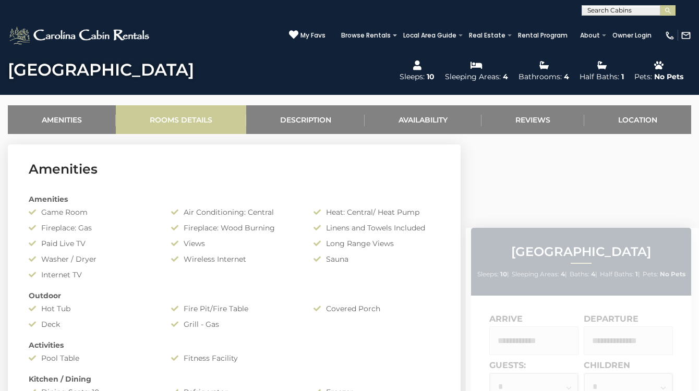
click at [233, 117] on link "Rooms Details" at bounding box center [181, 119] width 130 height 29
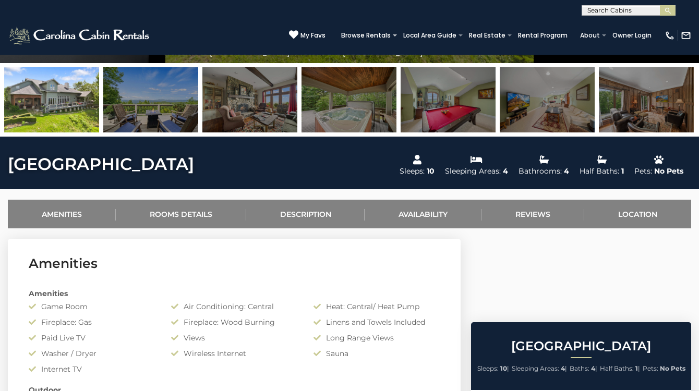
scroll to position [261, 0]
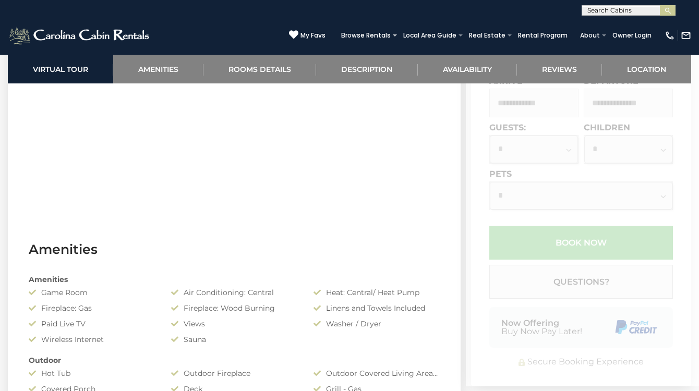
scroll to position [600, 1]
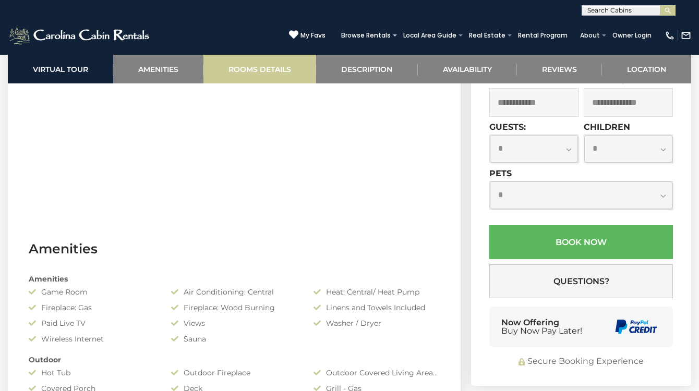
click at [268, 67] on link "Rooms Details" at bounding box center [259, 69] width 113 height 29
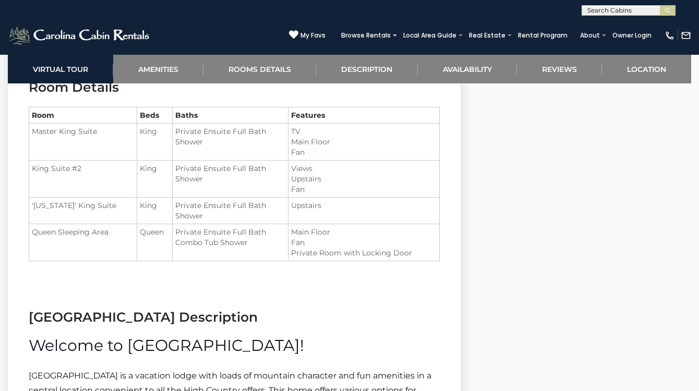
scroll to position [1185, 0]
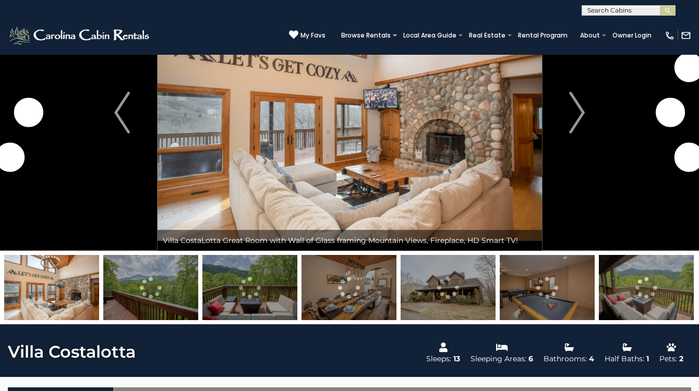
scroll to position [307, 0]
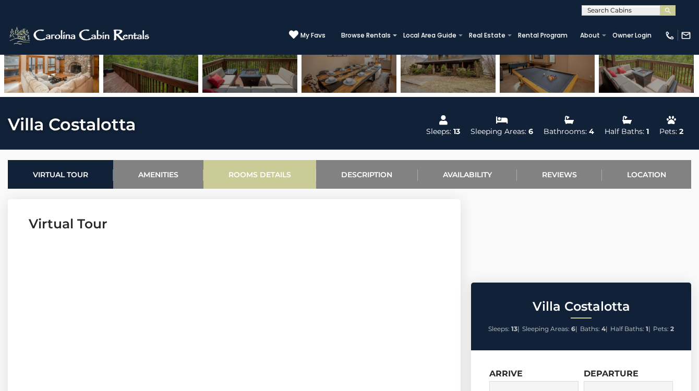
click at [281, 176] on link "Rooms Details" at bounding box center [259, 174] width 113 height 29
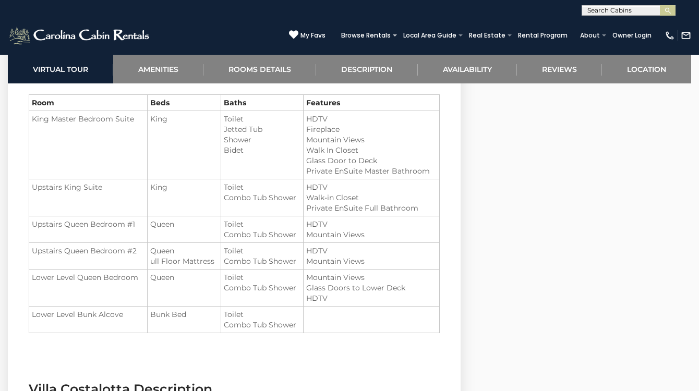
scroll to position [1297, 0]
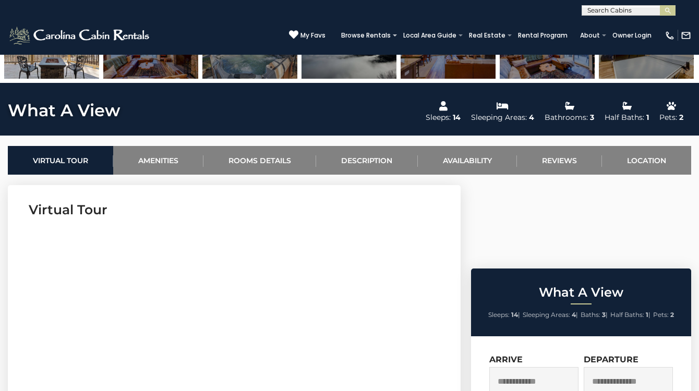
scroll to position [320, 0]
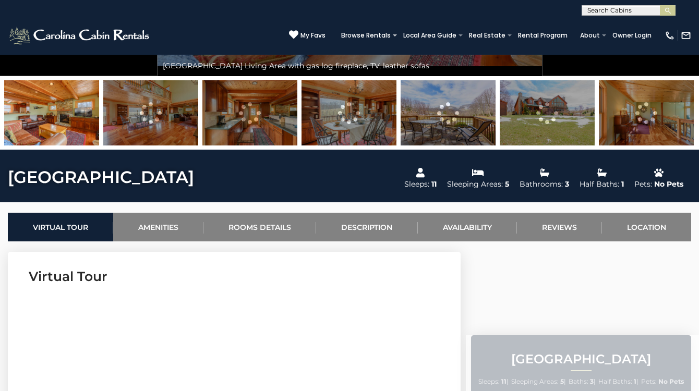
scroll to position [688, 0]
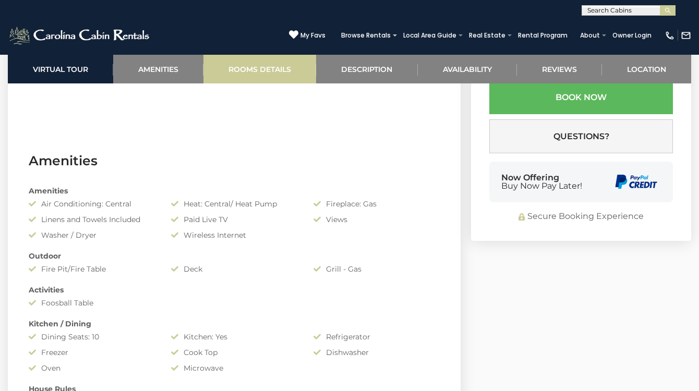
click at [267, 68] on link "Rooms Details" at bounding box center [259, 69] width 113 height 29
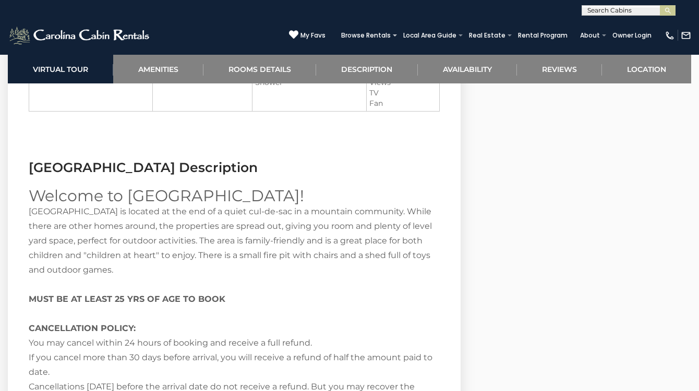
scroll to position [1424, 0]
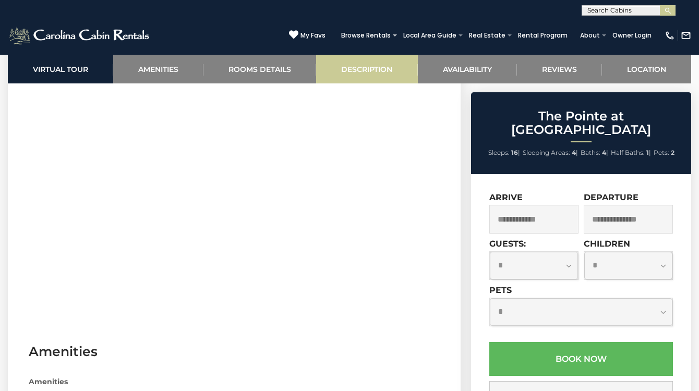
scroll to position [700, 0]
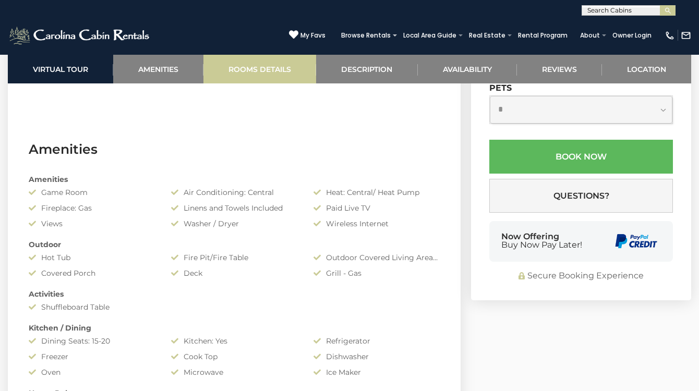
click at [289, 72] on link "Rooms Details" at bounding box center [259, 69] width 113 height 29
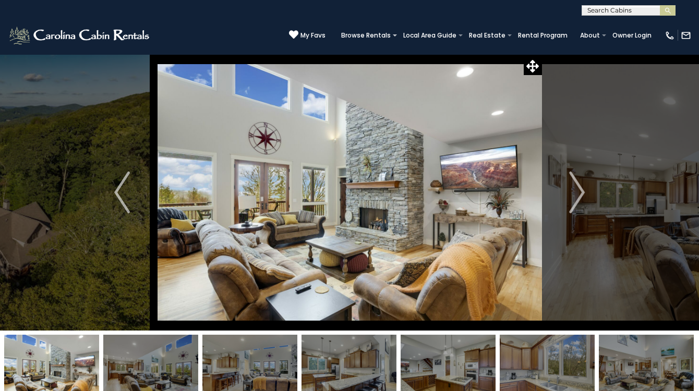
scroll to position [0, 0]
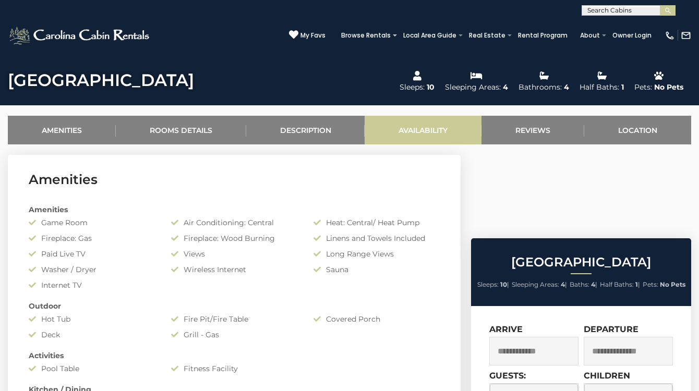
scroll to position [353, 0]
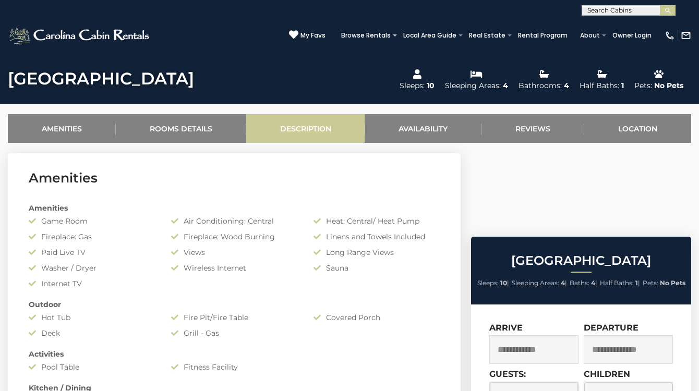
click at [293, 128] on link "Description" at bounding box center [305, 128] width 119 height 29
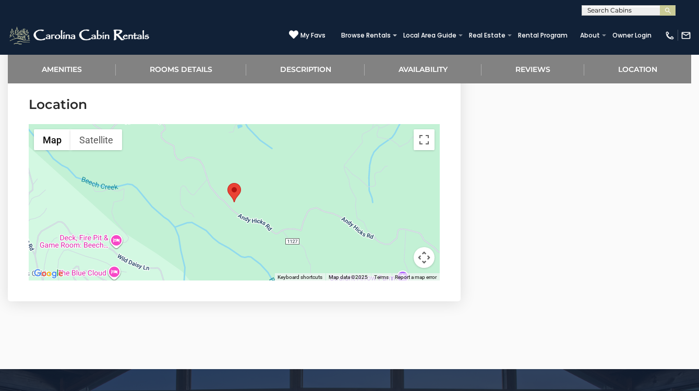
scroll to position [3231, 0]
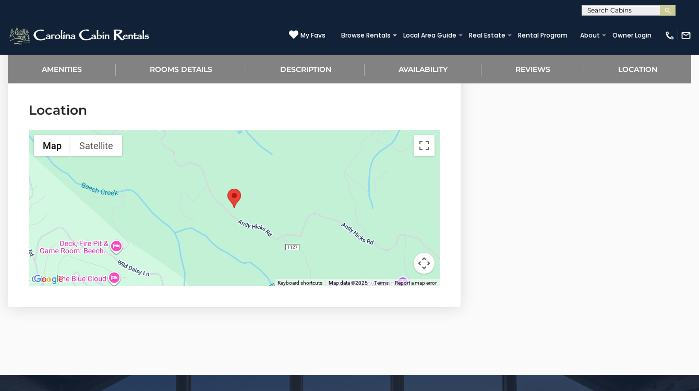
click at [105, 151] on div at bounding box center [234, 208] width 411 height 156
click at [99, 139] on button "Satellite" at bounding box center [96, 145] width 52 height 21
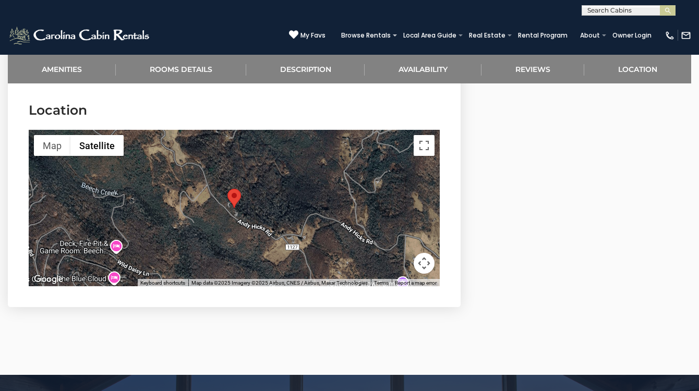
click at [425, 253] on button "Map camera controls" at bounding box center [423, 263] width 21 height 21
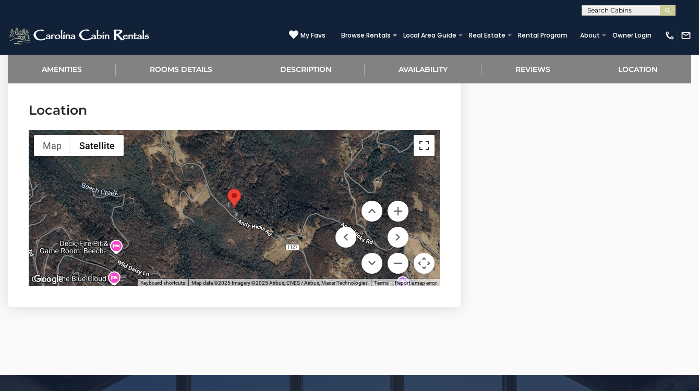
click at [426, 135] on button "Toggle fullscreen view" at bounding box center [423, 145] width 21 height 21
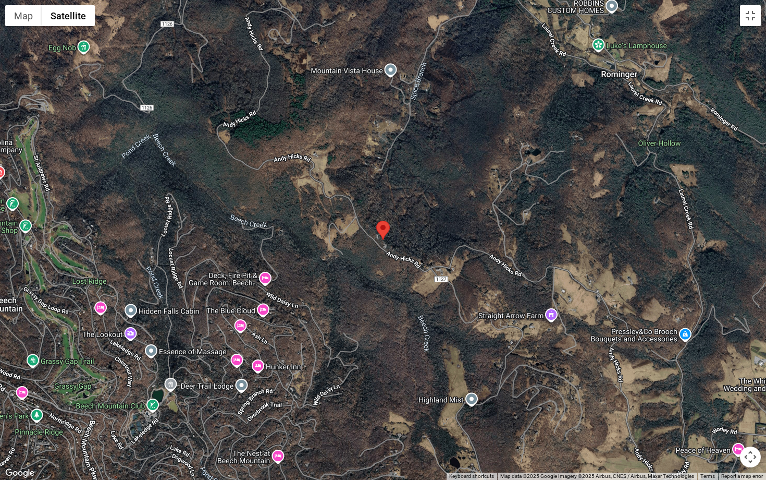
click at [698, 390] on button "Map camera controls" at bounding box center [750, 456] width 21 height 21
click at [698, 390] on button "Zoom out" at bounding box center [724, 456] width 21 height 21
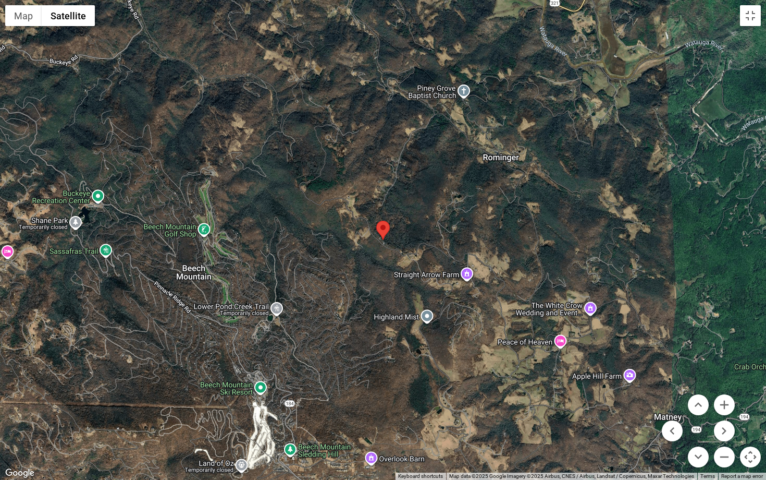
click at [698, 390] on button "Map camera controls" at bounding box center [750, 456] width 21 height 21
click at [698, 390] on button "Zoom out" at bounding box center [724, 456] width 21 height 21
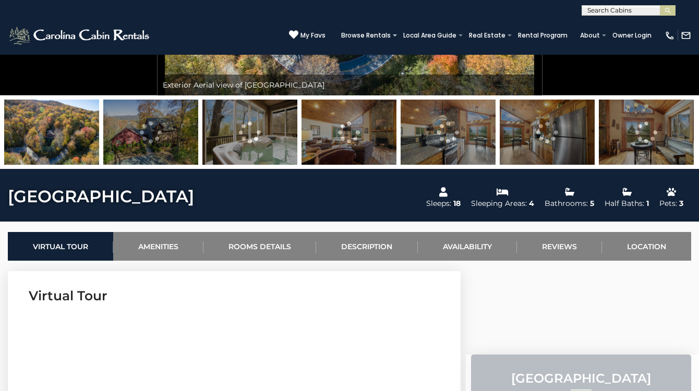
scroll to position [432, 0]
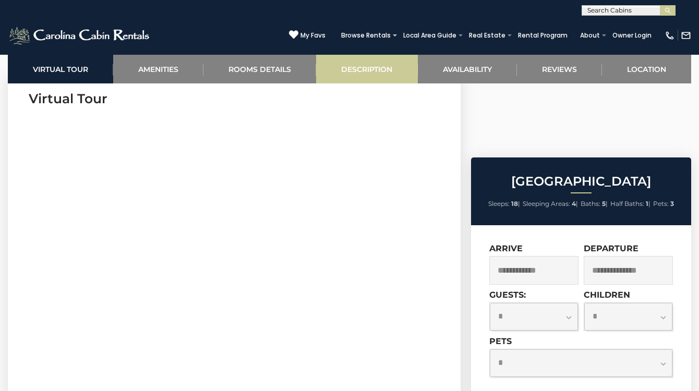
click at [363, 69] on link "Description" at bounding box center [366, 69] width 101 height 29
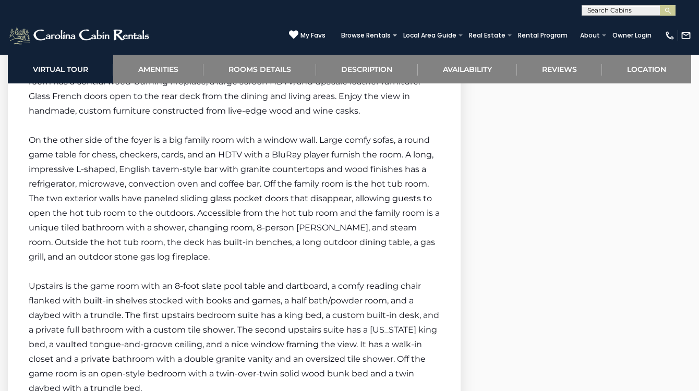
scroll to position [1823, 0]
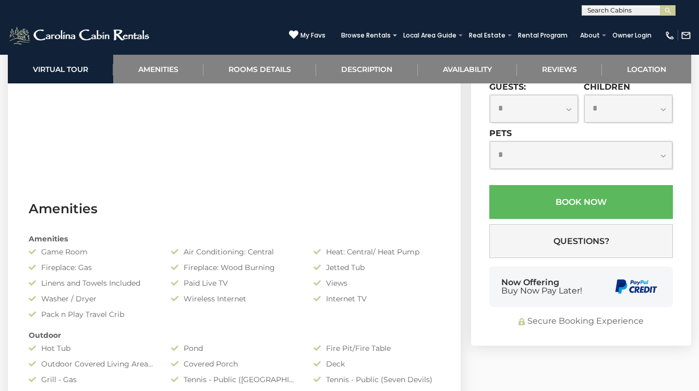
scroll to position [798, 0]
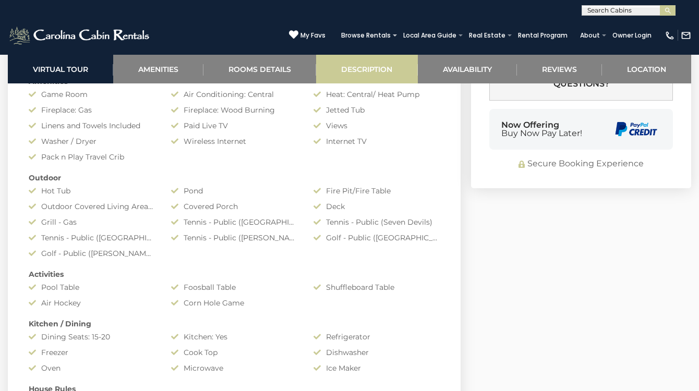
click at [364, 70] on link "Description" at bounding box center [366, 69] width 101 height 29
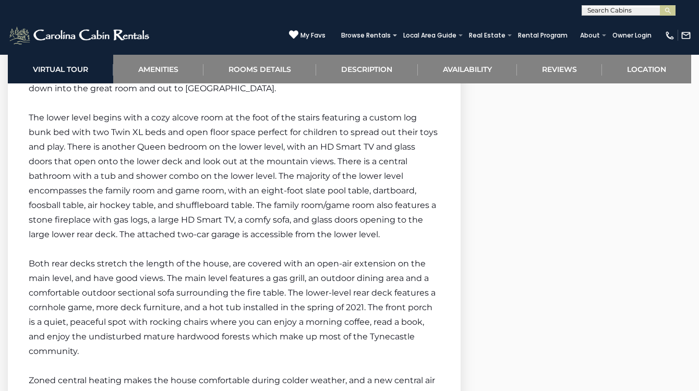
scroll to position [2251, 0]
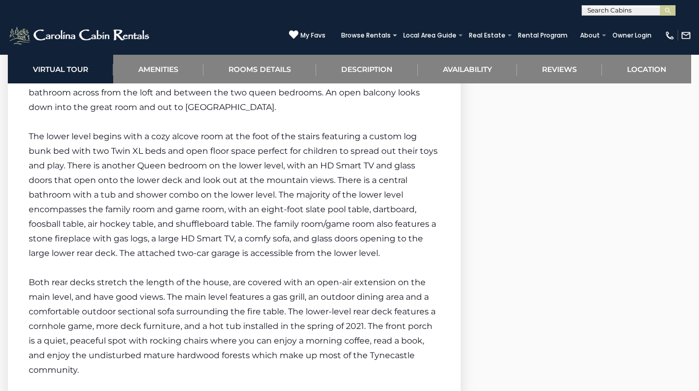
click at [316, 297] on span "Both rear decks stretch the length of the house, are covered with an open-air e…" at bounding box center [232, 325] width 407 height 97
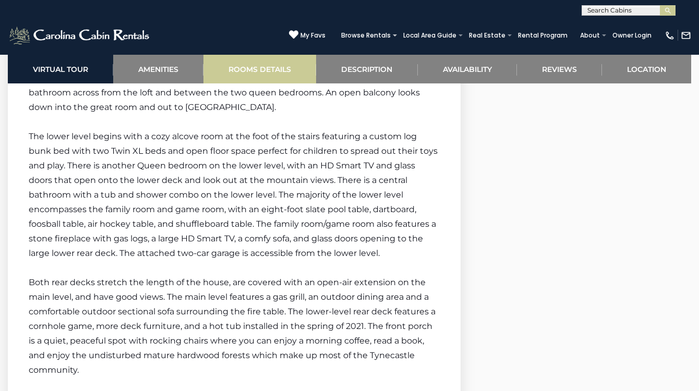
click at [265, 74] on link "Rooms Details" at bounding box center [259, 69] width 113 height 29
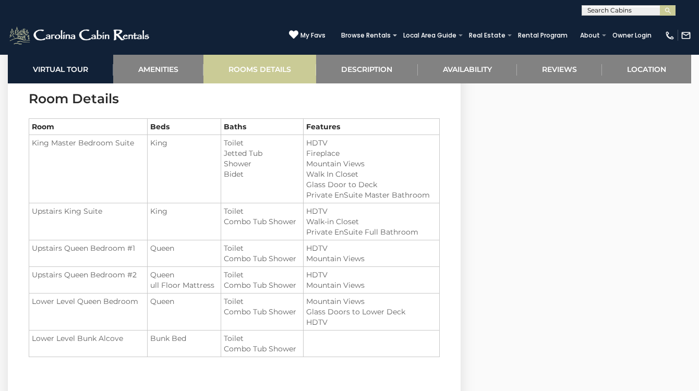
scroll to position [1273, 0]
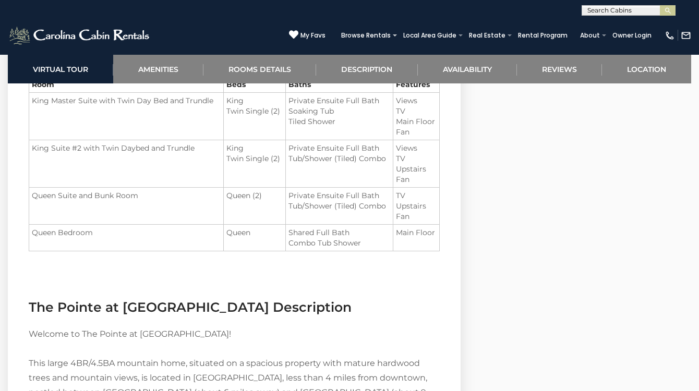
scroll to position [1345, 0]
